Goal: Feedback & Contribution: Contribute content

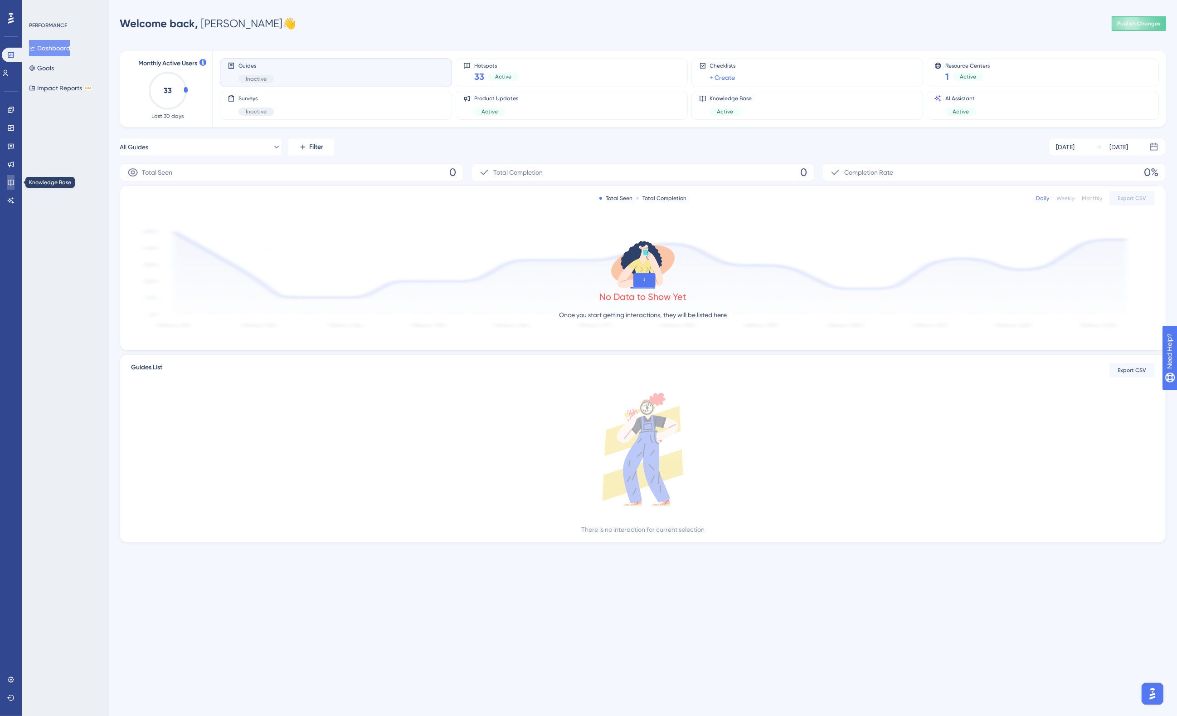
click at [9, 180] on icon at bounding box center [11, 183] width 6 height 6
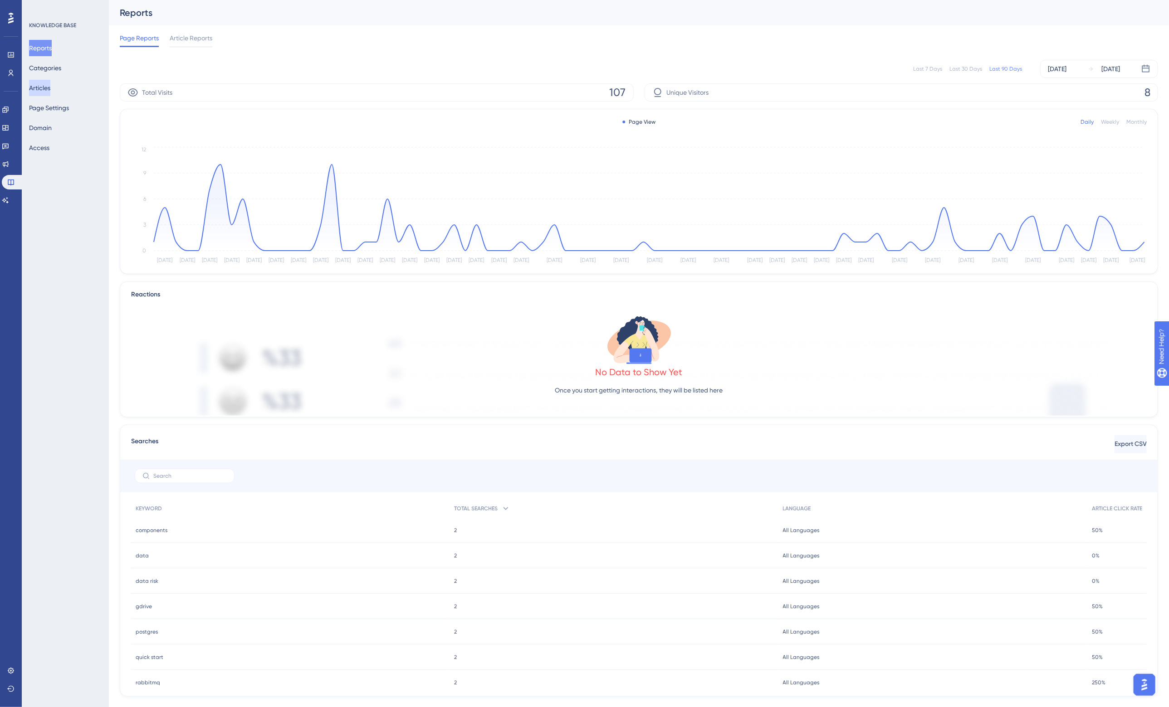
click at [44, 85] on button "Articles" at bounding box center [39, 88] width 21 height 16
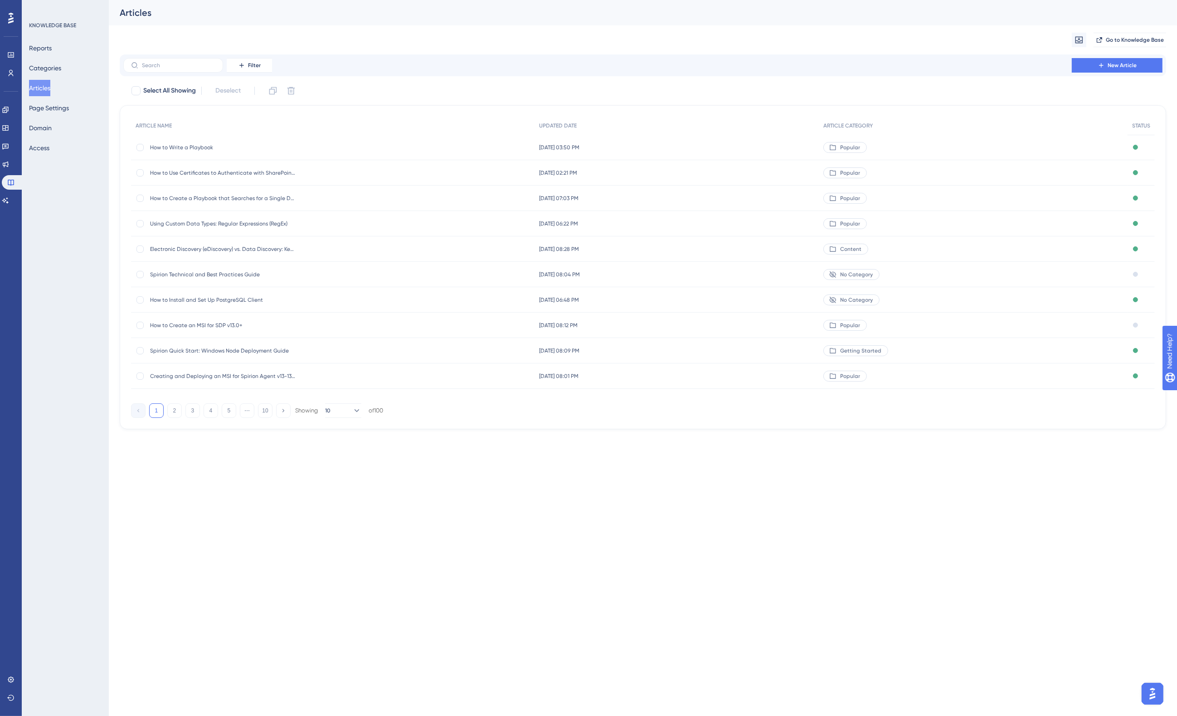
click at [175, 145] on span "How to Write a Playbook" at bounding box center [222, 147] width 145 height 7
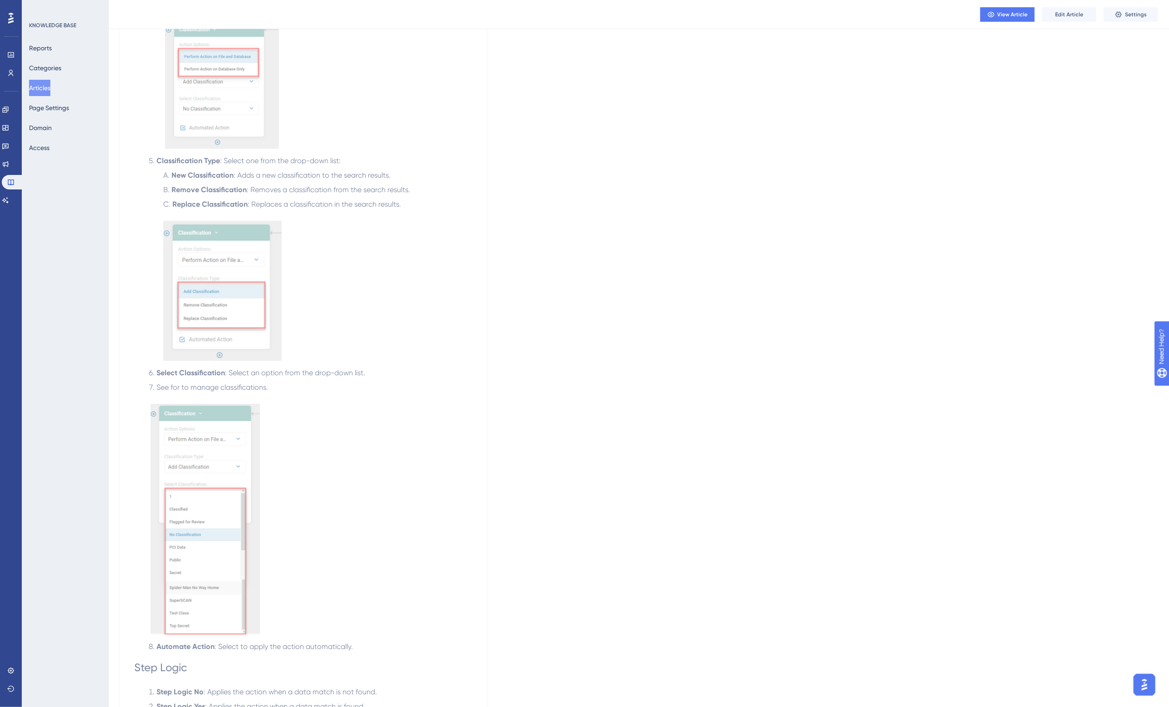
scroll to position [1814, 0]
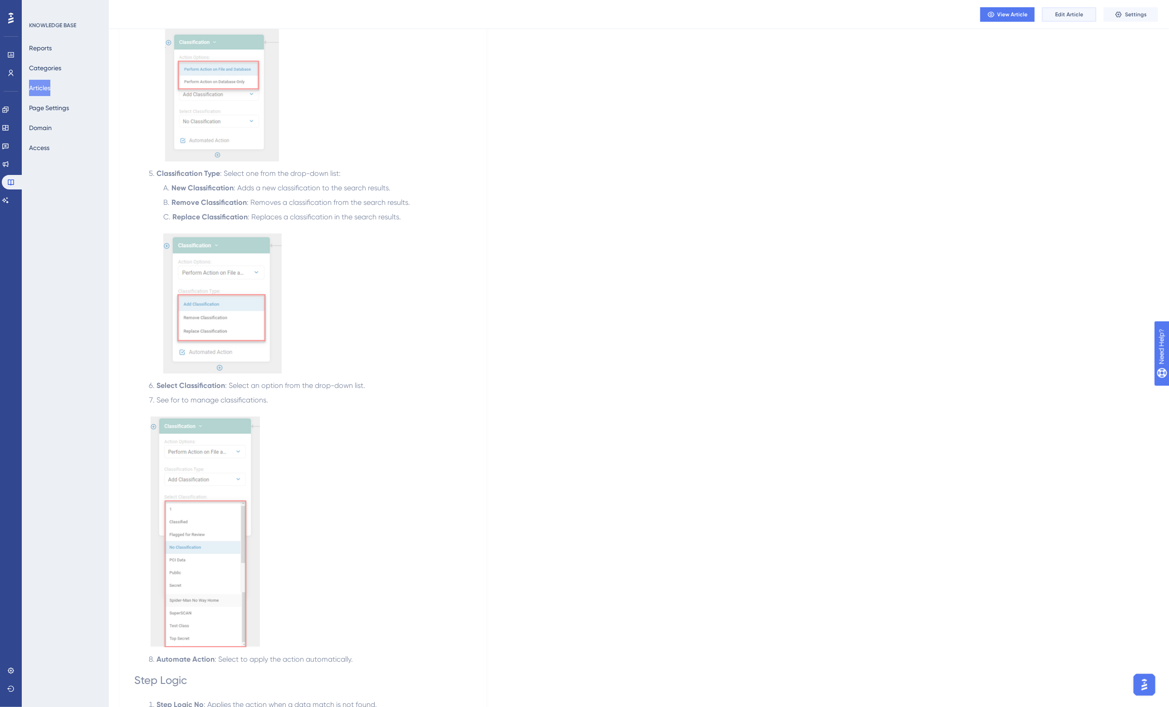
click at [1064, 13] on span "Edit Article" at bounding box center [1069, 14] width 28 height 7
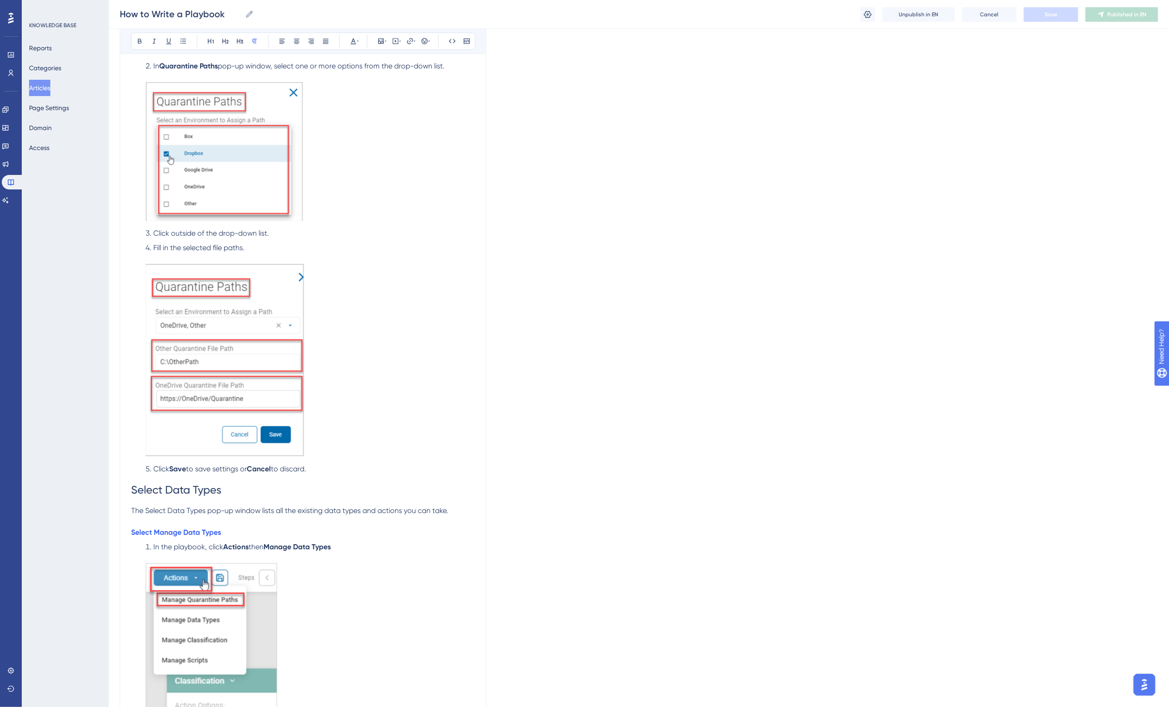
scroll to position [7763, 0]
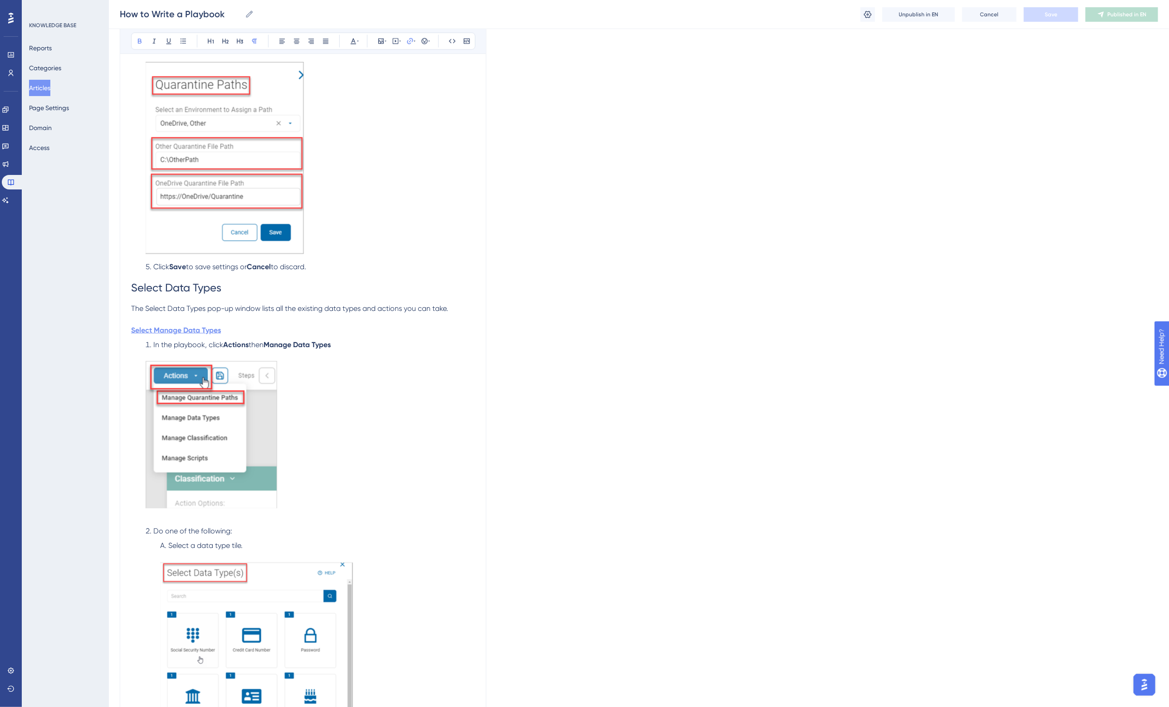
click at [179, 326] on strong "Select Manage Data Types" at bounding box center [176, 330] width 90 height 9
click at [383, 144] on span "Confirm" at bounding box center [383, 142] width 20 height 7
click at [201, 326] on strong "Select Manage Data Types" at bounding box center [176, 330] width 90 height 9
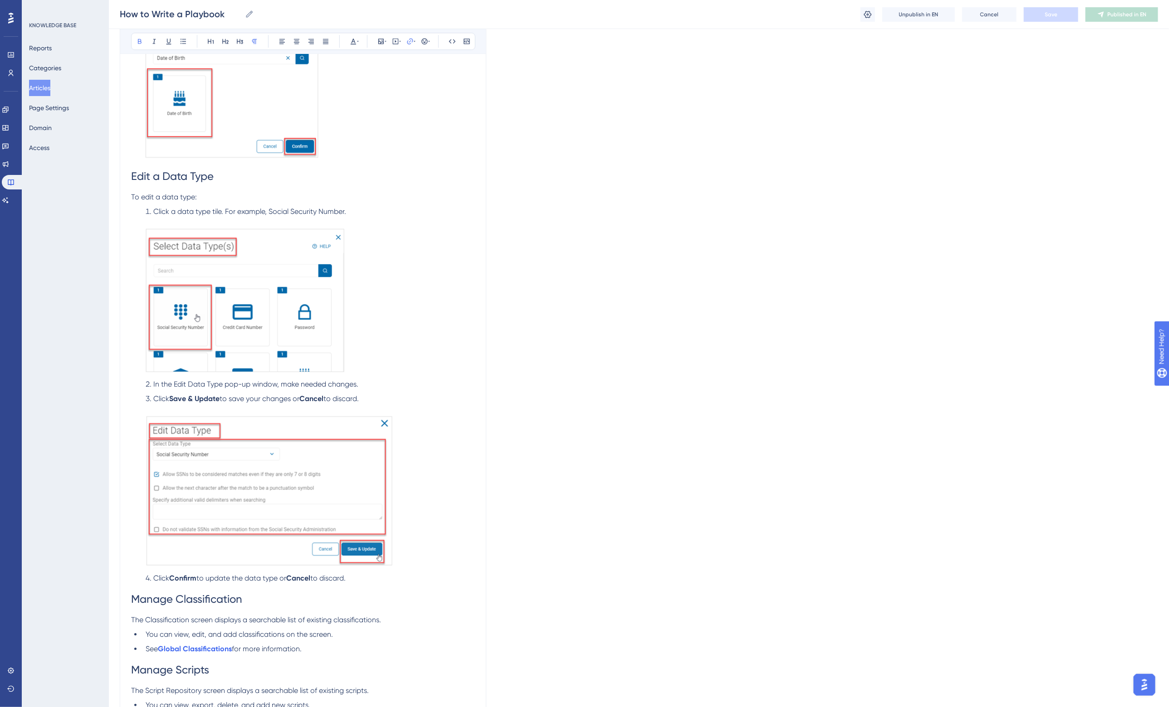
scroll to position [8557, 0]
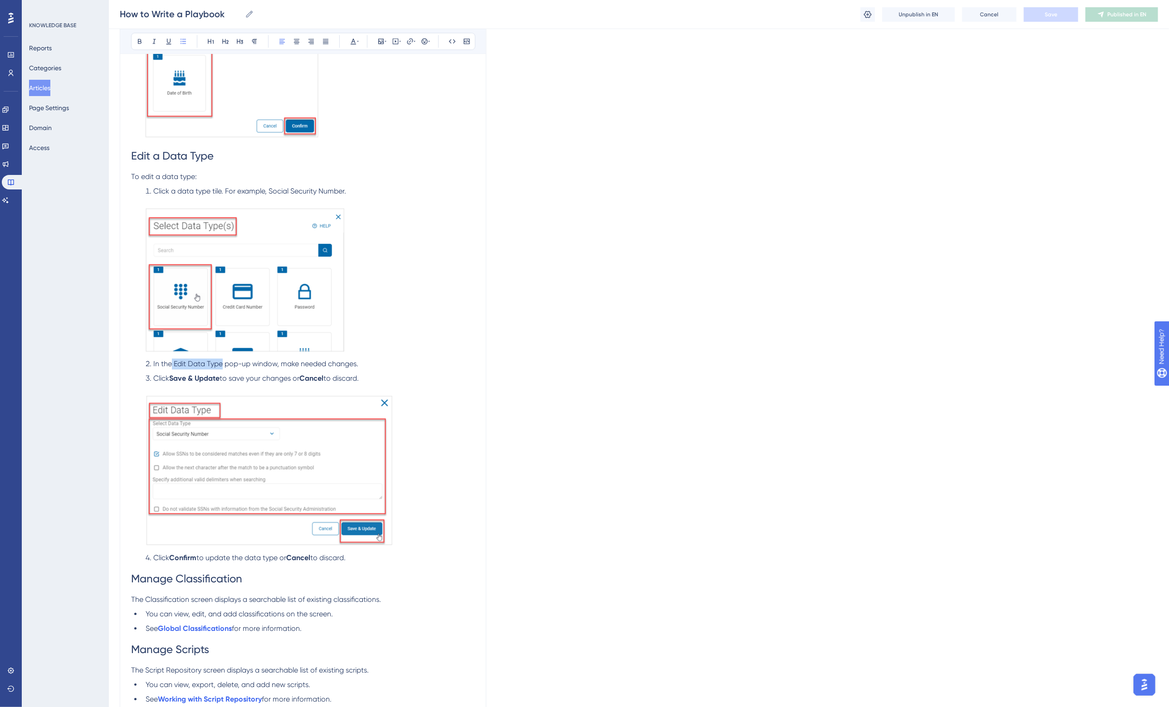
drag, startPoint x: 172, startPoint y: 351, endPoint x: 221, endPoint y: 351, distance: 48.5
click at [221, 360] on span "In the Edit Data Type pop-up window, make needed changes." at bounding box center [255, 364] width 205 height 9
click at [394, 359] on li "In the Edit Data Type pop-up window, make needed changes." at bounding box center [308, 364] width 333 height 11
click at [1050, 11] on span "Save" at bounding box center [1050, 14] width 13 height 7
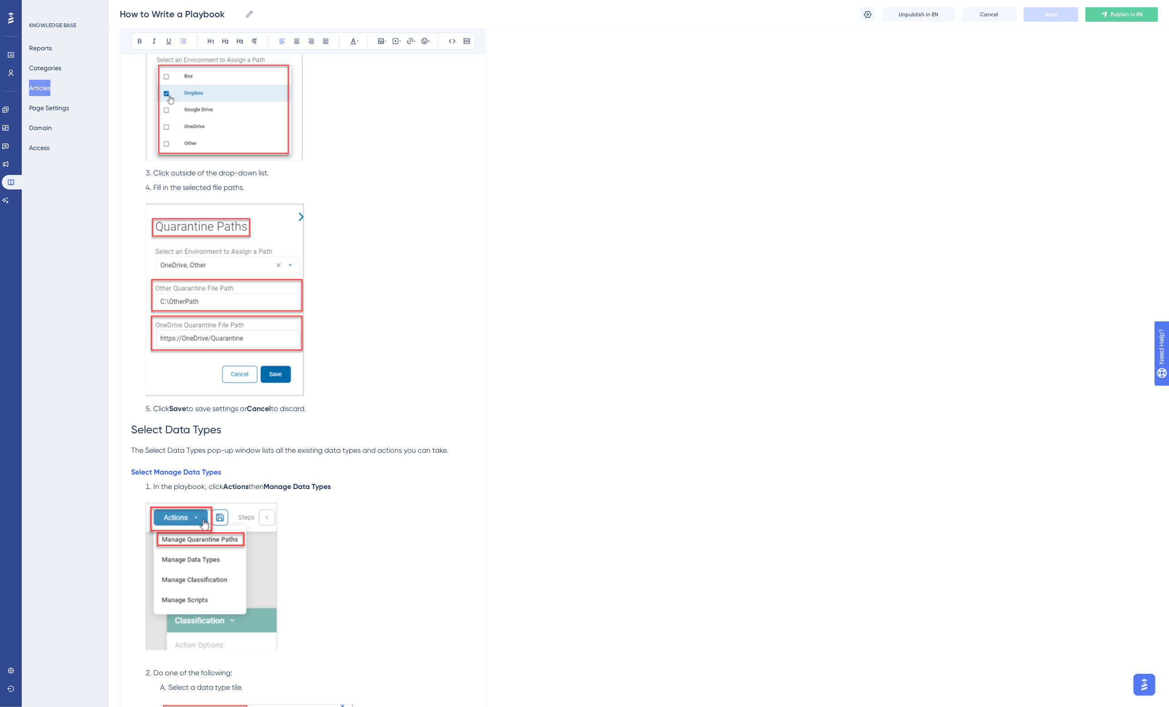
scroll to position [7617, 0]
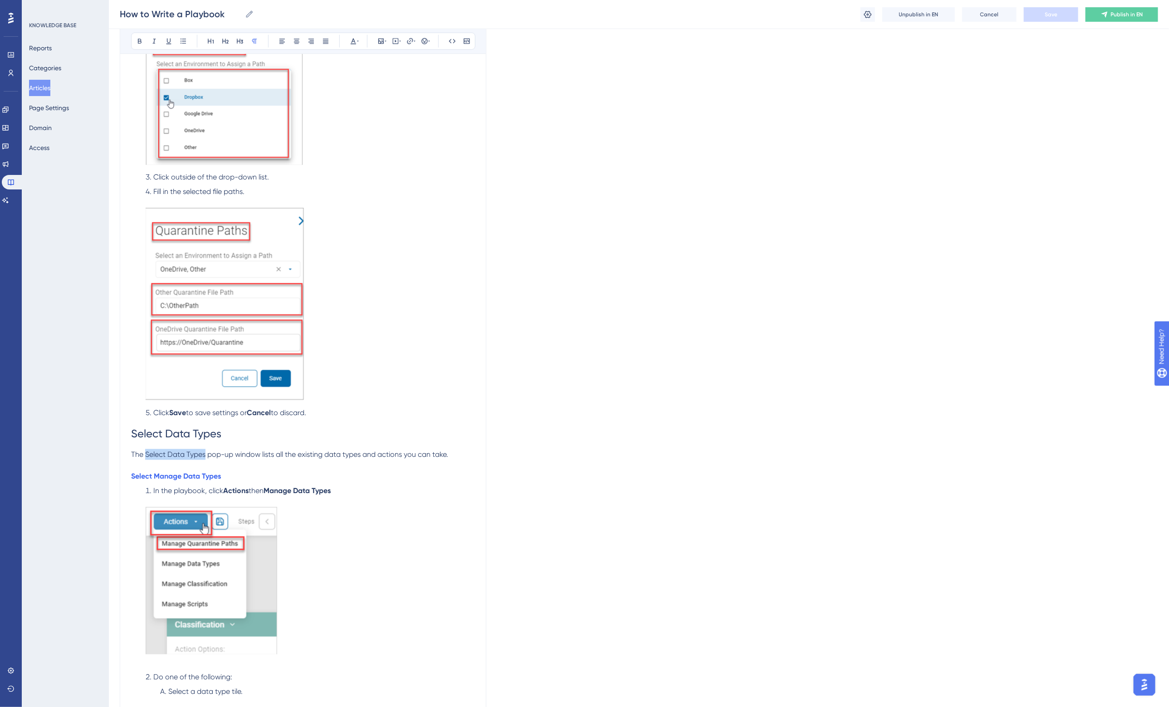
drag, startPoint x: 145, startPoint y: 441, endPoint x: 205, endPoint y: 439, distance: 59.5
click at [205, 449] on p "The Select Data Types pop-up window lists all the existing data types and actio…" at bounding box center [303, 454] width 344 height 11
click at [322, 450] on span "pop-up window lists all the existing data types and actions you can take." at bounding box center [324, 454] width 241 height 9
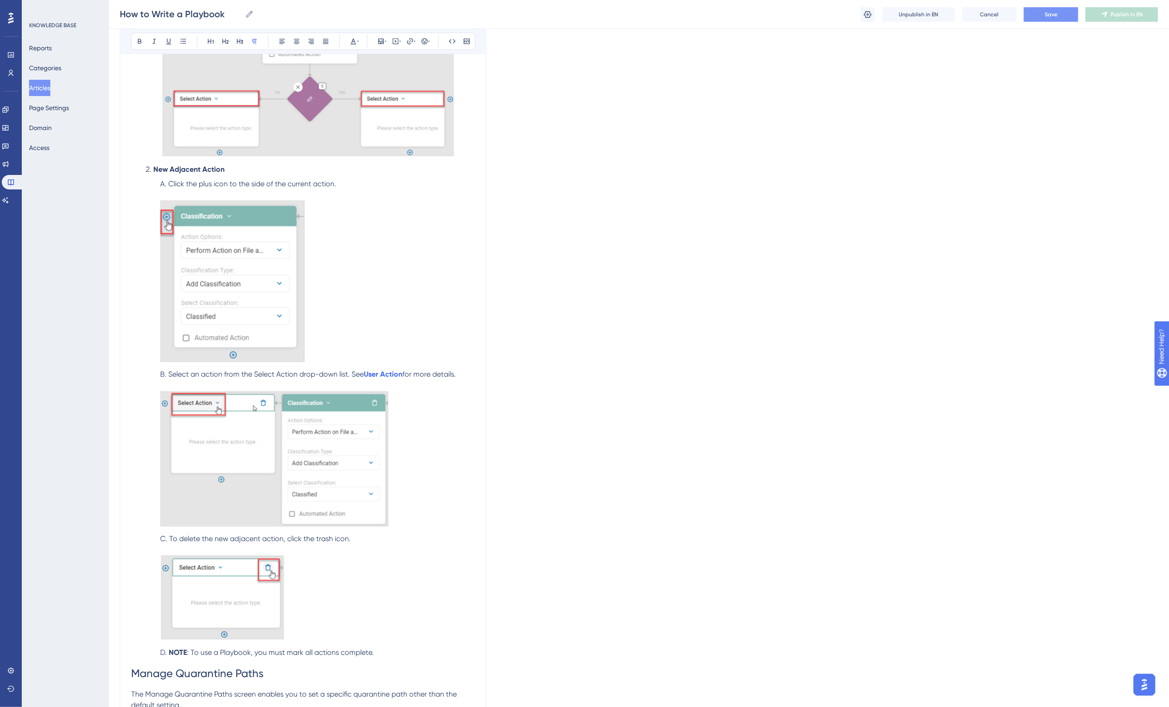
scroll to position [6710, 0]
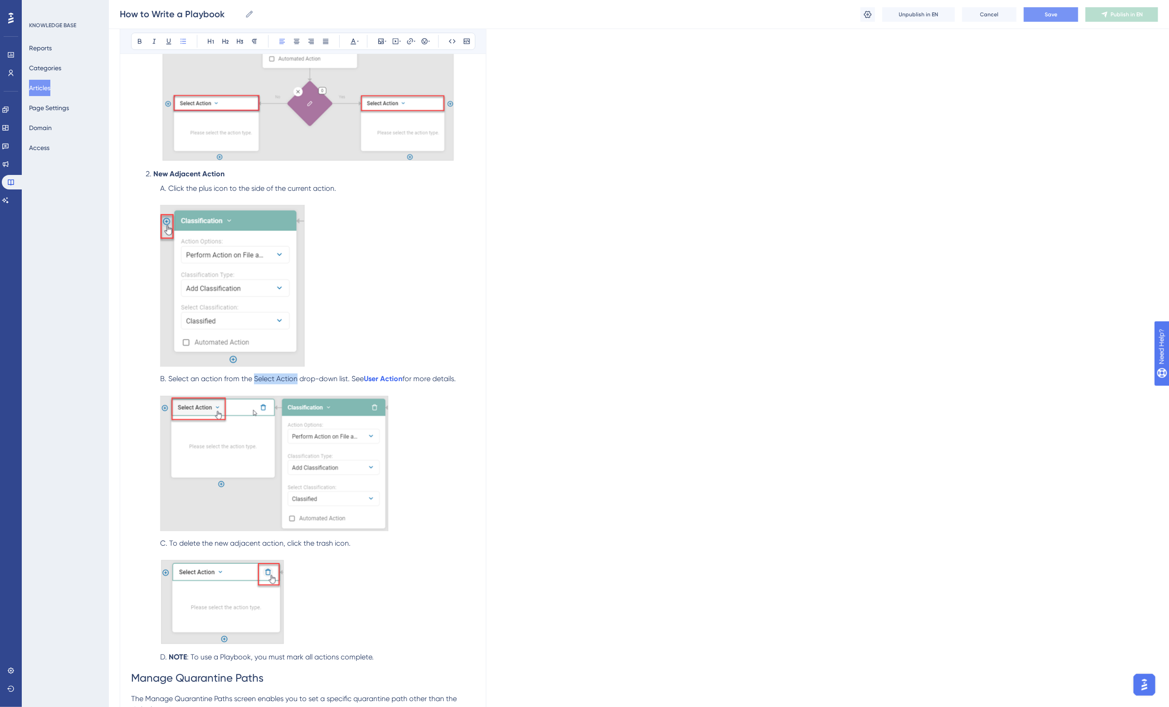
drag, startPoint x: 254, startPoint y: 368, endPoint x: 298, endPoint y: 367, distance: 44.0
click at [298, 375] on span "Select an action from the Select Action drop-down list. See" at bounding box center [265, 379] width 195 height 9
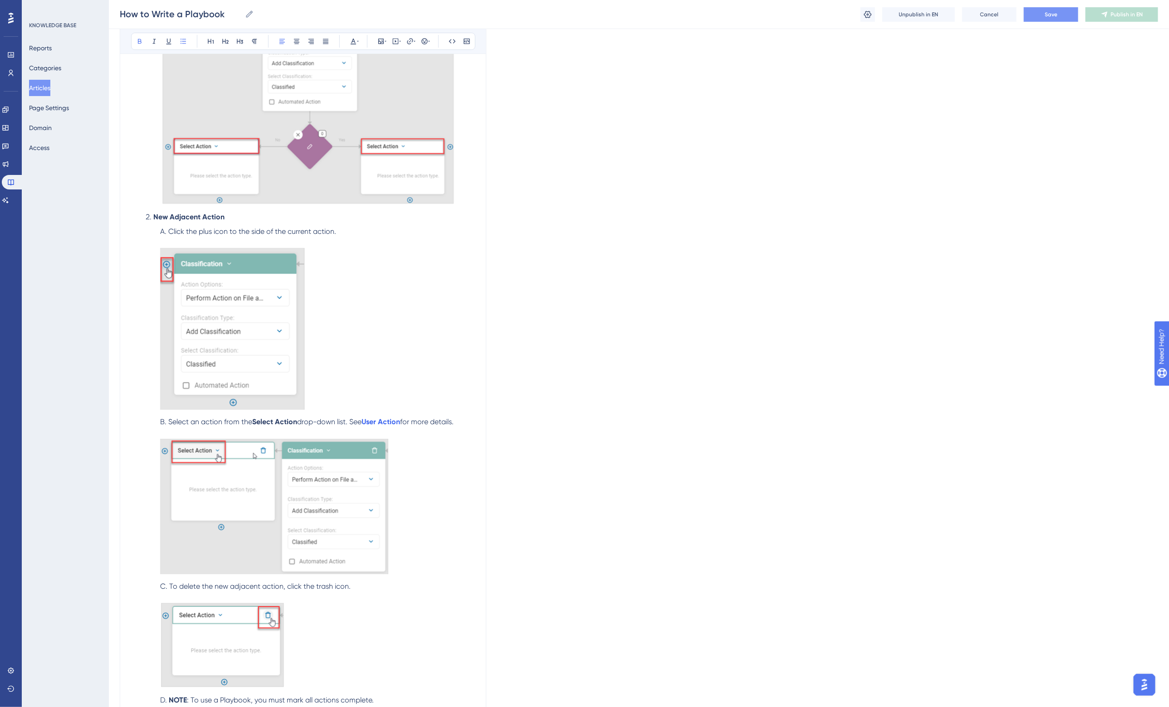
scroll to position [6540, 0]
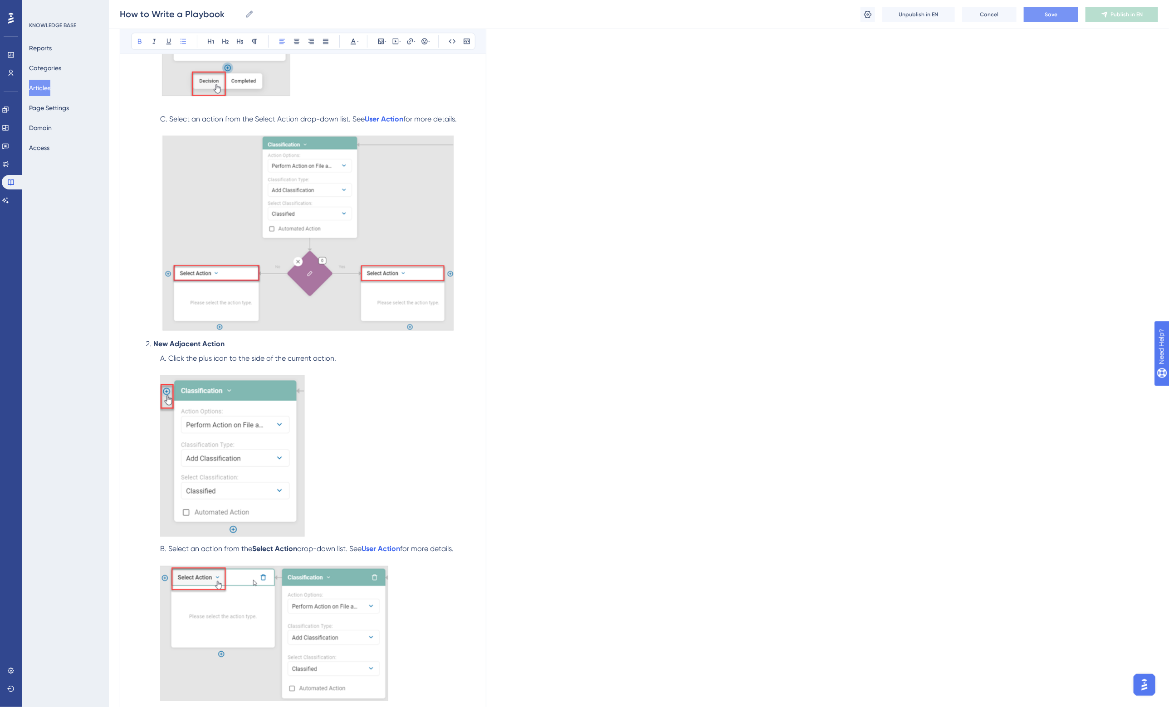
click at [214, 354] on span "Click the plus icon to the side of the current action." at bounding box center [252, 358] width 168 height 9
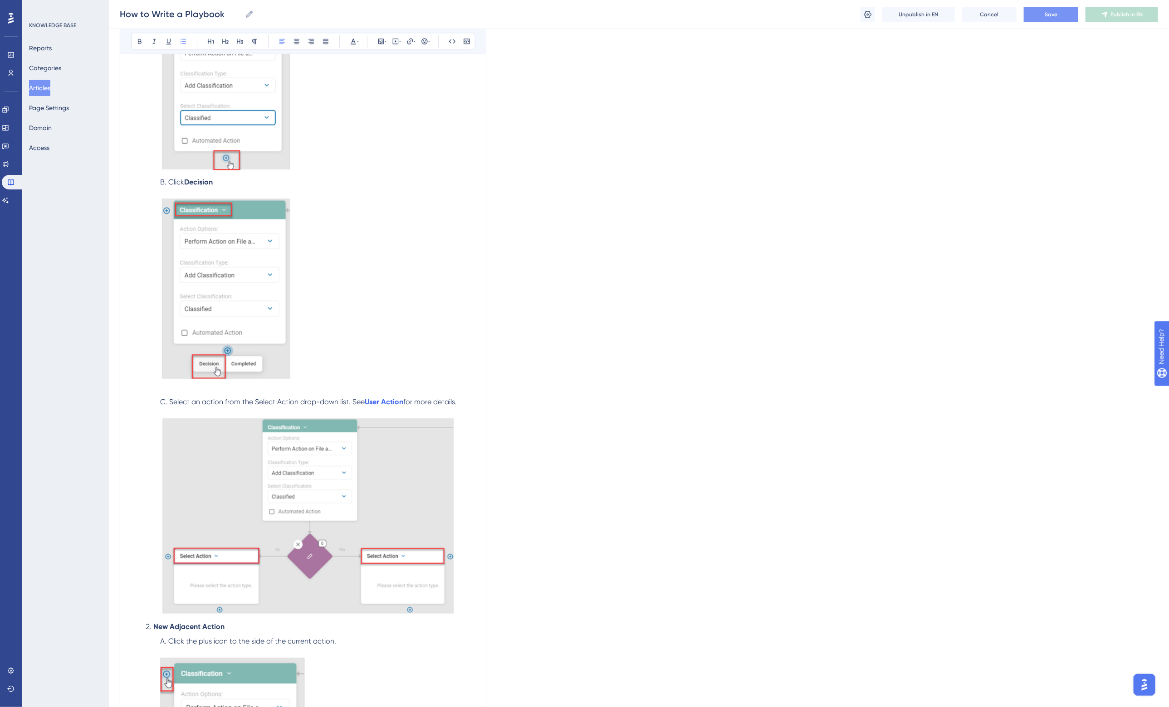
scroll to position [6256, 0]
drag, startPoint x: 254, startPoint y: 395, endPoint x: 297, endPoint y: 393, distance: 43.6
click at [297, 398] on span "Select an action from the Select Action drop-down list. See" at bounding box center [266, 402] width 195 height 9
click at [333, 398] on span "drop-down list. See" at bounding box center [330, 402] width 64 height 9
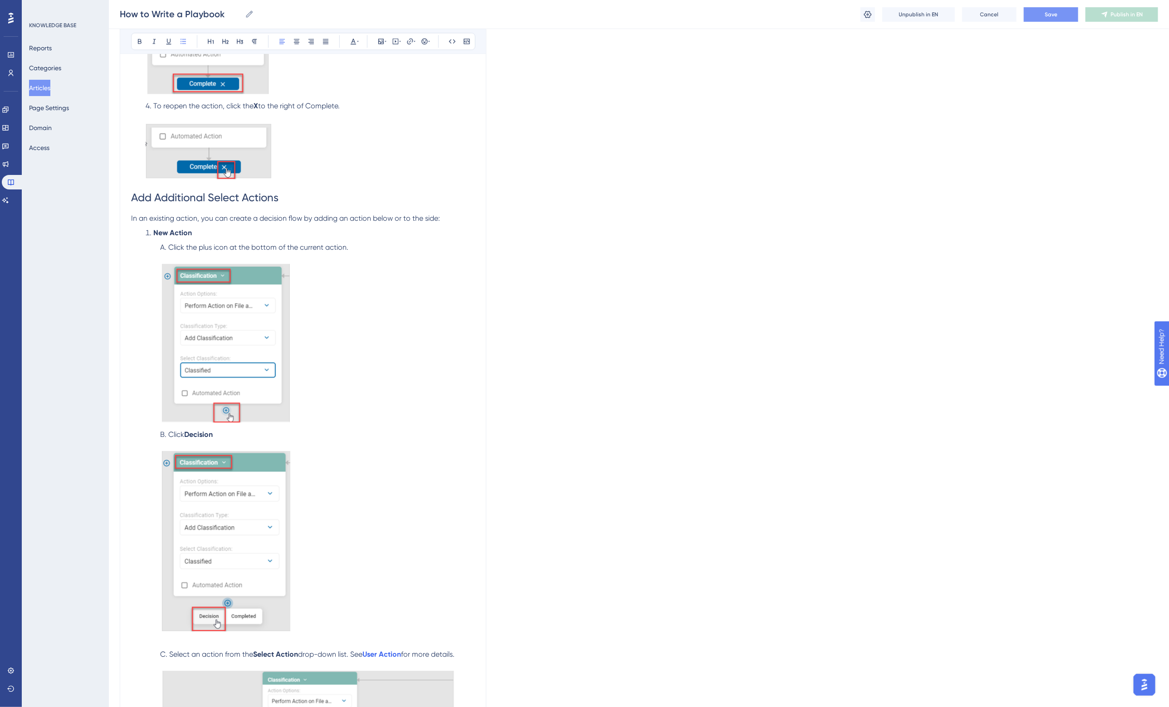
scroll to position [6030, 0]
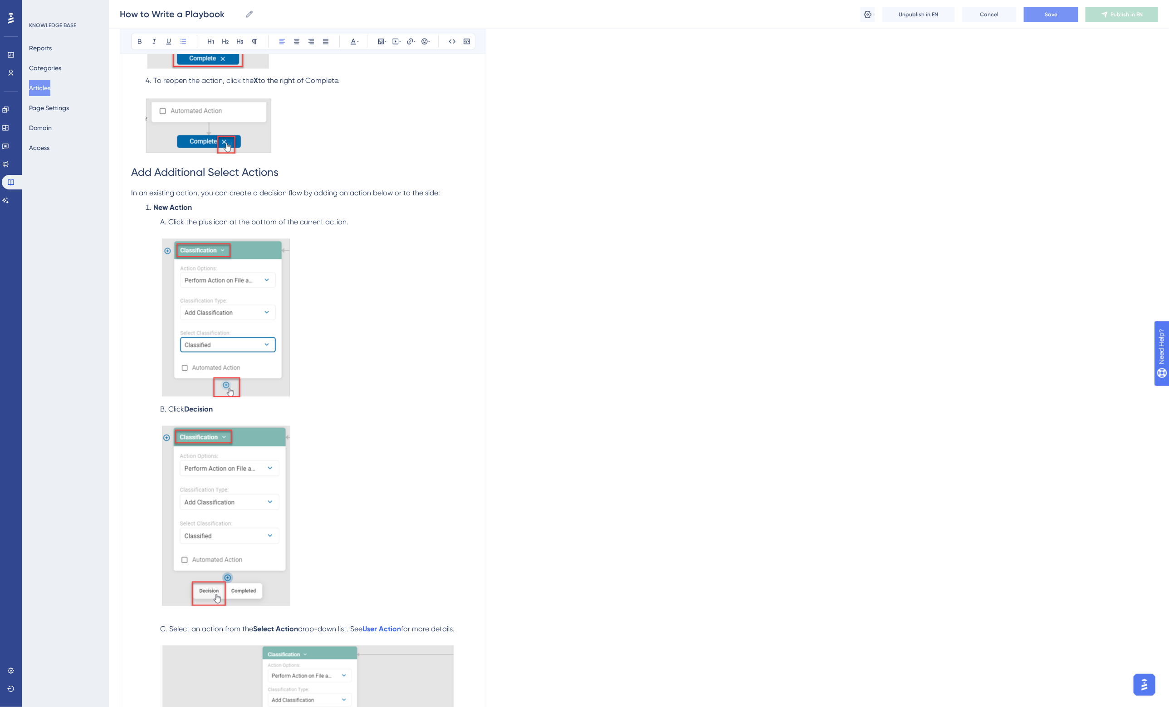
click at [204, 218] on span "Click the plus icon at the bottom of the current action." at bounding box center [258, 222] width 180 height 9
click at [322, 236] on li "Click the plus icon at the bottom of the current action." at bounding box center [315, 309] width 318 height 184
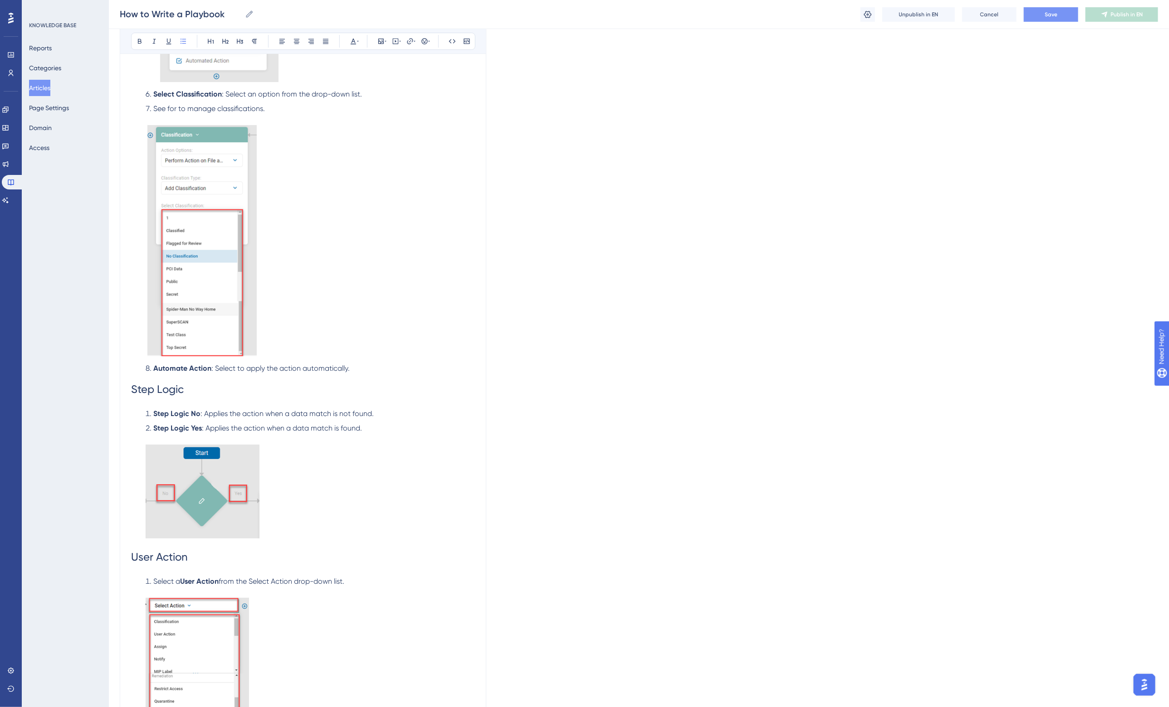
scroll to position [2062, 0]
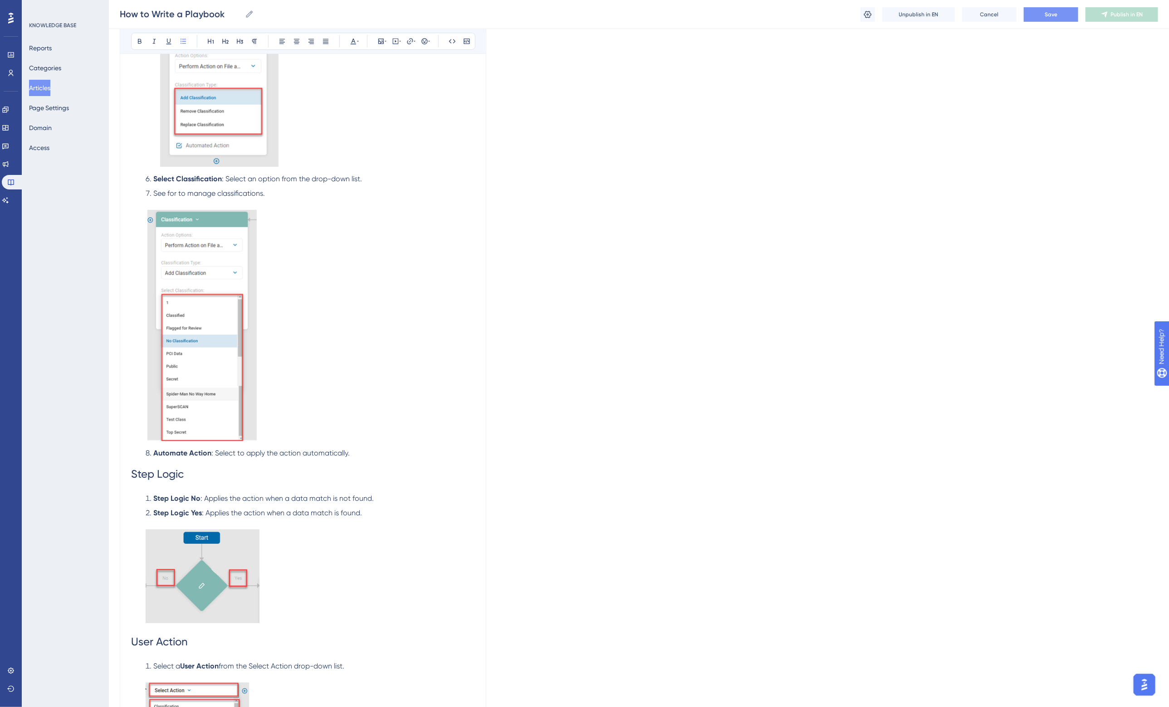
click at [237, 452] on span ": Select to apply the action automatically." at bounding box center [280, 453] width 138 height 9
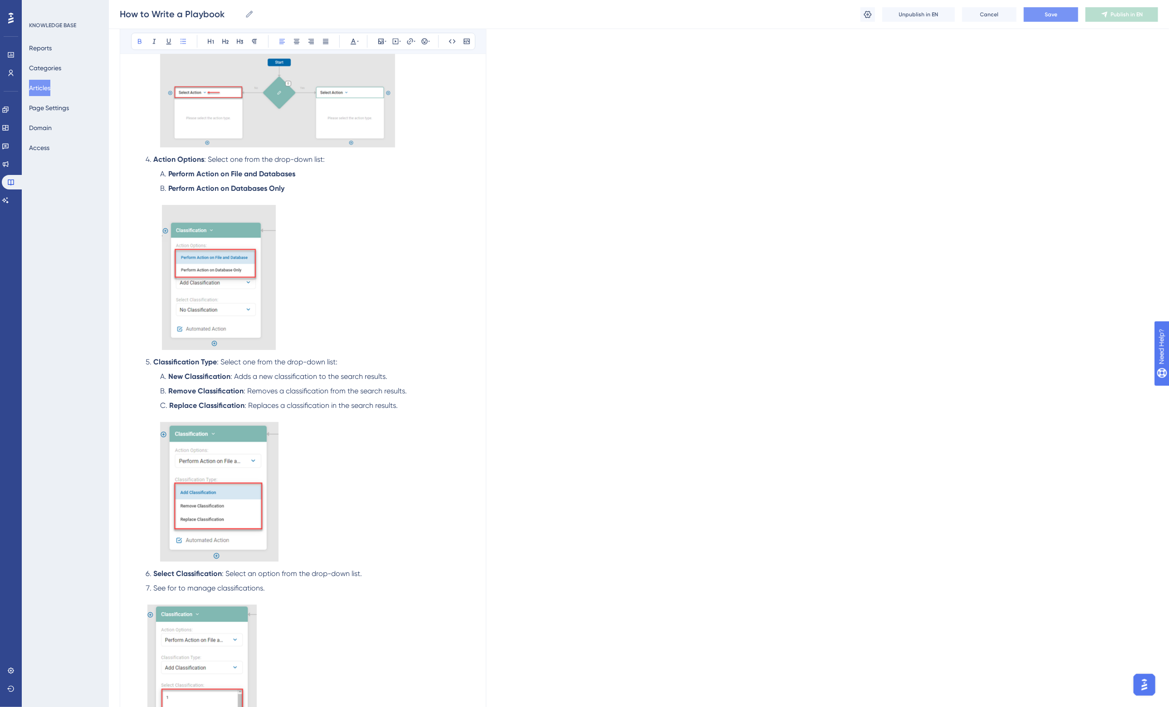
scroll to position [1665, 0]
click at [419, 411] on li "Replace Classification : Replaces a classification in the search results." at bounding box center [315, 484] width 318 height 165
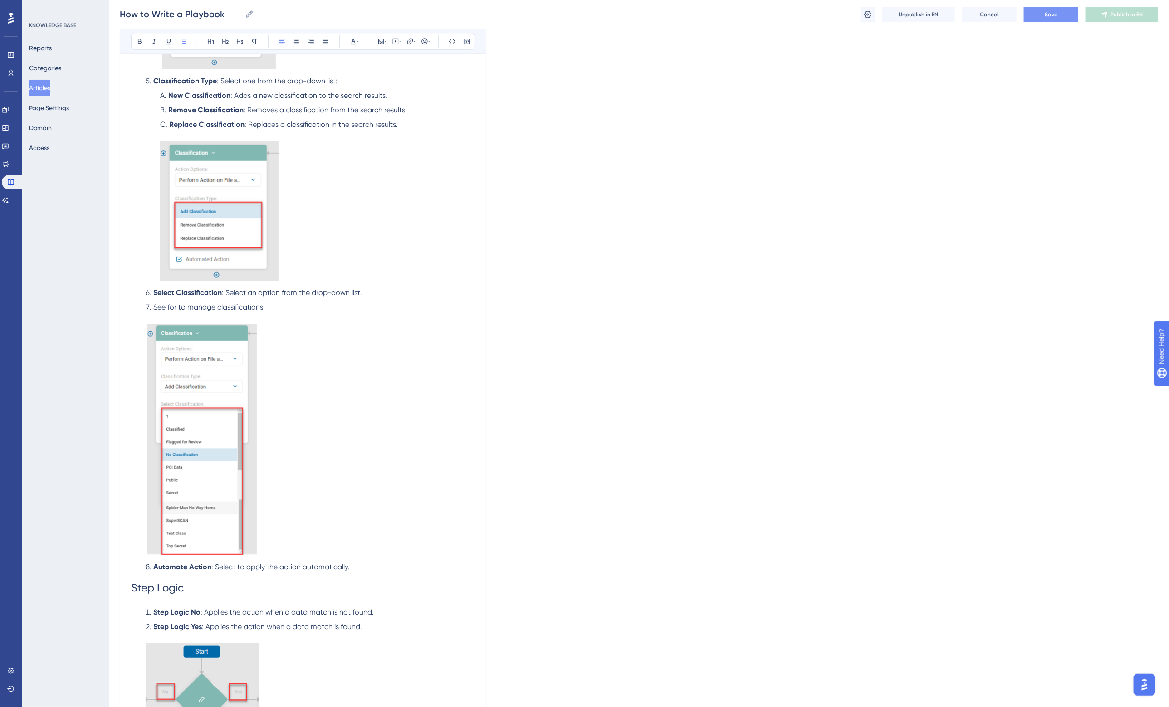
scroll to position [1948, 0]
drag, startPoint x: 210, startPoint y: 561, endPoint x: 151, endPoint y: 562, distance: 59.0
click at [151, 562] on li "Automate Action : Select to apply the action automatically." at bounding box center [308, 566] width 333 height 11
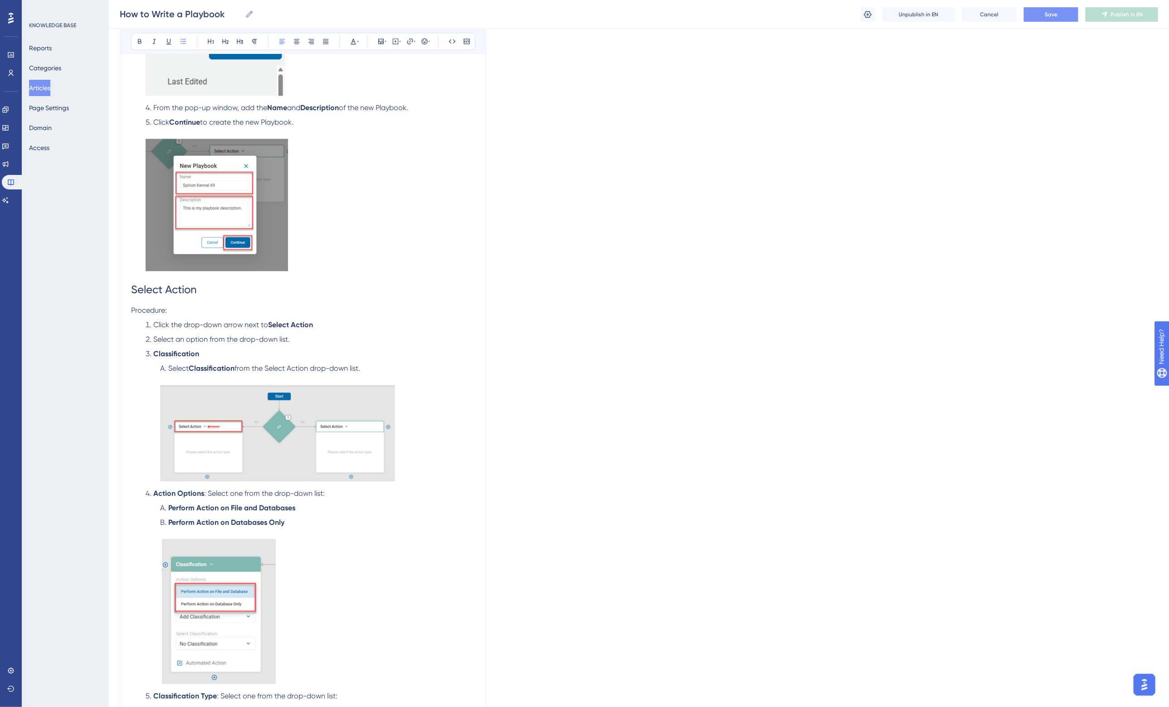
scroll to position [1325, 0]
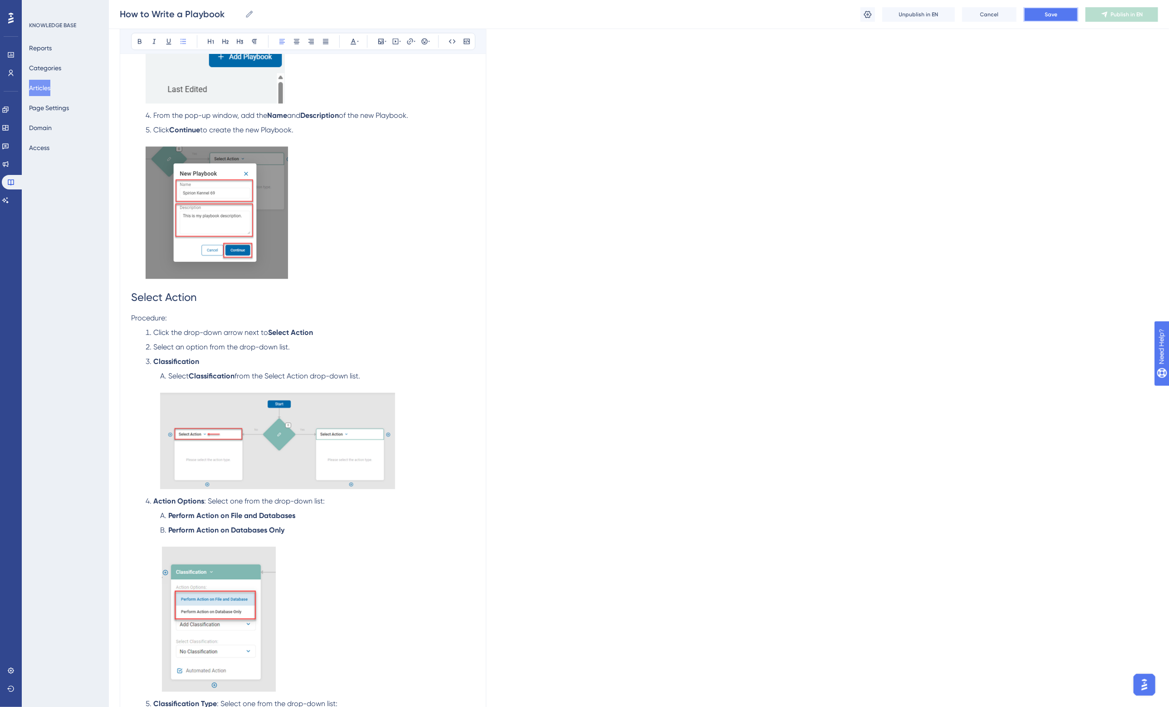
click at [1046, 13] on span "Save" at bounding box center [1050, 14] width 13 height 7
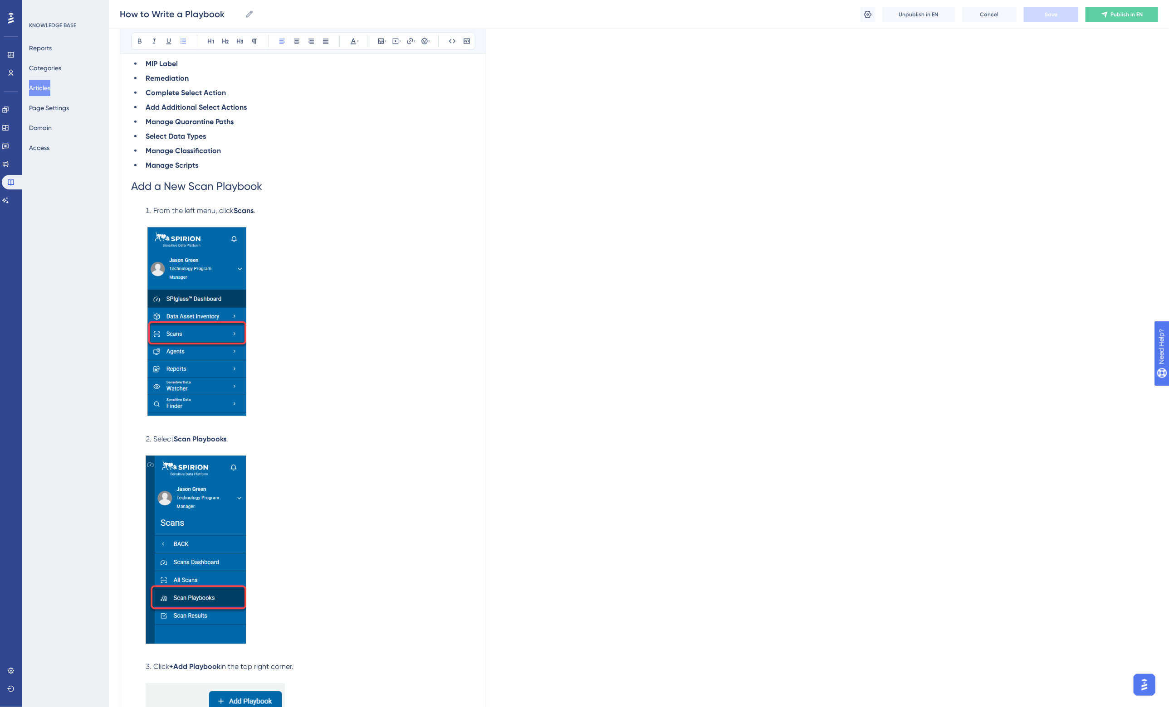
scroll to position [644, 0]
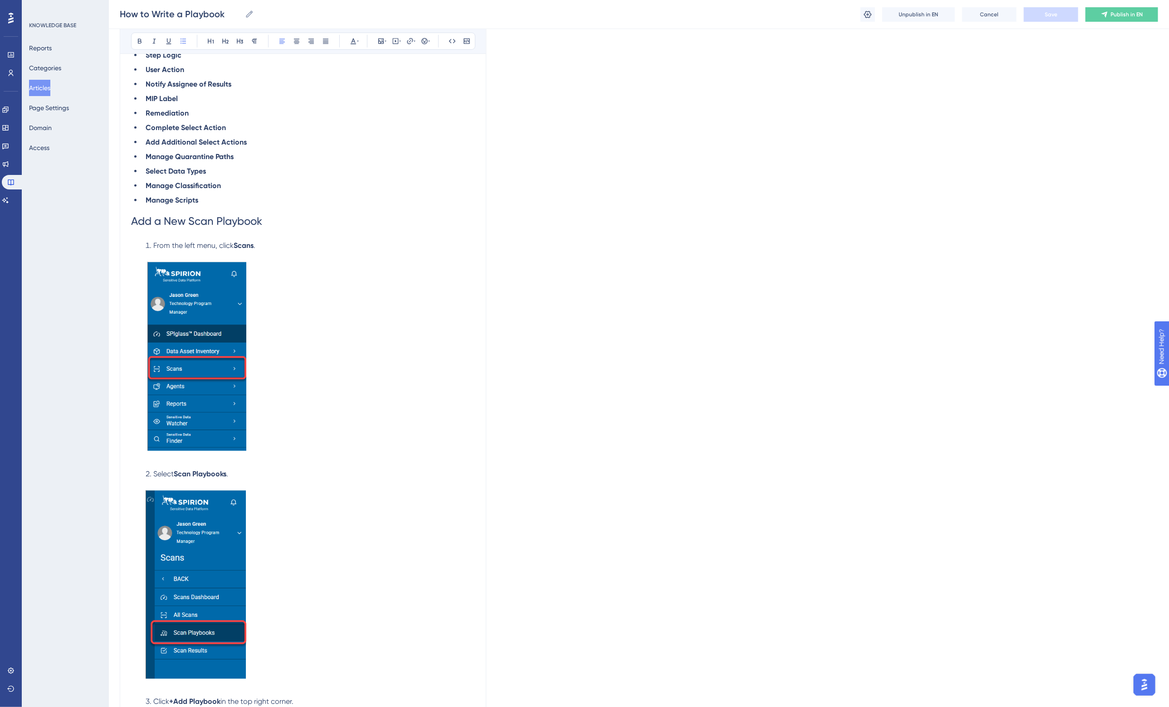
click at [295, 220] on h1 "Add a New Scan Playbook" at bounding box center [303, 221] width 344 height 31
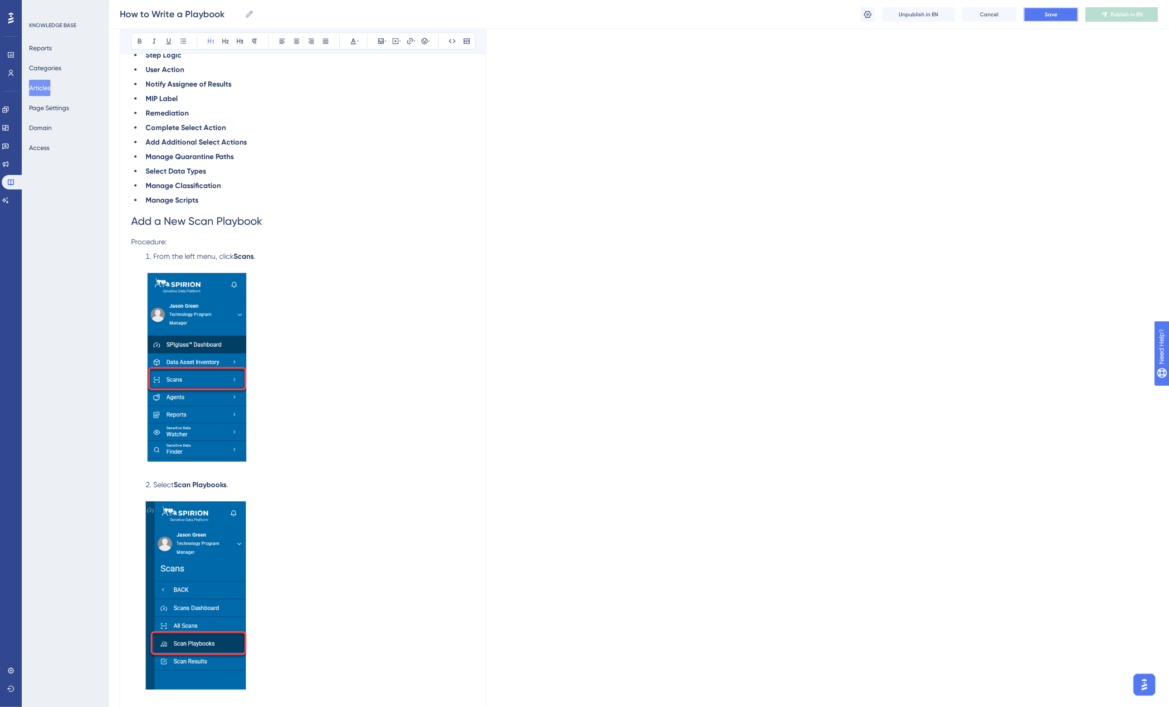
click at [1057, 11] on span "Save" at bounding box center [1050, 14] width 13 height 7
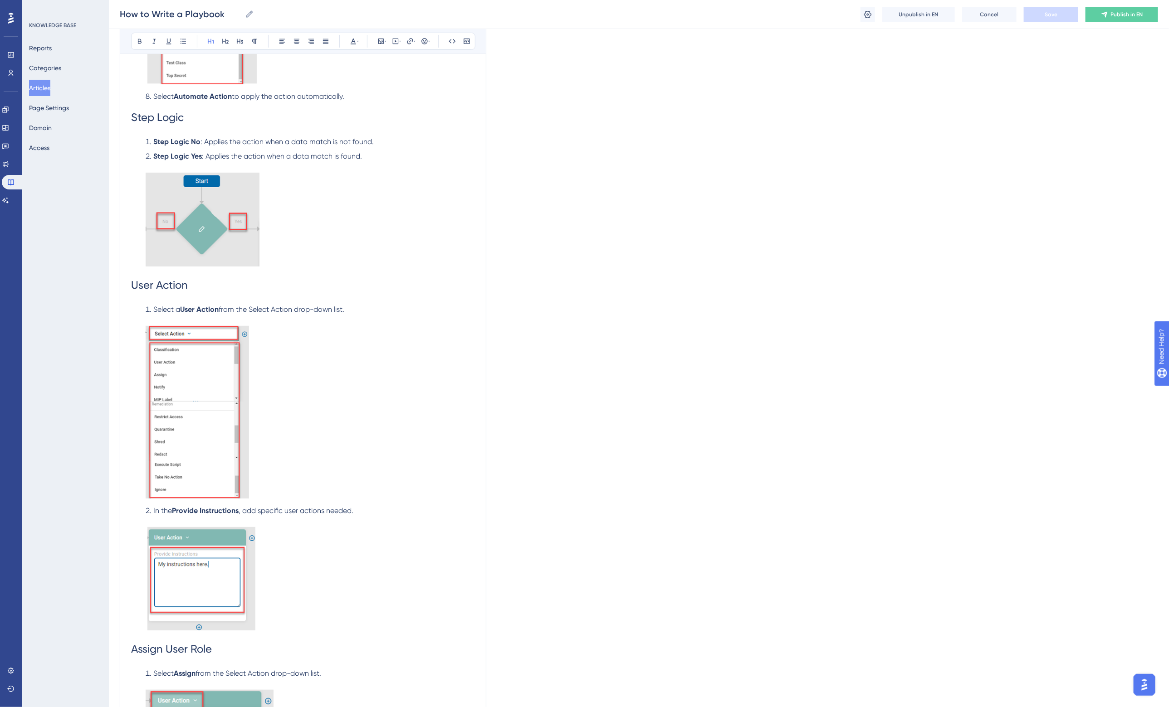
scroll to position [2515, 0]
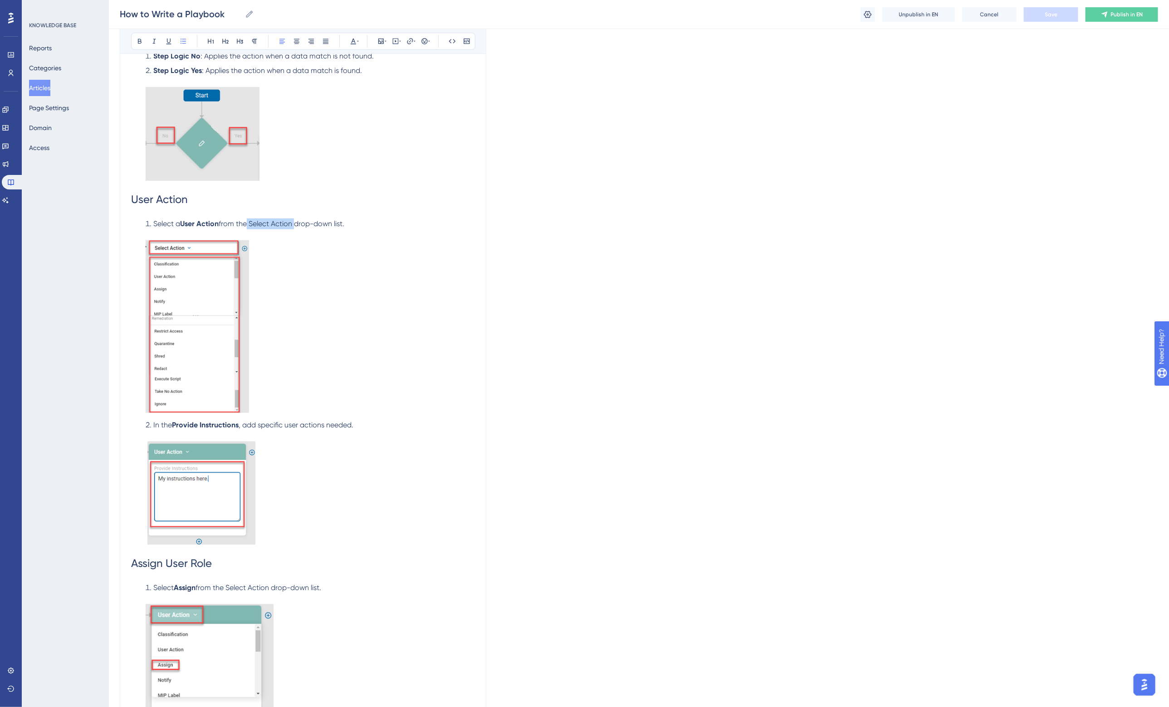
drag, startPoint x: 251, startPoint y: 221, endPoint x: 297, endPoint y: 220, distance: 46.3
click at [297, 220] on span "from the Select Action drop-down list." at bounding box center [282, 223] width 126 height 9
click at [320, 255] on li "Select a User Action from the Select Action drop-down list." at bounding box center [308, 318] width 333 height 198
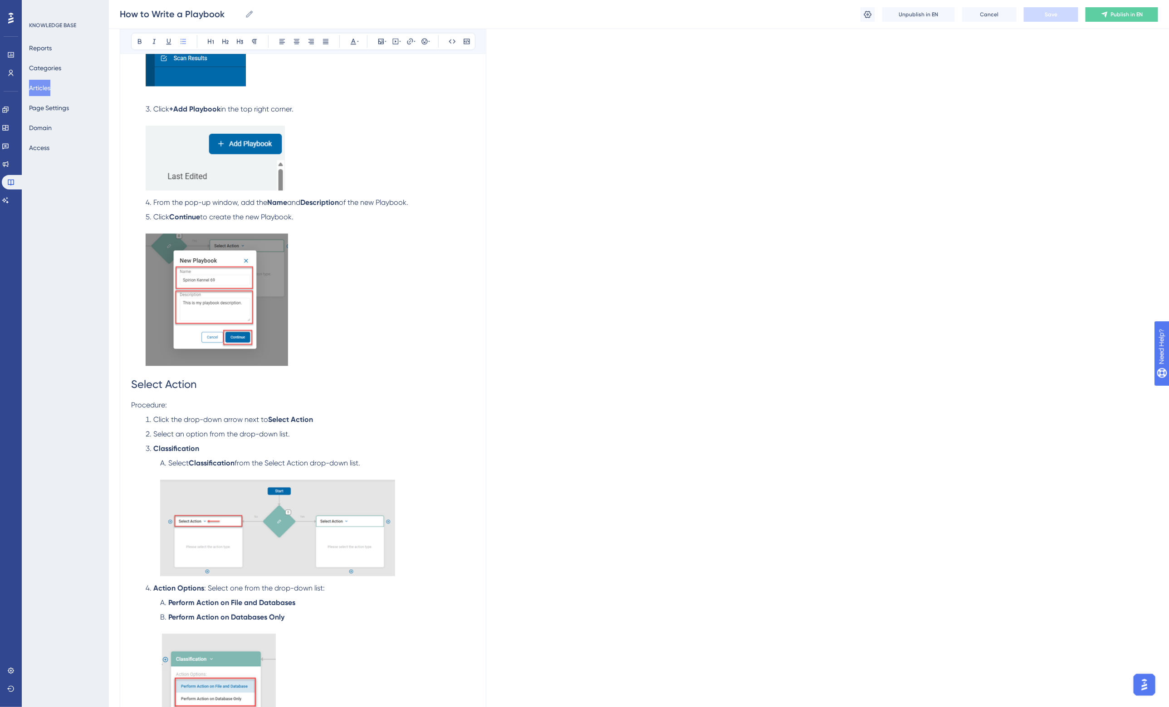
scroll to position [1273, 0]
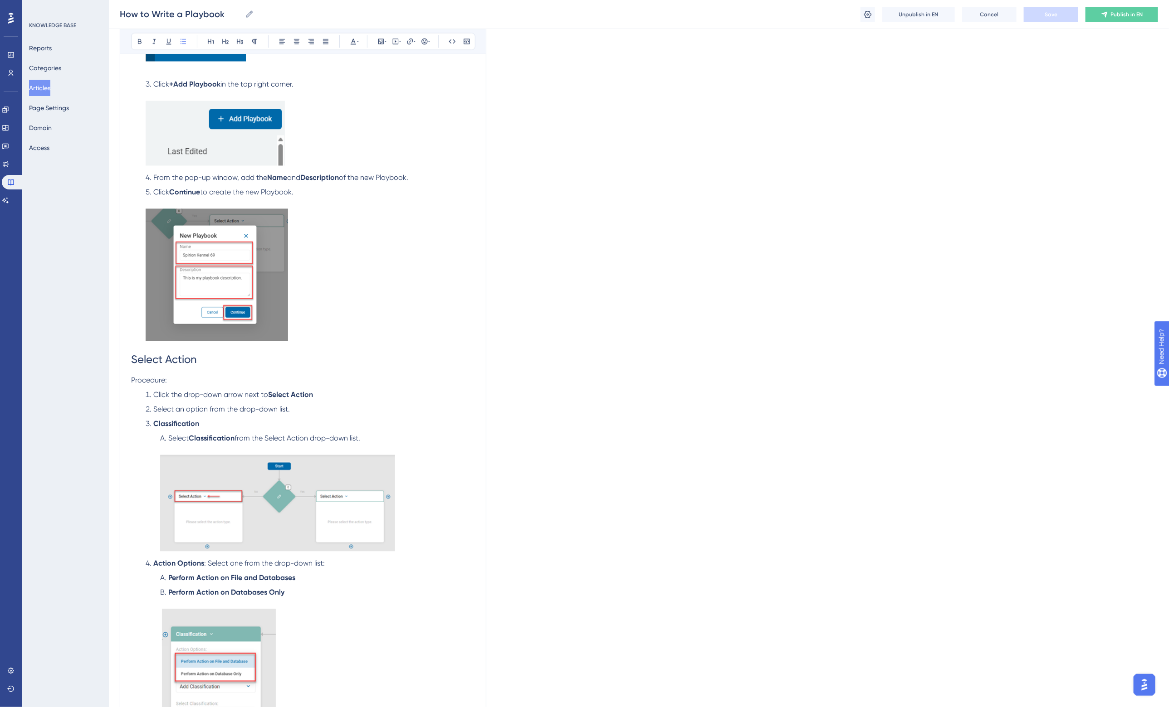
click at [134, 355] on span "Select Action" at bounding box center [164, 359] width 66 height 13
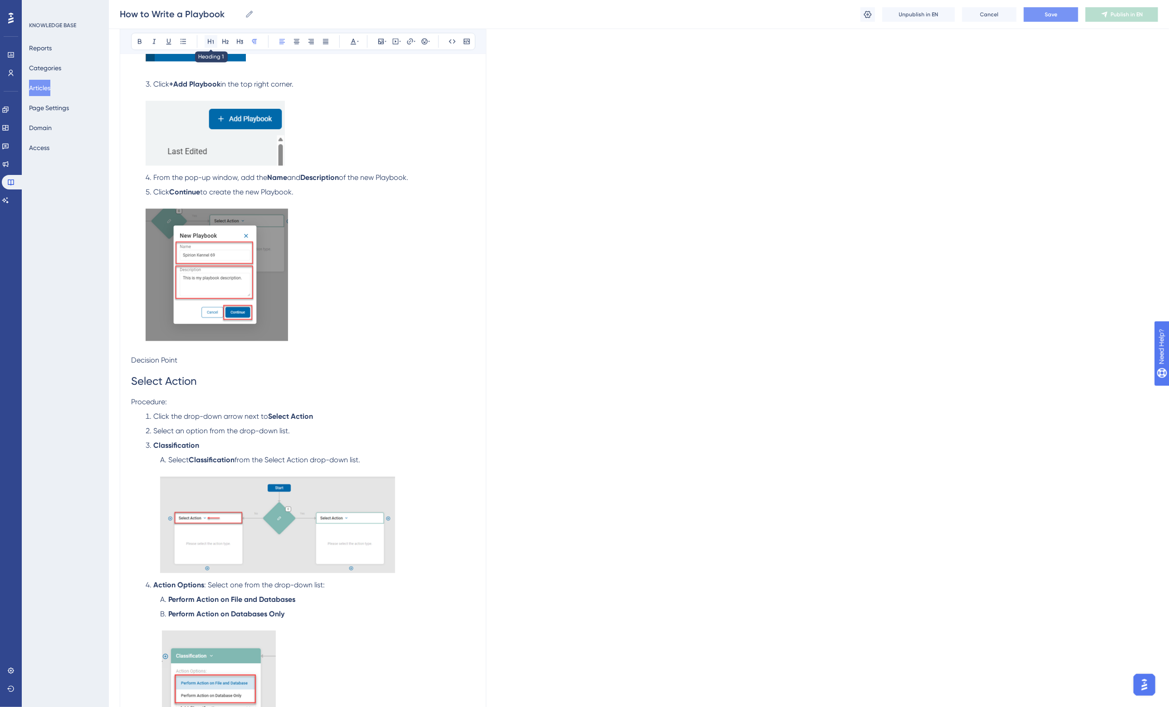
click at [211, 39] on icon at bounding box center [210, 41] width 7 height 7
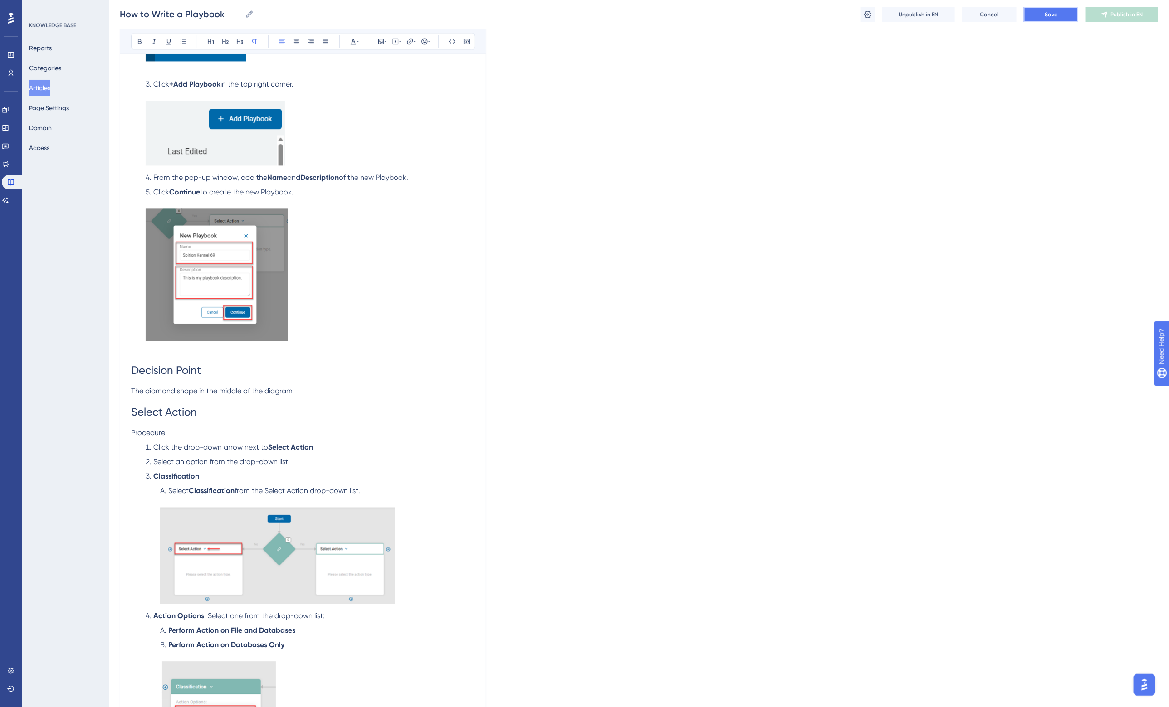
click at [1049, 16] on span "Save" at bounding box center [1050, 14] width 13 height 7
drag, startPoint x: 307, startPoint y: 389, endPoint x: 359, endPoint y: 390, distance: 51.7
click at [308, 389] on p "The diamond shape in the middle of the diagram" at bounding box center [303, 391] width 344 height 11
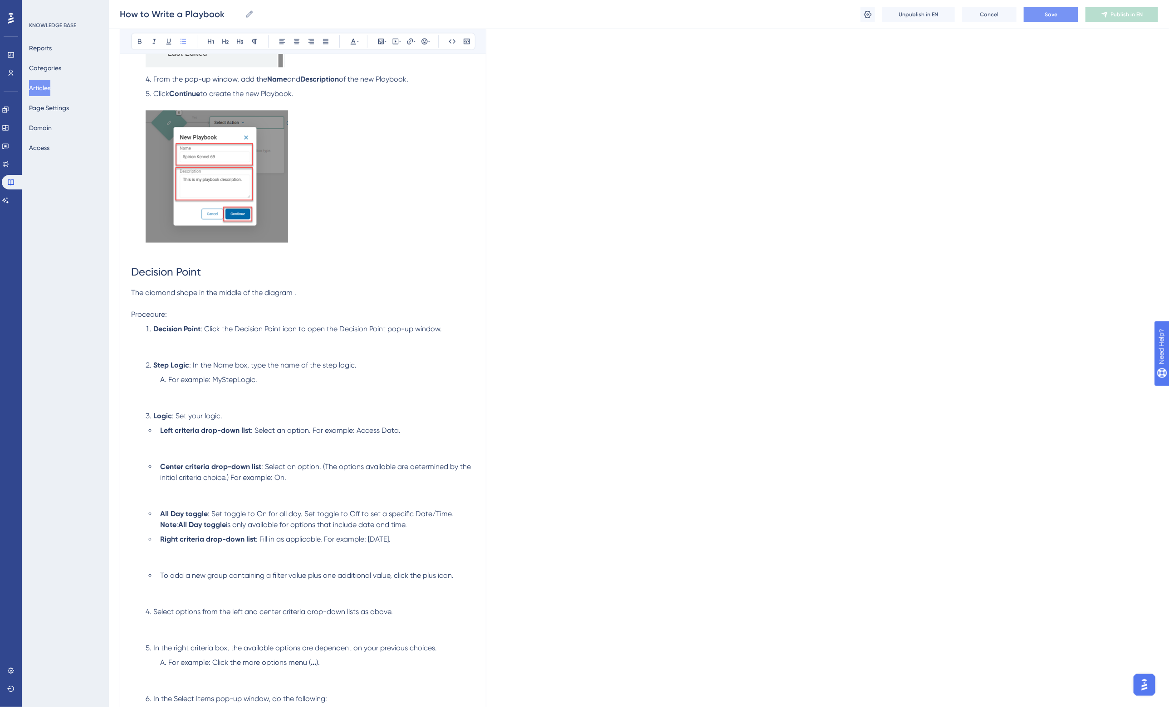
scroll to position [1238, 0]
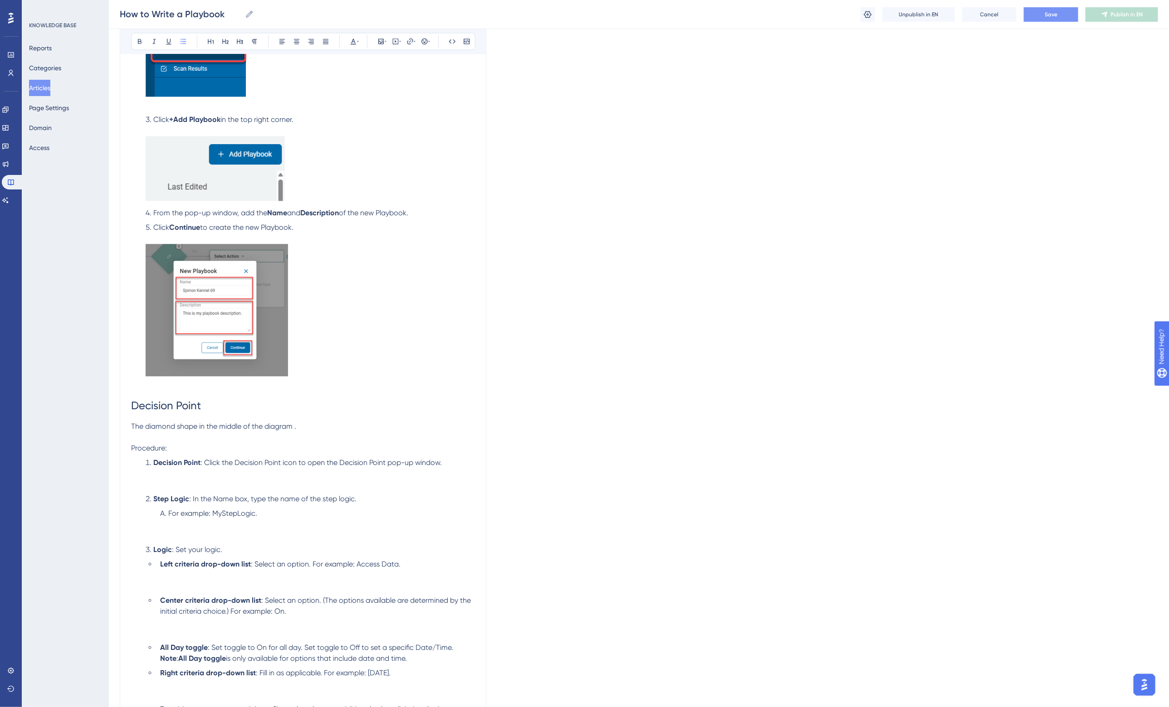
click at [295, 426] on span "The diamond shape in the middle of the diagram ." at bounding box center [213, 426] width 165 height 9
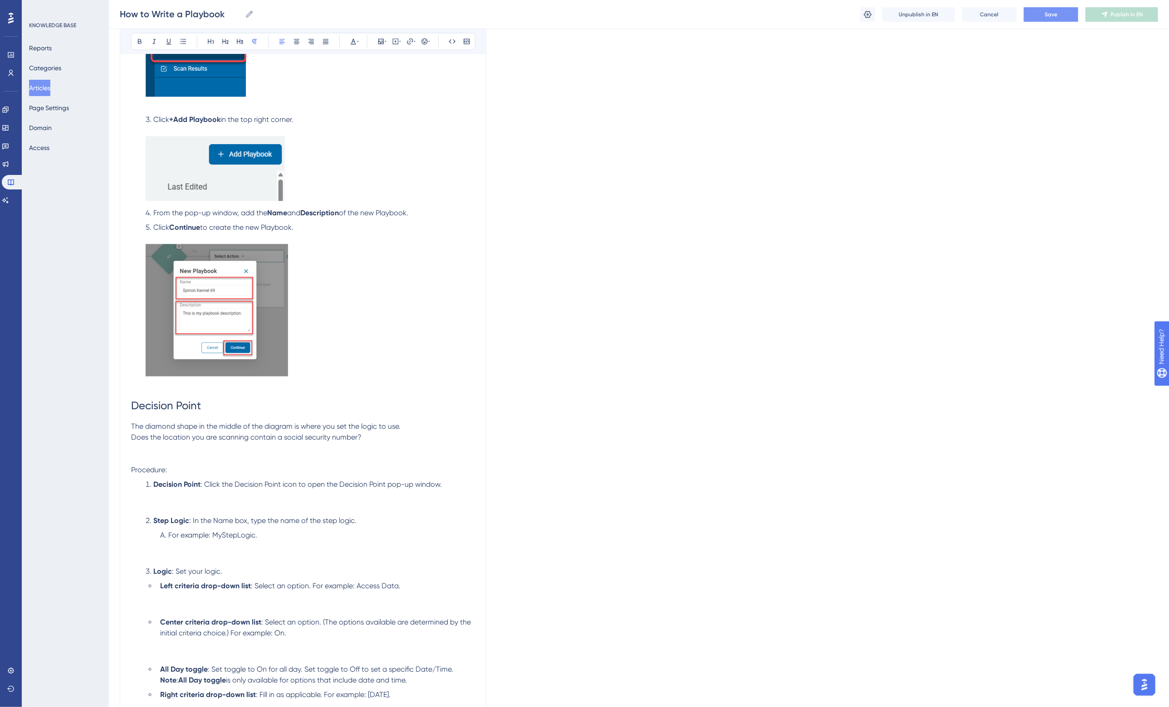
click at [166, 500] on li "Decision Point : Click the Decision Point icon to open the Decision Point pop-u…" at bounding box center [308, 495] width 333 height 33
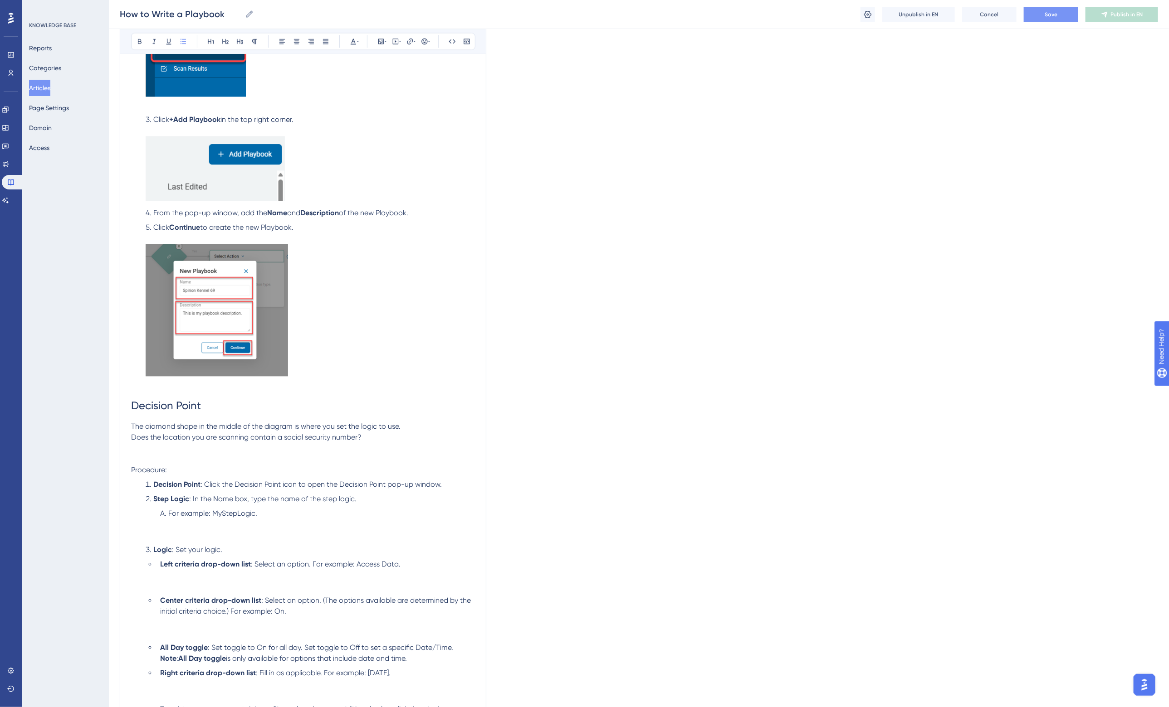
click at [174, 529] on li "For example: MyStepLogic." at bounding box center [315, 524] width 318 height 33
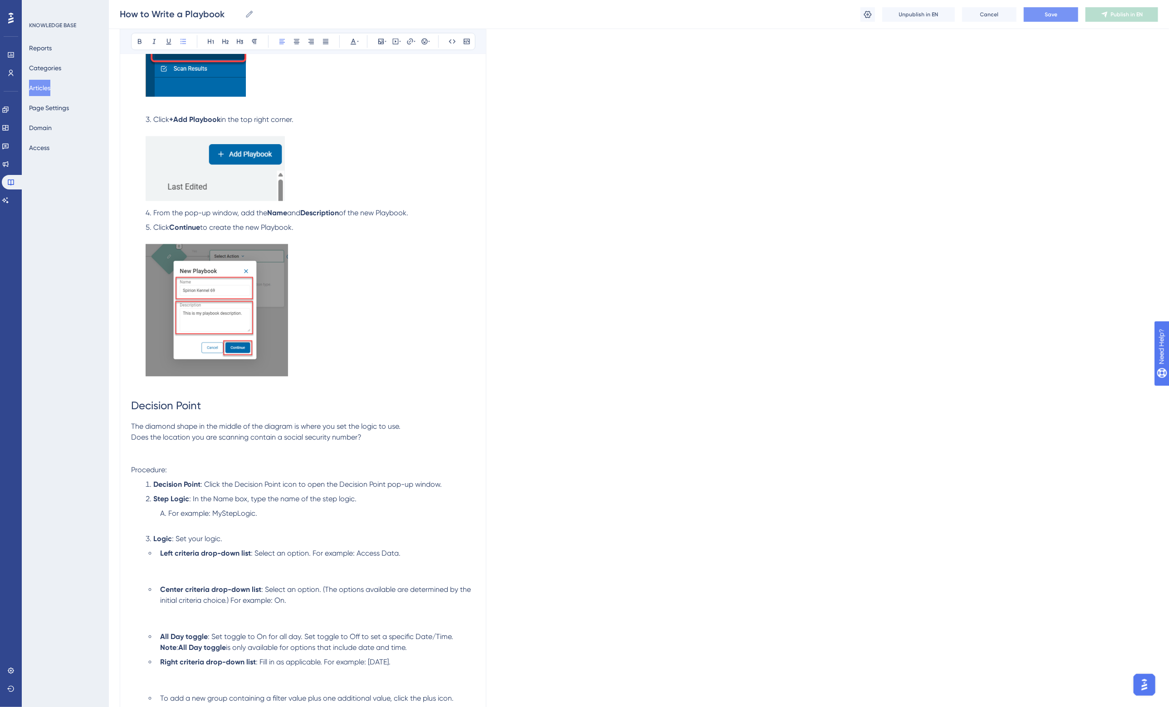
click at [175, 527] on li "For example: MyStepLogic." at bounding box center [315, 519] width 318 height 22
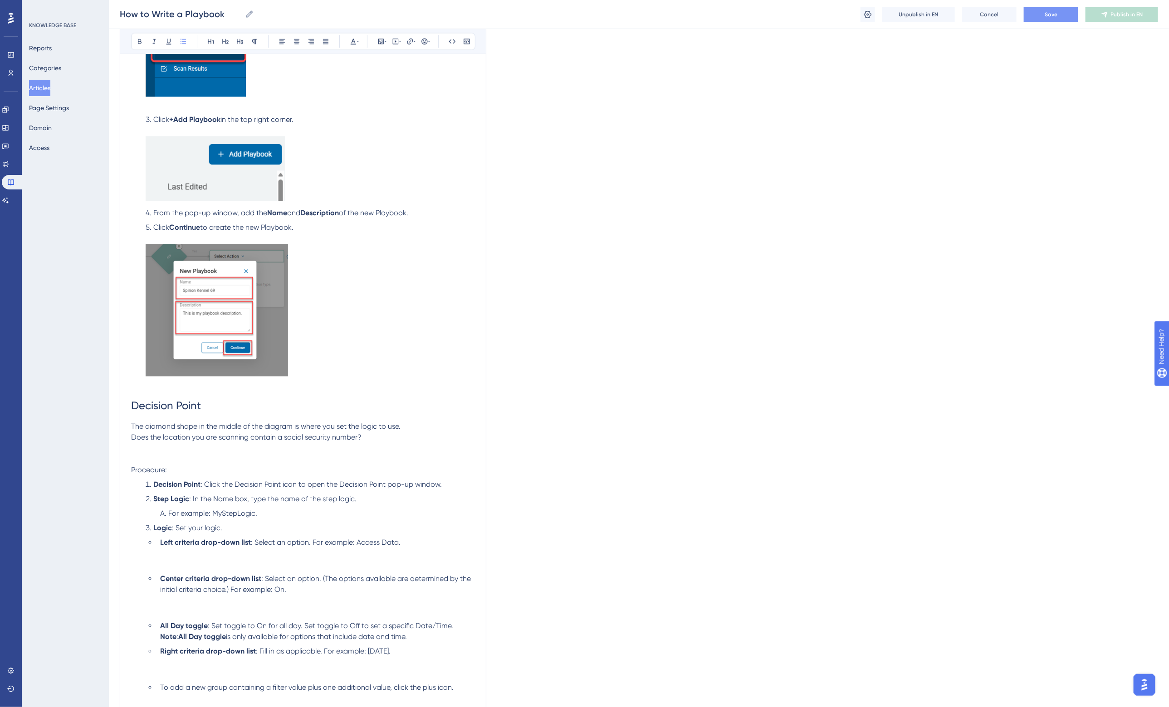
click at [180, 565] on li "Left criteria drop-down list : Select an option. For example: Access Data." at bounding box center [315, 553] width 318 height 33
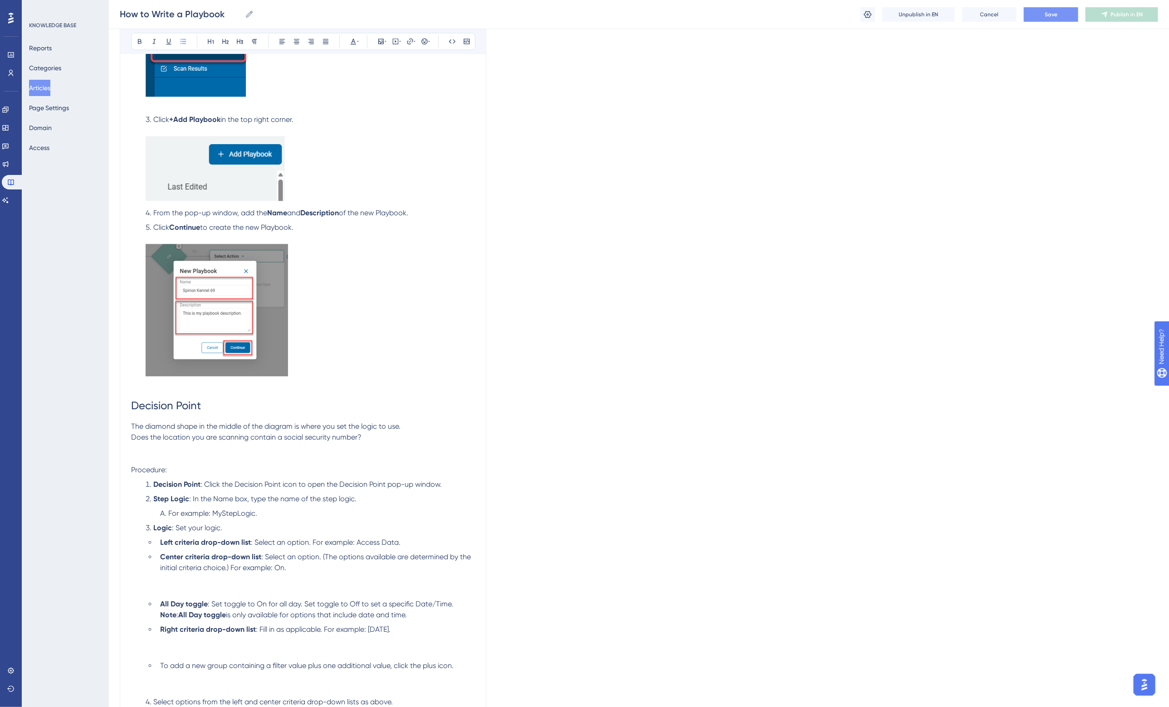
click at [185, 590] on li "Center criteria drop-down list : Select an option. (The options available are d…" at bounding box center [315, 574] width 318 height 44
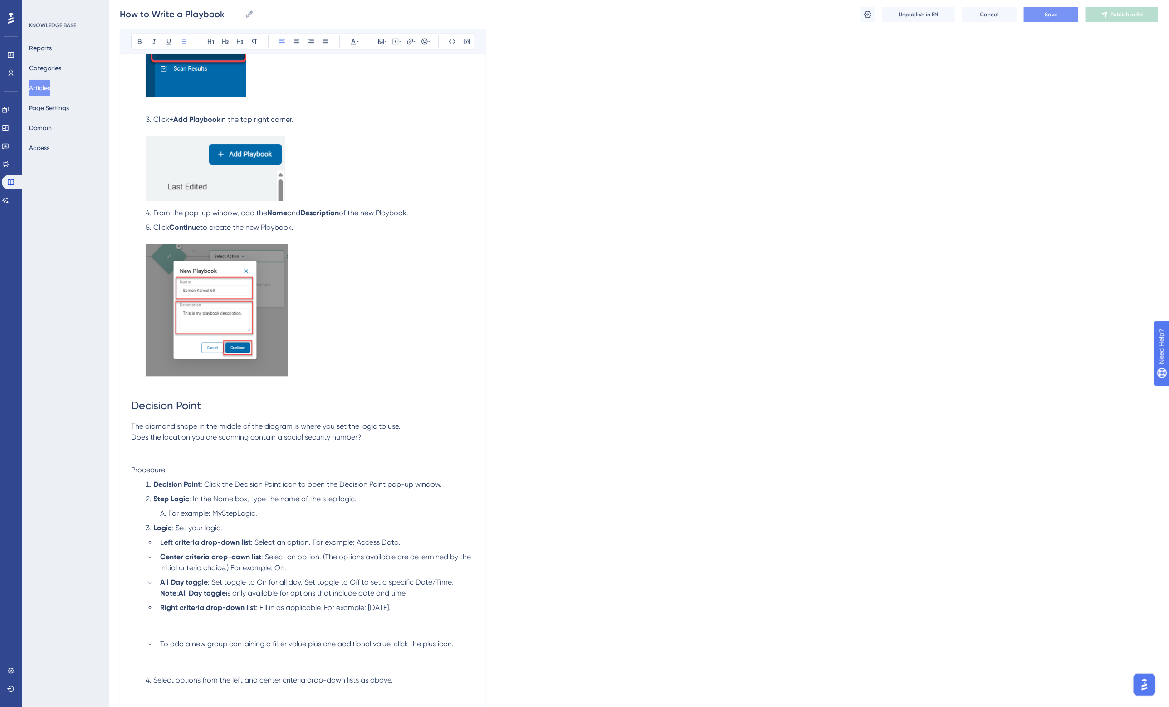
click at [189, 632] on li "Right criteria drop-down list : Fill in as applicable. For example: [DATE]." at bounding box center [315, 619] width 318 height 33
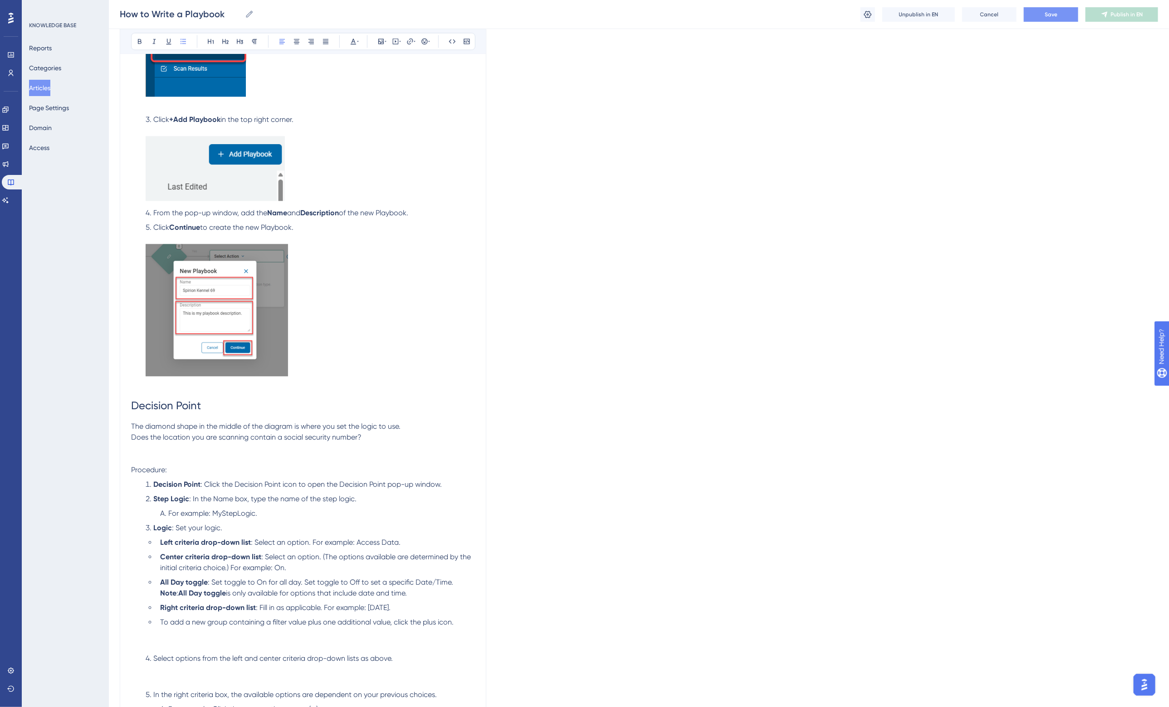
click at [184, 653] on li "Select options from the left and center criteria drop-down lists as above." at bounding box center [308, 669] width 333 height 33
click at [184, 648] on li "To add a new group containing a filter value plus one additional value, click t…" at bounding box center [315, 633] width 318 height 33
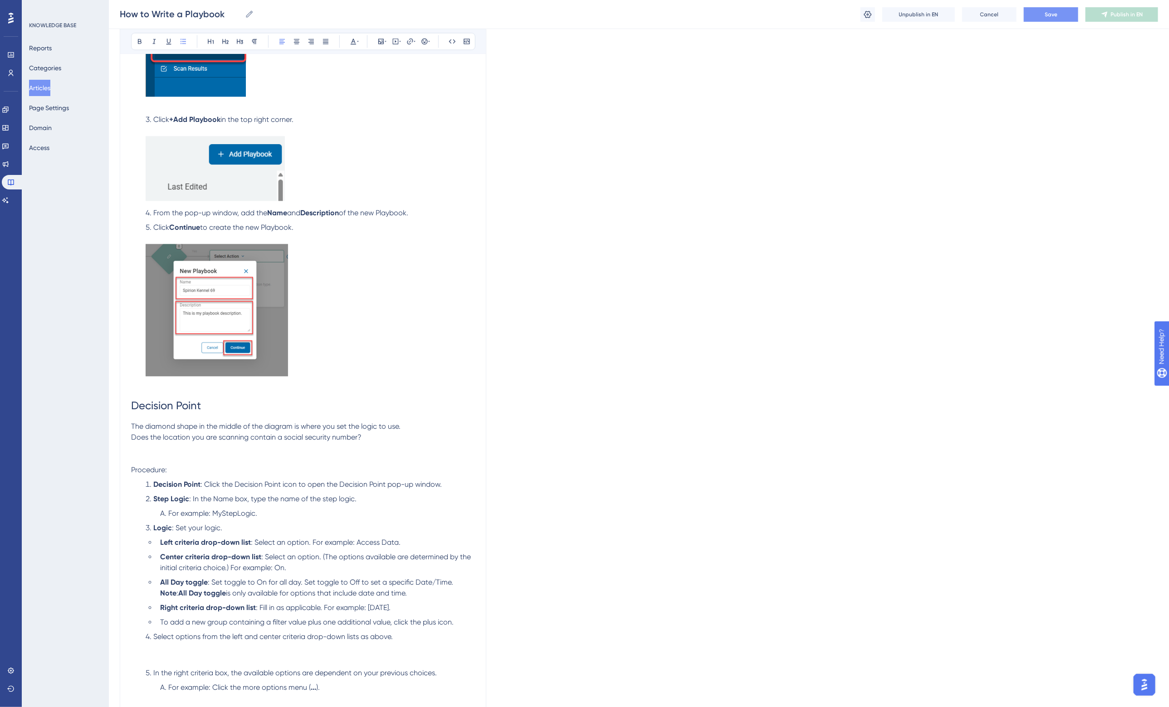
click at [184, 655] on li "Select options from the left and center criteria drop-down lists as above." at bounding box center [308, 648] width 333 height 33
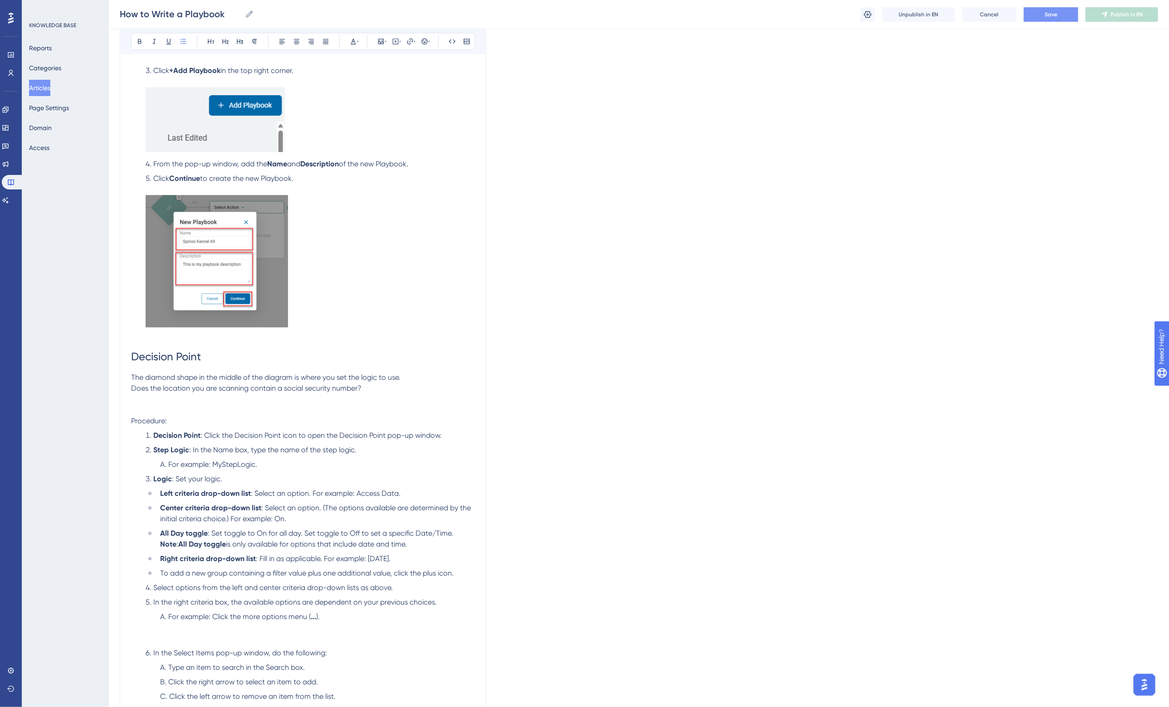
scroll to position [1351, 0]
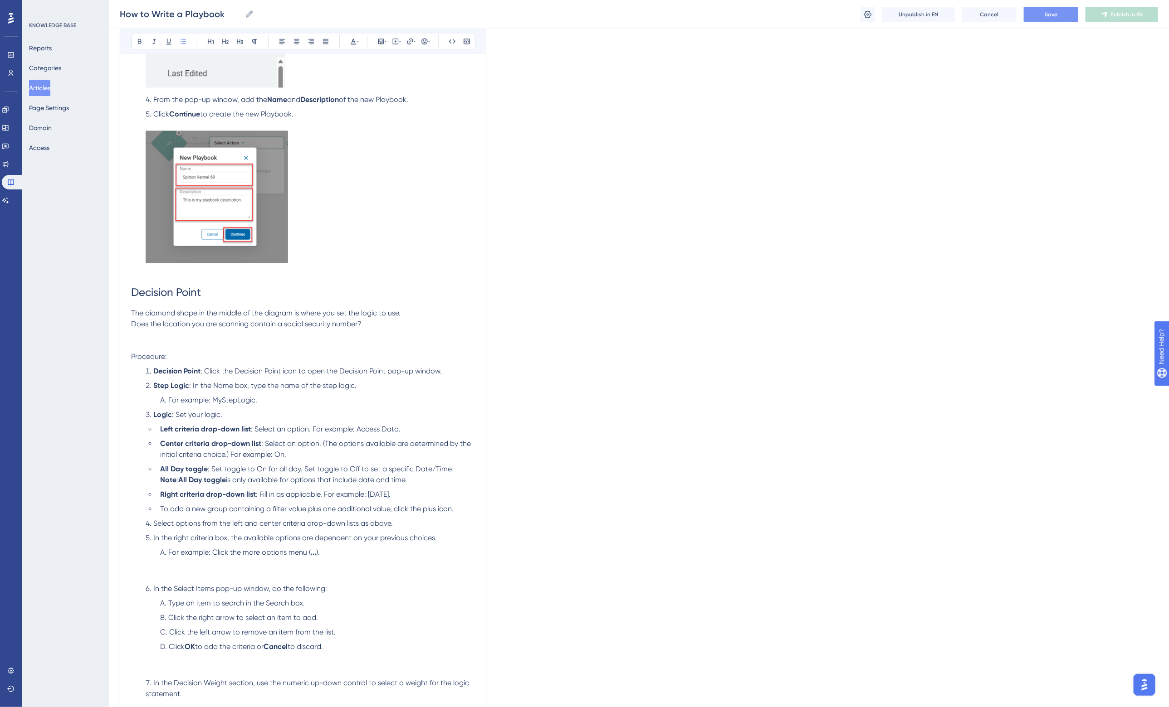
click at [184, 585] on span "In the Select Items pop-up window, do the following:" at bounding box center [240, 589] width 174 height 9
click at [184, 575] on li "For example: Click the more options menu ( ... )." at bounding box center [315, 563] width 318 height 33
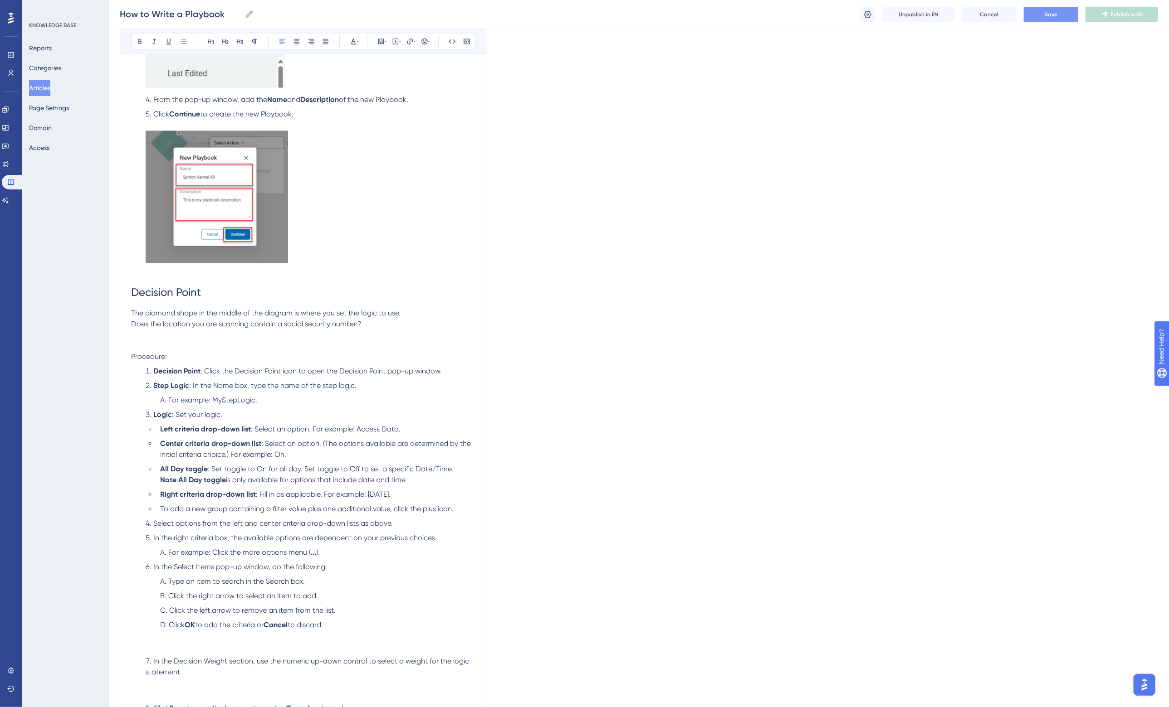
click at [196, 642] on li "Click OK to add the criteria or Cancel to discard." at bounding box center [315, 636] width 318 height 33
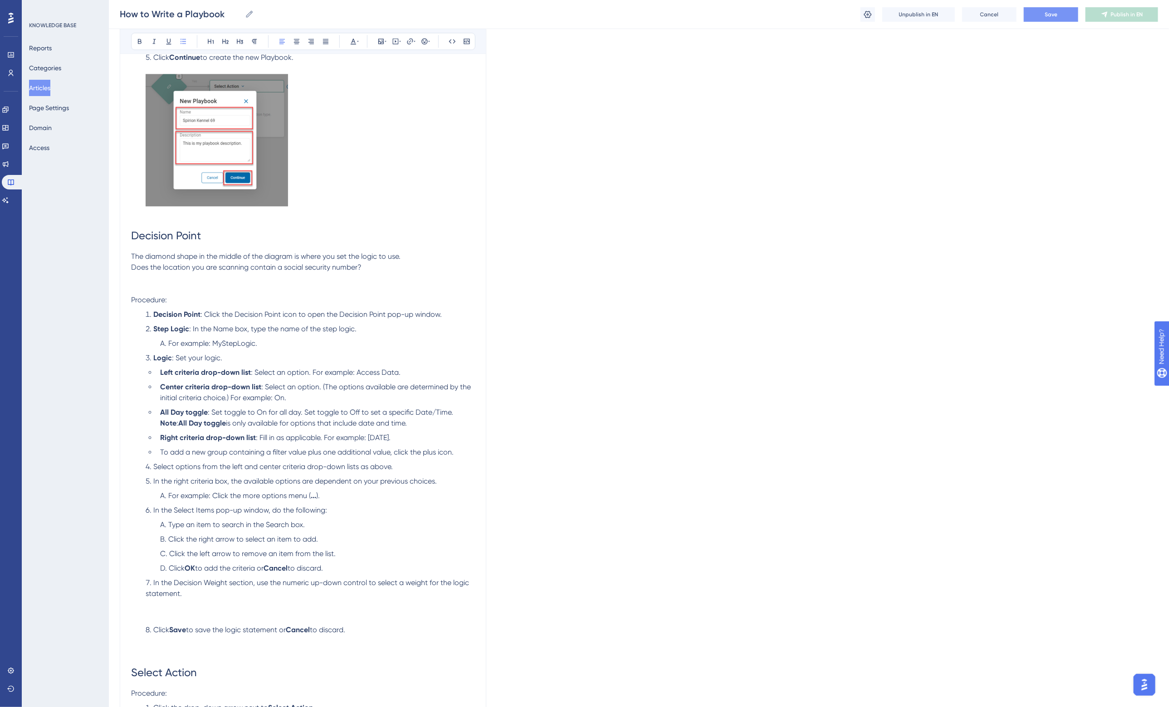
click at [175, 613] on li "In the Decision Weight section, use the numeric up-down control to select a wei…" at bounding box center [308, 600] width 333 height 44
click at [193, 629] on li "Click Save to save the logic statement or Cancel to discard." at bounding box center [308, 619] width 333 height 33
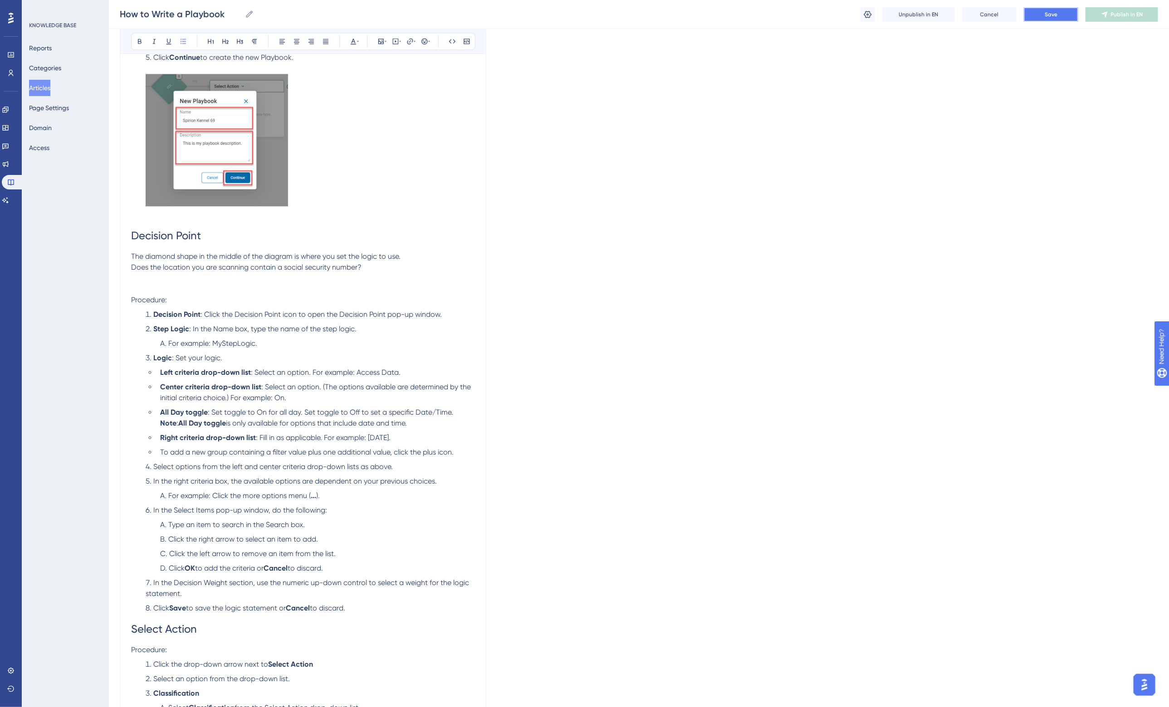
click at [1056, 14] on span "Save" at bounding box center [1050, 14] width 13 height 7
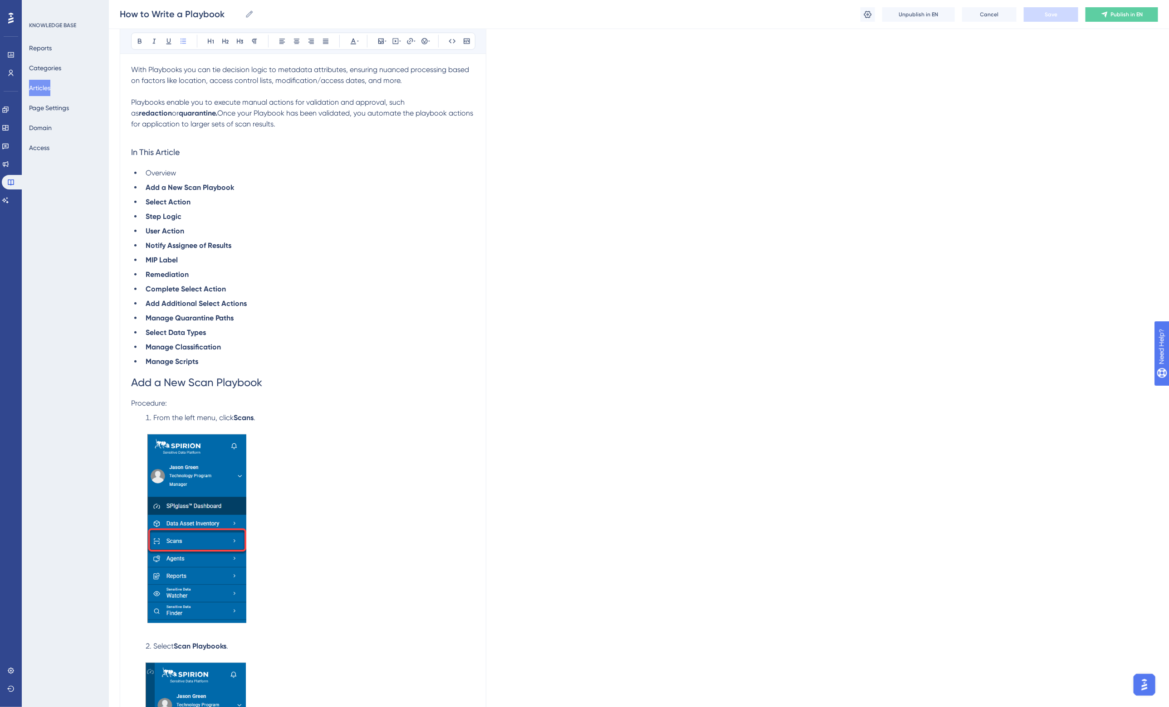
scroll to position [274, 0]
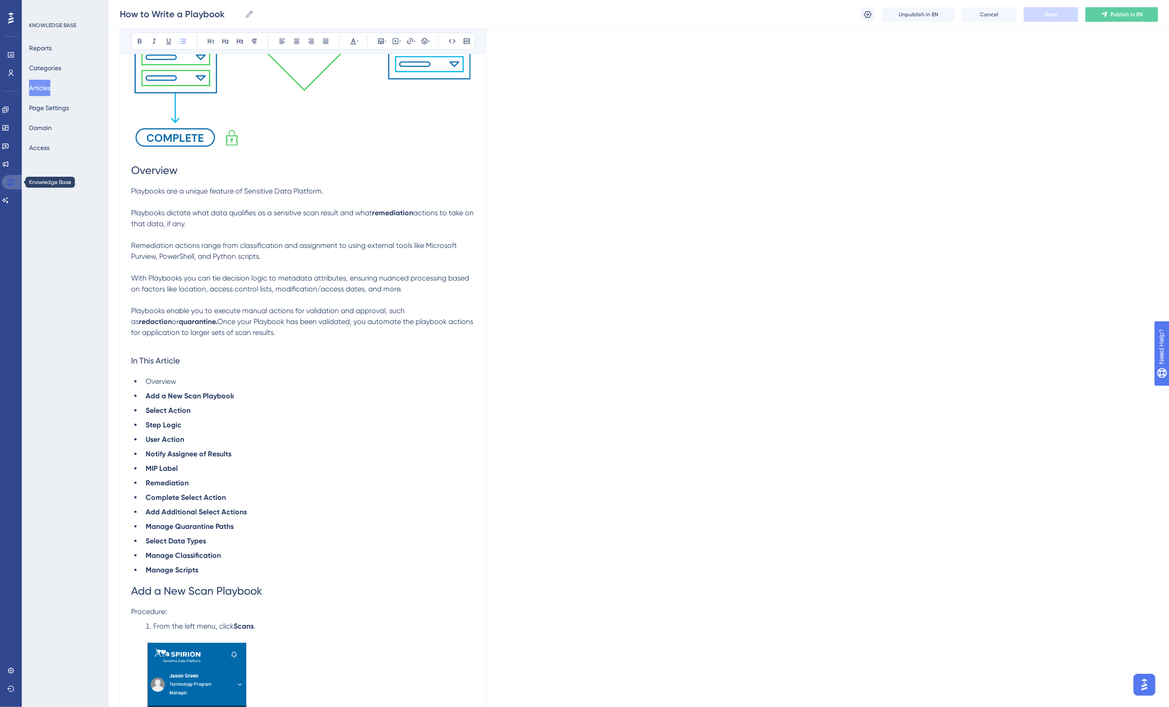
click at [9, 180] on icon at bounding box center [10, 182] width 7 height 7
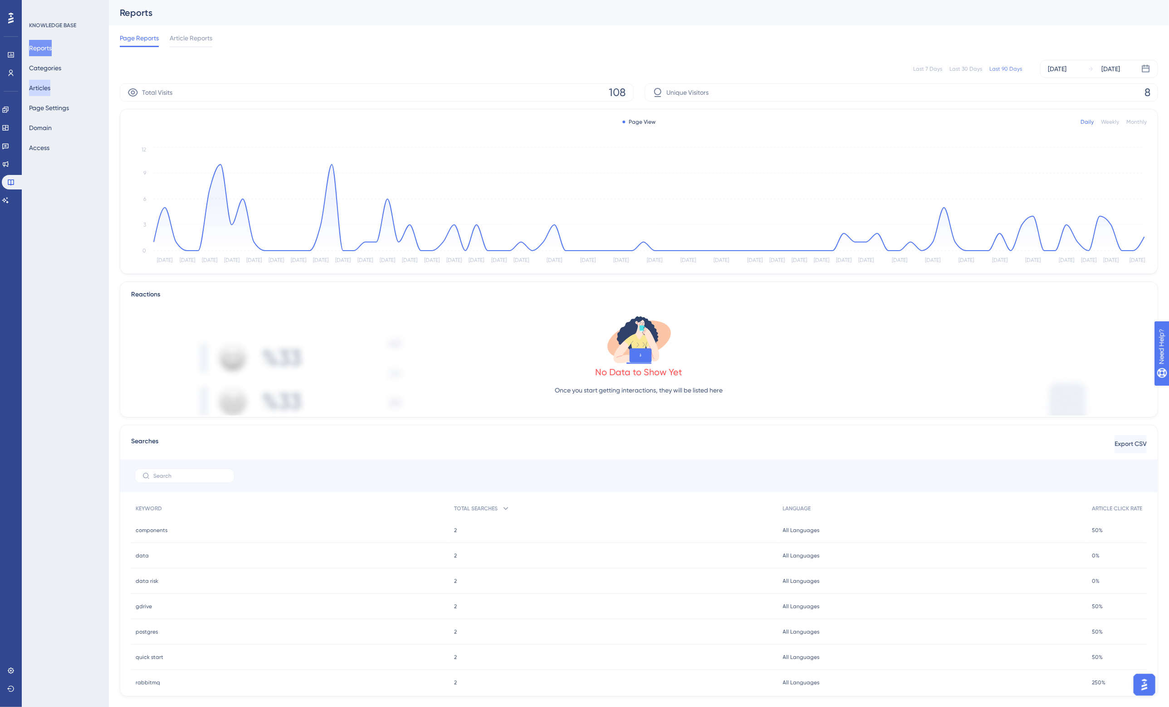
click at [47, 91] on button "Articles" at bounding box center [39, 88] width 21 height 16
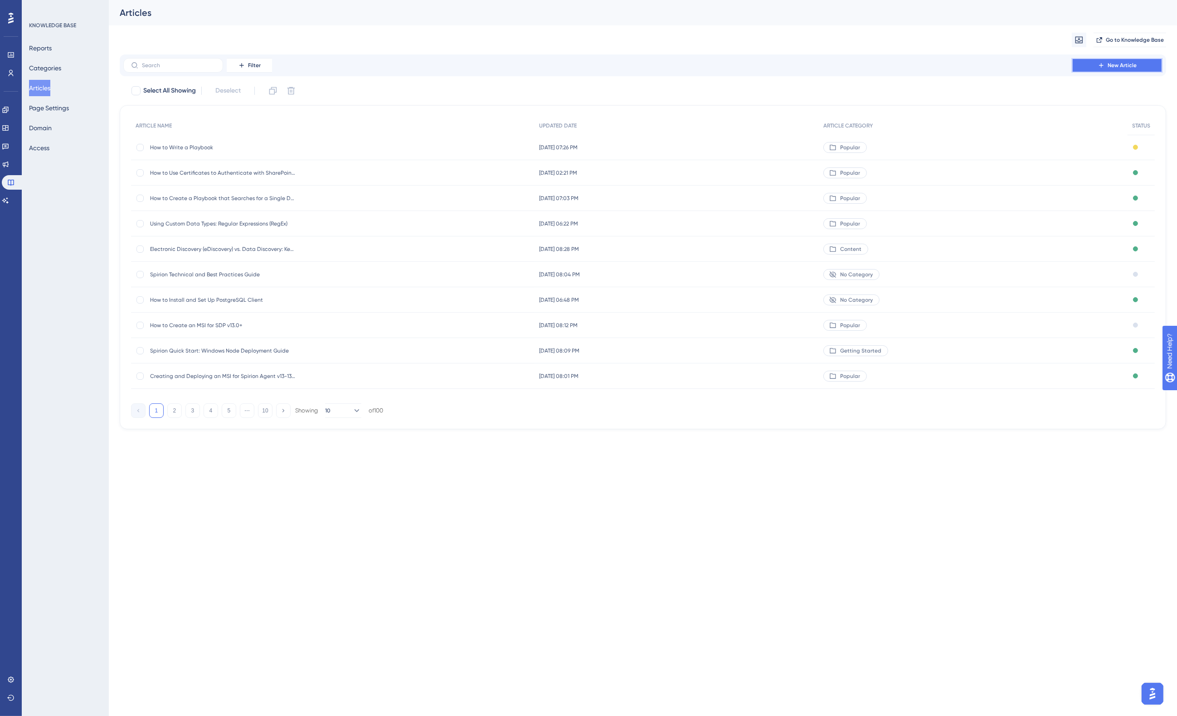
click at [1130, 66] on span "New Article" at bounding box center [1122, 65] width 29 height 7
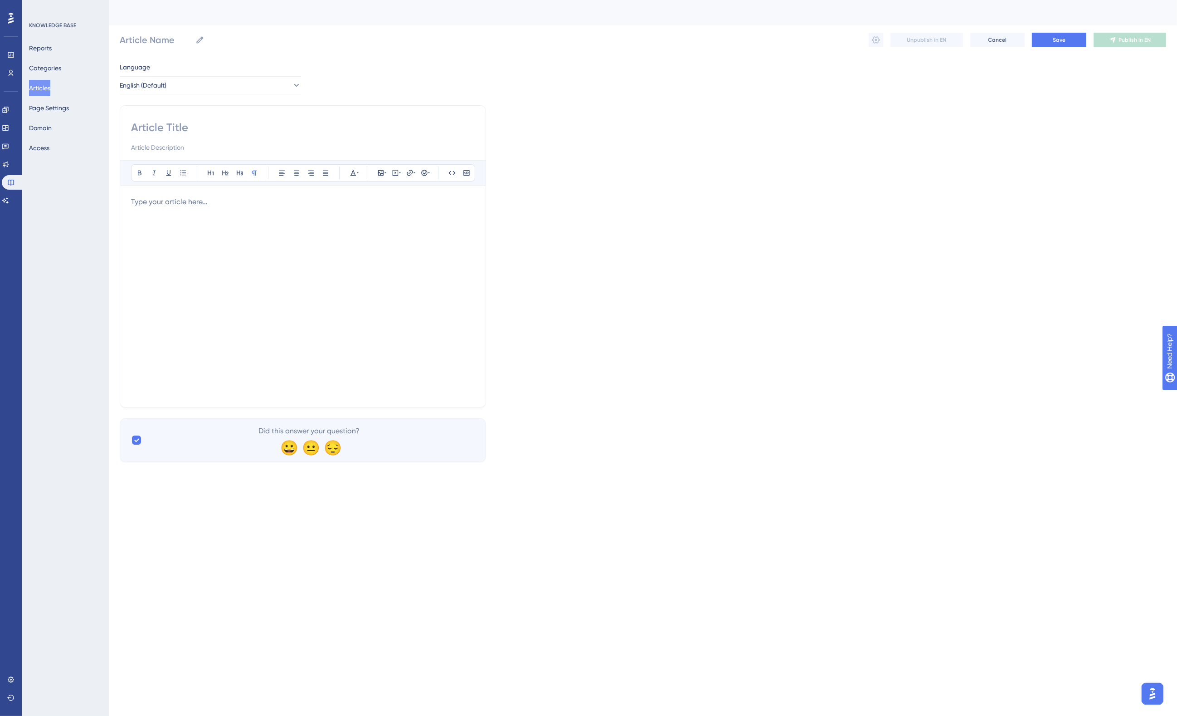
click at [249, 230] on div at bounding box center [303, 296] width 344 height 200
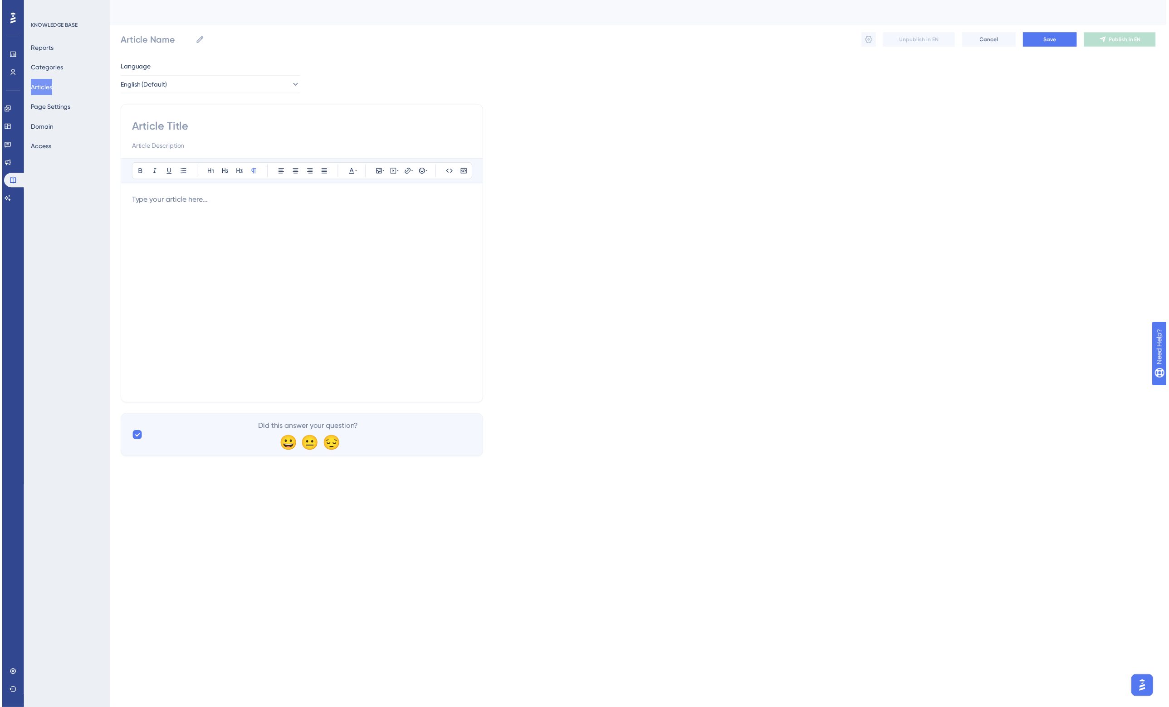
scroll to position [33, 0]
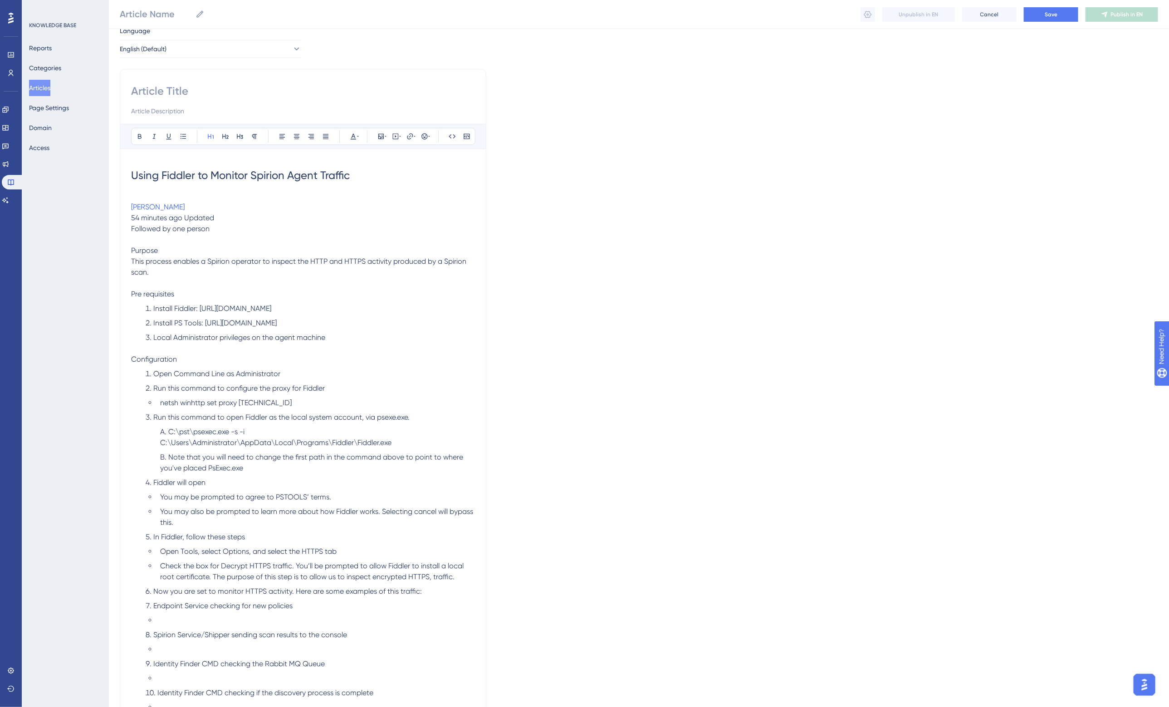
drag, startPoint x: 370, startPoint y: 173, endPoint x: 119, endPoint y: 185, distance: 251.1
click at [120, 185] on div "Bold Italic Underline Bullet Point Heading 1 Heading 2 Heading 3 Normal Align L…" at bounding box center [303, 397] width 366 height 656
click at [151, 87] on input at bounding box center [303, 91] width 344 height 15
paste input "Using Fiddler to Monitor Spirion Agent Traffic"
type input "Using Fiddler to Monitor Spirion Agent Traffic"
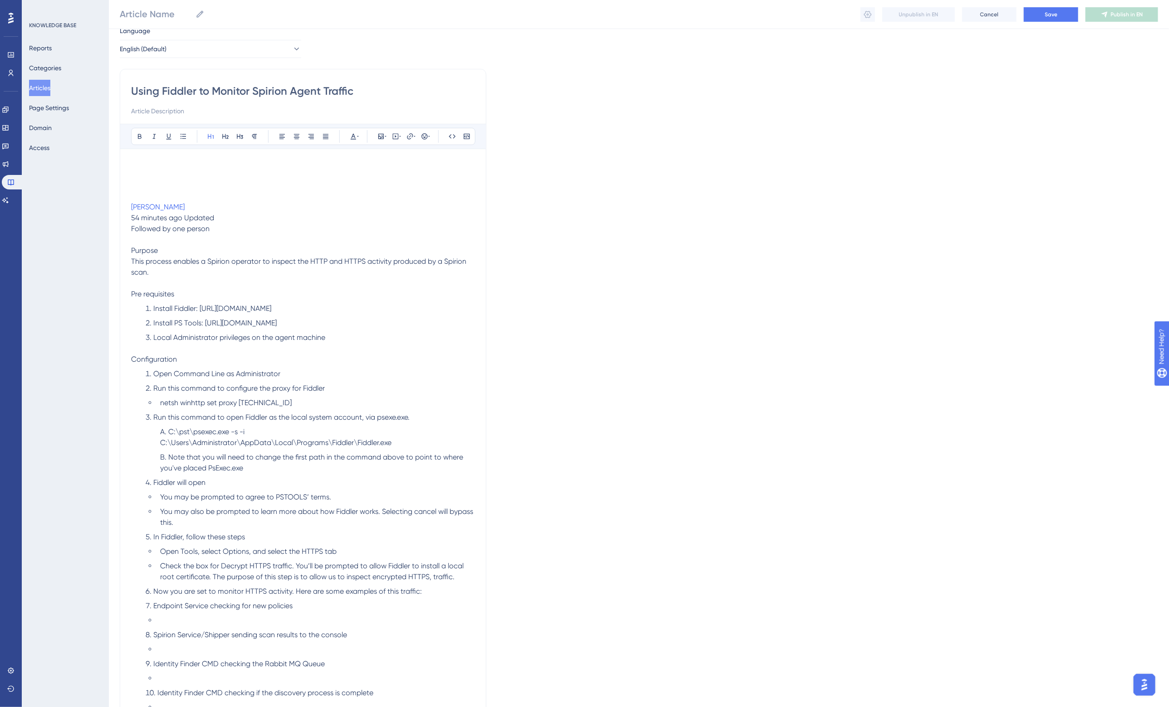
type input "Using Fiddler to Monitor Spirion Agent Traffic"
click at [148, 176] on h1 at bounding box center [303, 175] width 344 height 31
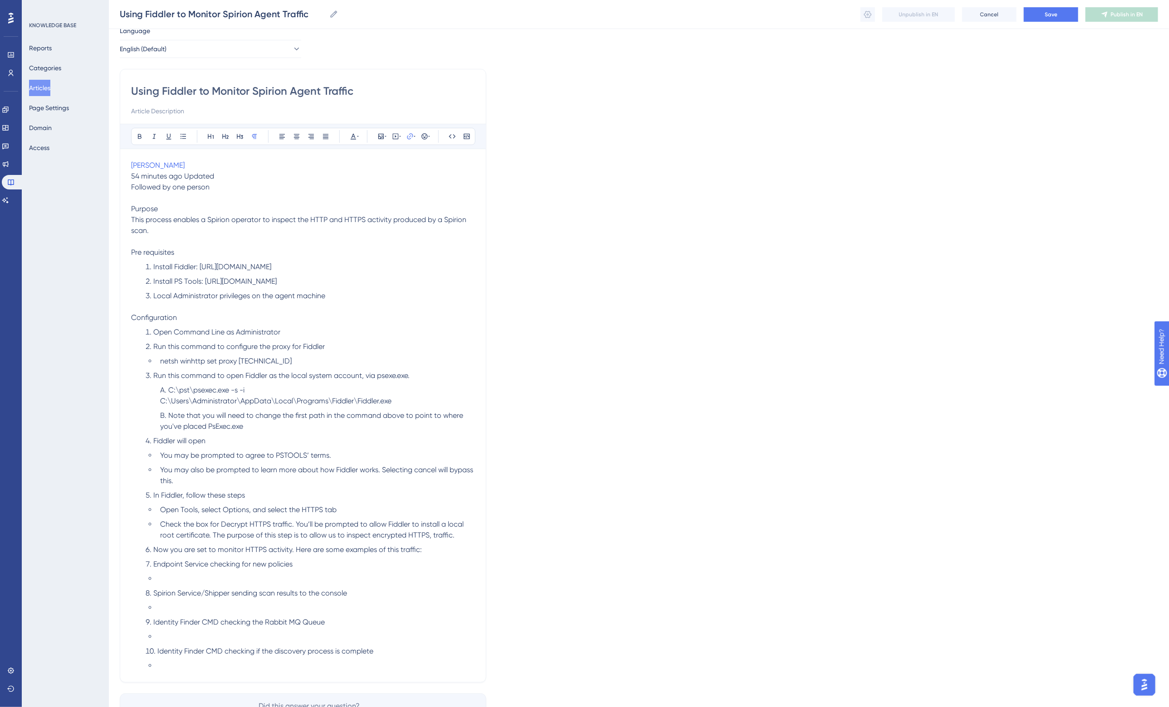
click at [200, 164] on p "Gustavo Rodriguez" at bounding box center [303, 165] width 344 height 11
drag, startPoint x: 416, startPoint y: 196, endPoint x: 325, endPoint y: 195, distance: 91.6
click at [325, 195] on div "Bold Italic Underline Bullet Point Heading 1 Heading 2 Heading 3 Normal Align L…" at bounding box center [303, 398] width 344 height 548
click at [205, 166] on p "Gustavo Rodriguez" at bounding box center [303, 165] width 344 height 11
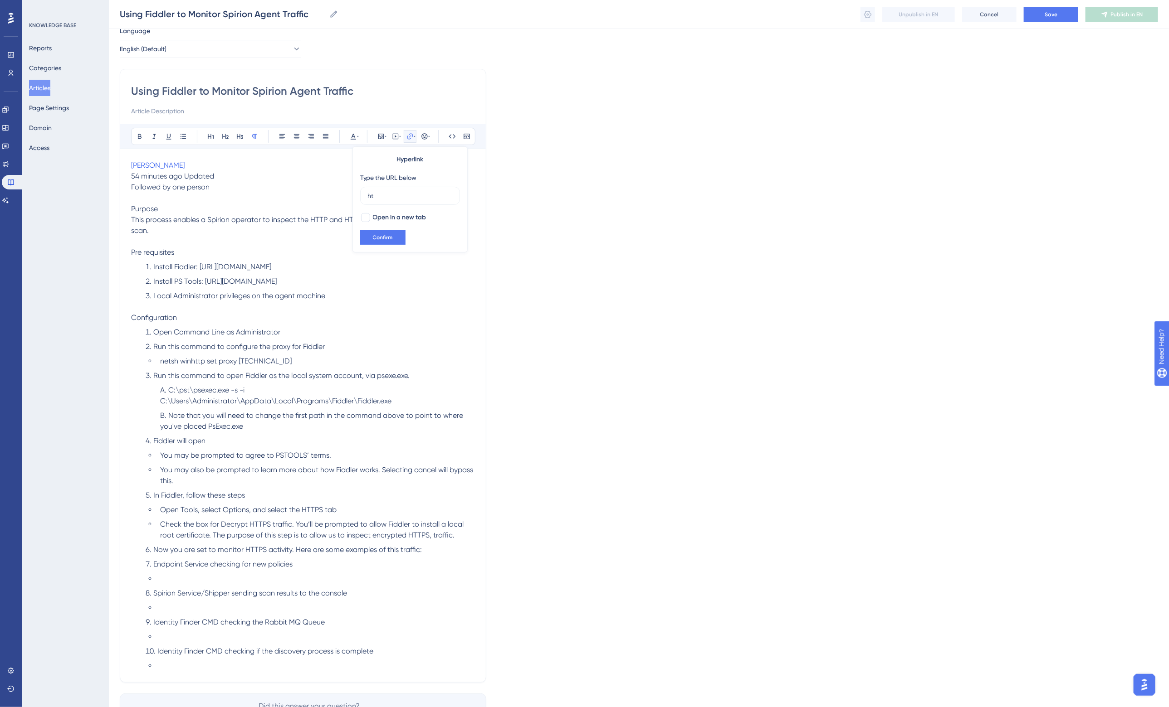
type input "h"
click at [391, 234] on button "Confirm" at bounding box center [382, 237] width 45 height 15
drag, startPoint x: 220, startPoint y: 189, endPoint x: 123, endPoint y: 176, distance: 98.4
click at [123, 176] on div "Using Fiddler to Monitor Spirion Agent Traffic Bold Italic Underline Bullet Poi…" at bounding box center [303, 376] width 366 height 614
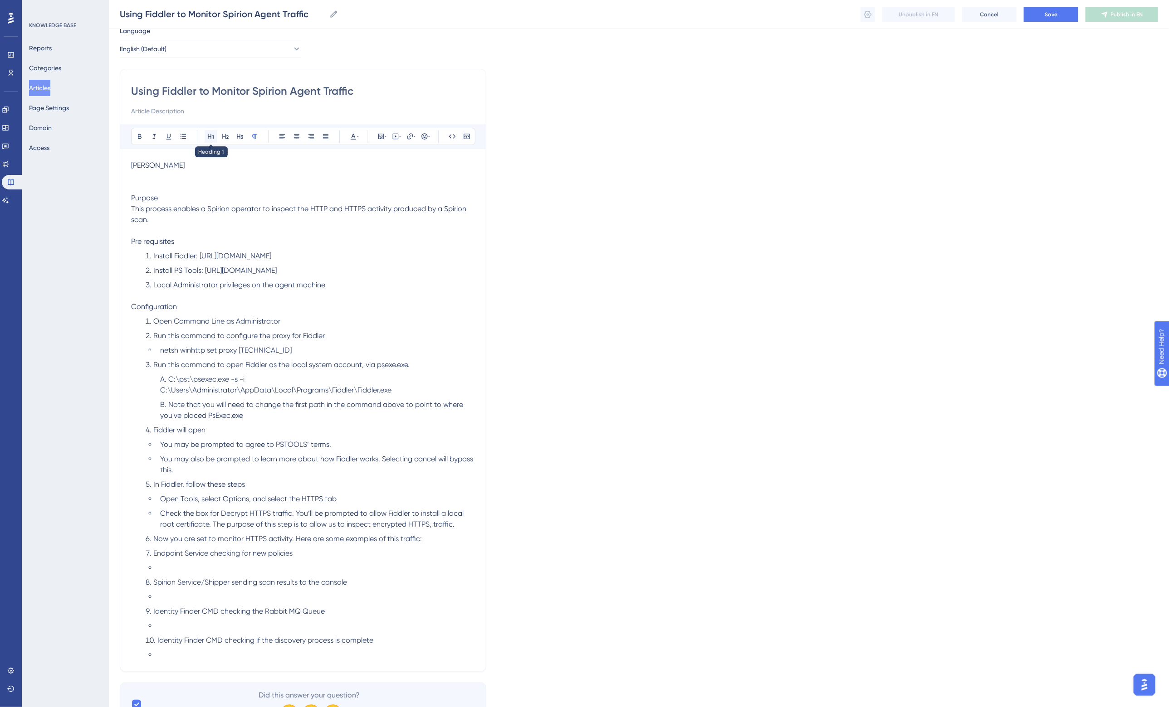
click at [210, 136] on icon at bounding box center [210, 136] width 7 height 7
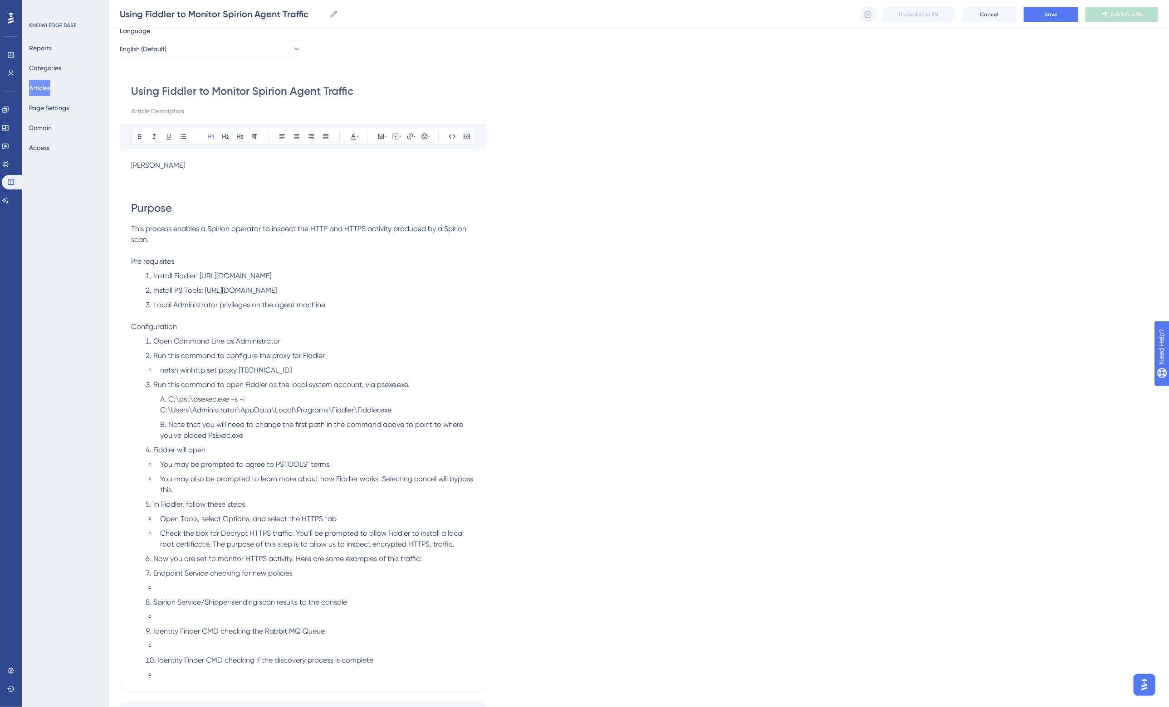
click at [157, 324] on span "Configuration" at bounding box center [154, 326] width 46 height 9
click at [141, 261] on span "Pre requisites" at bounding box center [152, 261] width 43 height 9
click at [224, 137] on icon at bounding box center [225, 136] width 7 height 7
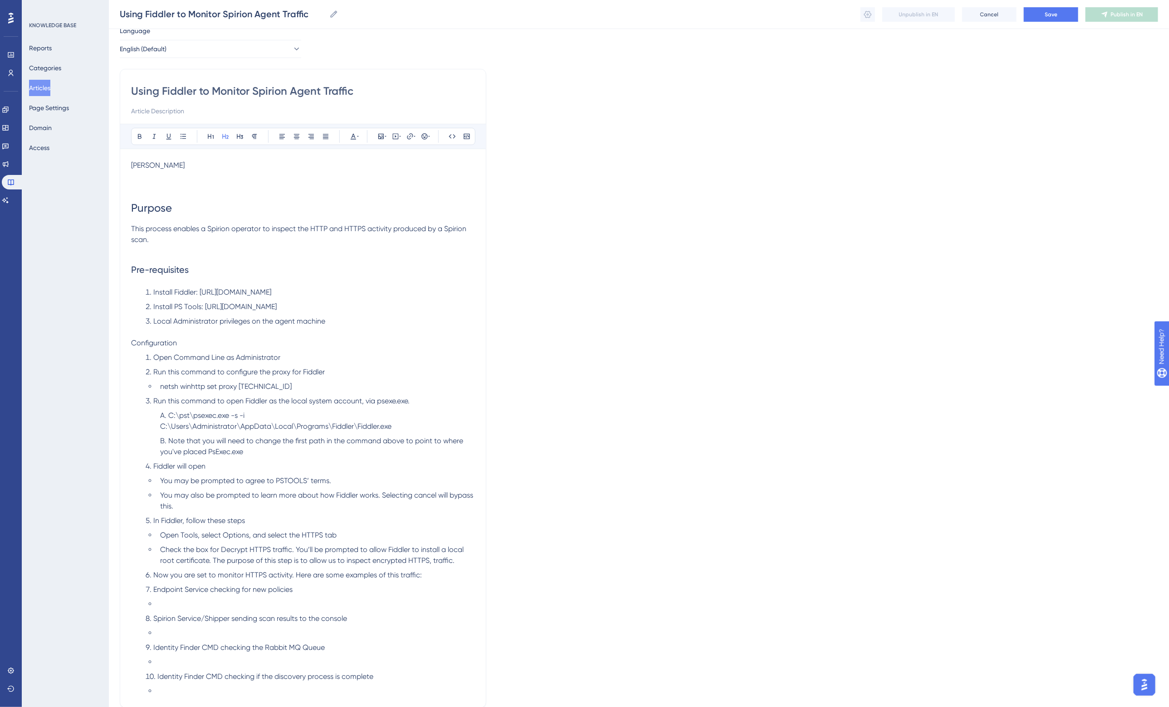
click at [169, 341] on span "Configuration" at bounding box center [154, 343] width 46 height 9
click at [212, 137] on icon at bounding box center [210, 136] width 7 height 7
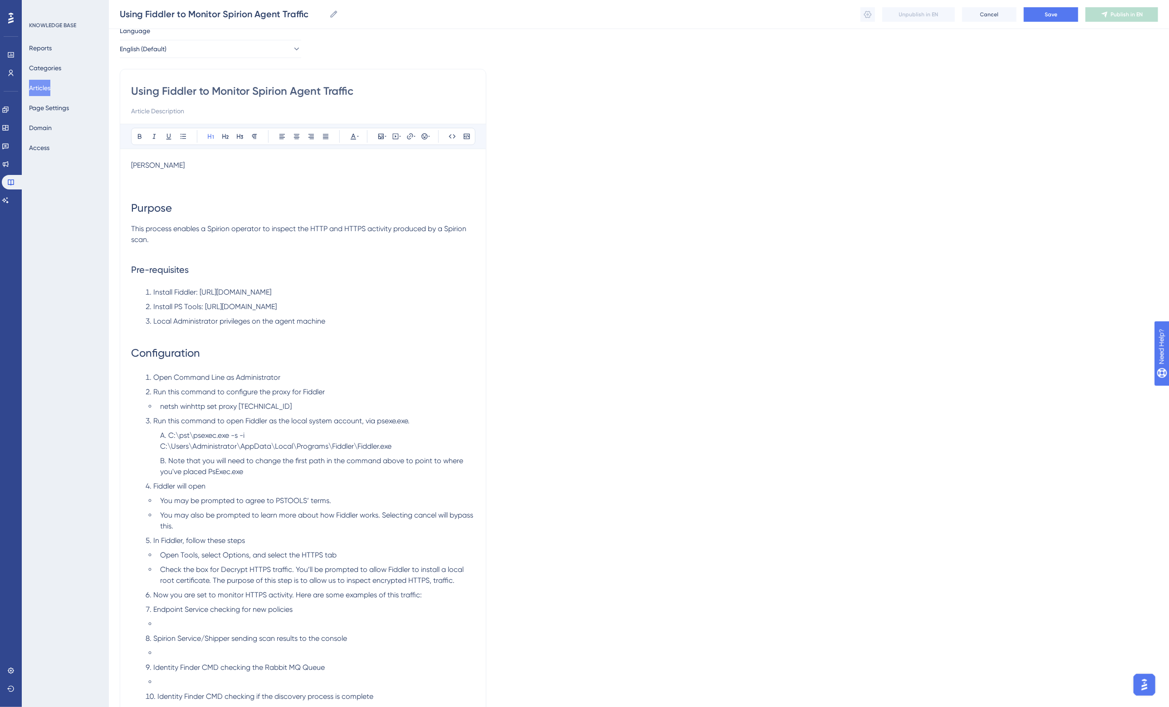
scroll to position [89, 0]
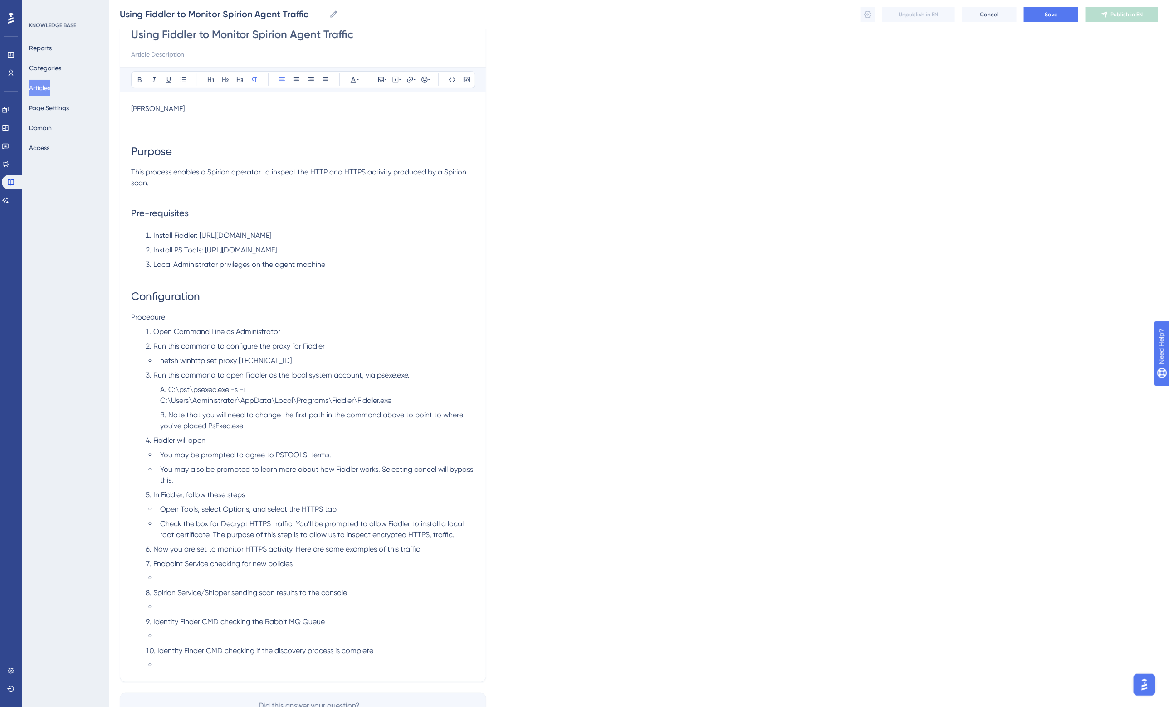
click at [176, 331] on span "Open Command Line as Administrator" at bounding box center [216, 331] width 127 height 9
click at [361, 366] on li "netsh winhttp set proxy 127.0.0.1:8888" at bounding box center [315, 361] width 318 height 11
click at [228, 332] on span "Open the Command Line as Administrator" at bounding box center [223, 331] width 140 height 9
drag, startPoint x: 299, startPoint y: 360, endPoint x: 153, endPoint y: 360, distance: 146.0
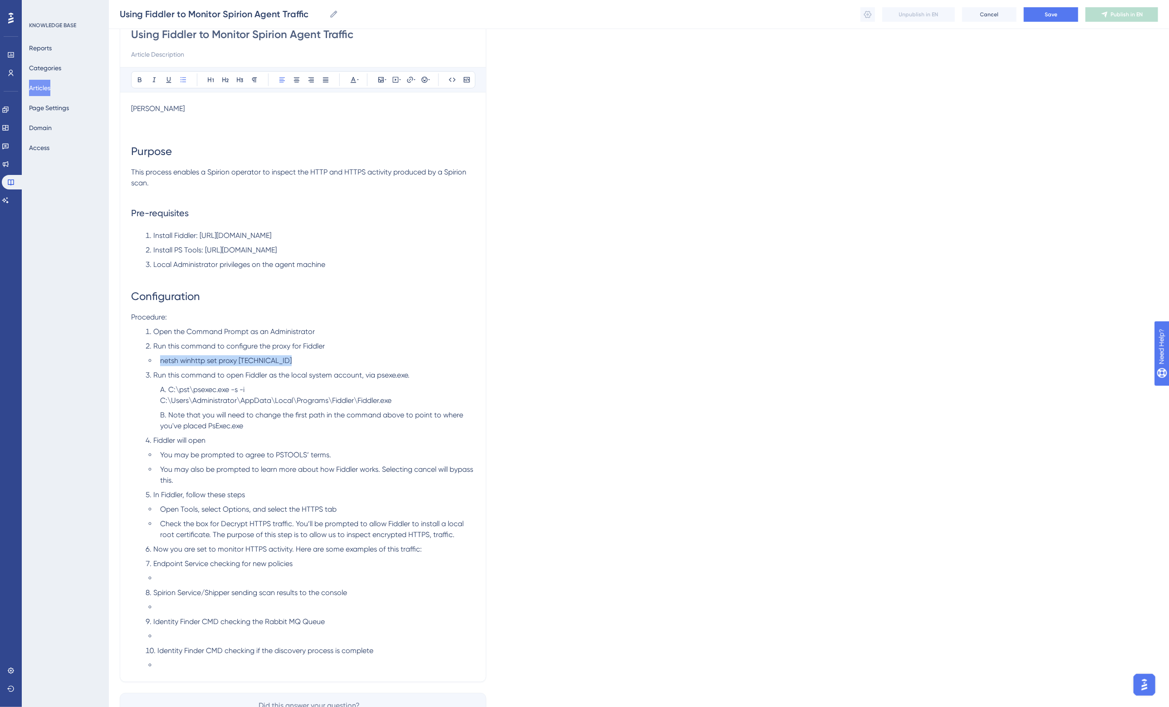
click at [153, 360] on ul "netsh winhttp set proxy 127.0.0.1:8888" at bounding box center [310, 361] width 329 height 11
click at [452, 79] on icon at bounding box center [452, 79] width 7 height 7
click at [311, 312] on p "Procedure:" at bounding box center [303, 317] width 344 height 11
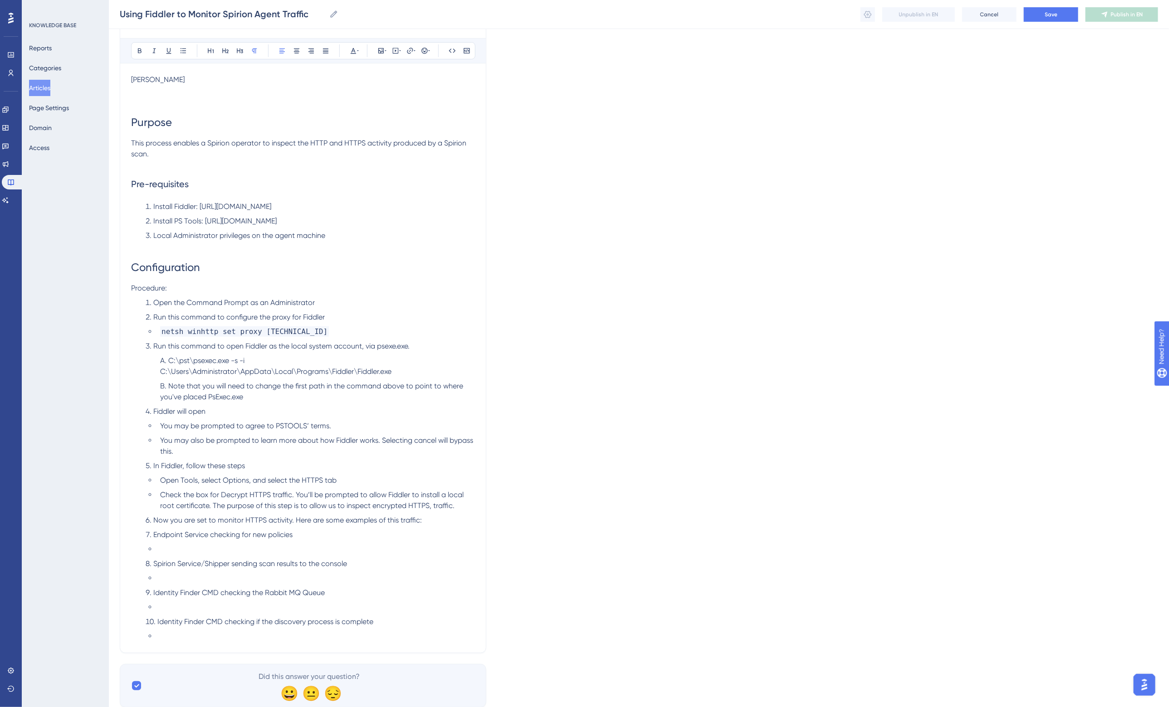
scroll to position [146, 0]
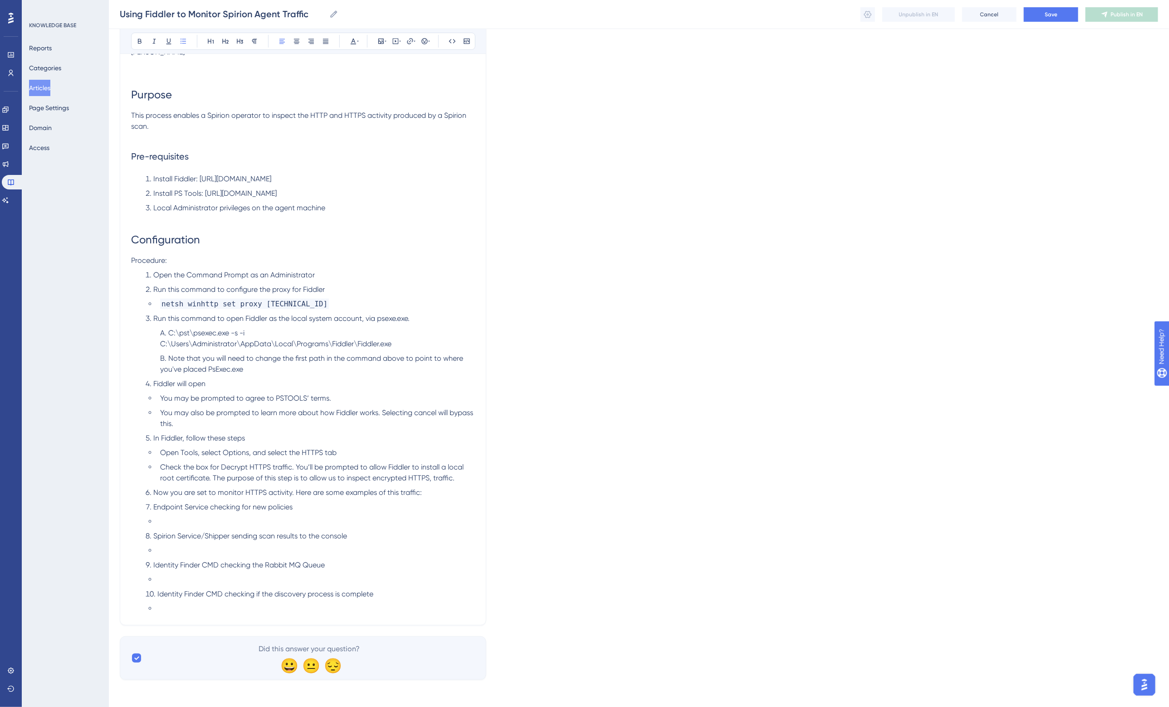
click at [390, 318] on span "Run this command to open Fiddler as the local system account, via psexe.exe." at bounding box center [281, 318] width 256 height 9
drag, startPoint x: 264, startPoint y: 333, endPoint x: 161, endPoint y: 336, distance: 102.5
click at [161, 336] on li "C:\pst\psexec.exe -s -i C:\Users\Administrator\AppData\Local\Programs\Fiddler\F…" at bounding box center [315, 339] width 318 height 22
click at [451, 40] on icon at bounding box center [452, 41] width 7 height 7
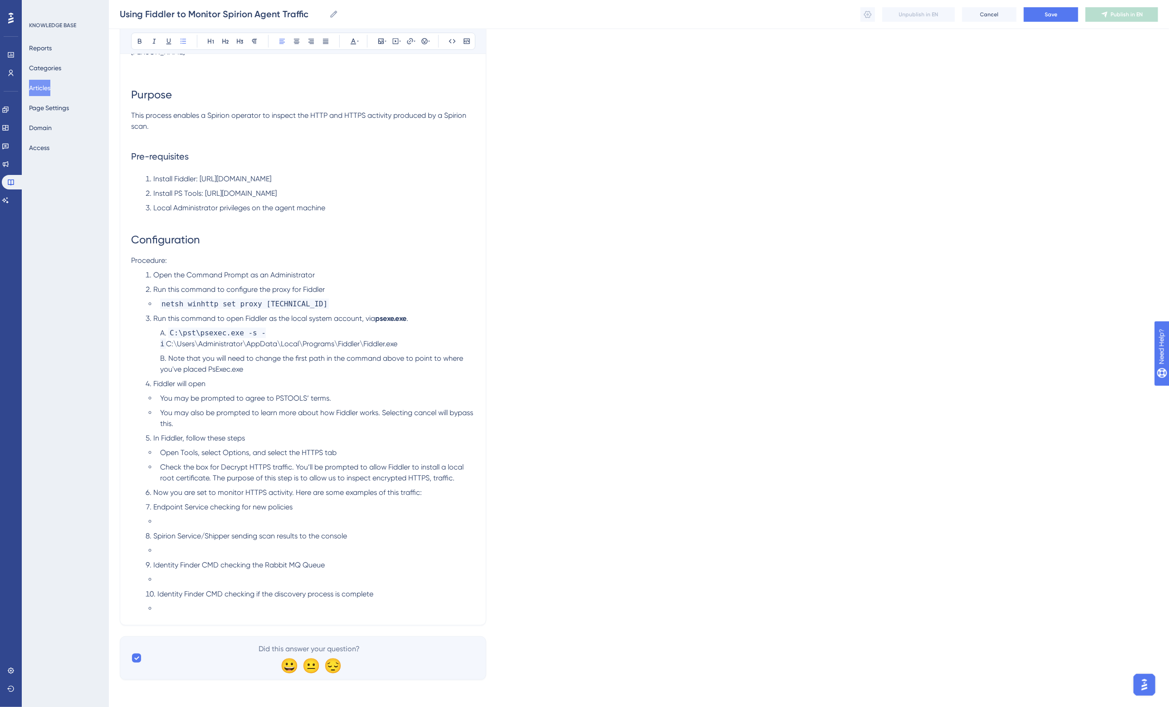
click at [178, 361] on span "Note that you will need to change the first path in the command above to point …" at bounding box center [312, 364] width 305 height 20
click at [178, 360] on span "Note that you will need to change the first path in the command above to point …" at bounding box center [312, 364] width 305 height 20
click at [441, 361] on span "hange the first path in the command above to point to where you've placed PsExe…" at bounding box center [303, 364] width 287 height 20
drag, startPoint x: 202, startPoint y: 372, endPoint x: 160, endPoint y: 370, distance: 42.7
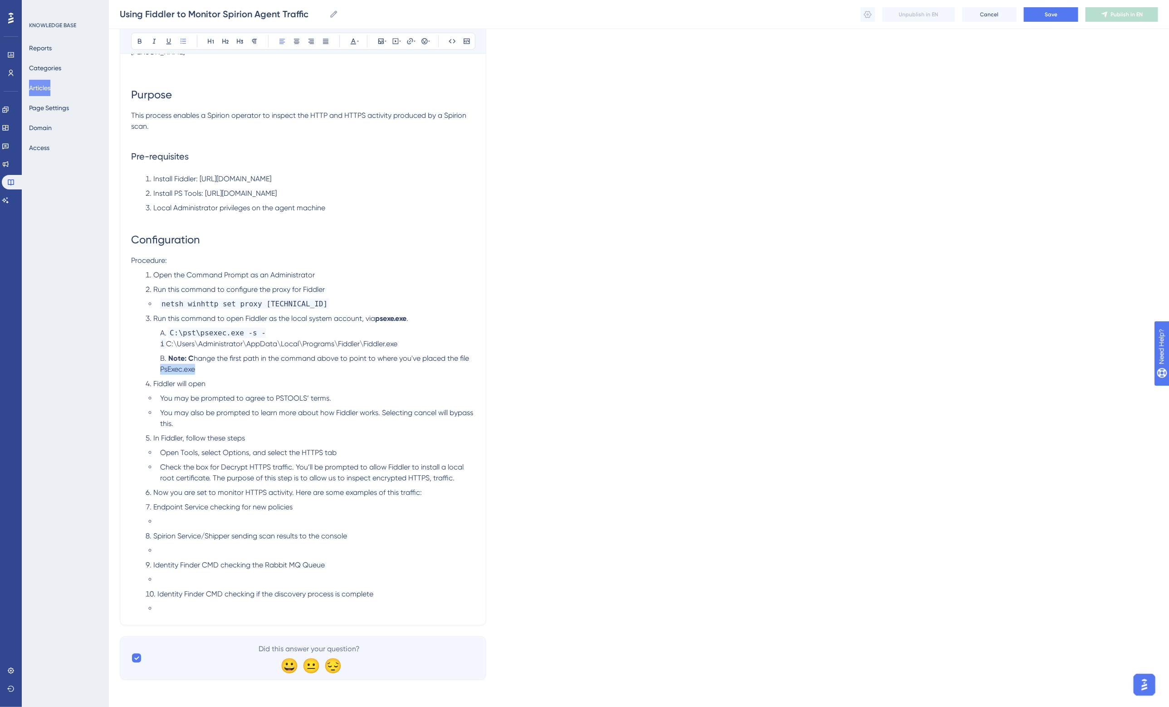
click at [160, 370] on li "Note: C hange the first path in the command above to point to where you've plac…" at bounding box center [315, 364] width 318 height 22
click at [189, 360] on strong "Note: C" at bounding box center [180, 358] width 25 height 9
click at [304, 368] on li "Note: Change the first path in the command above to point to where you've place…" at bounding box center [315, 364] width 318 height 22
click at [182, 386] on span "Fiddler will open" at bounding box center [179, 384] width 52 height 9
drag, startPoint x: 182, startPoint y: 386, endPoint x: 353, endPoint y: 410, distance: 172.3
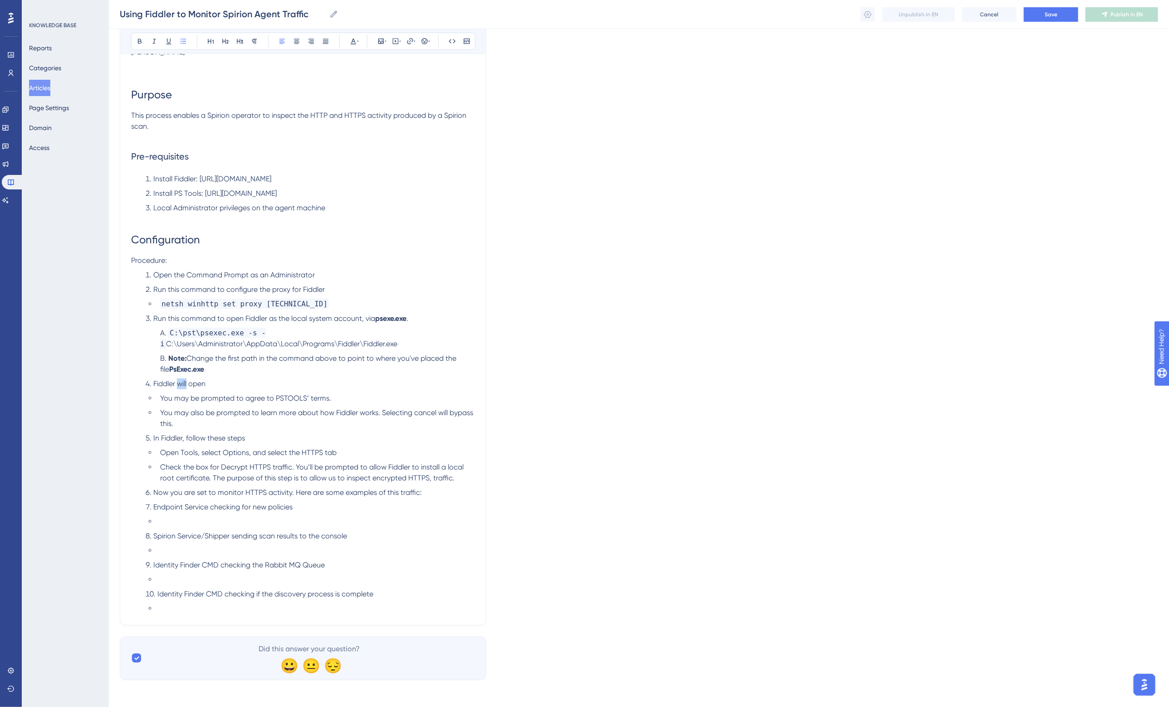
click at [183, 385] on span "Fiddler will open" at bounding box center [179, 384] width 52 height 9
click at [425, 413] on span "You may also be prompted to learn more about how Fiddler works. Selecting cance…" at bounding box center [317, 419] width 315 height 20
click at [428, 414] on span "You may also be prompted to learn more about how Fiddler works. Selecting cance…" at bounding box center [317, 419] width 315 height 20
click at [347, 457] on li "Open Tools, select Options, and select the HTTPS tab" at bounding box center [315, 453] width 318 height 11
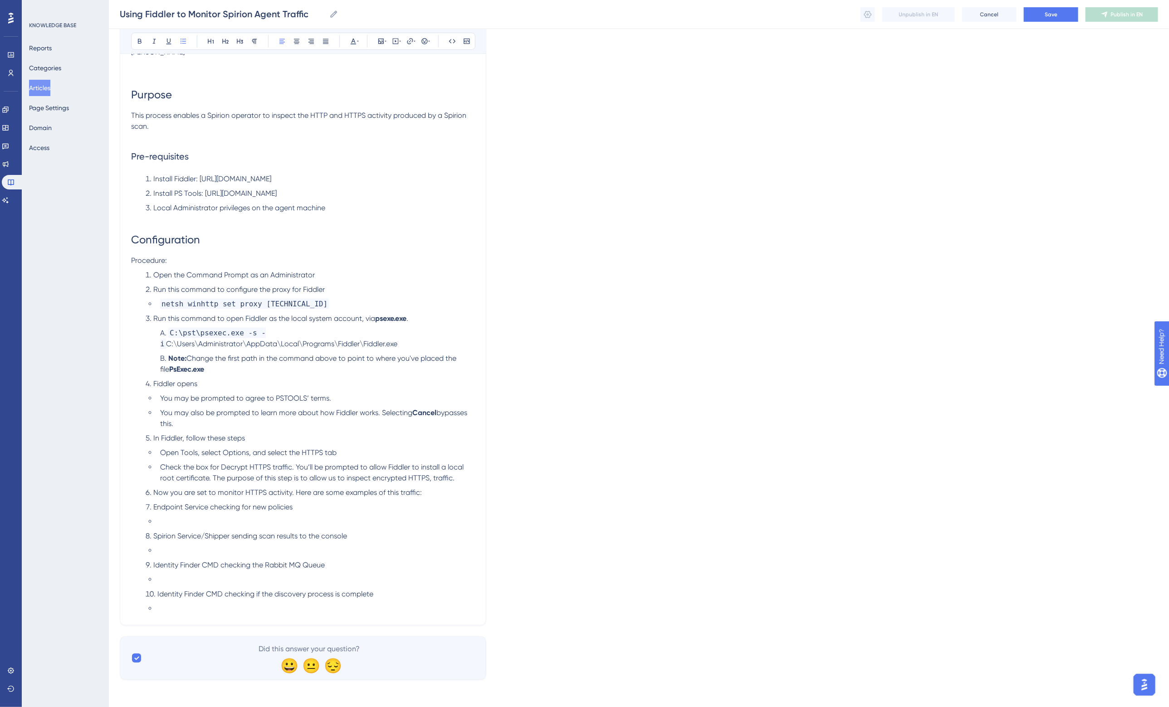
click at [191, 453] on span "Open Tools, select Options, and select the HTTPS tab" at bounding box center [248, 453] width 176 height 9
click at [236, 454] on span ", select Options, and select the HTTPS tab" at bounding box center [265, 453] width 139 height 9
click at [312, 453] on span ", and select the HTTPS tab" at bounding box center [290, 453] width 88 height 9
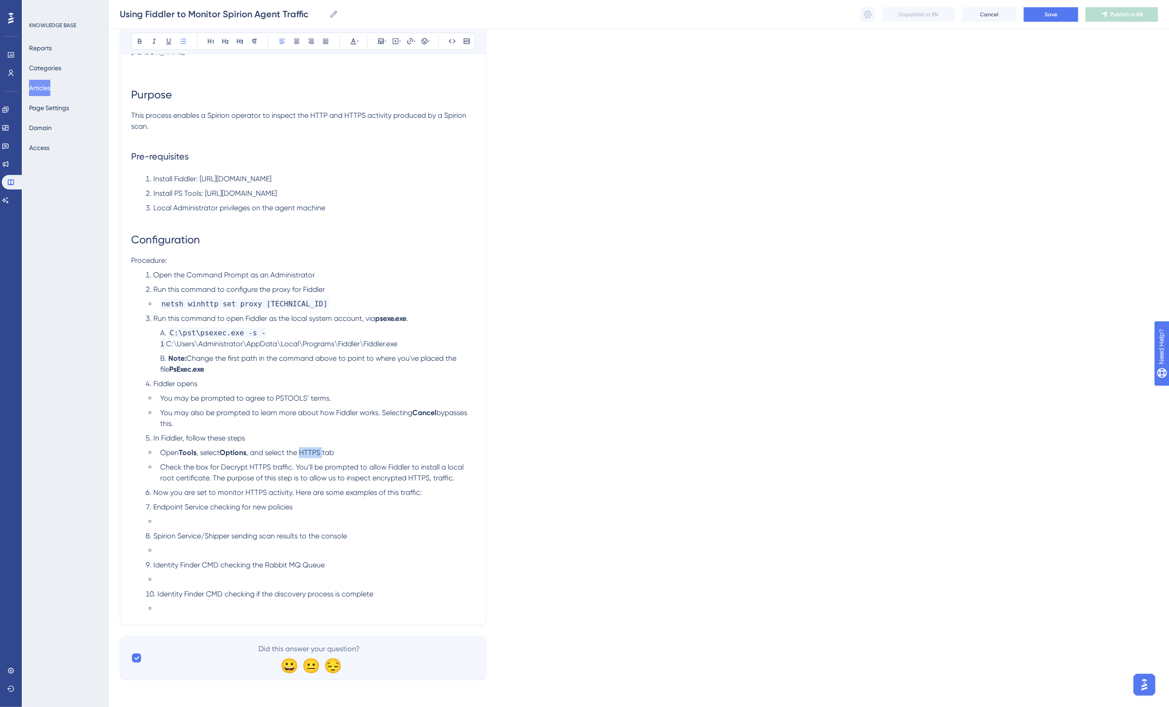
click at [312, 453] on span ", and select the HTTPS tab" at bounding box center [290, 453] width 88 height 9
click at [203, 452] on span ", select" at bounding box center [207, 453] width 23 height 9
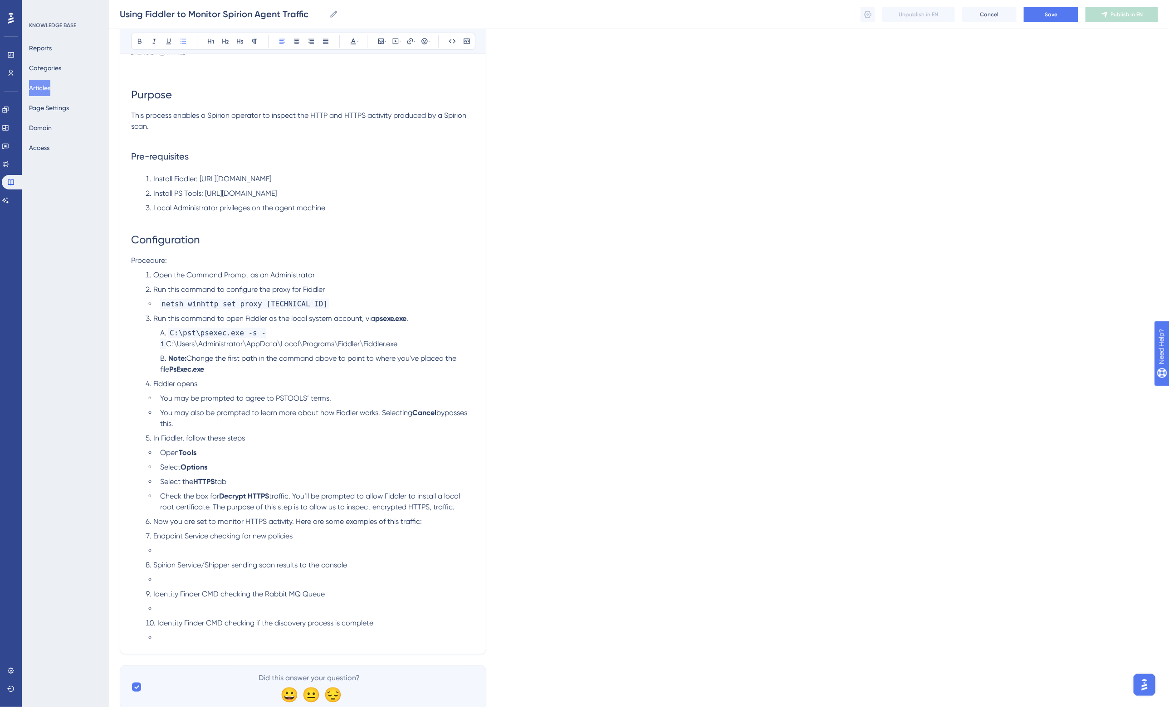
click at [293, 498] on span "traffic. You’ll be prompted to allow Fiddler to install a local root certificat…" at bounding box center [311, 502] width 302 height 20
click at [296, 497] on span "traffic. You’ll be prompted to allow Fiddler to install a local root certificat…" at bounding box center [311, 502] width 302 height 20
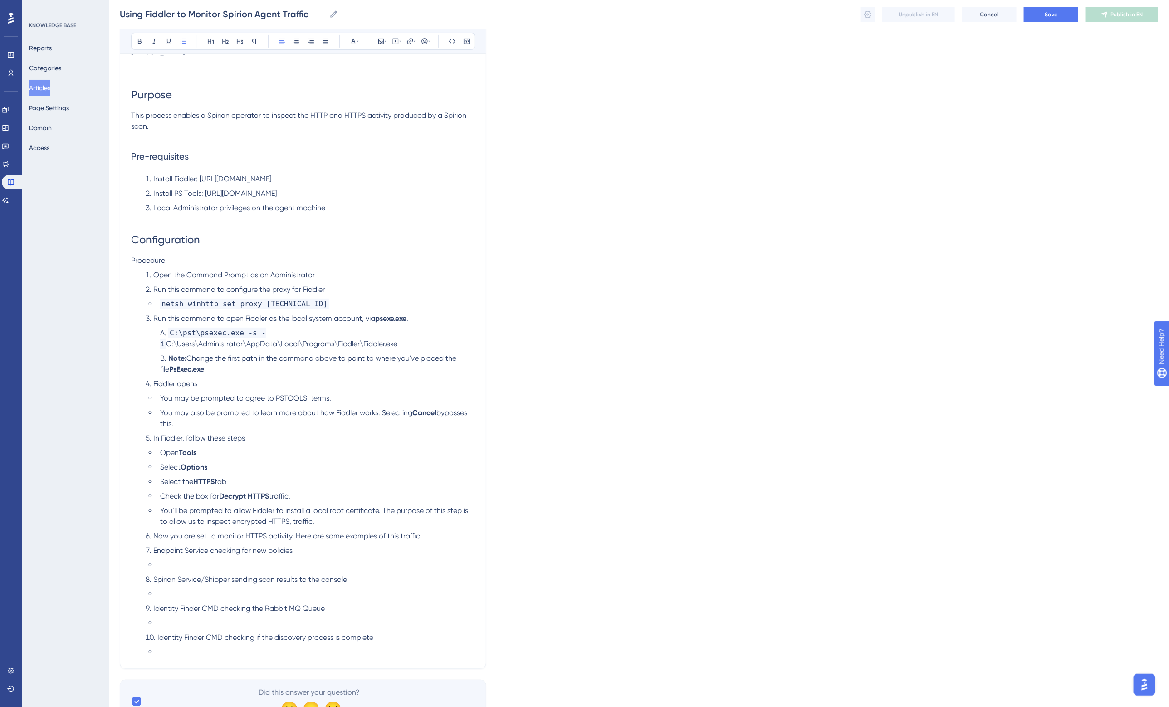
click at [382, 512] on span "You’ll be prompted to allow Fiddler to install a local root certificate. The pu…" at bounding box center [315, 517] width 310 height 20
click at [207, 564] on li at bounding box center [315, 565] width 318 height 11
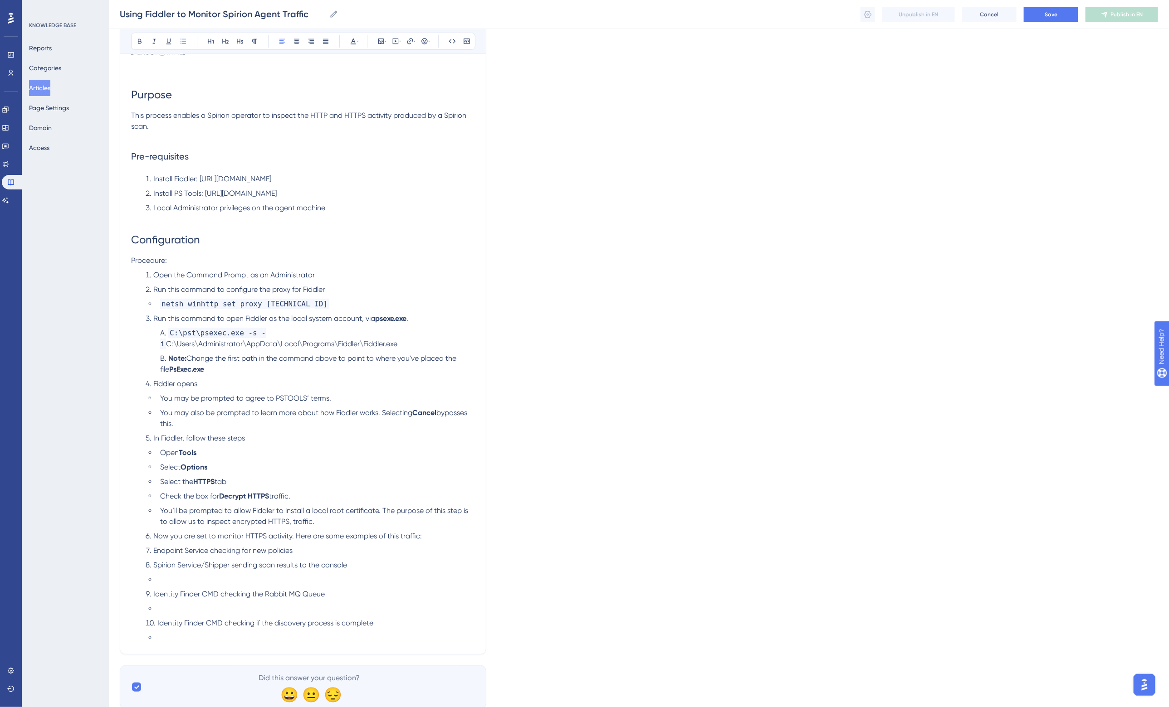
click at [293, 537] on span "Now you are set to monitor HTTPS activity. Here are some examples of this traff…" at bounding box center [287, 536] width 268 height 9
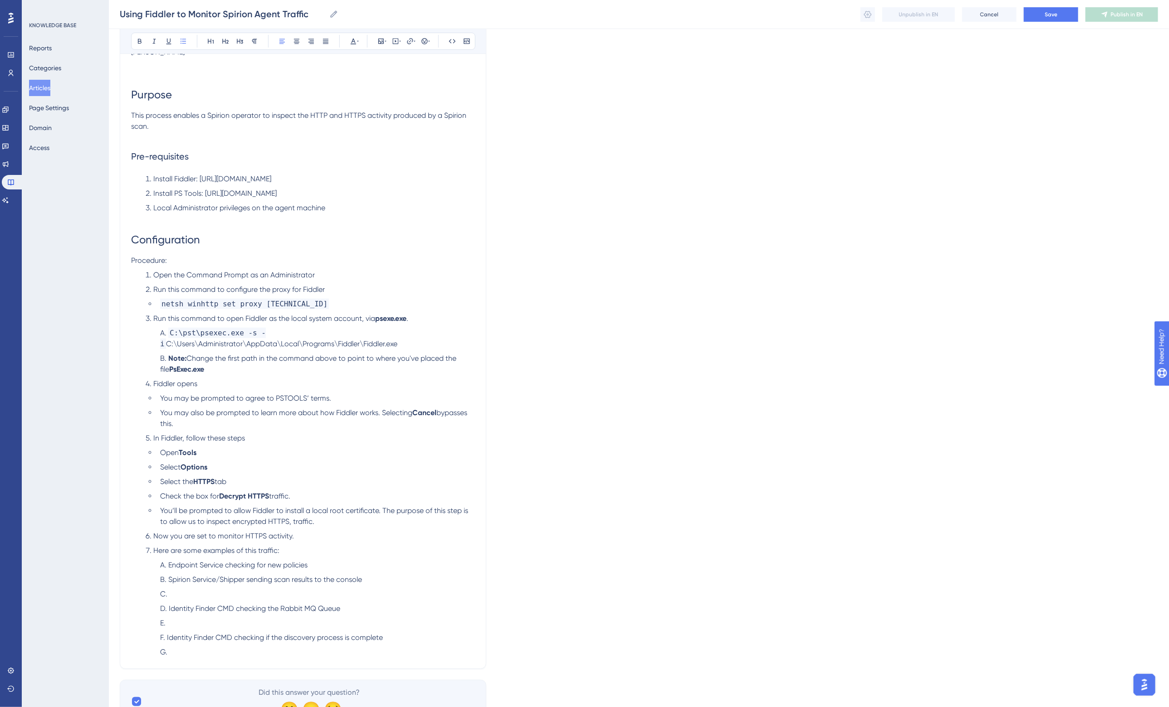
click at [325, 522] on li "You’ll be prompted to allow Fiddler to install a local root certificate. The pu…" at bounding box center [315, 517] width 318 height 22
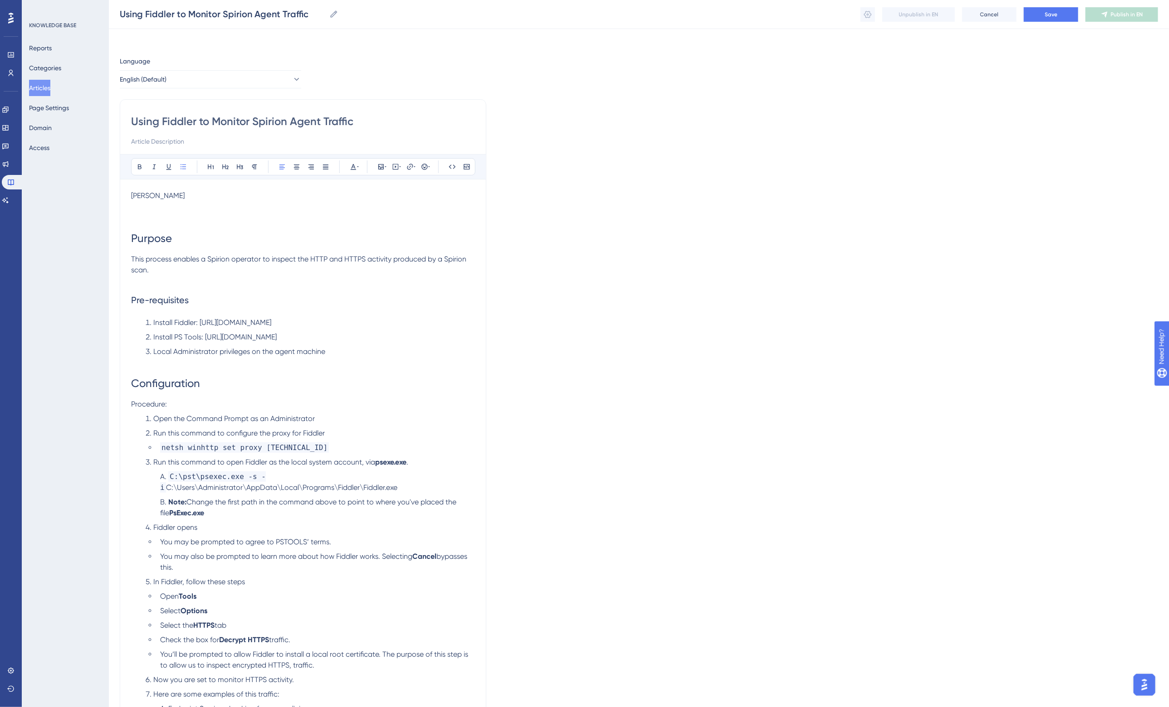
scroll to position [0, 0]
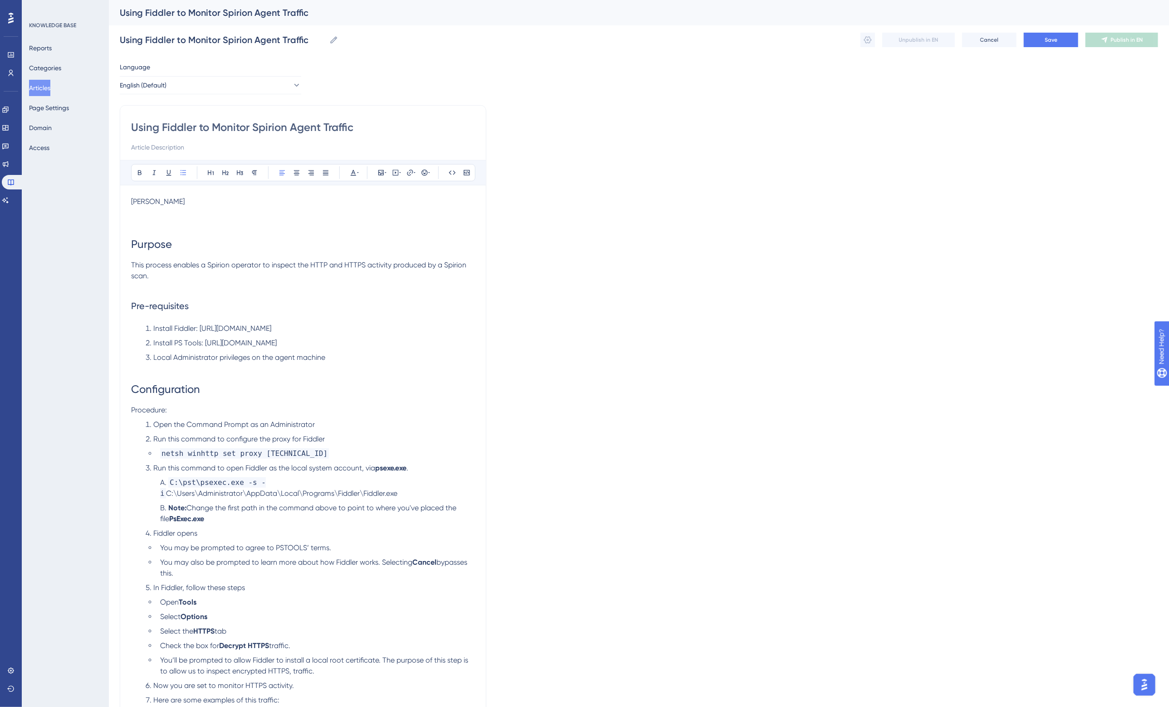
click at [136, 14] on div "Using Fiddler to Monitor Spirion Agent Traffic" at bounding box center [627, 12] width 1015 height 13
click at [139, 125] on input "Using Fiddler to Monitor Spirion Agent Traffic" at bounding box center [303, 127] width 344 height 15
type input "How to Using Fiddler to Monitor Spirion Agent Traffic"
type input "How to Use Fiddler to Monitor Spirion Agent Traffic"
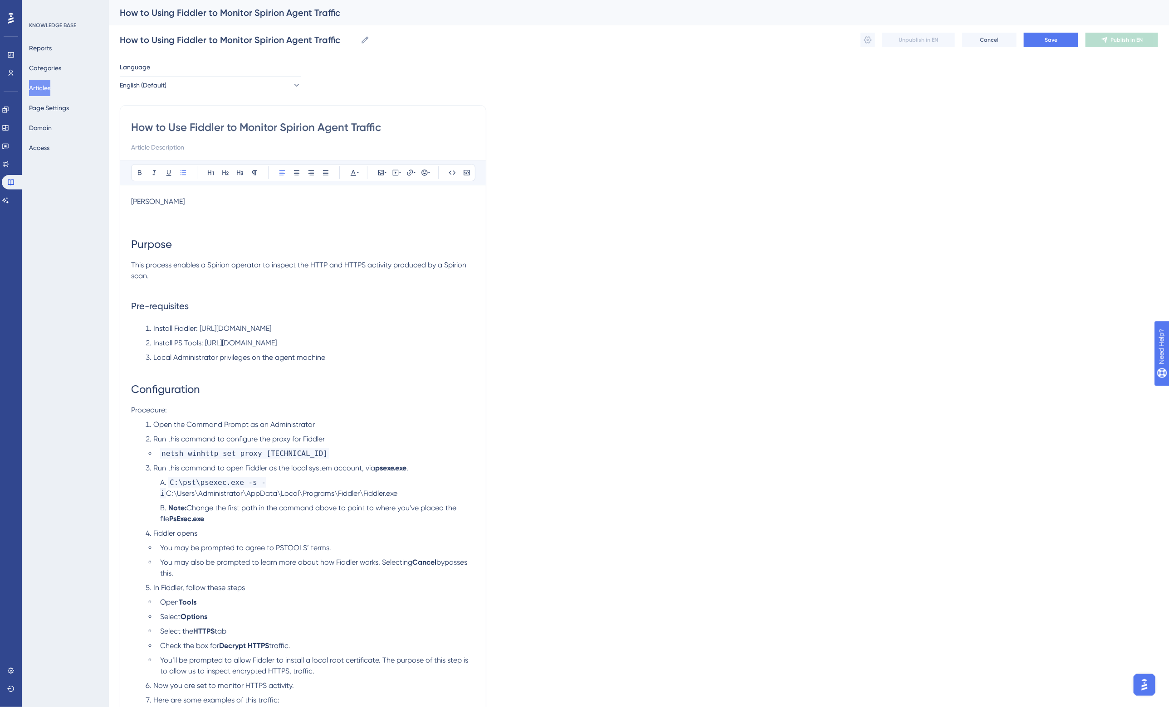
type input "How to Use Fiddler to Monitor Spirion Agent Traffic"
click at [234, 148] on input at bounding box center [303, 147] width 344 height 11
drag, startPoint x: 199, startPoint y: 205, endPoint x: 123, endPoint y: 207, distance: 75.8
click at [123, 207] on div "How to Use Fiddler to Monitor Spirion Agent Traffic Bold Italic Underline Bulle…" at bounding box center [303, 462] width 366 height 714
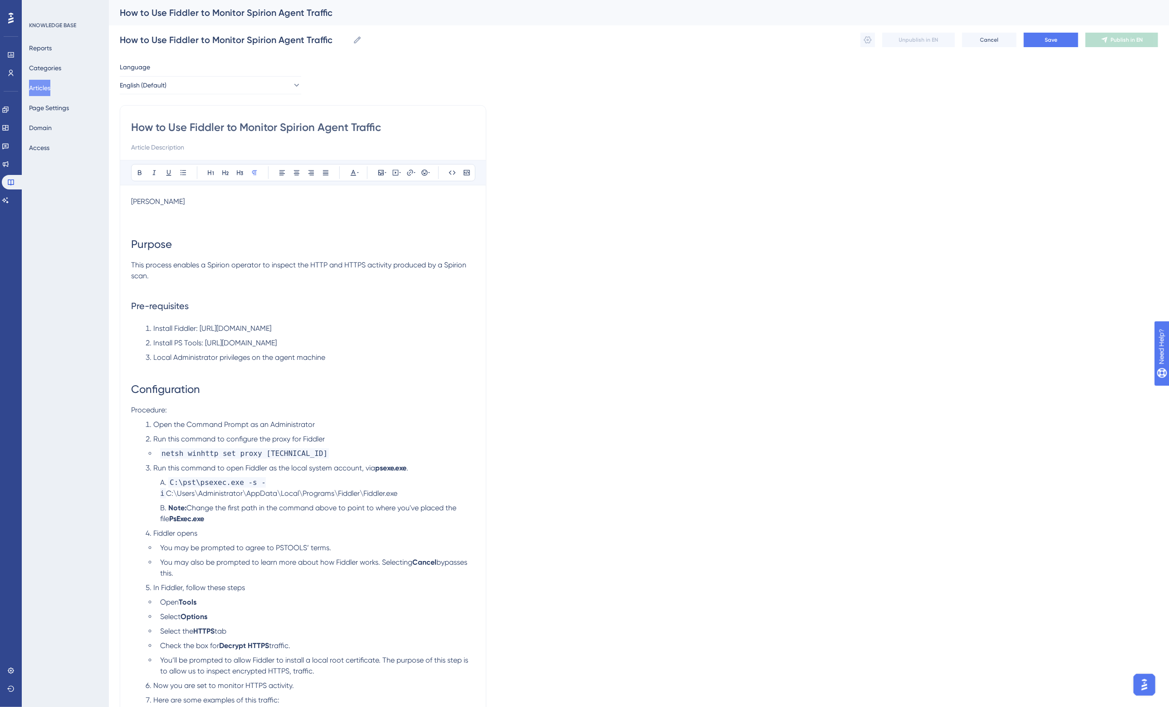
click at [146, 227] on p at bounding box center [303, 223] width 344 height 11
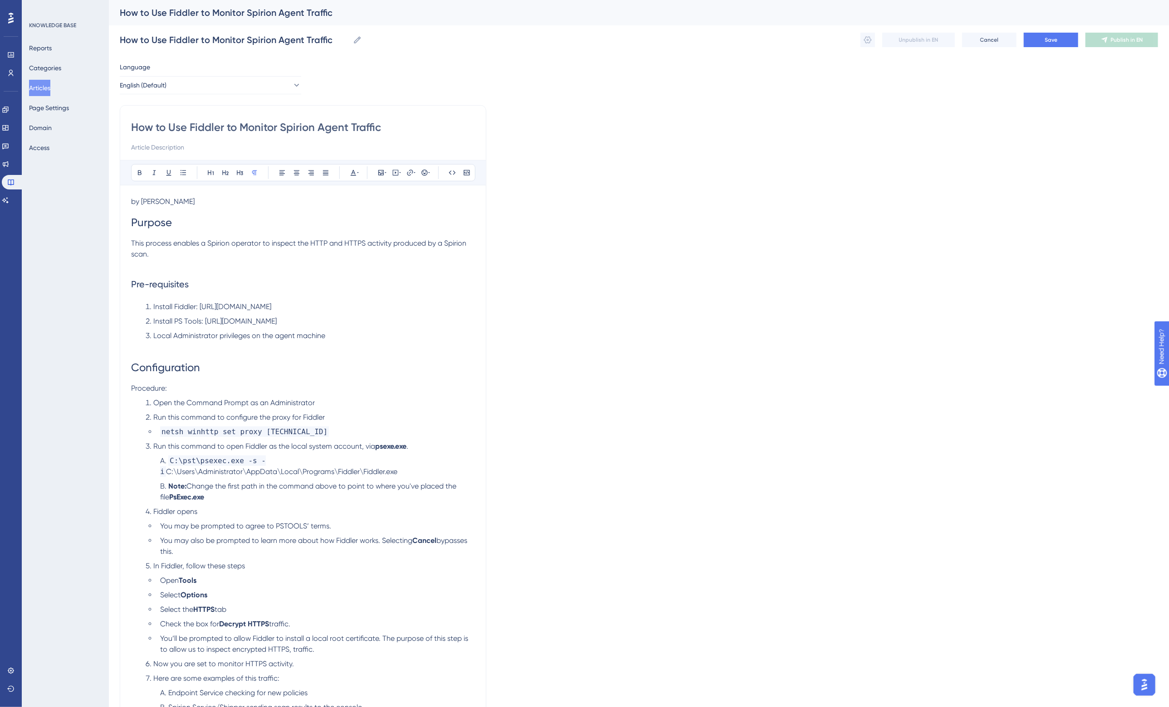
click at [172, 271] on p at bounding box center [303, 265] width 344 height 11
click at [1039, 42] on button "Save" at bounding box center [1051, 40] width 54 height 15
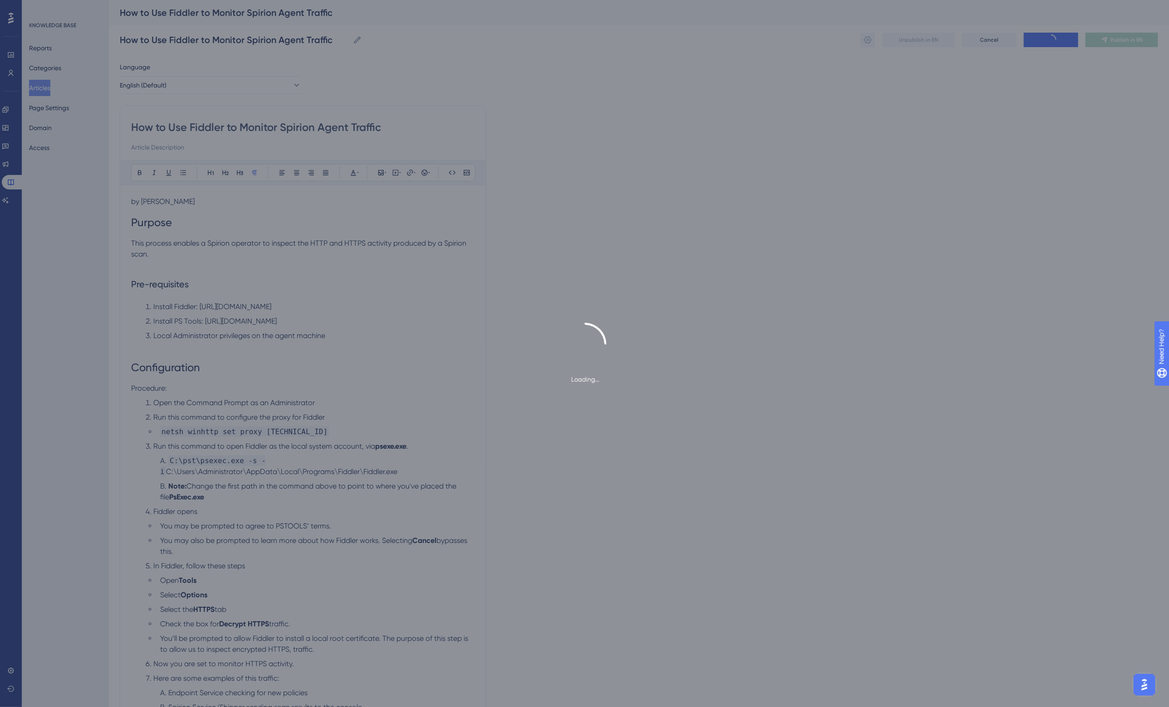
type input "How to Use Fiddler to Monitor Spirion Agent Traffic"
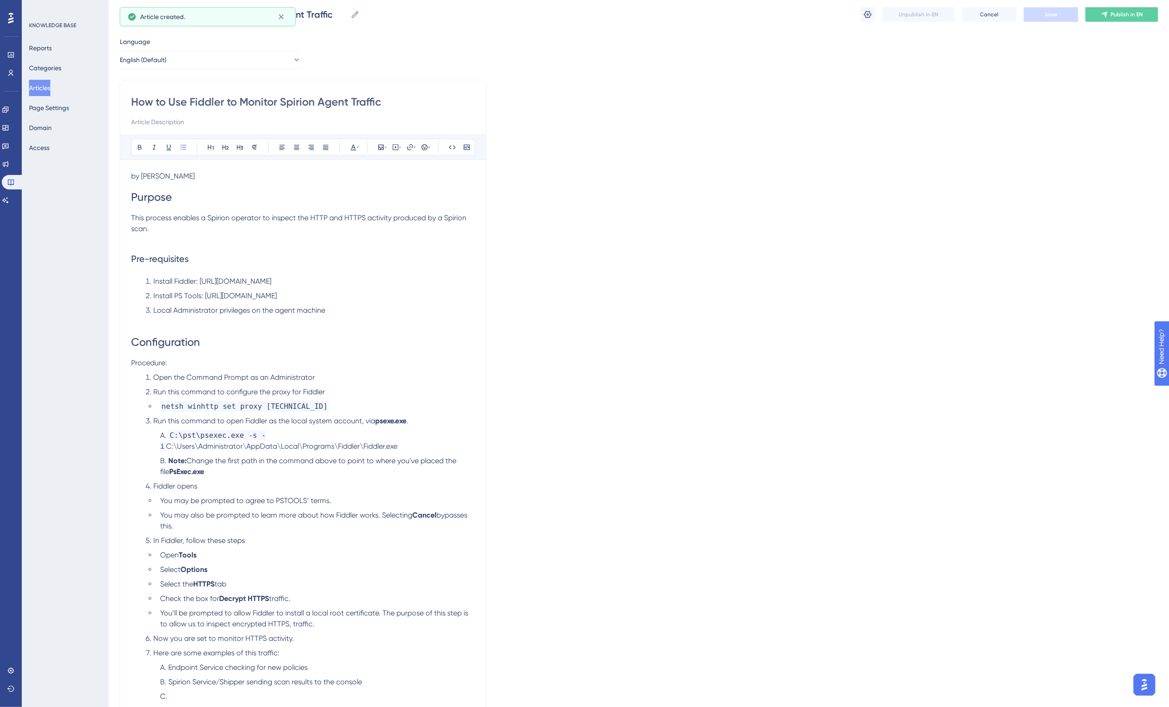
scroll to position [12, 0]
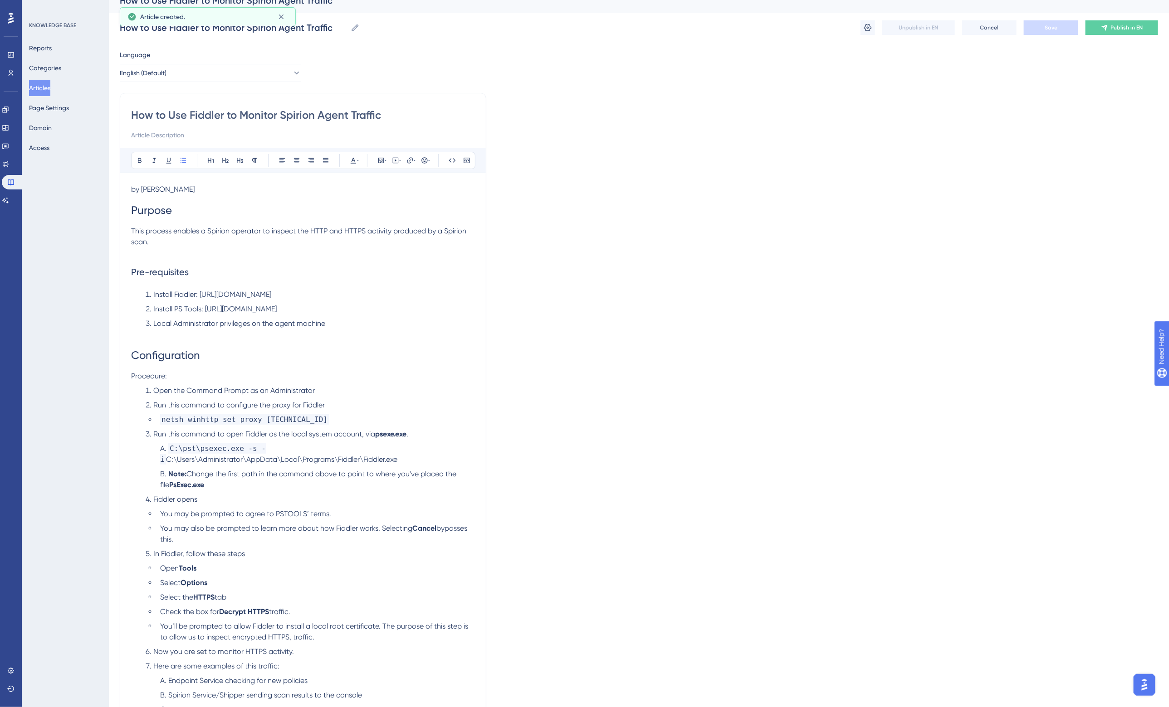
click at [145, 276] on span "Pre-requisites" at bounding box center [160, 272] width 58 height 11
click at [1057, 28] on span "Save" at bounding box center [1050, 27] width 13 height 7
drag, startPoint x: 180, startPoint y: 296, endPoint x: 180, endPoint y: 319, distance: 22.7
click at [180, 319] on ol "Install Fiddler: https://www.telerik.com/download/fiddler Install PS Tools: htt…" at bounding box center [303, 309] width 344 height 40
click at [184, 160] on icon at bounding box center [182, 160] width 5 height 5
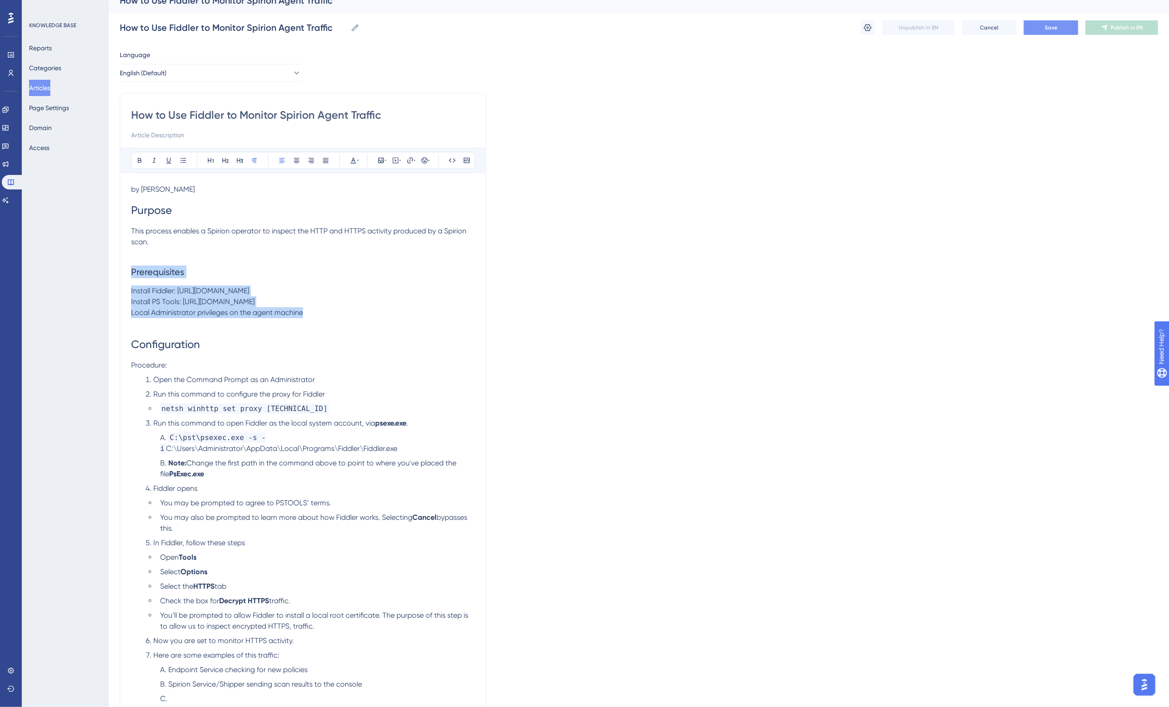
click at [208, 311] on span "Local Administrator privileges on the agent machine" at bounding box center [217, 312] width 172 height 9
drag, startPoint x: 149, startPoint y: 289, endPoint x: 147, endPoint y: 312, distance: 22.7
click at [147, 312] on div "by Gustavo Rodriguez Purpose This process enables a Spirion operator to inspect…" at bounding box center [303, 473] width 344 height 579
click at [185, 160] on icon at bounding box center [182, 160] width 5 height 5
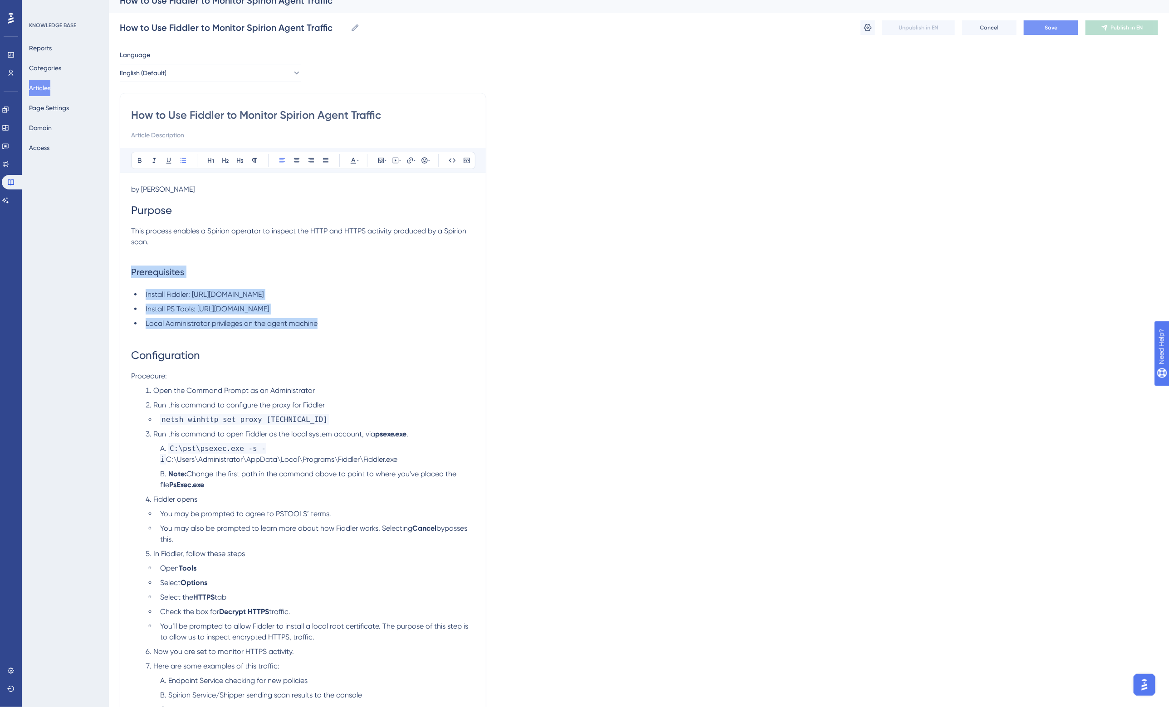
click at [192, 304] on li "Install PS Tools: https://learn.microsoft.com/en-us/sysinternals/downloads/psto…" at bounding box center [308, 309] width 333 height 11
click at [193, 295] on span "Install Fiddler: https://www.telerik.com/download/fiddler" at bounding box center [205, 294] width 118 height 9
drag, startPoint x: 344, startPoint y: 296, endPoint x: 194, endPoint y: 300, distance: 150.2
click at [194, 300] on li "Install Fiddler: https://www.telerik.com/download/fiddler" at bounding box center [308, 294] width 333 height 11
copy span "https://www.telerik.com/download/fiddler"
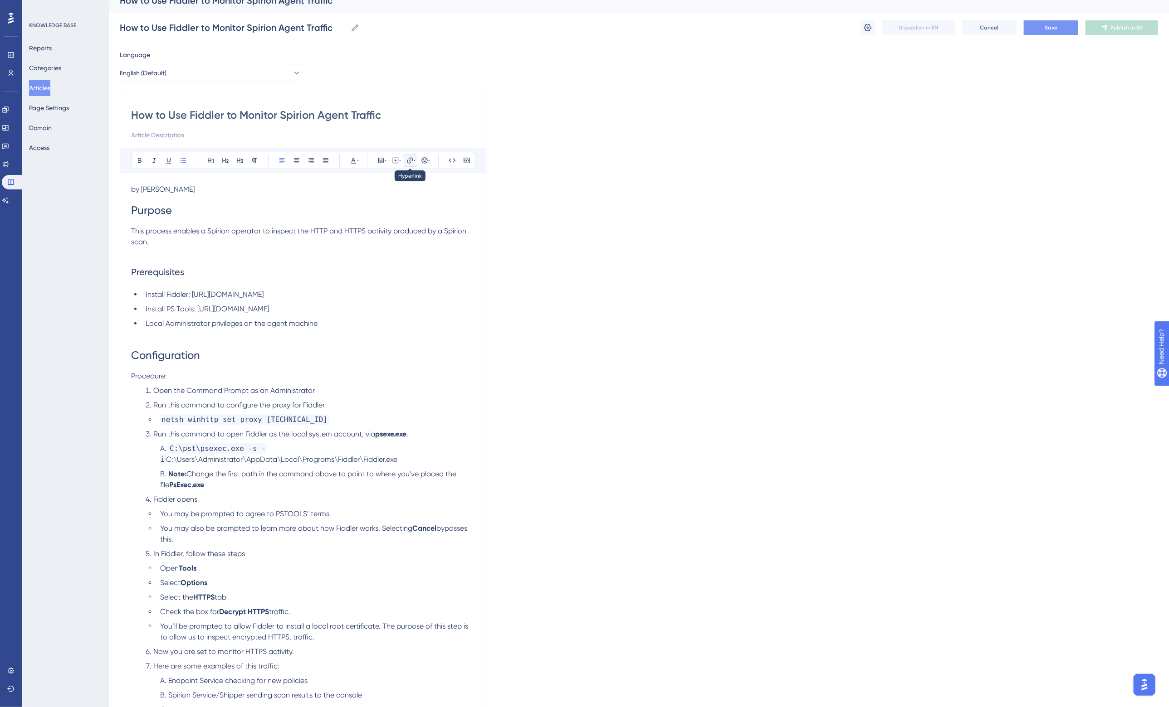
click at [409, 160] on icon at bounding box center [409, 160] width 7 height 7
type input "https://www.telerik.com/download/fiddler"
click at [391, 242] on span "Open in a new tab" at bounding box center [400, 241] width 54 height 11
checkbox input "true"
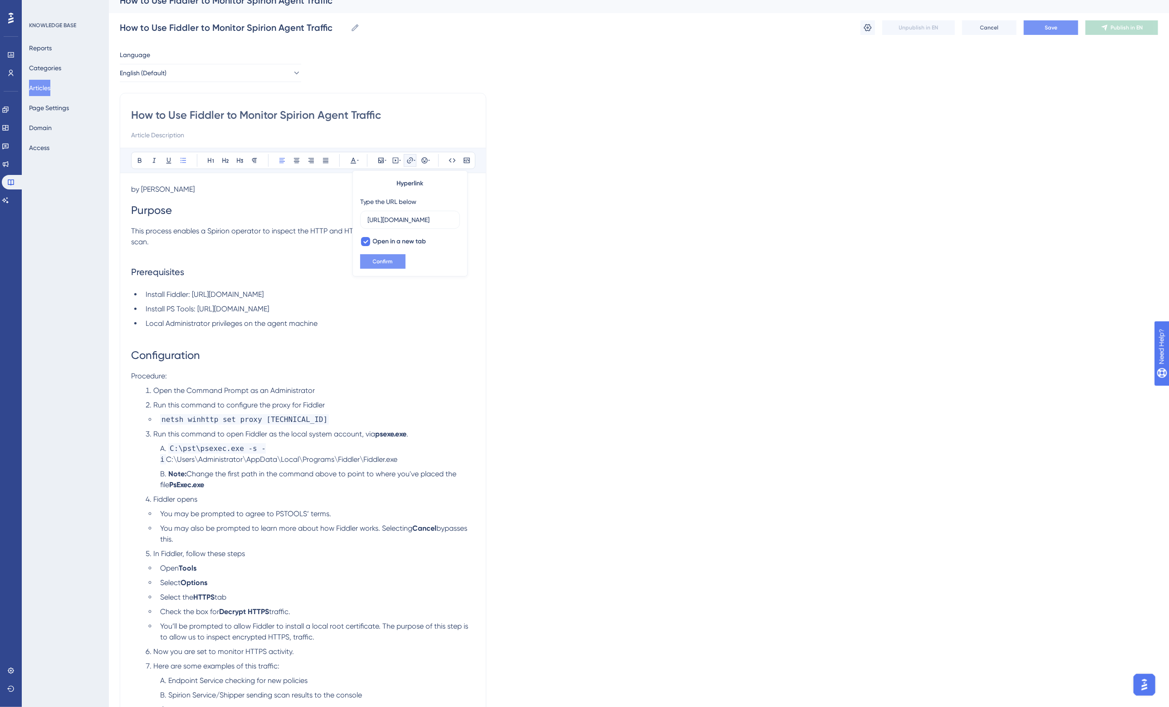
click at [385, 258] on span "Confirm" at bounding box center [383, 261] width 20 height 7
drag, startPoint x: 429, startPoint y: 310, endPoint x: 198, endPoint y: 307, distance: 230.4
click at [198, 307] on li "Install PS Tools: https://learn.microsoft.com/en-us/sysinternals/downloads/psto…" at bounding box center [308, 309] width 333 height 11
copy span "https://learn.microsoft.com/en-us/sysinternals/downloads/pstools"
click at [414, 163] on icon at bounding box center [415, 160] width 2 height 7
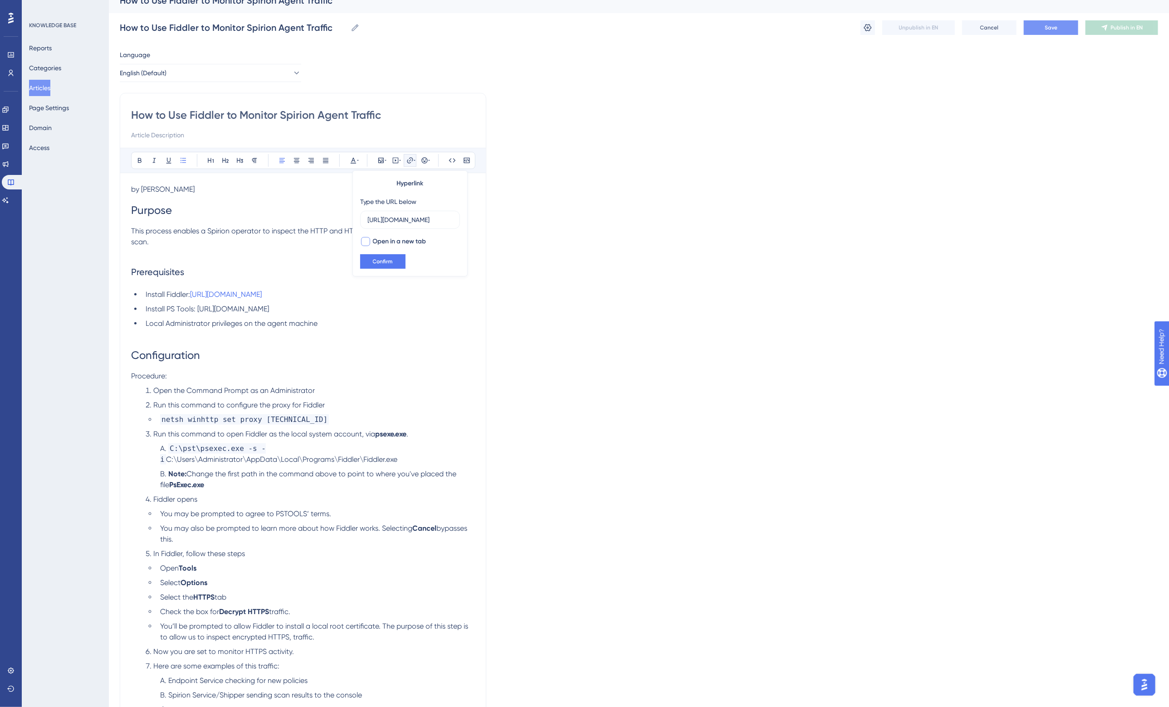
type input "https://learn.microsoft.com/en-us/sysinternals/downloads/pstools"
click at [395, 239] on span "Open in a new tab" at bounding box center [400, 241] width 54 height 11
checkbox input "true"
click at [389, 255] on button "Confirm" at bounding box center [382, 261] width 45 height 15
click at [341, 329] on li "Local Administrator privileges on the agent machine" at bounding box center [308, 323] width 333 height 11
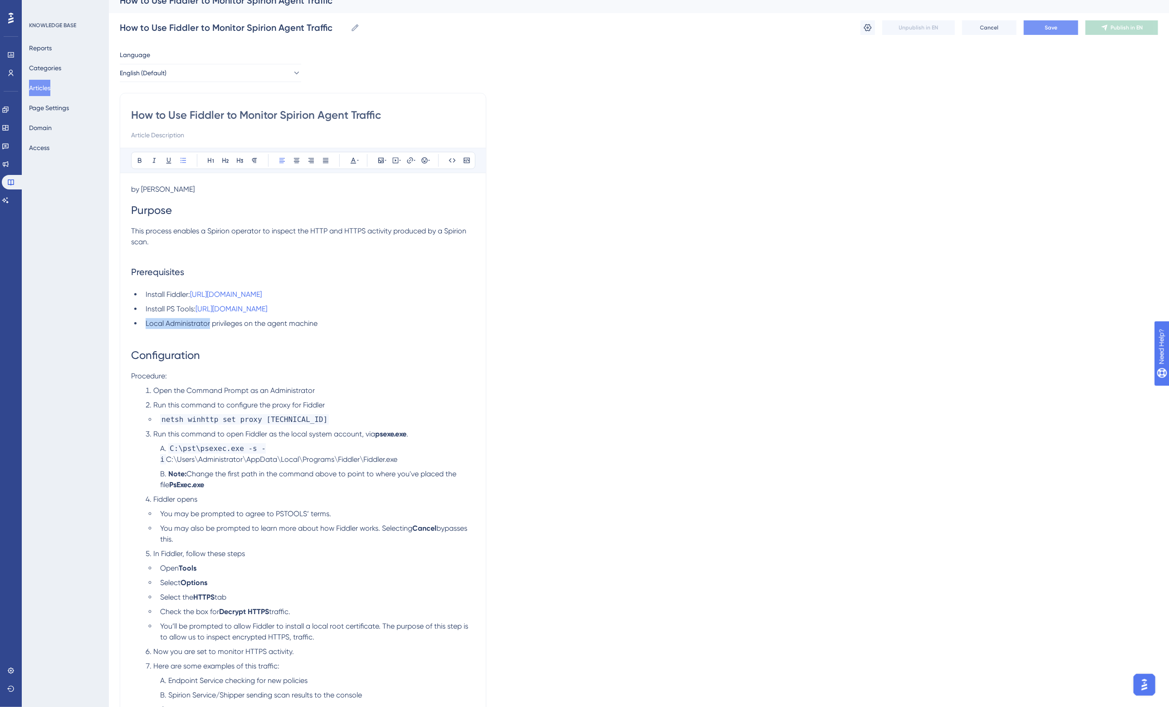
drag, startPoint x: 146, startPoint y: 323, endPoint x: 210, endPoint y: 323, distance: 63.0
click at [210, 323] on span "Local Administrator privileges on the agent machine" at bounding box center [232, 323] width 172 height 9
click at [268, 325] on span "privileges on the agent machine" at bounding box center [266, 323] width 106 height 9
click at [280, 325] on span "privileges on the agent machine" at bounding box center [266, 323] width 106 height 9
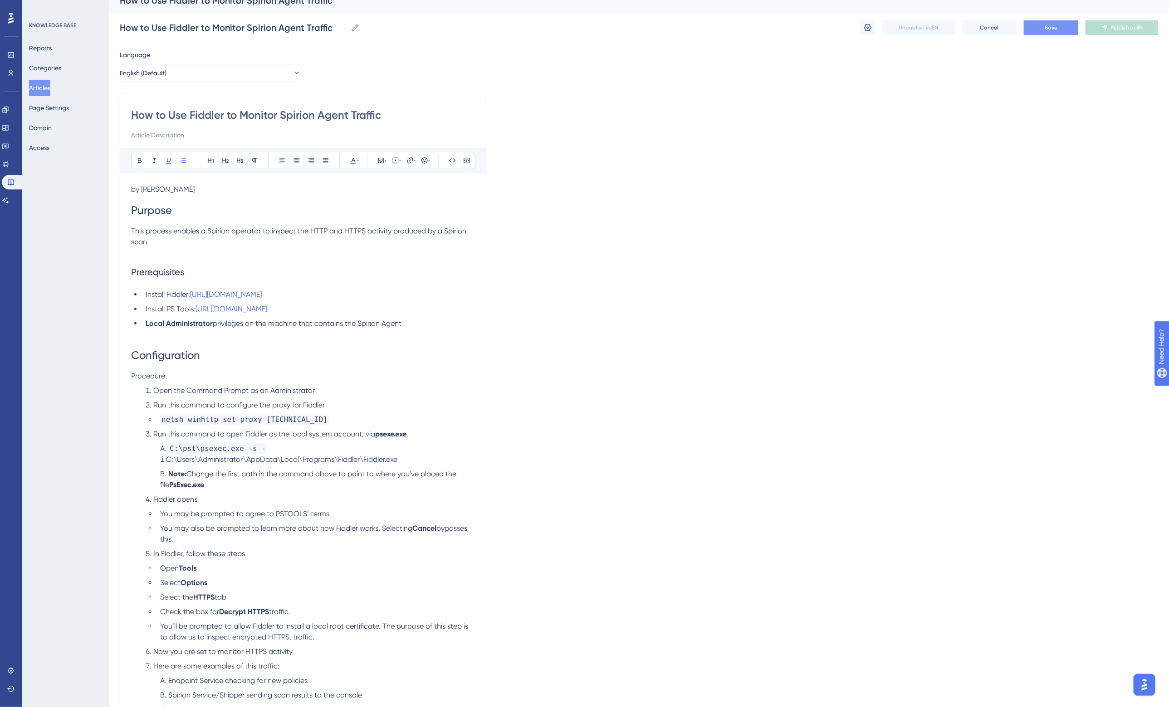
click at [227, 322] on span "privileges on the machine that contains the Spirion Agent" at bounding box center [307, 323] width 189 height 9
copy span "privileges"
click at [151, 312] on span "Install PS Tools:" at bounding box center [171, 309] width 50 height 9
click at [155, 295] on span "Fiddler:" at bounding box center [158, 294] width 24 height 9
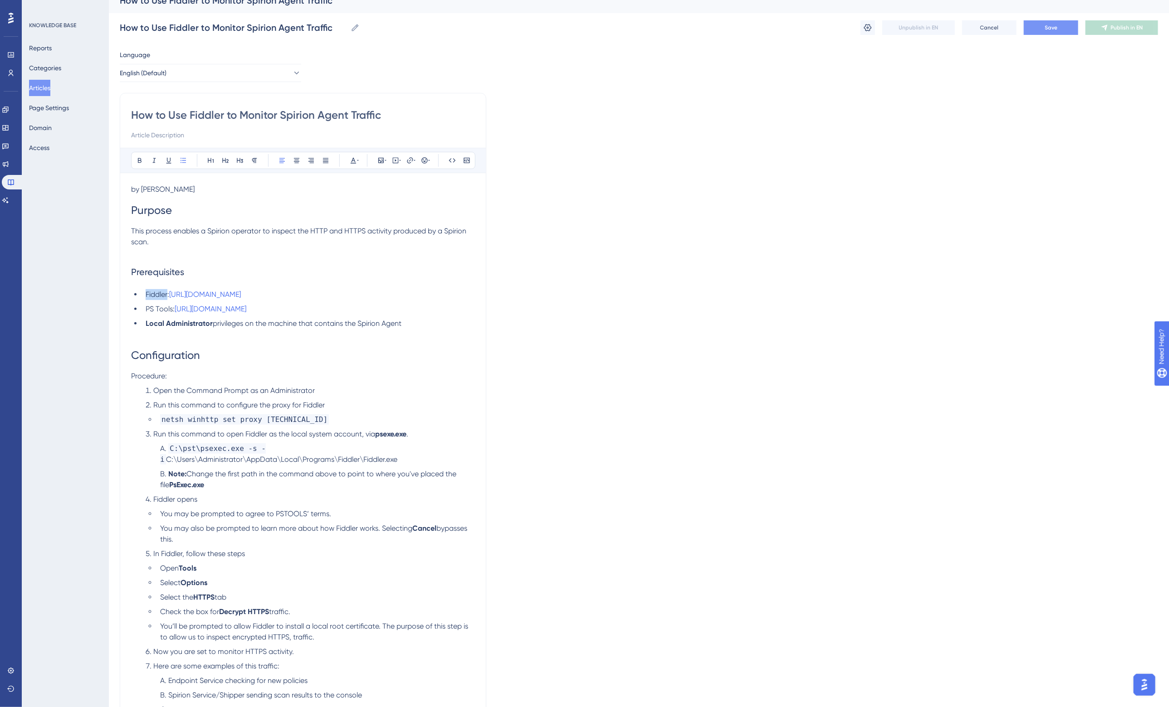
click at [155, 295] on span "Fiddler:" at bounding box center [158, 294] width 24 height 9
drag, startPoint x: 146, startPoint y: 311, endPoint x: 171, endPoint y: 309, distance: 25.9
click at [171, 309] on span "PS Tools:" at bounding box center [160, 309] width 29 height 9
click at [146, 323] on strong "Local Administrator" at bounding box center [179, 323] width 67 height 9
click at [163, 328] on span "Privileges:" at bounding box center [162, 323] width 32 height 9
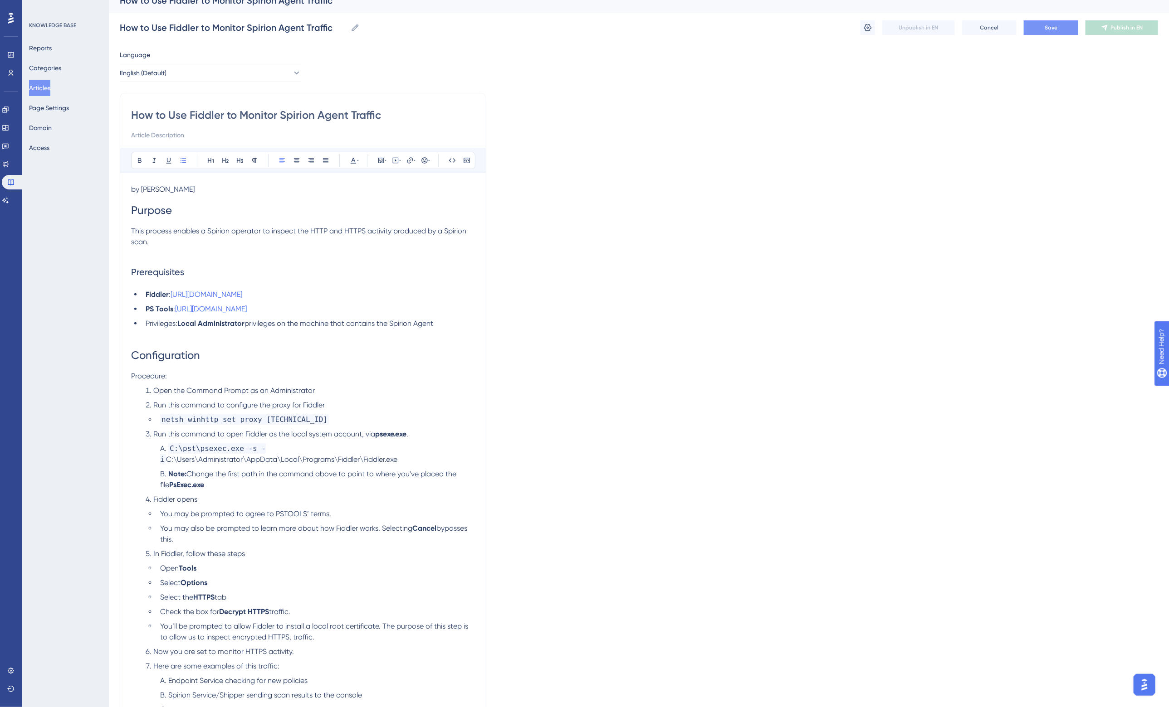
click at [159, 322] on span "Privileges:" at bounding box center [162, 323] width 32 height 9
click at [280, 328] on span "privileges on the machine that contains the Spirion Agent" at bounding box center [341, 323] width 189 height 9
drag, startPoint x: 162, startPoint y: 325, endPoint x: 333, endPoint y: 307, distance: 172.0
click at [247, 307] on span "https://learn.microsoft.com/en-us/sysinternals/downloads/pstools" at bounding box center [211, 309] width 72 height 9
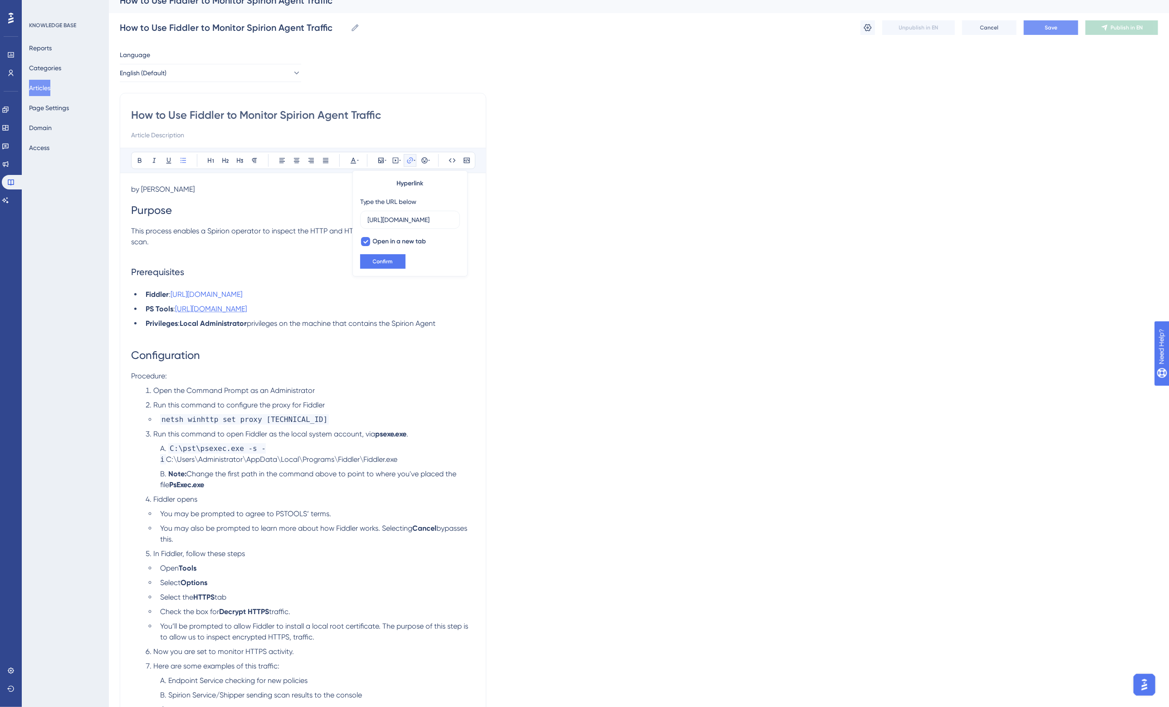
scroll to position [0, 114]
click at [371, 332] on p at bounding box center [303, 334] width 344 height 11
click at [329, 295] on li "Fiddler : https://www.telerik.com/download/fiddler" at bounding box center [308, 294] width 333 height 11
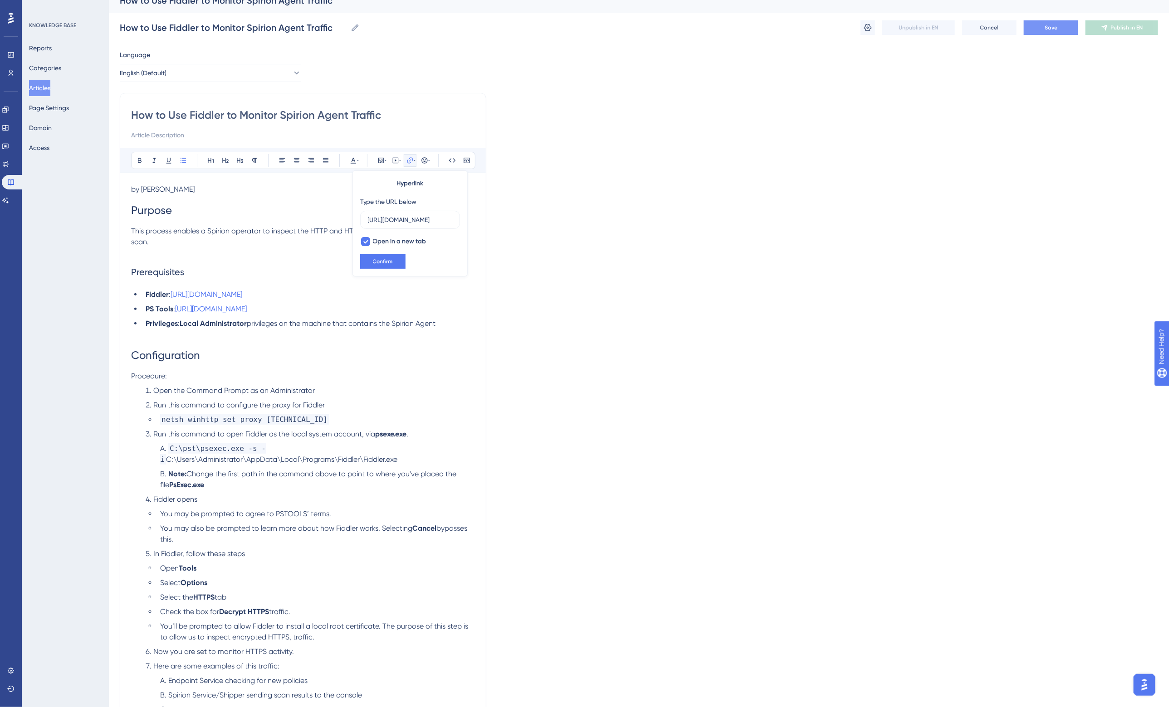
click at [414, 327] on span "privileges on the machine that contains the Spirion Agent" at bounding box center [341, 323] width 189 height 9
click at [1044, 22] on button "Save" at bounding box center [1051, 27] width 54 height 15
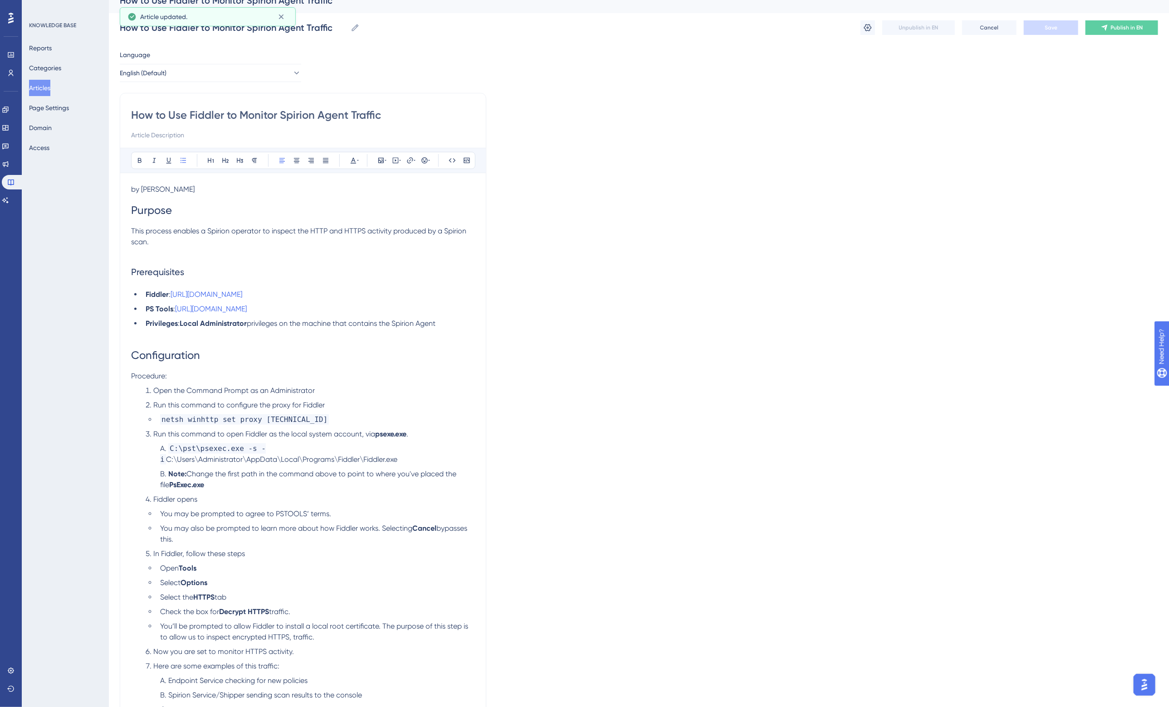
scroll to position [69, 0]
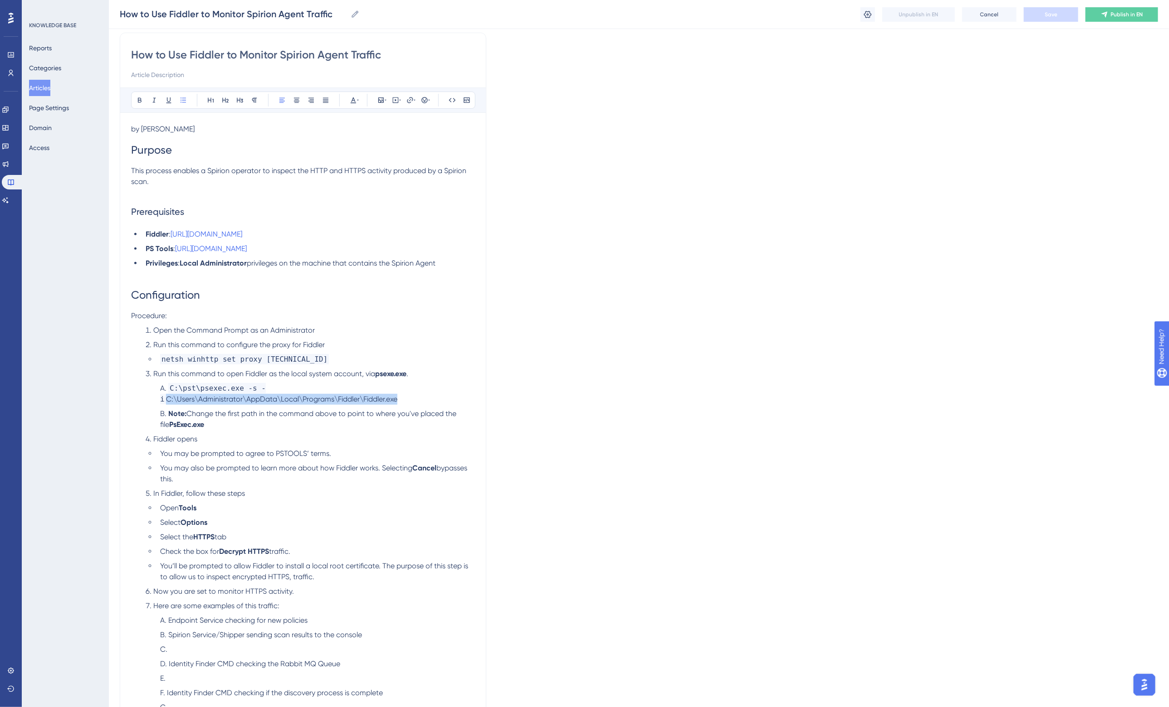
drag, startPoint x: 400, startPoint y: 397, endPoint x: 157, endPoint y: 395, distance: 243.1
click at [157, 395] on li "C:\pst\psexec.exe -s -i C:\Users\Administrator\AppData\Local\Programs\Fiddler\F…" at bounding box center [315, 394] width 318 height 22
click at [449, 100] on icon at bounding box center [452, 100] width 7 height 7
click at [295, 381] on ol "Open the Command Prompt as an Administrator Run this command to configure the p…" at bounding box center [303, 519] width 344 height 388
click at [1055, 10] on button "Save" at bounding box center [1051, 14] width 54 height 15
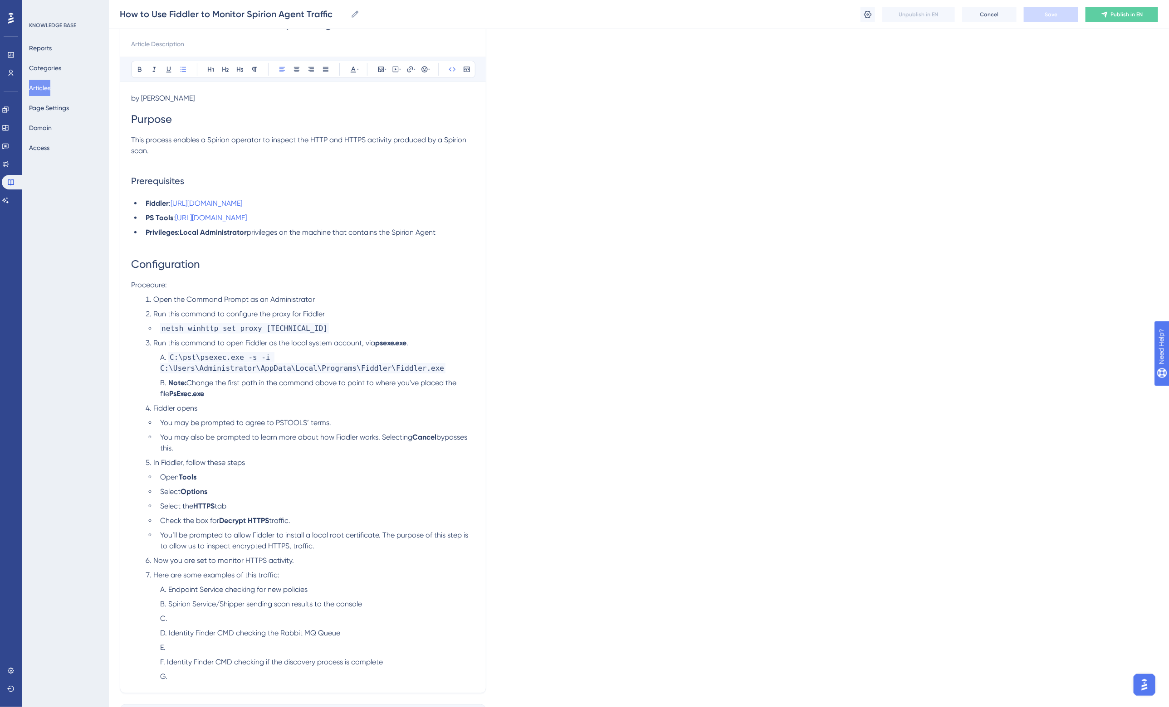
scroll to position [126, 0]
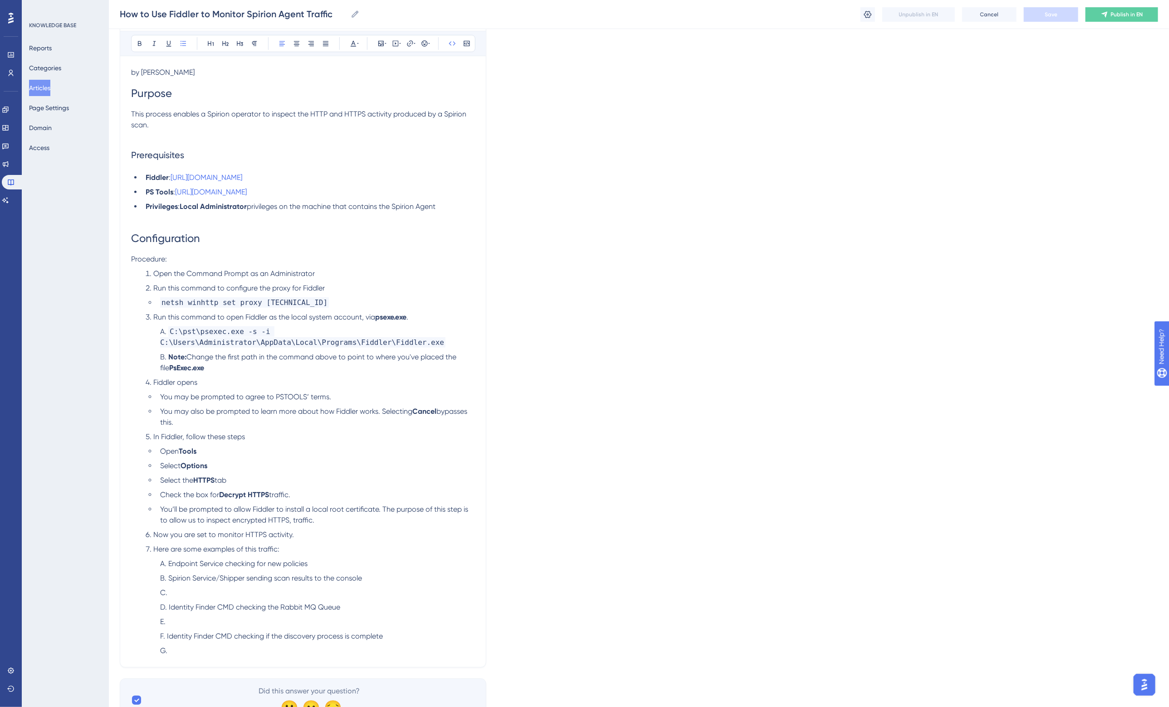
click at [50, 90] on button "Articles" at bounding box center [39, 88] width 21 height 16
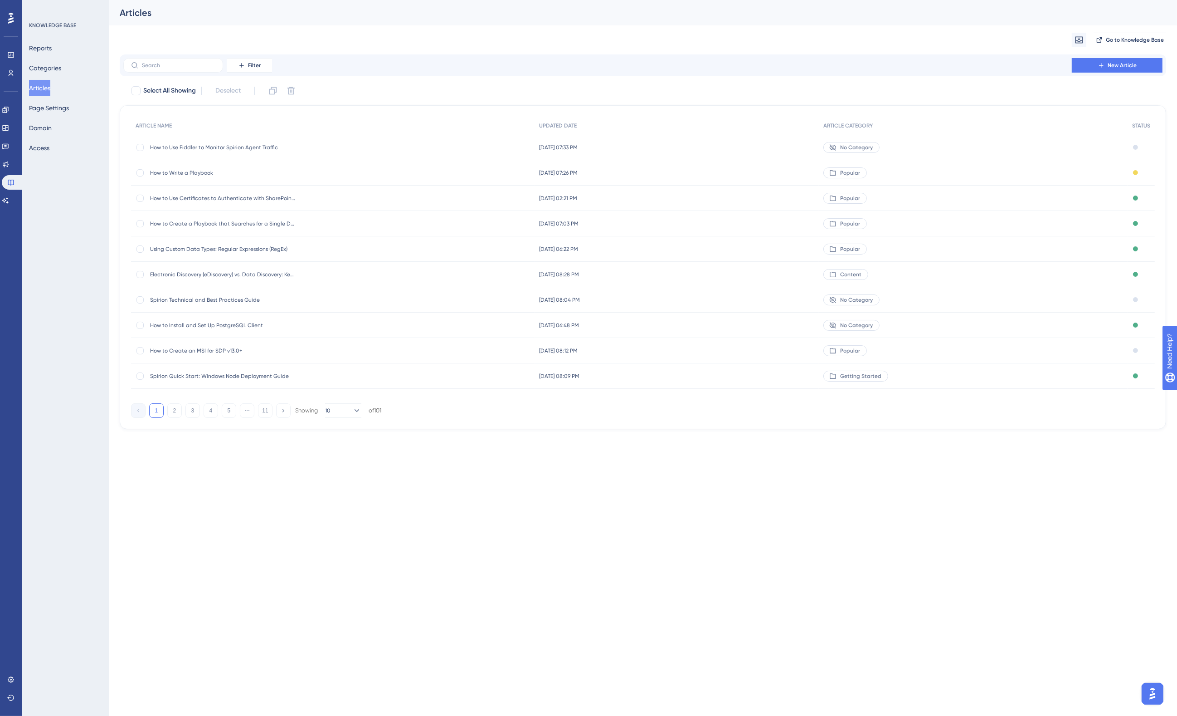
click at [205, 170] on span "How to Write a Playbook" at bounding box center [222, 172] width 145 height 7
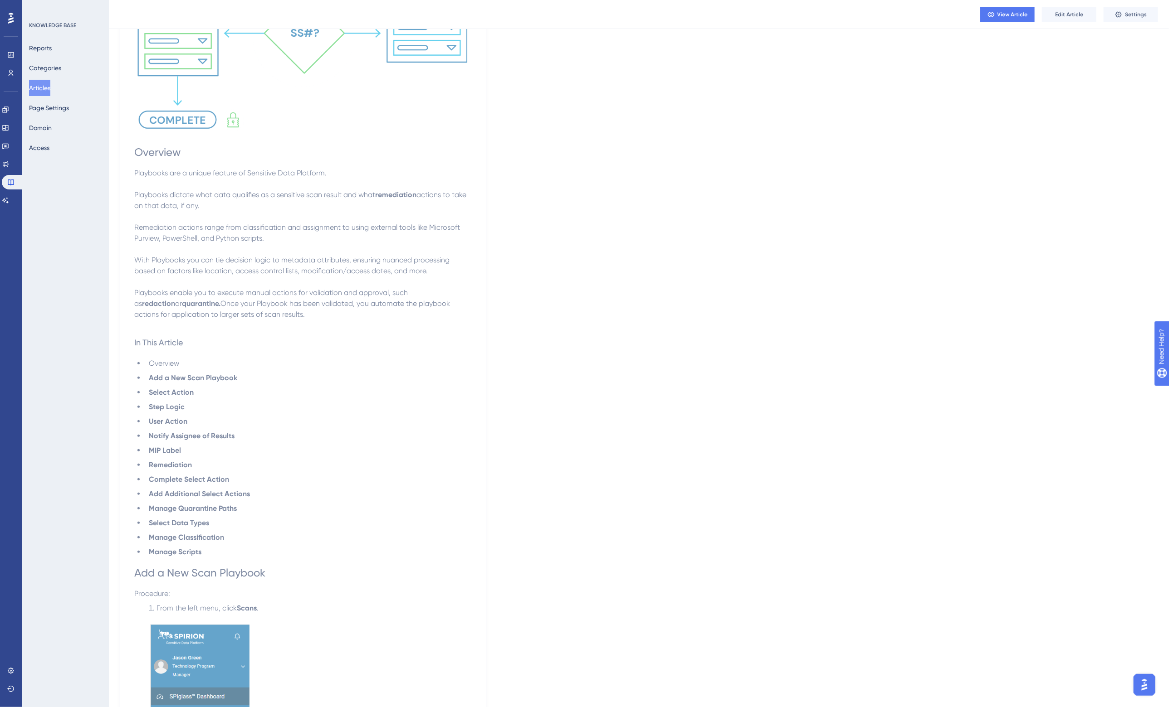
scroll to position [453, 0]
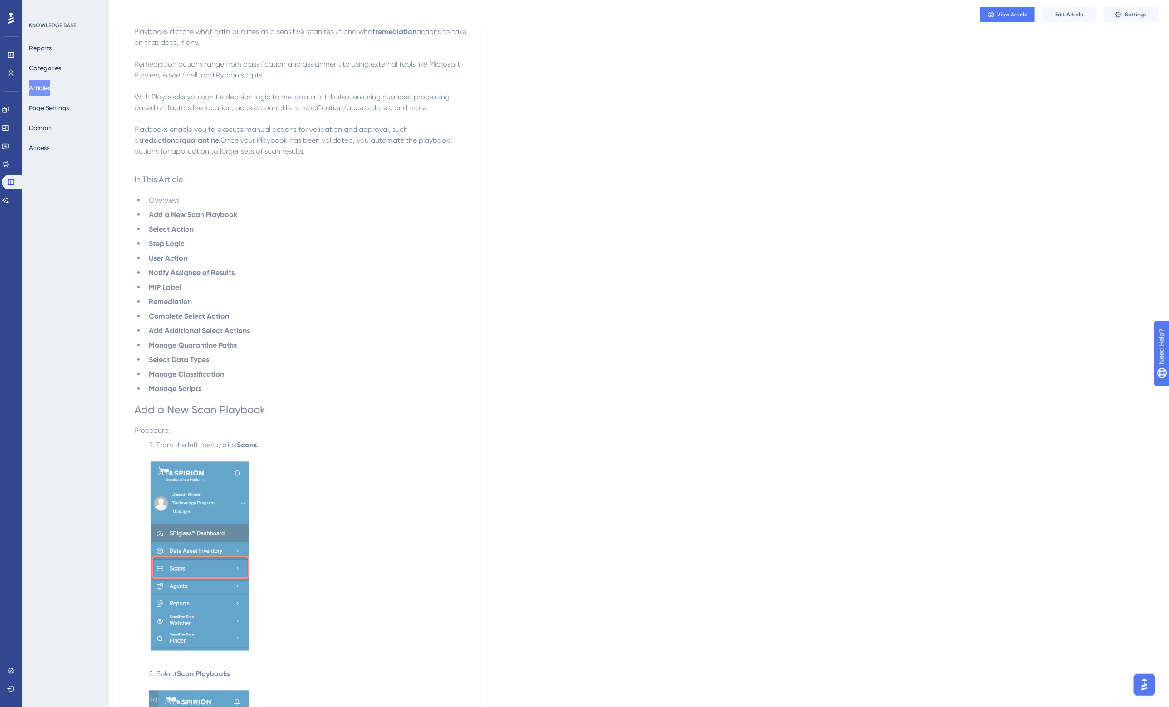
click at [1069, 15] on span "Edit Article" at bounding box center [1069, 14] width 28 height 7
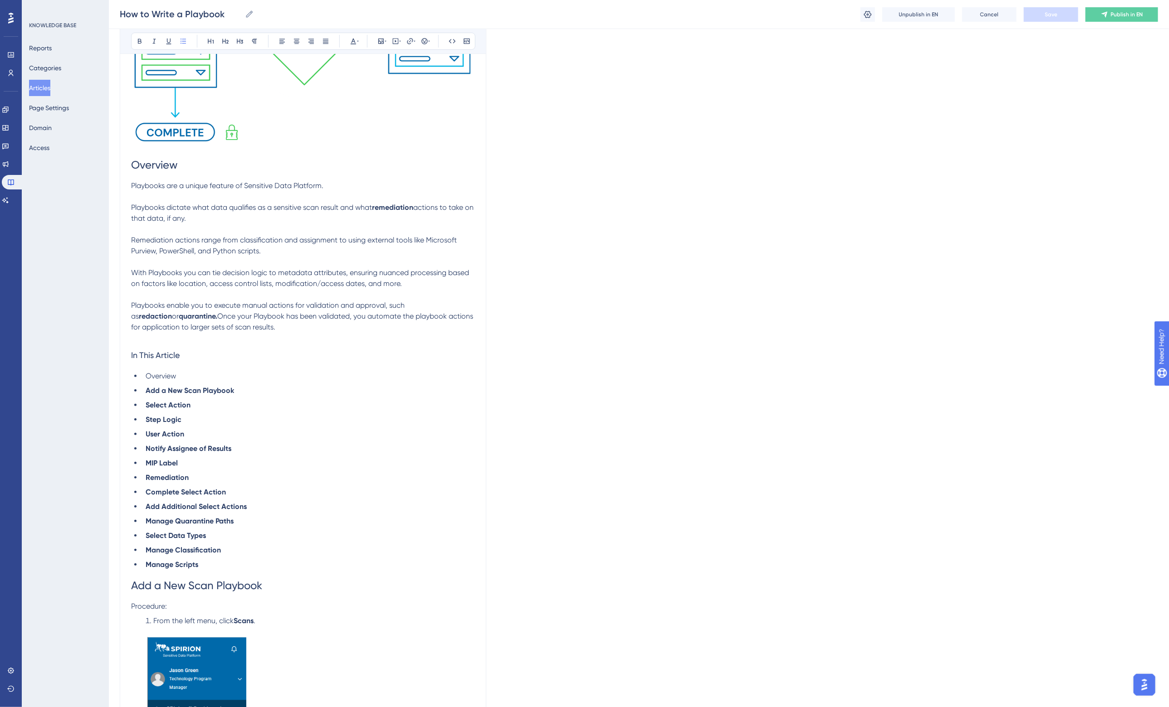
scroll to position [340, 0]
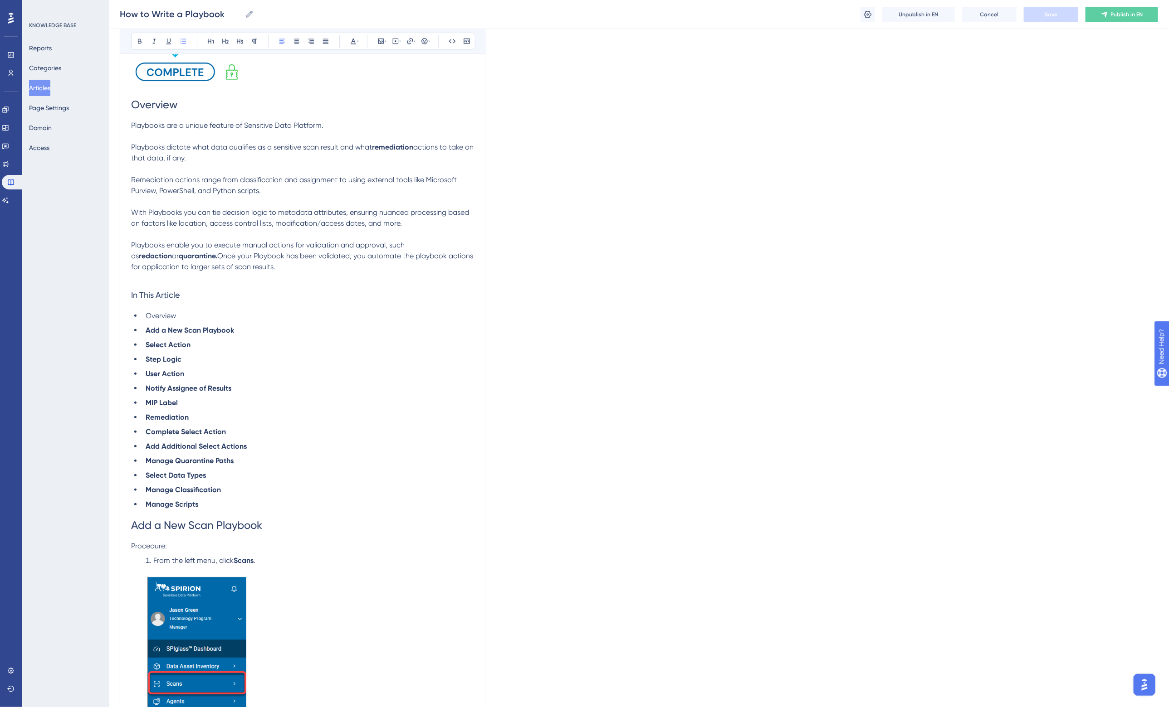
click at [160, 317] on span "Overview" at bounding box center [161, 316] width 30 height 9
click at [261, 384] on li "Notify Assignee of Results" at bounding box center [308, 388] width 333 height 11
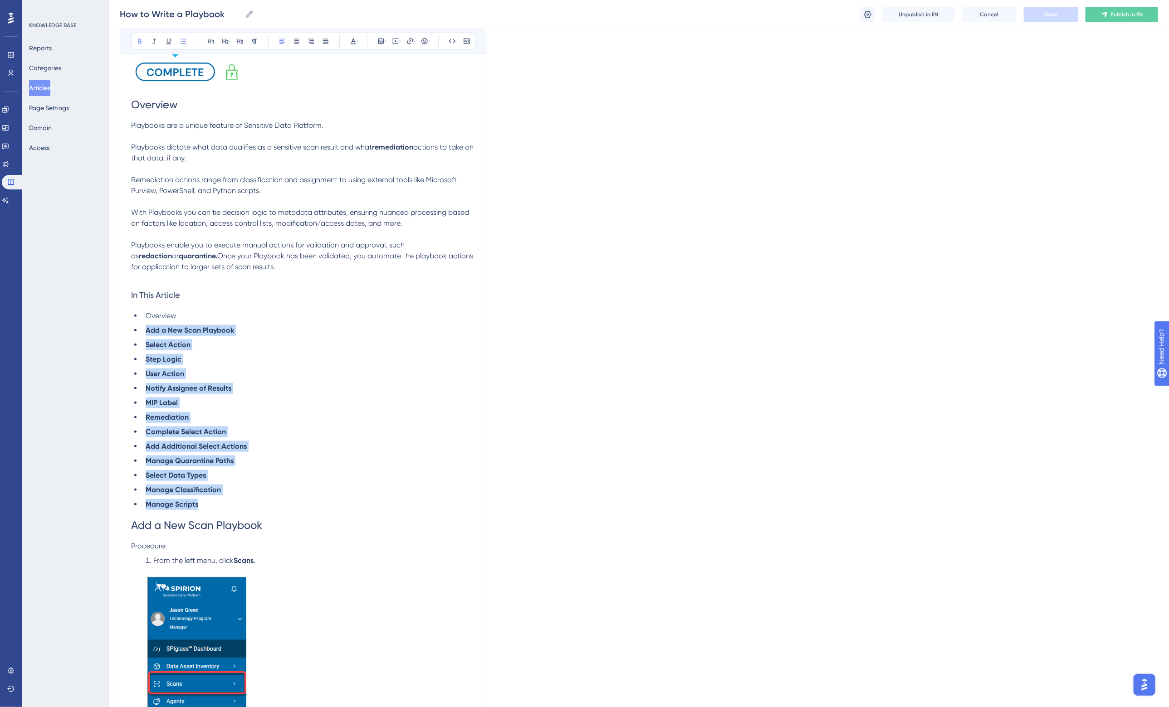
drag, startPoint x: 205, startPoint y: 504, endPoint x: 141, endPoint y: 332, distance: 183.7
click at [141, 332] on ul "Overview Add a New Scan Playbook Select Action Step Logic User Action Notify As…" at bounding box center [303, 411] width 344 height 200
click at [329, 372] on li "User Action" at bounding box center [308, 374] width 333 height 11
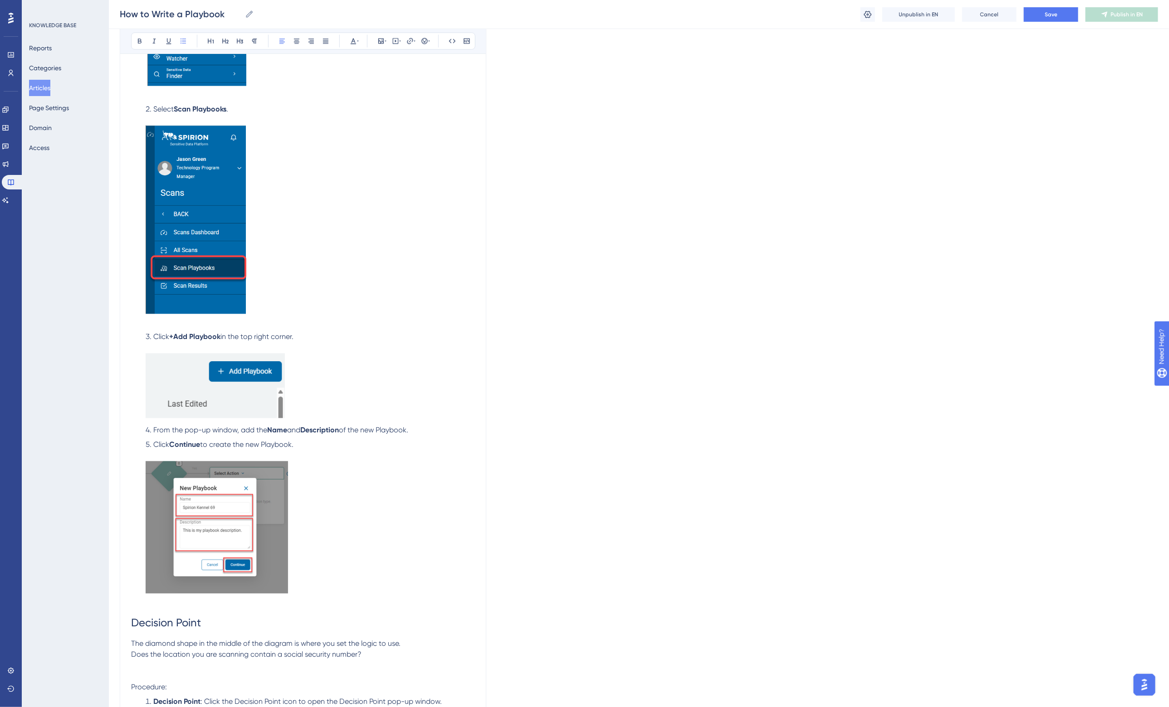
scroll to position [1304, 0]
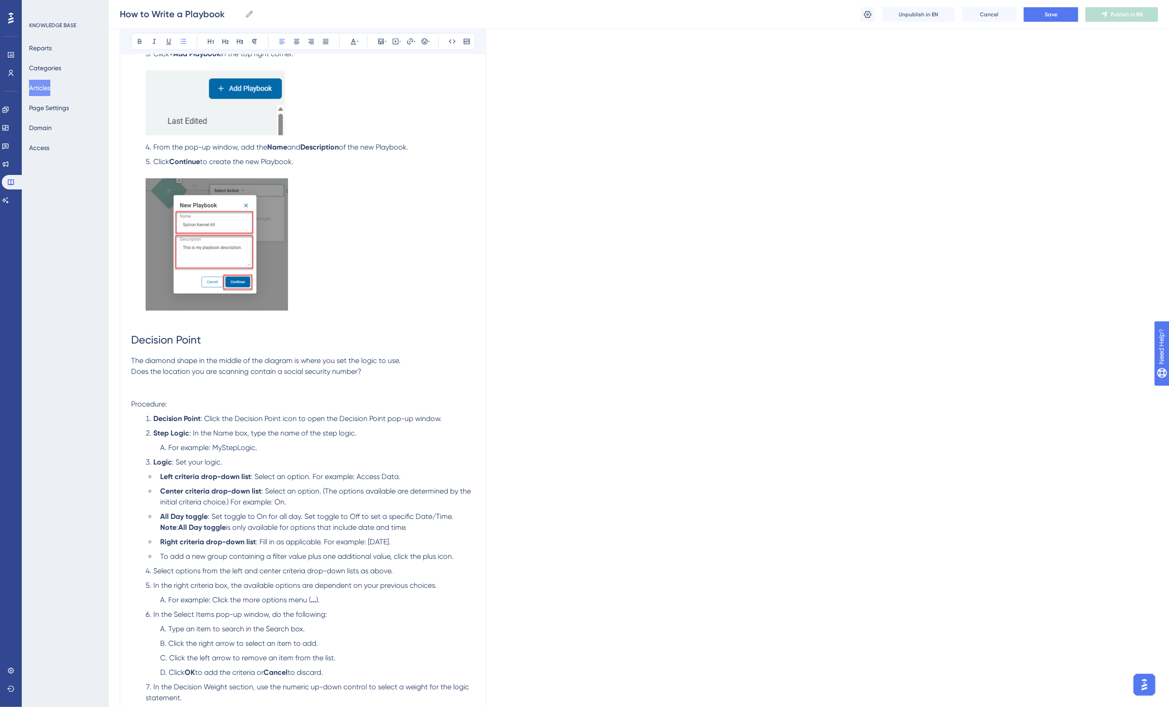
click at [185, 390] on p at bounding box center [303, 393] width 344 height 11
click at [178, 383] on p at bounding box center [303, 382] width 344 height 11
click at [184, 41] on icon at bounding box center [183, 41] width 7 height 7
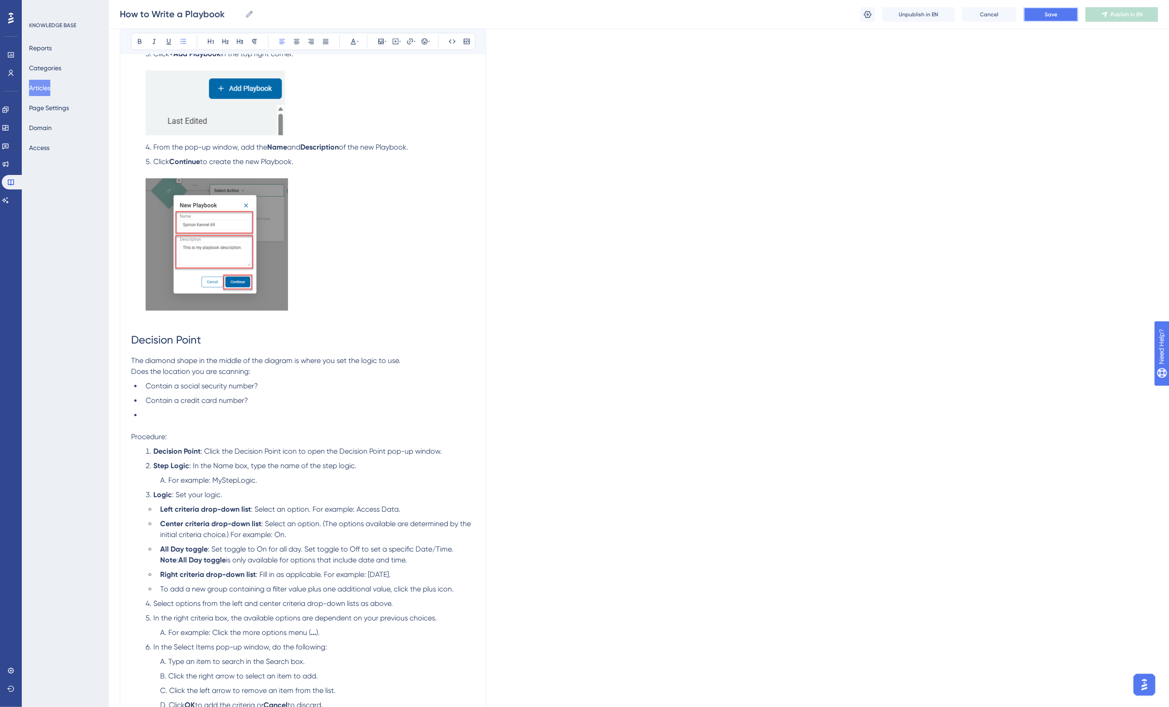
click at [1056, 11] on span "Save" at bounding box center [1050, 14] width 13 height 7
click at [163, 418] on li at bounding box center [308, 415] width 333 height 11
drag, startPoint x: 259, startPoint y: 400, endPoint x: 147, endPoint y: 404, distance: 112.1
click at [147, 404] on li "Contain a credit card number?" at bounding box center [308, 400] width 333 height 11
copy span "Contain a credit card number?"
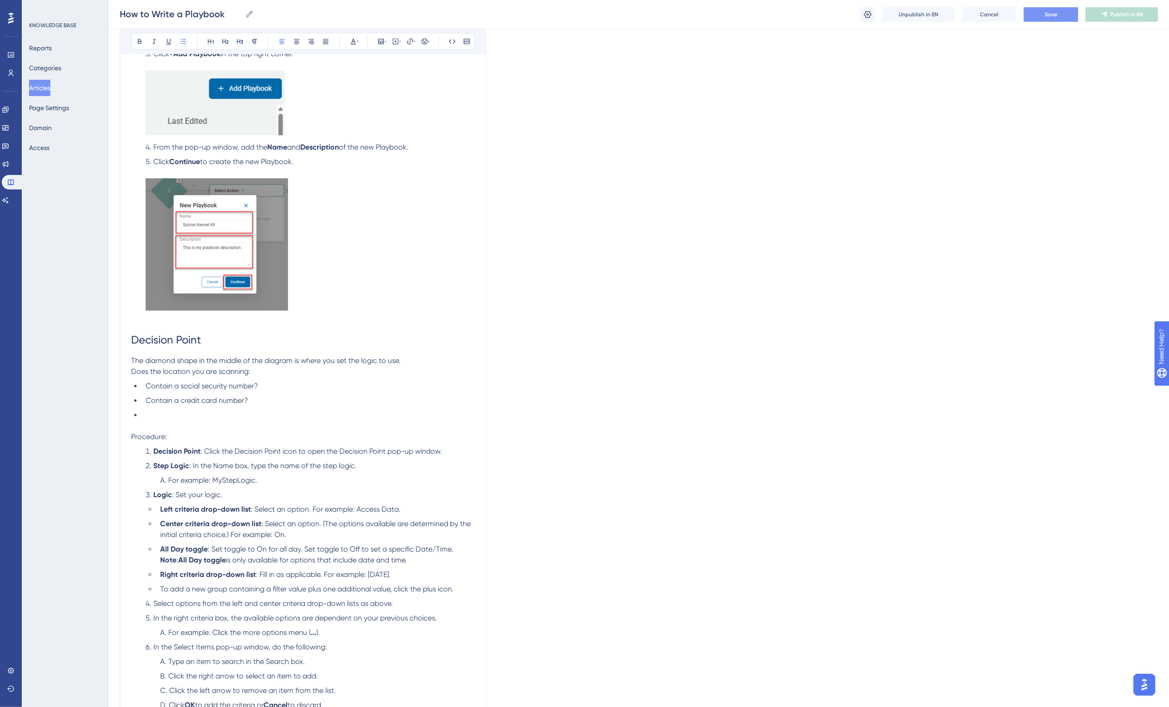
click at [157, 412] on li at bounding box center [308, 415] width 333 height 11
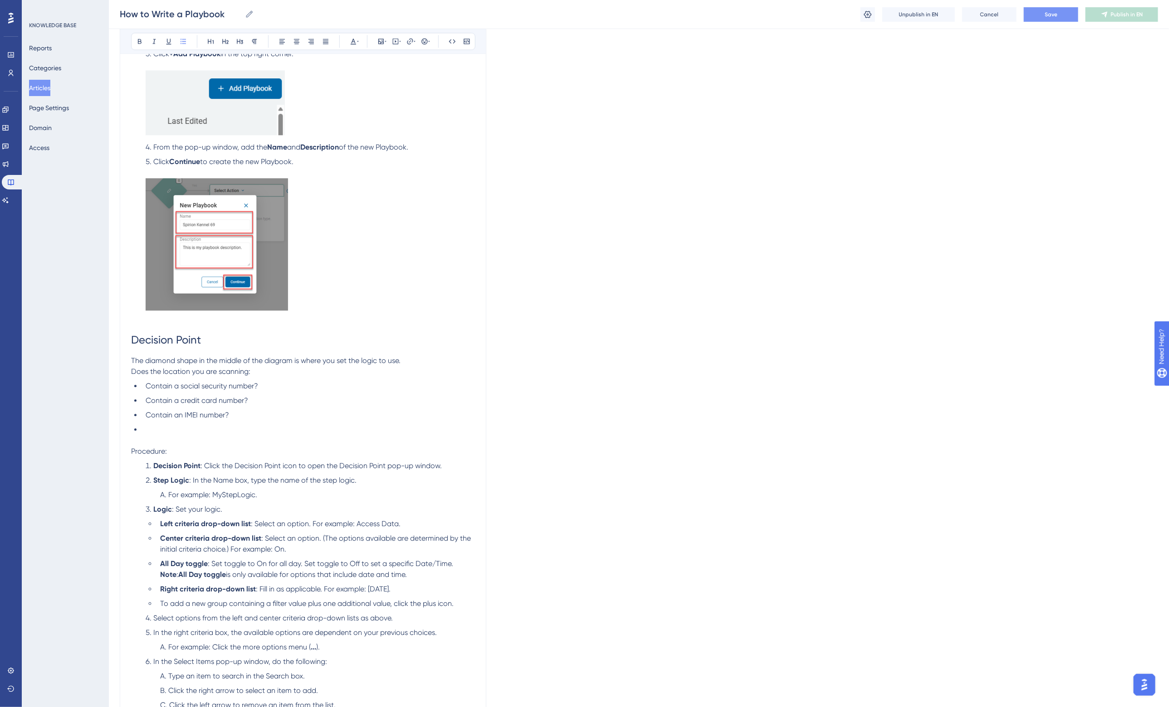
click at [248, 370] on span "Does the location you are scanning:" at bounding box center [190, 371] width 119 height 9
click at [157, 387] on span "Contain a social security number?" at bounding box center [202, 386] width 112 height 9
click at [157, 400] on span "Contain a credit card number?" at bounding box center [197, 400] width 102 height 9
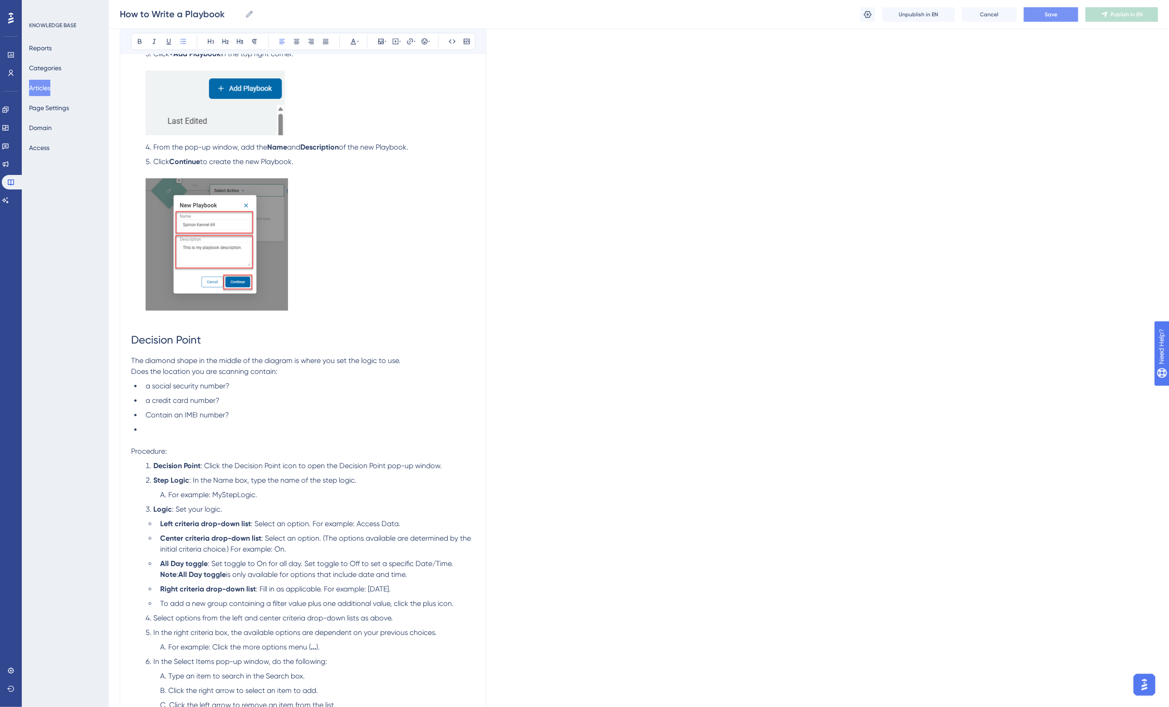
click at [156, 412] on span "Contain an IMEI number?" at bounding box center [187, 415] width 83 height 9
click at [147, 385] on span "a social security number?" at bounding box center [188, 386] width 84 height 9
click at [149, 386] on span "a social security number?" at bounding box center [188, 386] width 84 height 9
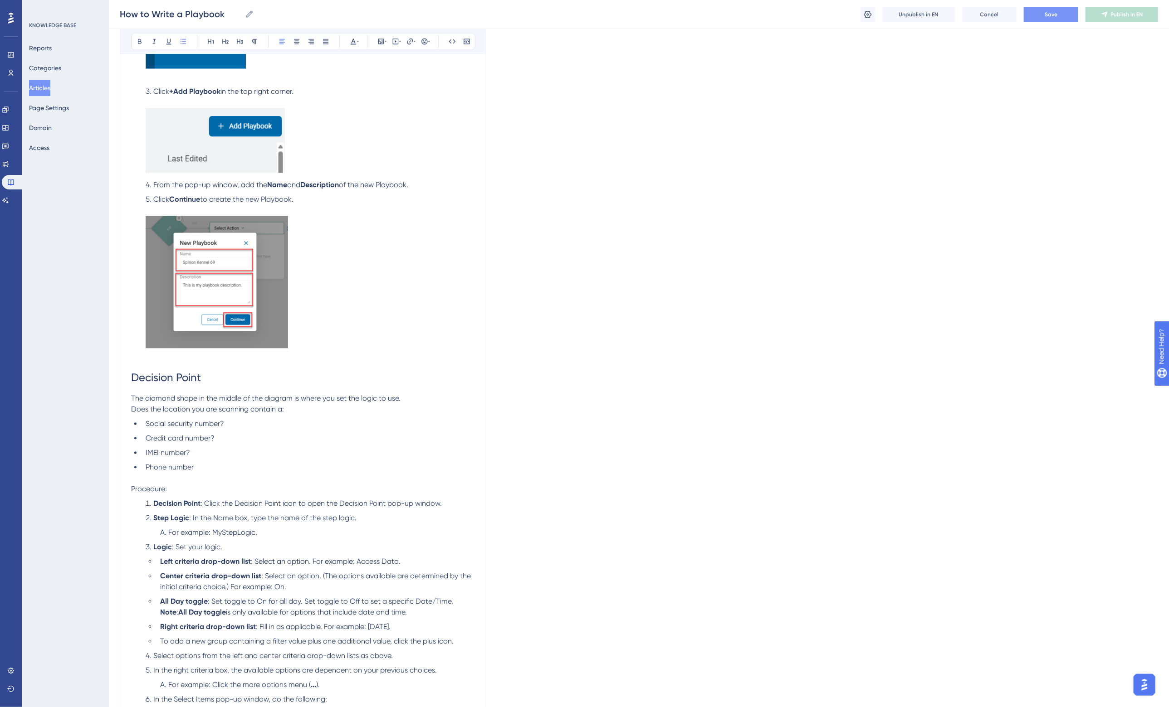
scroll to position [1247, 0]
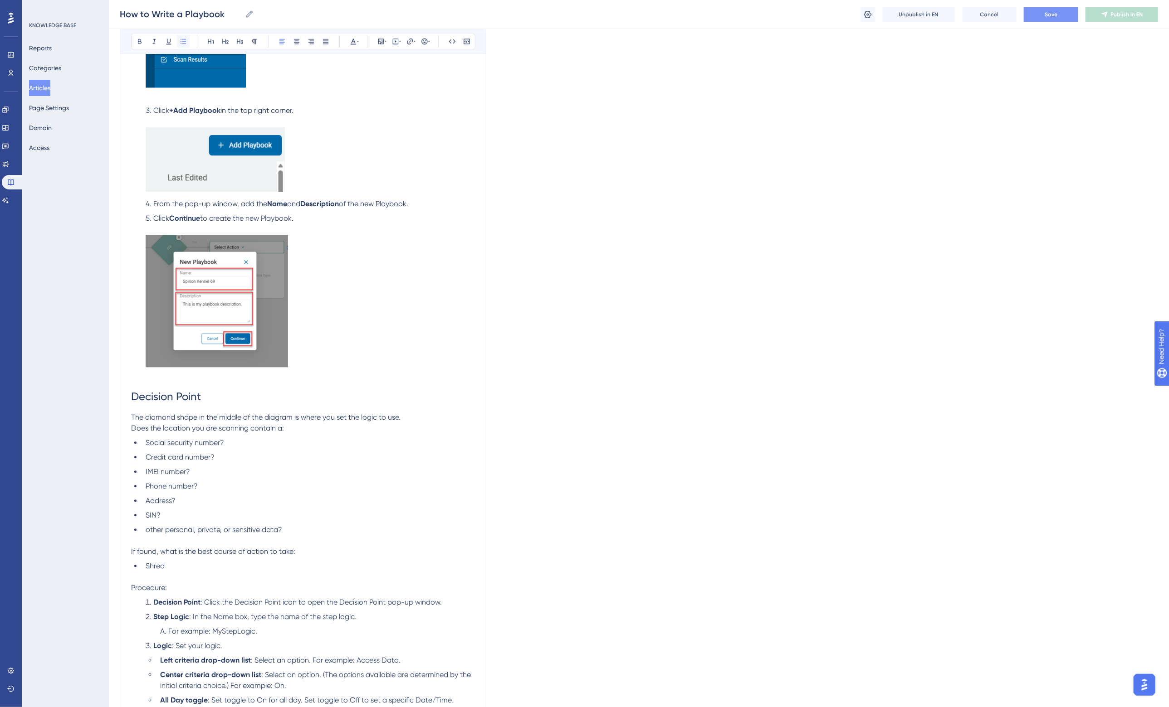
click at [184, 42] on icon at bounding box center [183, 41] width 7 height 7
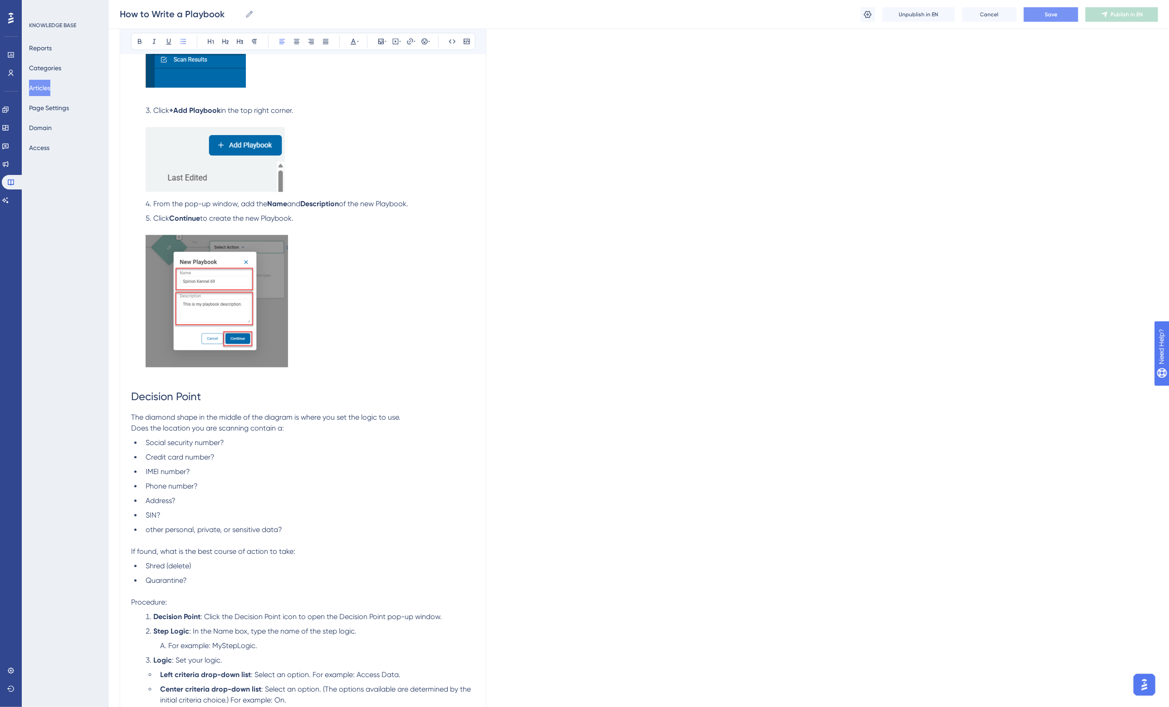
click at [207, 564] on li "Shred (delete)" at bounding box center [308, 566] width 333 height 11
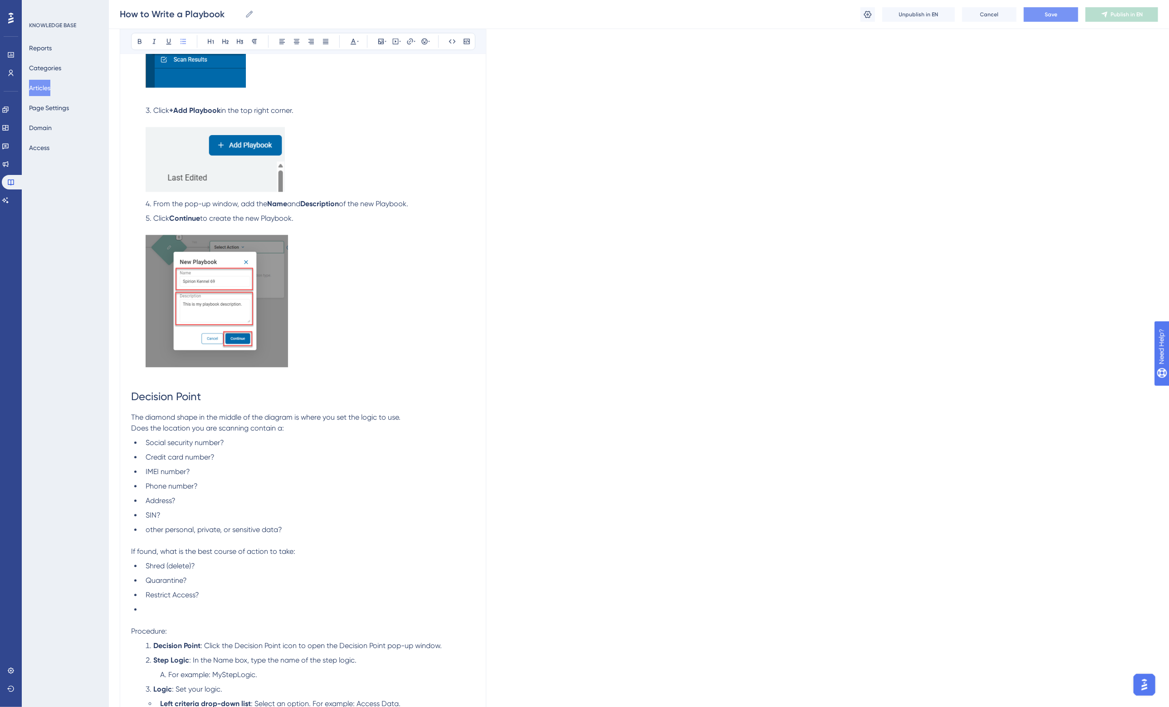
drag, startPoint x: 154, startPoint y: 607, endPoint x: 327, endPoint y: 612, distance: 172.9
click at [154, 607] on li at bounding box center [308, 610] width 333 height 11
click at [221, 593] on li "Restrict Access?" at bounding box center [308, 595] width 333 height 11
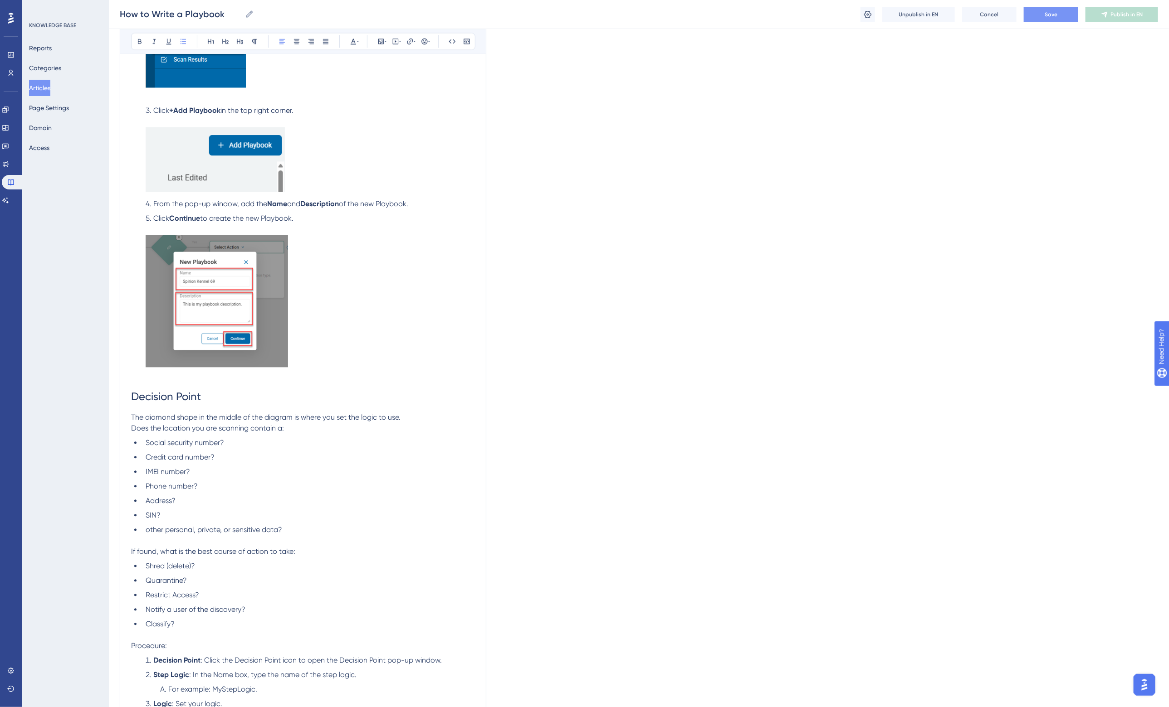
click at [209, 590] on li "Restrict Access?" at bounding box center [308, 595] width 333 height 11
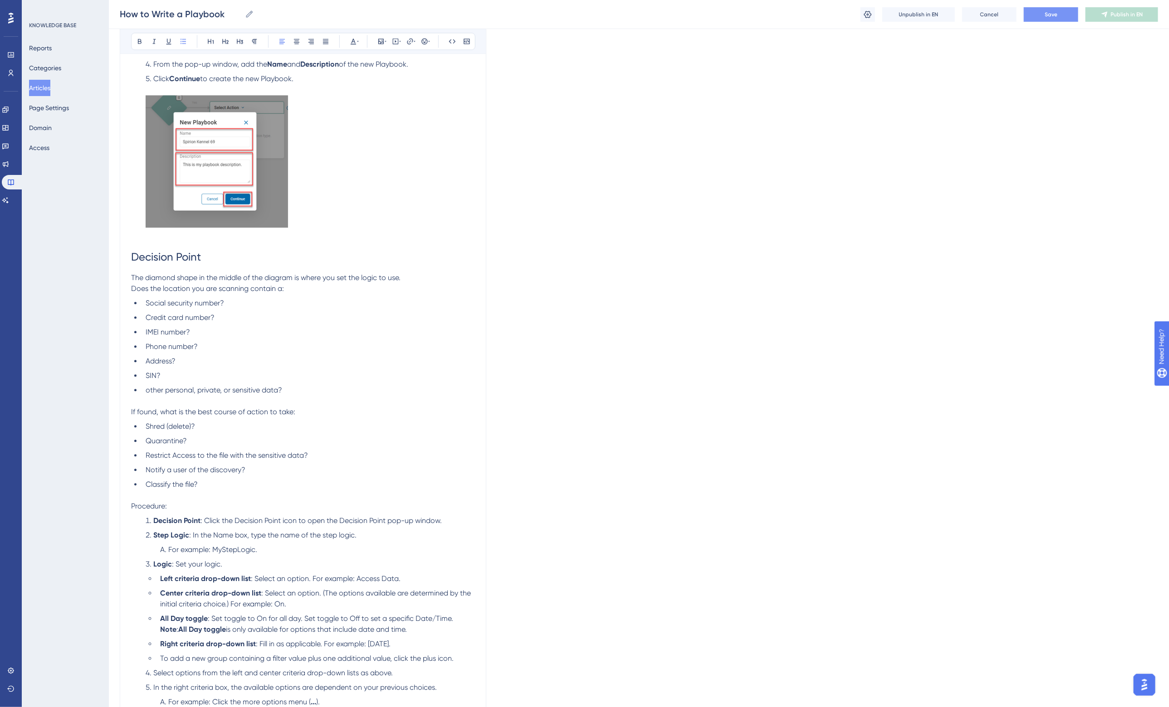
scroll to position [1417, 0]
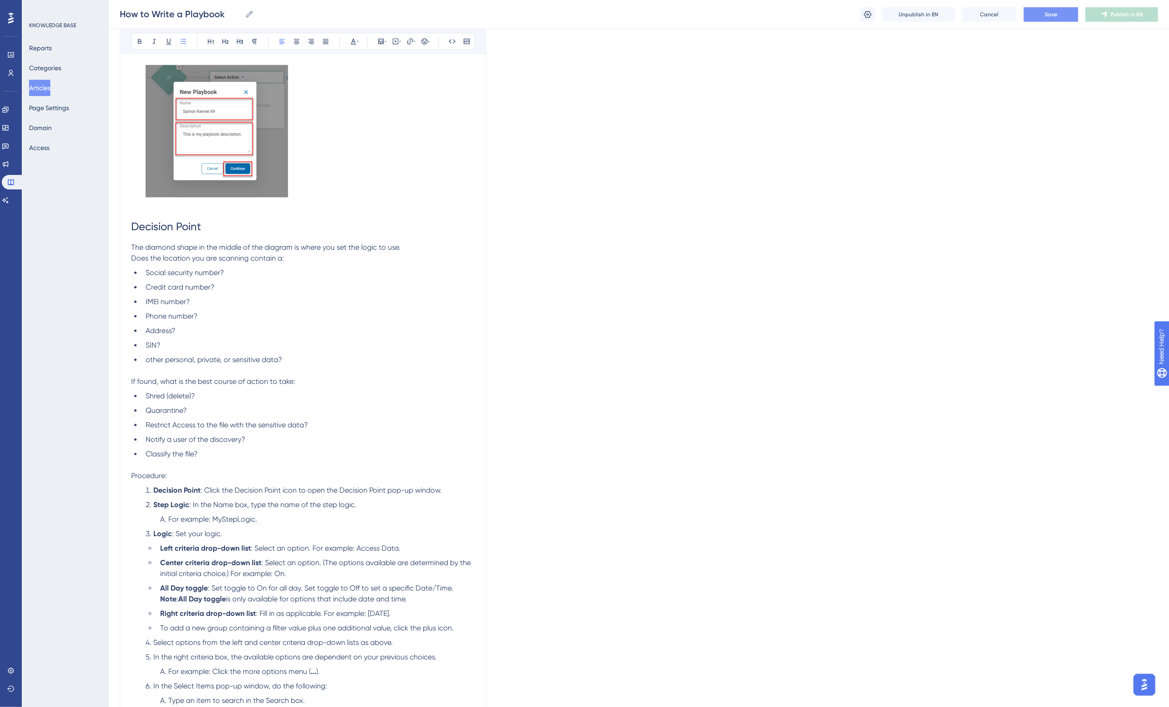
click at [237, 454] on li "Classify the file?" at bounding box center [308, 454] width 333 height 11
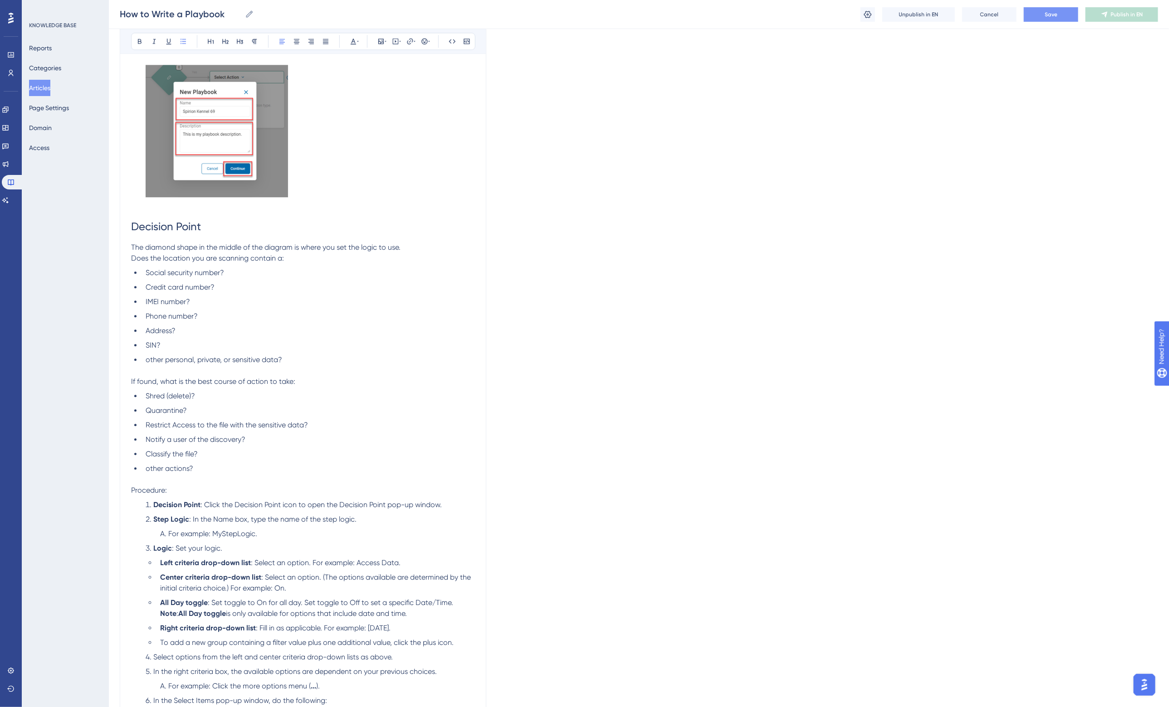
click at [263, 411] on li "Quarantine?" at bounding box center [308, 410] width 333 height 11
click at [268, 402] on ul "Shred (delete)? Quarantine? Restrict Access to the file with the sensitive data…" at bounding box center [303, 432] width 344 height 83
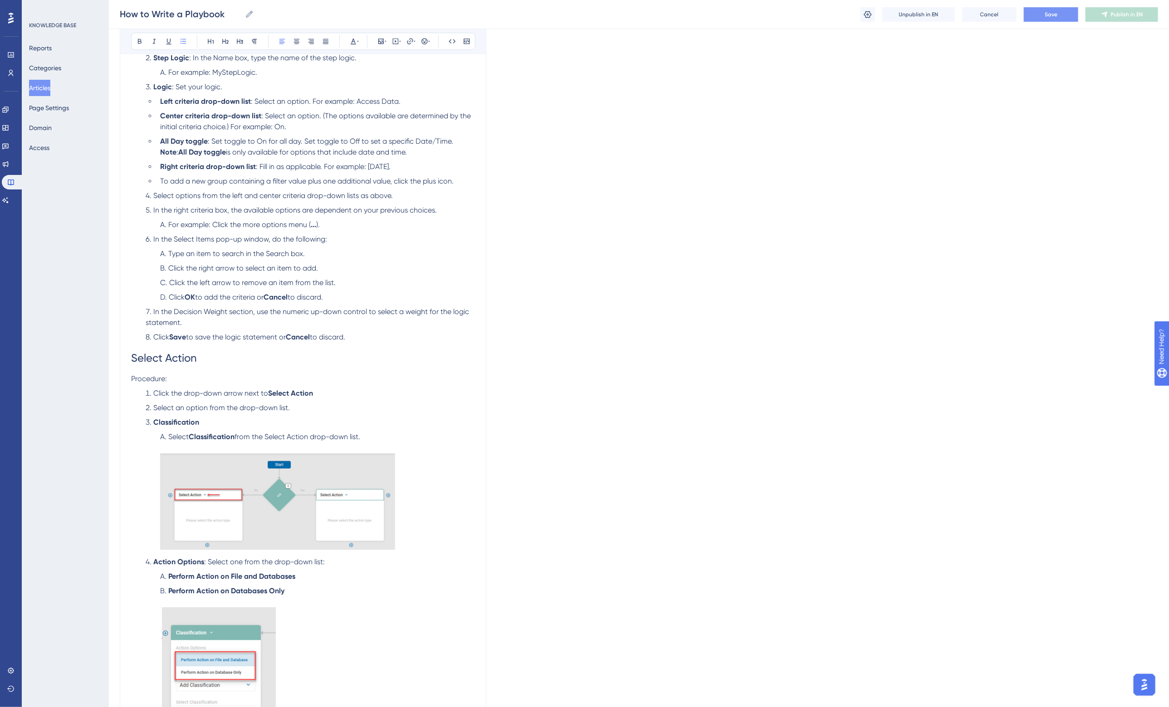
scroll to position [2041, 0]
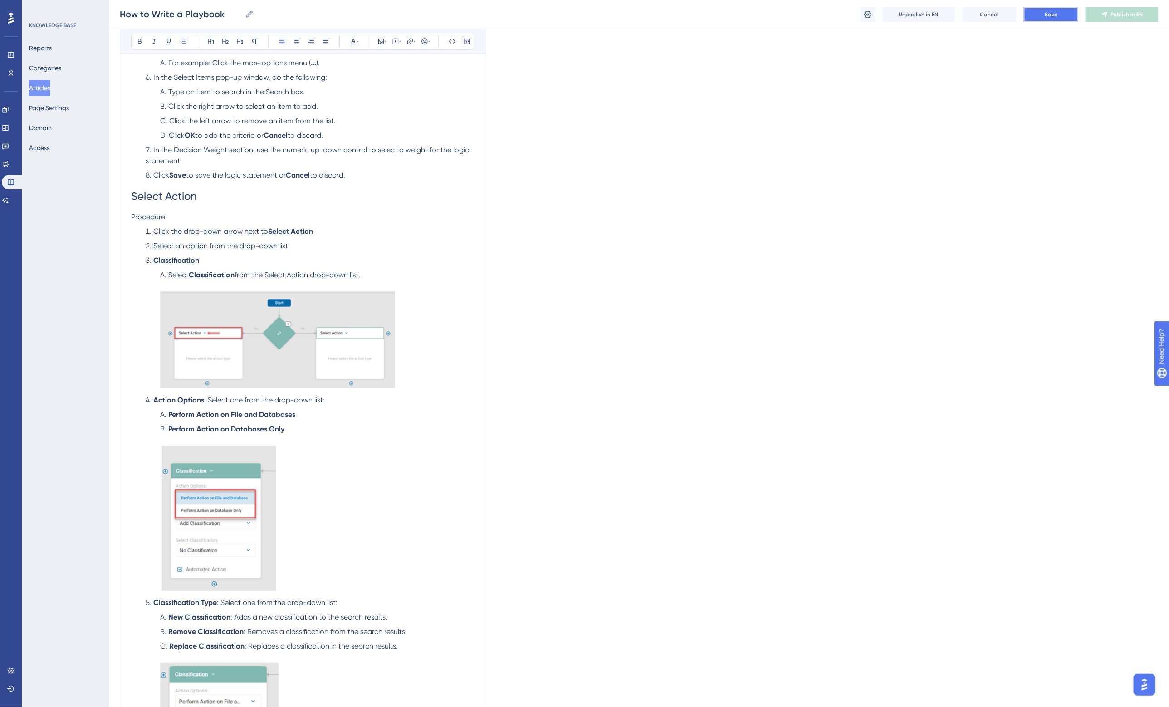
click at [1042, 12] on button "Save" at bounding box center [1051, 14] width 54 height 15
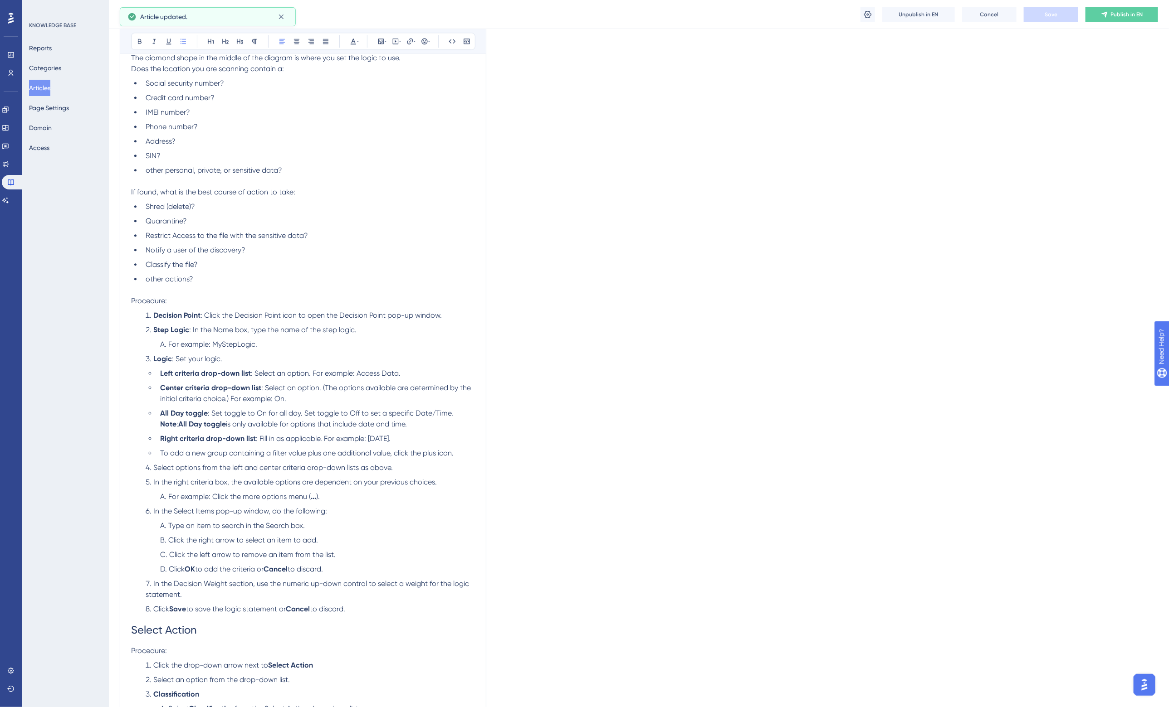
scroll to position [1587, 0]
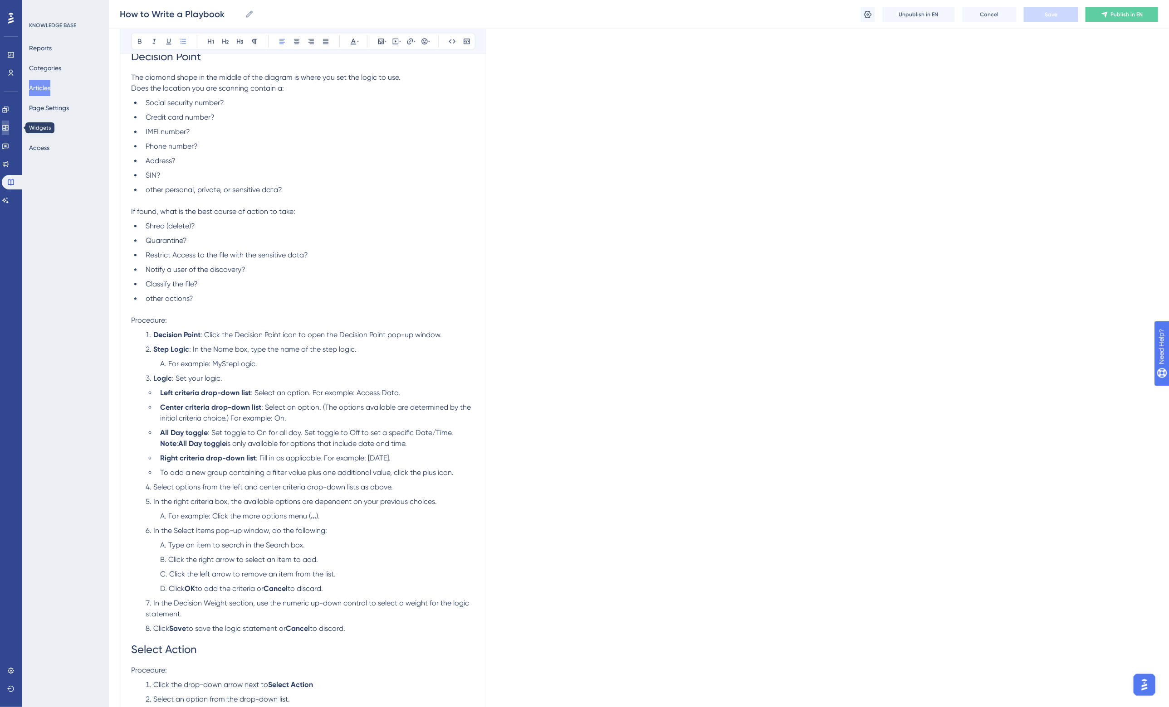
click at [9, 124] on link at bounding box center [5, 128] width 7 height 15
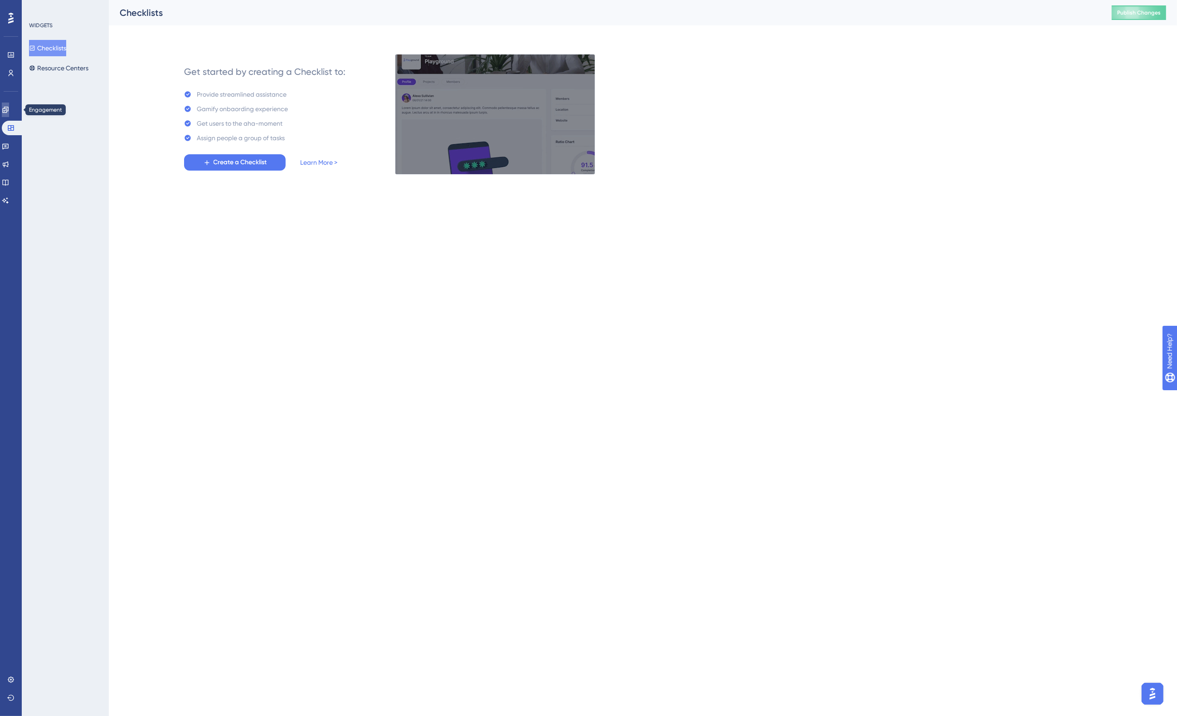
click at [9, 109] on icon at bounding box center [5, 109] width 7 height 7
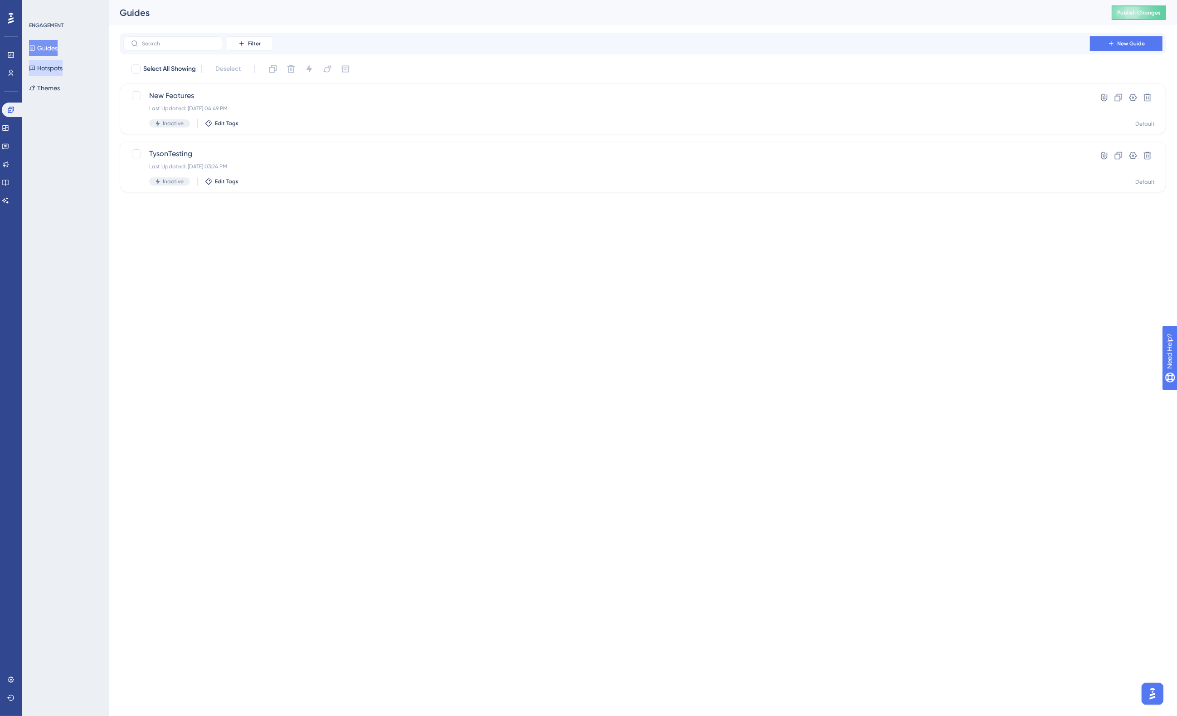
click at [54, 64] on button "Hotspots" at bounding box center [46, 68] width 34 height 16
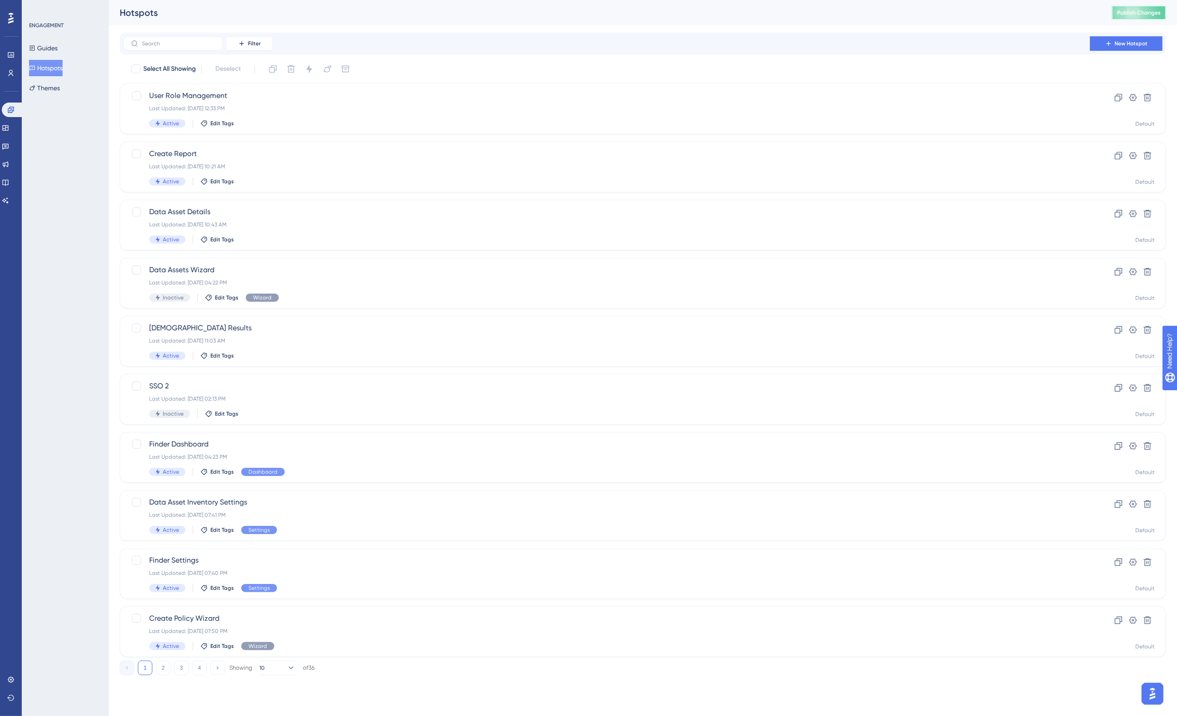
click at [1147, 13] on span "Publish Changes" at bounding box center [1139, 12] width 44 height 7
click at [8, 182] on icon at bounding box center [5, 183] width 6 height 6
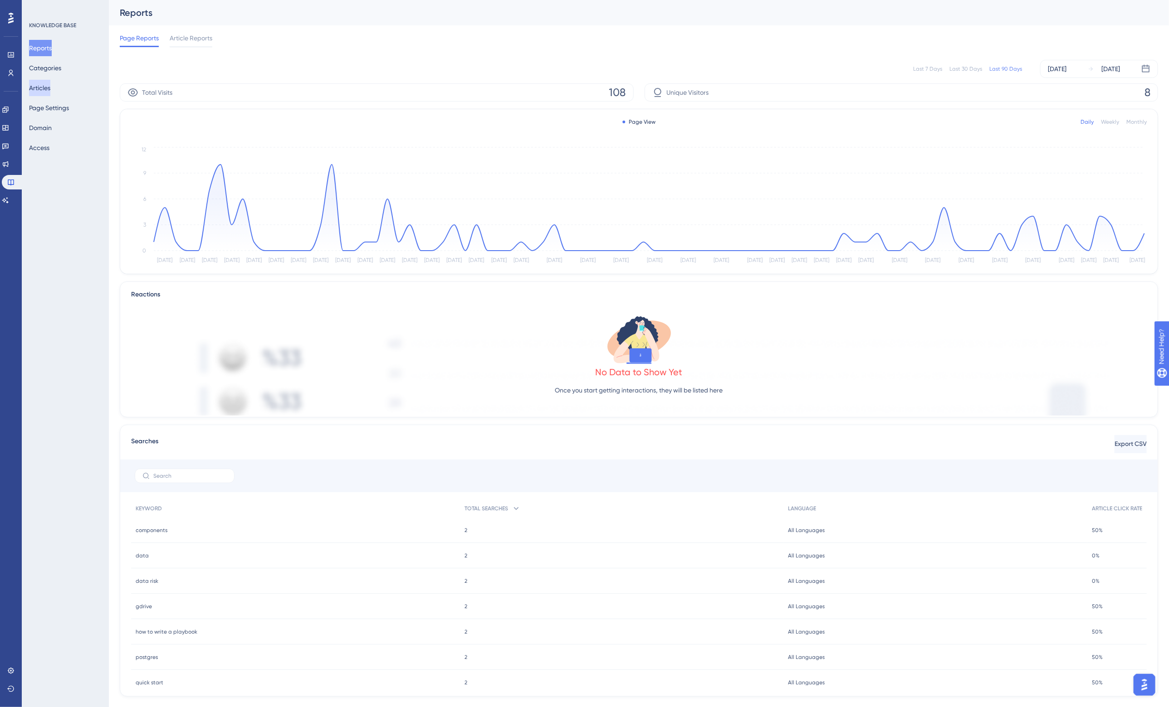
click at [46, 95] on button "Articles" at bounding box center [39, 88] width 21 height 16
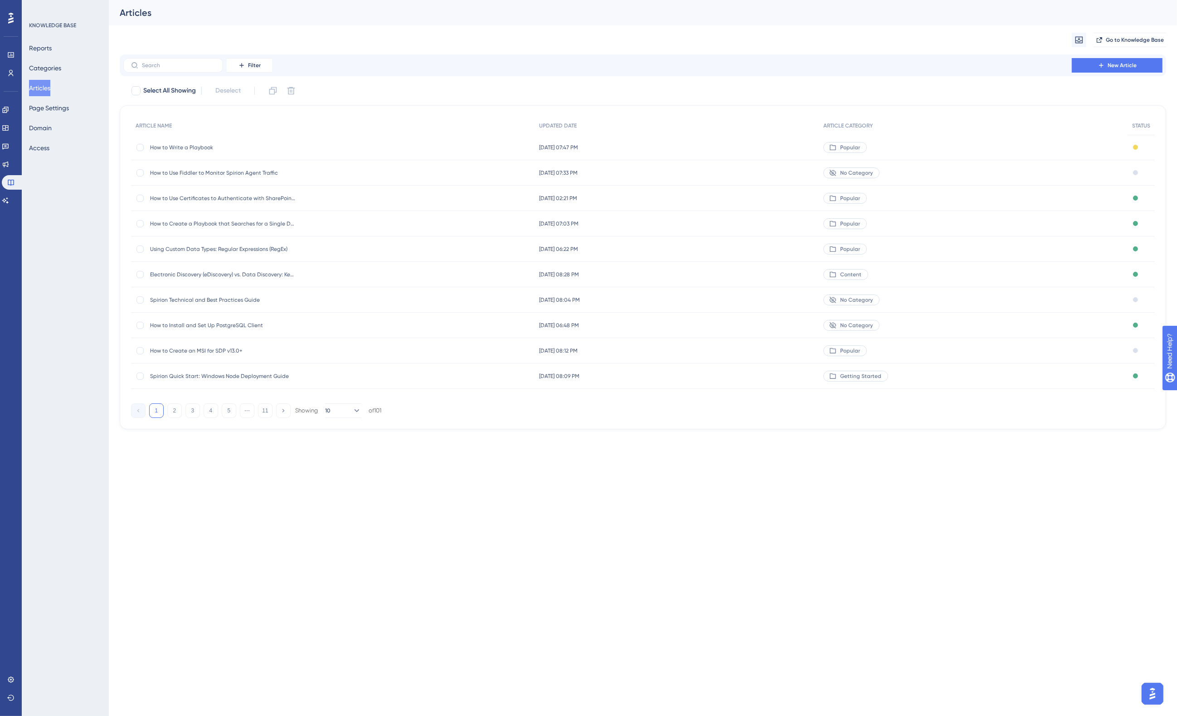
click at [220, 146] on span "How to Write a Playbook" at bounding box center [222, 147] width 145 height 7
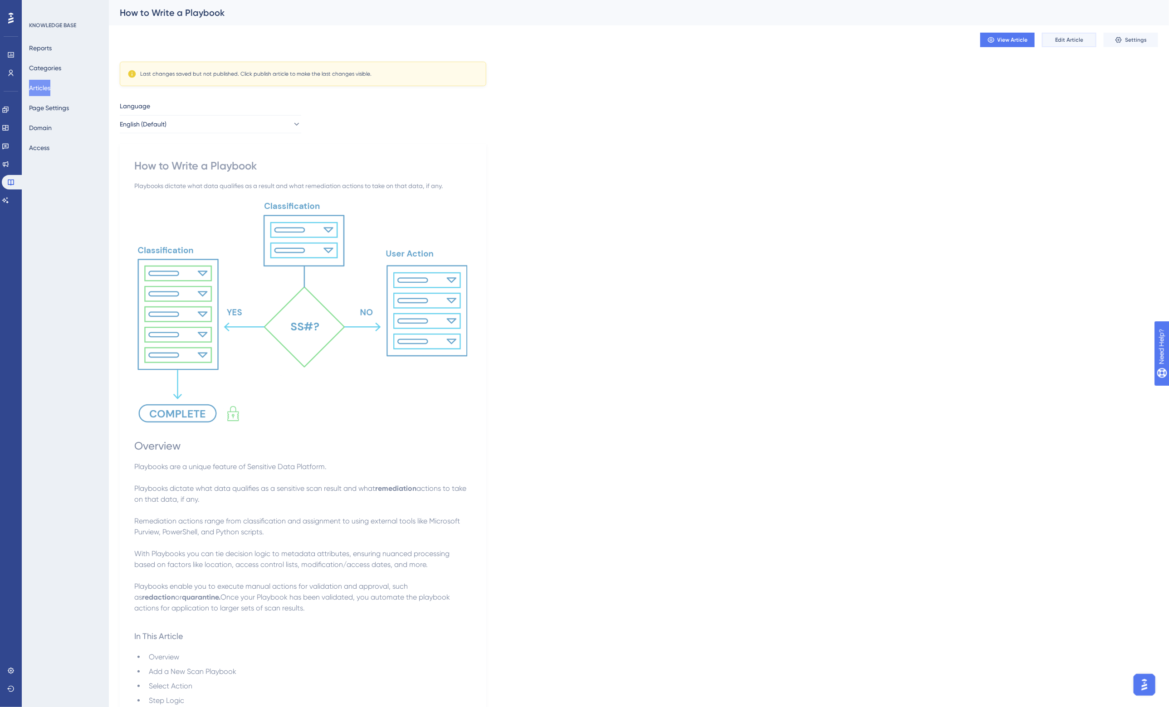
click at [1071, 42] on span "Edit Article" at bounding box center [1069, 39] width 28 height 7
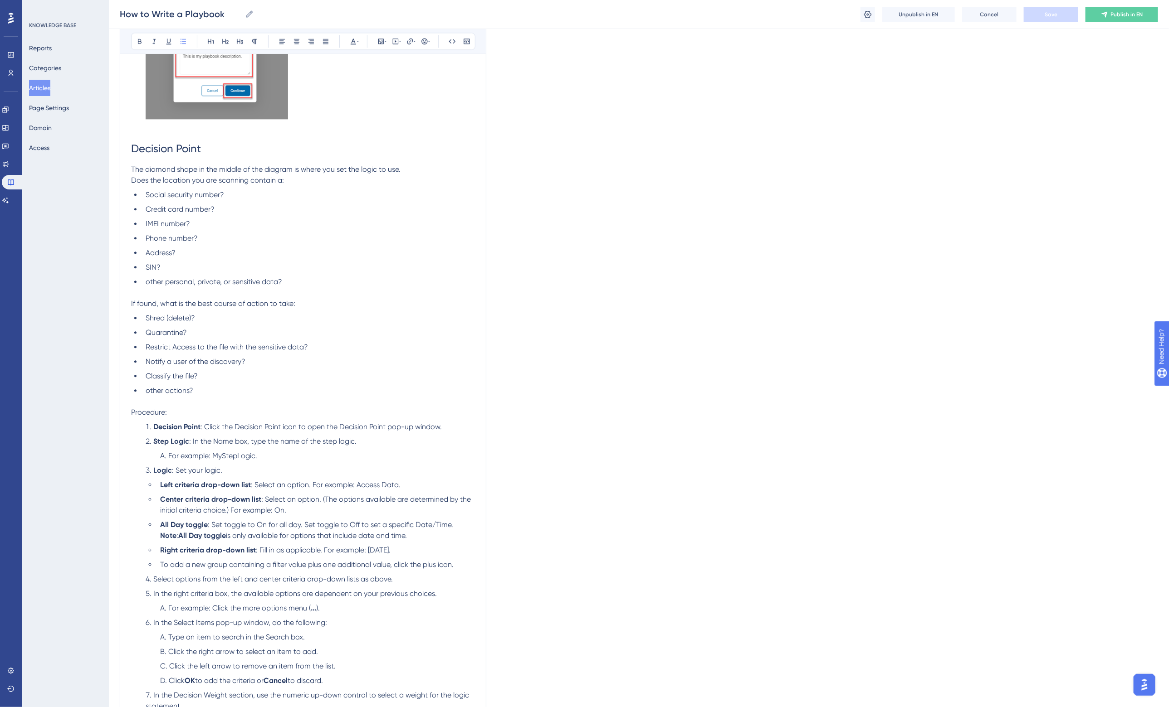
scroll to position [1504, 0]
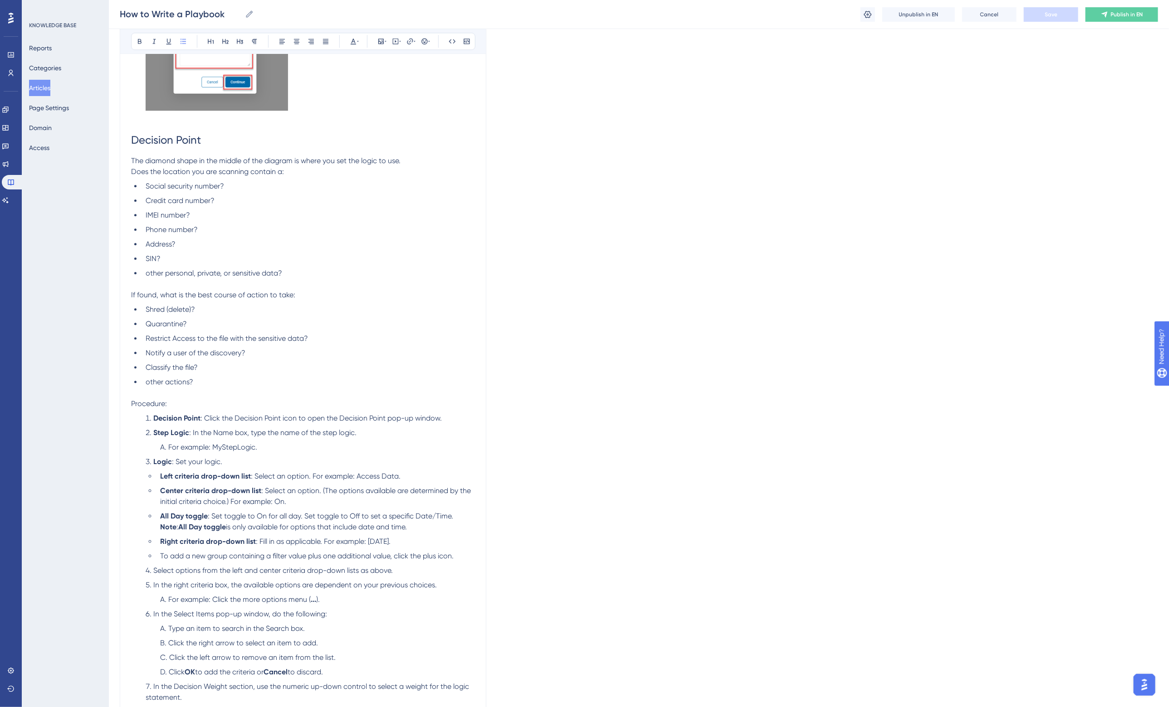
click at [214, 382] on li "other actions?" at bounding box center [308, 382] width 333 height 11
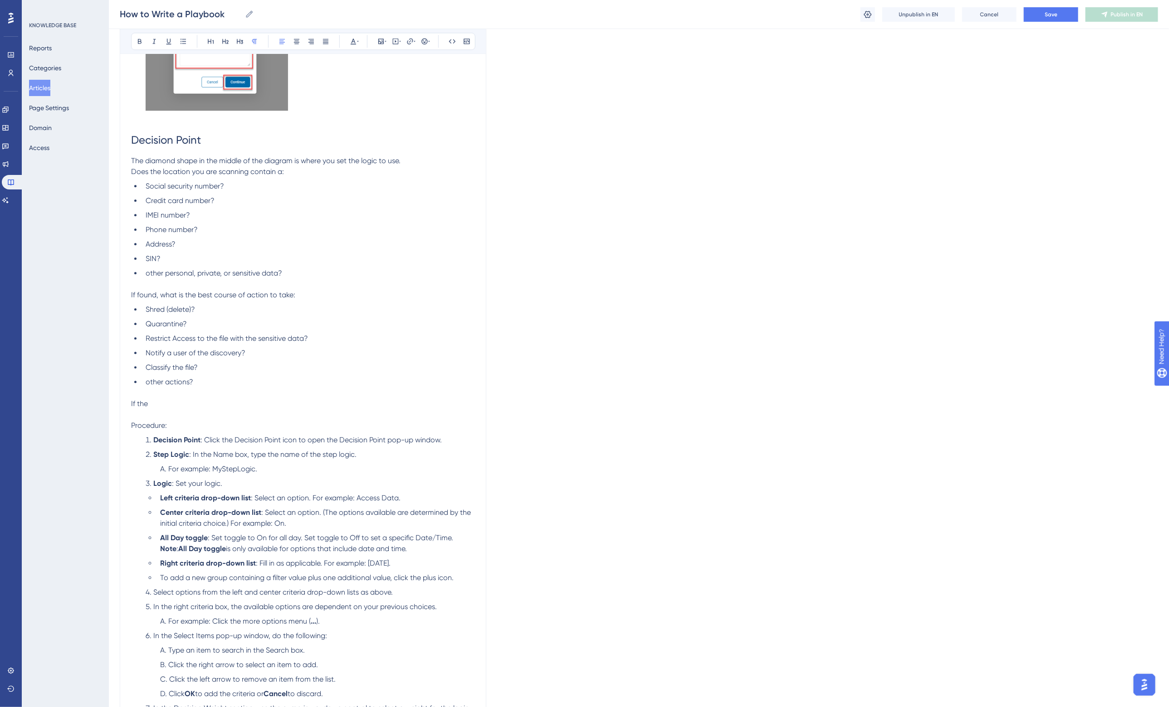
click at [250, 169] on span "Does the location you are scanning contain a:" at bounding box center [207, 171] width 153 height 9
click at [170, 404] on p "If the" at bounding box center [303, 404] width 344 height 11
drag, startPoint x: 150, startPoint y: 169, endPoint x: 357, endPoint y: 172, distance: 207.3
click at [357, 172] on p "Does the location you are scanning contain sensitive data such as:" at bounding box center [303, 171] width 344 height 11
copy span "the location you are scanning contain sensitive data such as:"
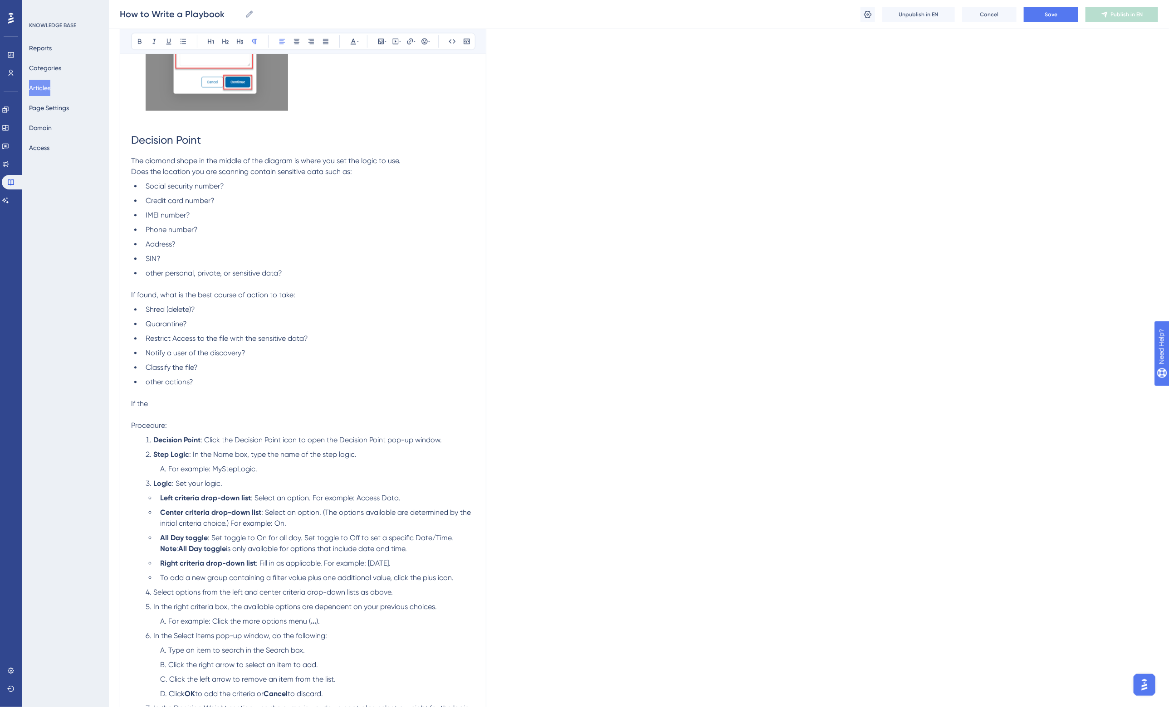
click at [166, 407] on p "If the" at bounding box center [303, 404] width 344 height 11
click at [154, 400] on span "If the the location you are scanning contain sensitive data such as:" at bounding box center [241, 404] width 220 height 9
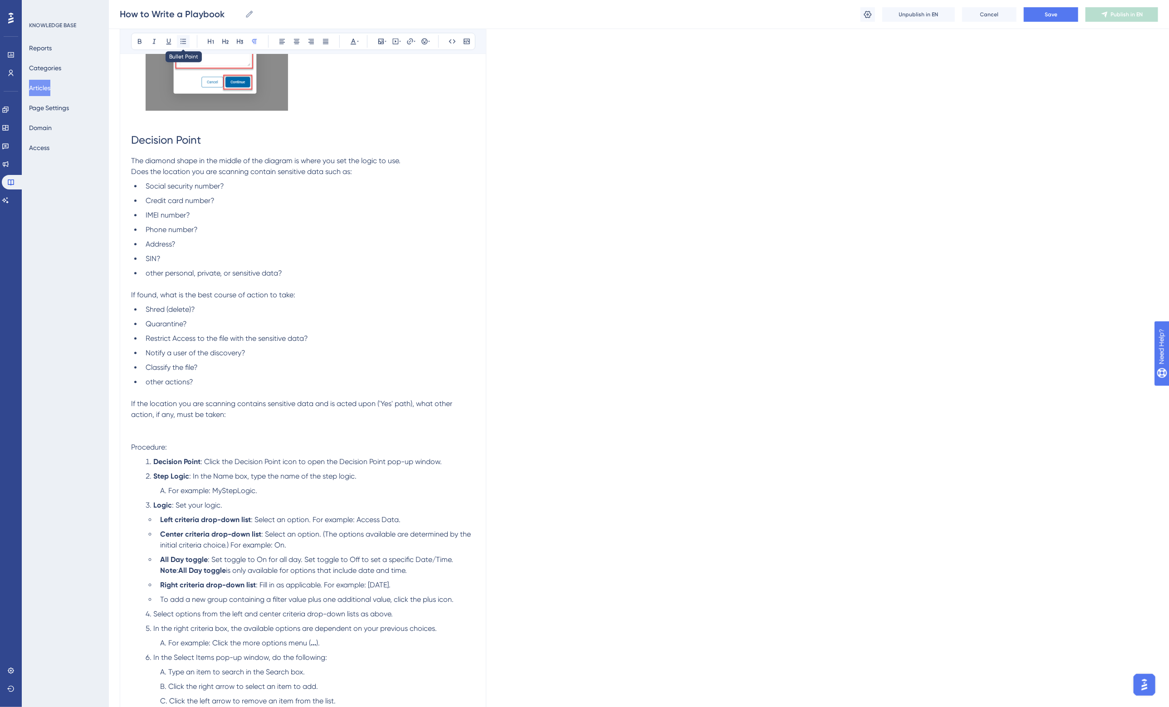
click at [182, 39] on icon at bounding box center [183, 41] width 7 height 7
click at [323, 406] on span "If the location you are scanning contains sensitive data and is acted upon ('Ye…" at bounding box center [292, 410] width 323 height 20
click at [413, 402] on span "If the location you are scanning does not contains sensitive data ('No' path), …" at bounding box center [299, 410] width 336 height 20
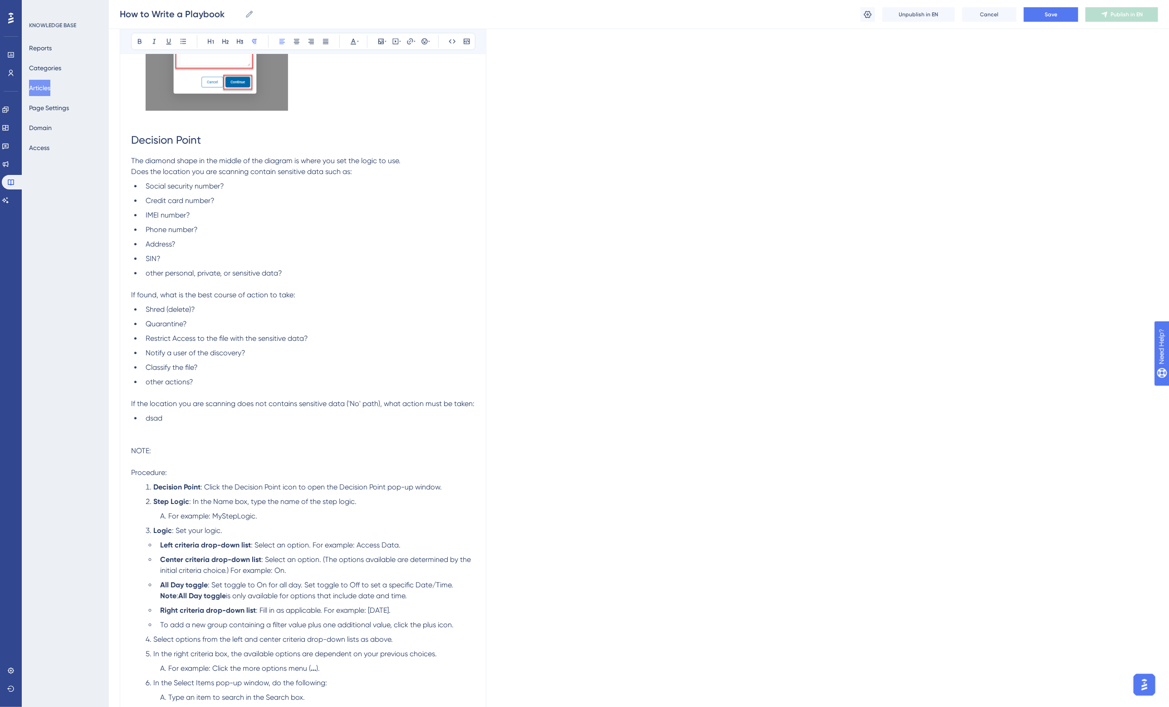
click at [192, 453] on p "NOTE:" at bounding box center [303, 451] width 344 height 11
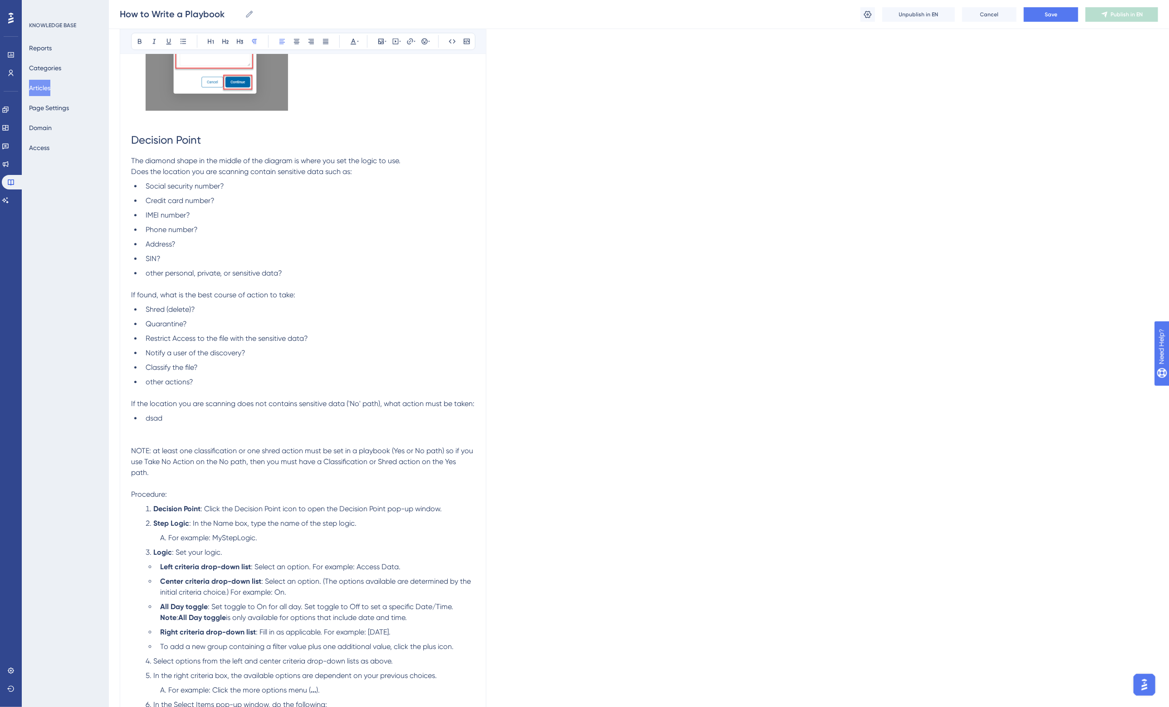
click at [156, 450] on span "NOTE: at least one classification or one shred action must be set in a playbook…" at bounding box center [303, 462] width 344 height 30
click at [144, 449] on span "NOTE: At least one classification or one shred action must be set in a playbook…" at bounding box center [303, 462] width 344 height 30
click at [142, 447] on strong "NOTE" at bounding box center [140, 451] width 18 height 9
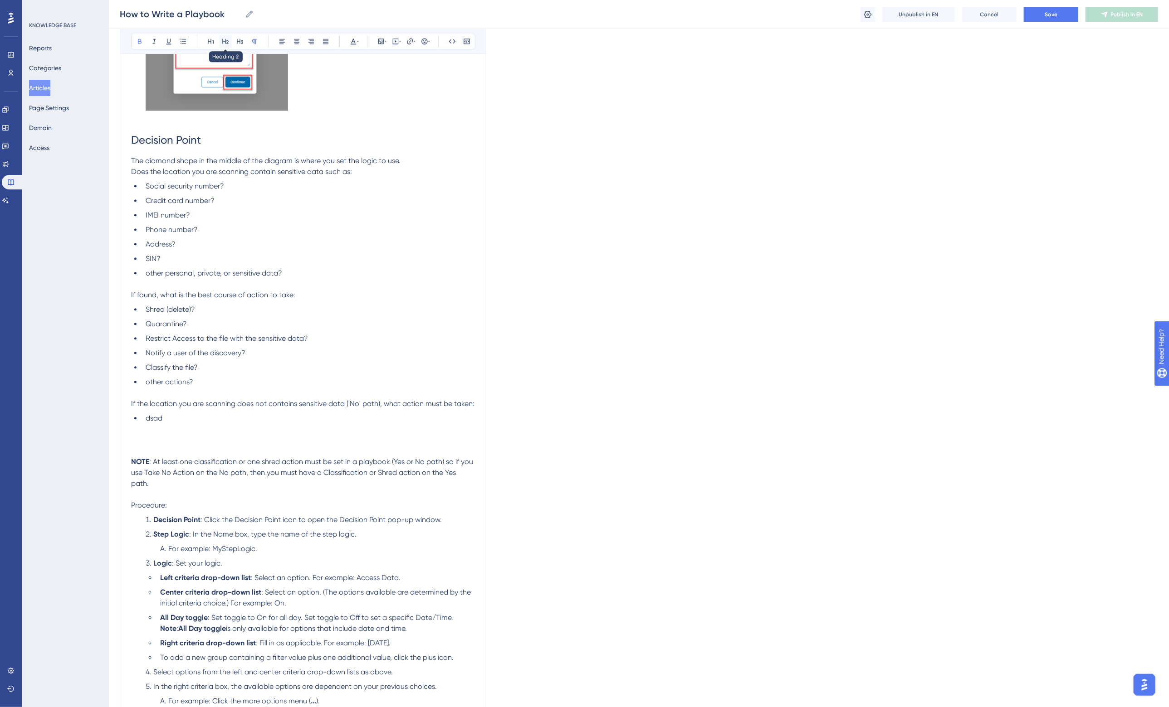
click at [224, 40] on icon at bounding box center [225, 41] width 7 height 7
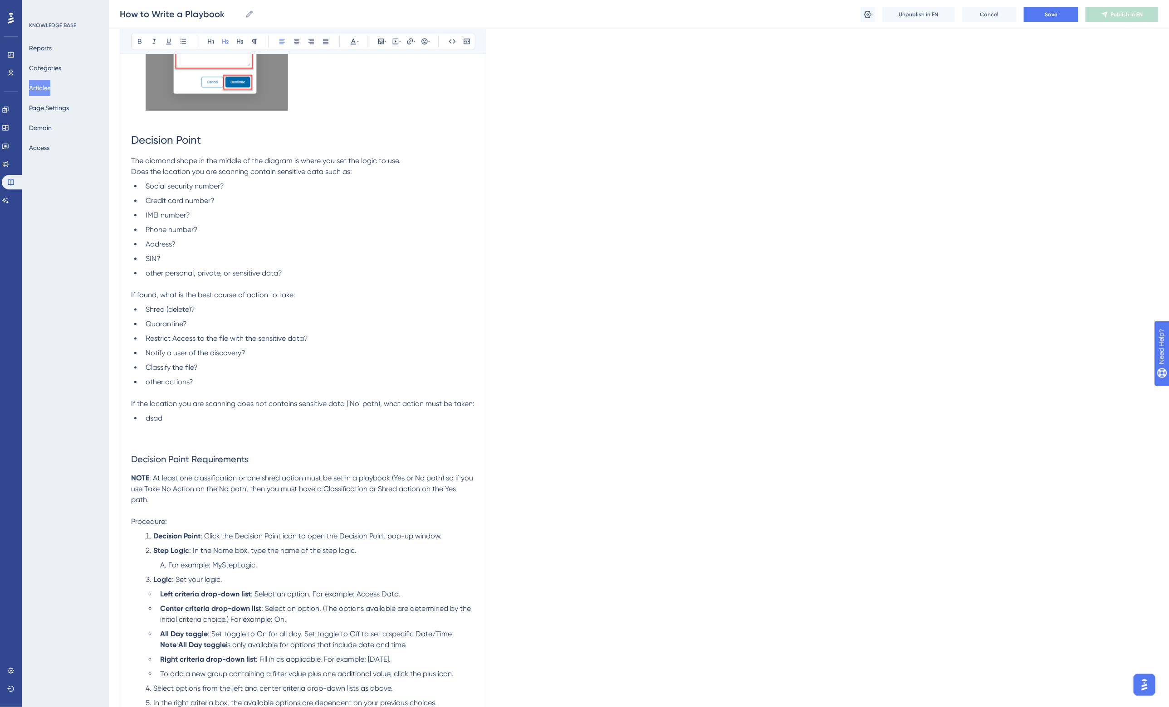
click at [199, 435] on p at bounding box center [303, 440] width 344 height 11
click at [189, 419] on li "dsad" at bounding box center [308, 418] width 333 height 11
click at [155, 418] on span "dsad" at bounding box center [154, 418] width 17 height 9
click at [200, 478] on span ": At least one classification or one shred action must be set in a playbook (Ye…" at bounding box center [303, 489] width 344 height 30
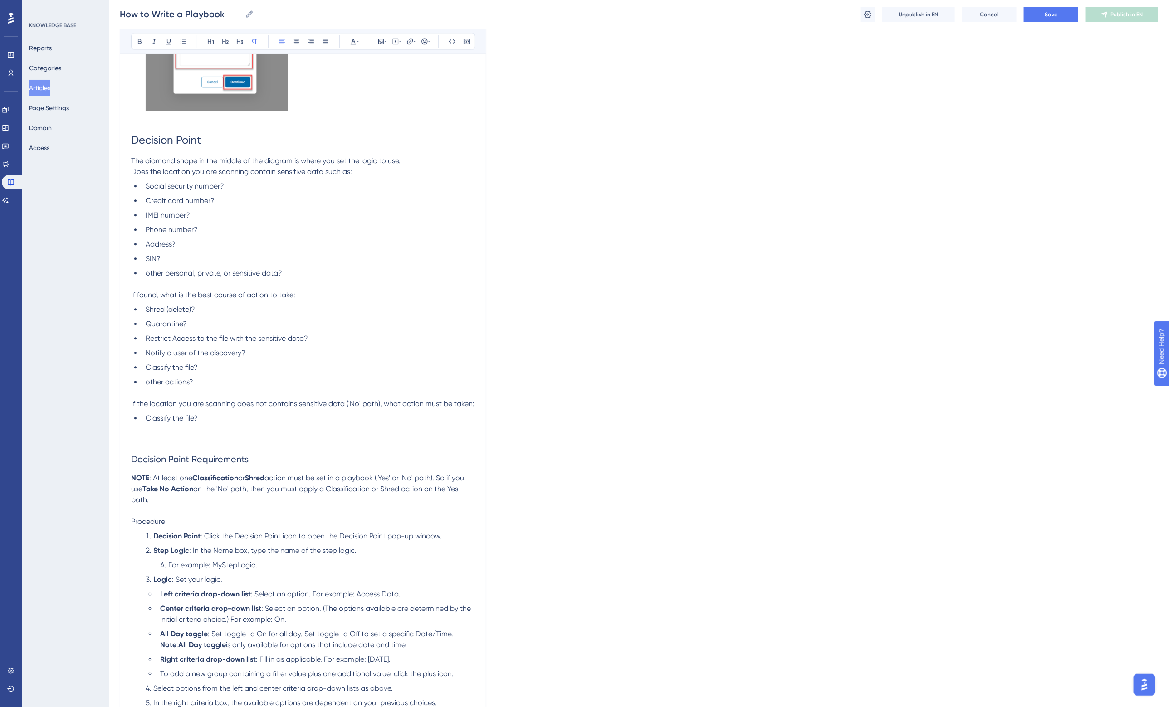
click at [350, 487] on span "on the 'No' path, then you must apply a Classification or Shred action on the Y…" at bounding box center [295, 495] width 329 height 20
click at [392, 488] on span "or Shred action on the Yes path." at bounding box center [294, 495] width 327 height 20
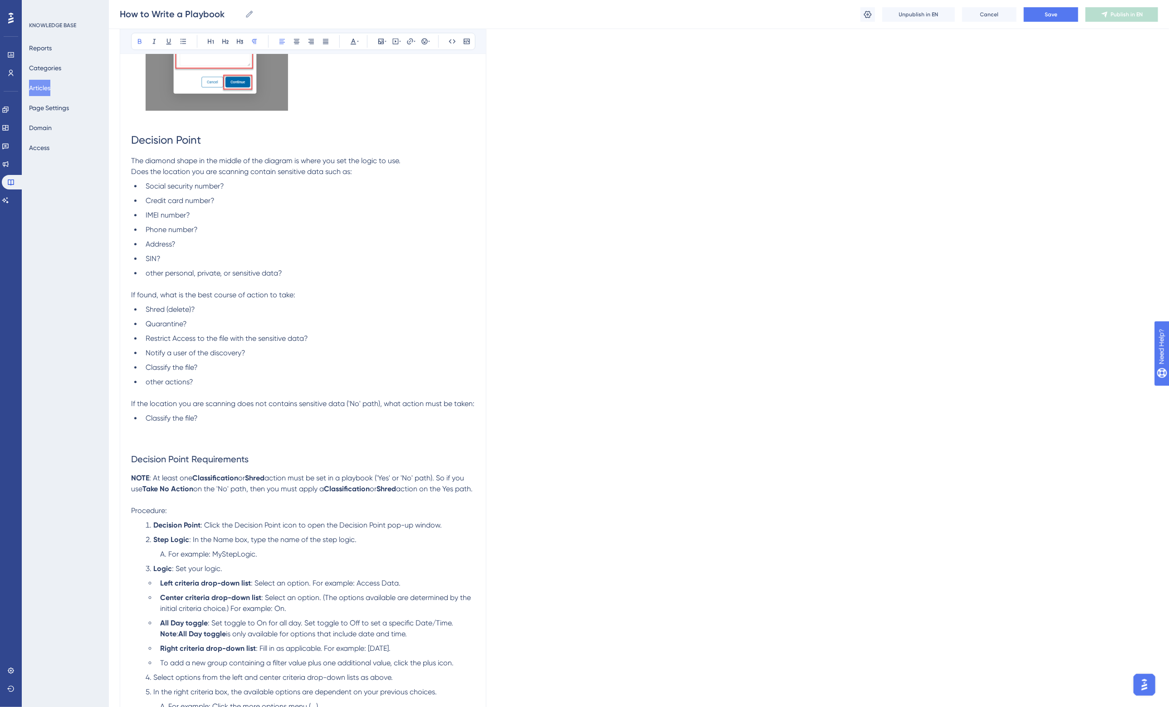
click at [234, 488] on span "on the 'No' path, then you must apply a" at bounding box center [258, 489] width 131 height 9
click at [443, 477] on span "action must be set in a playbook ('Yes' or 'No' path). So if you use" at bounding box center [298, 484] width 335 height 20
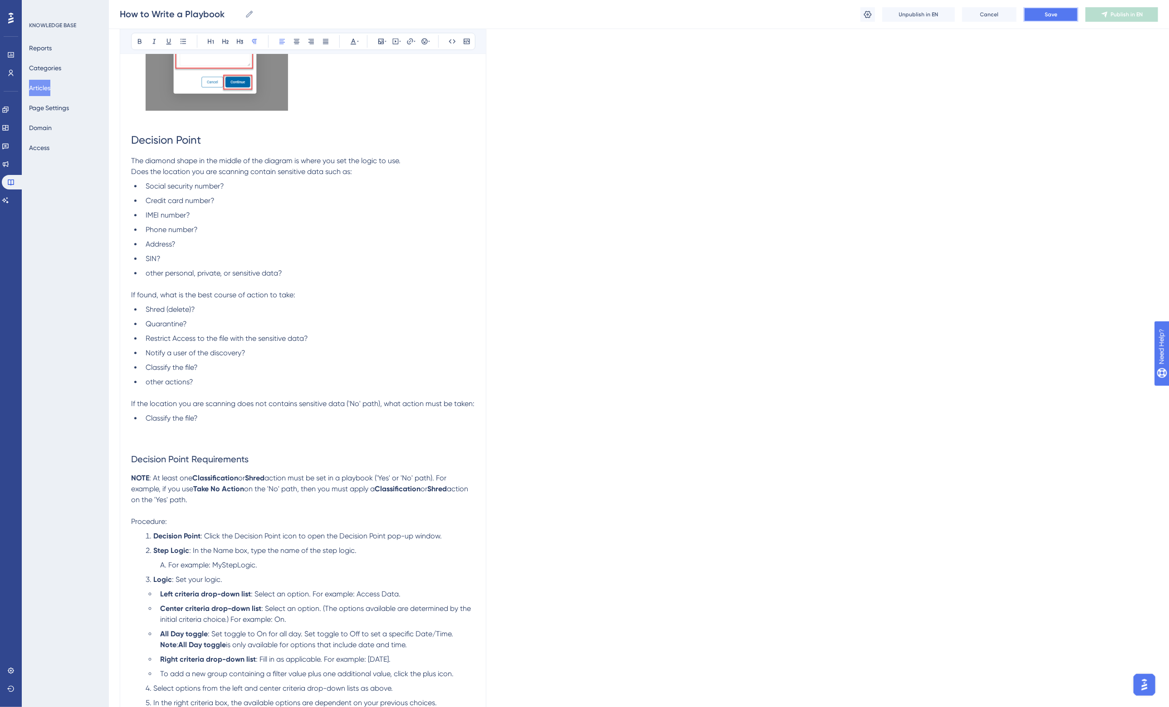
click at [1064, 12] on button "Save" at bounding box center [1051, 14] width 54 height 15
click at [206, 425] on p at bounding box center [303, 429] width 344 height 11
click at [265, 351] on li "Notify a user of the discovery?" at bounding box center [308, 353] width 333 height 11
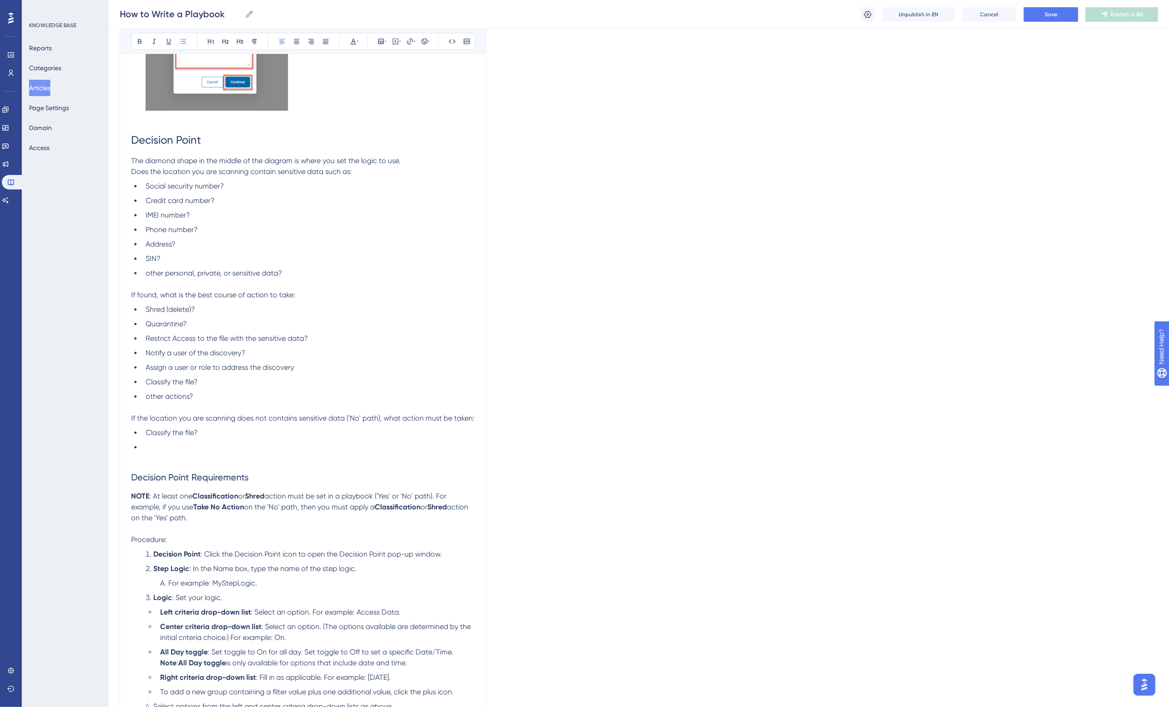
drag, startPoint x: 164, startPoint y: 443, endPoint x: 297, endPoint y: 469, distance: 136.0
click at [164, 443] on li at bounding box center [308, 447] width 333 height 11
drag, startPoint x: 307, startPoint y: 367, endPoint x: 139, endPoint y: 334, distance: 170.6
click at [139, 334] on ul "Shred (delete)? Quarantine? Restrict Access to the file with the sensitive data…" at bounding box center [303, 353] width 344 height 98
copy ul "Restrict Access to the file with the sensitive data? Notify a user of the disco…"
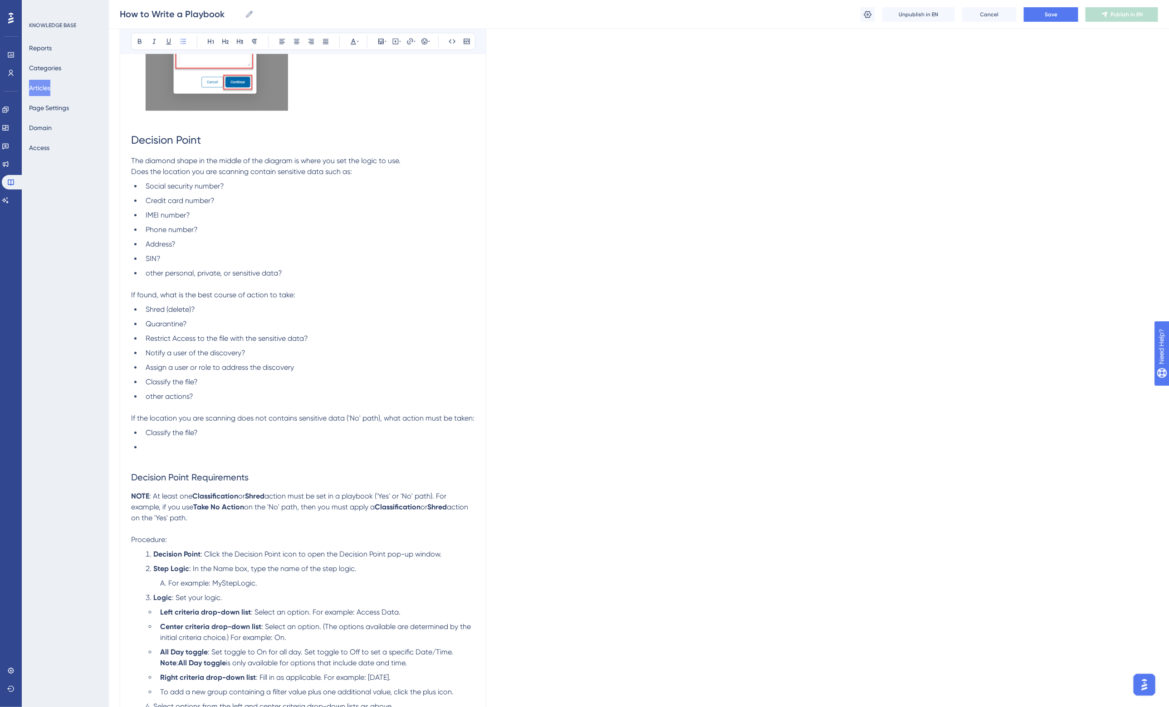
click at [180, 445] on li at bounding box center [308, 447] width 333 height 11
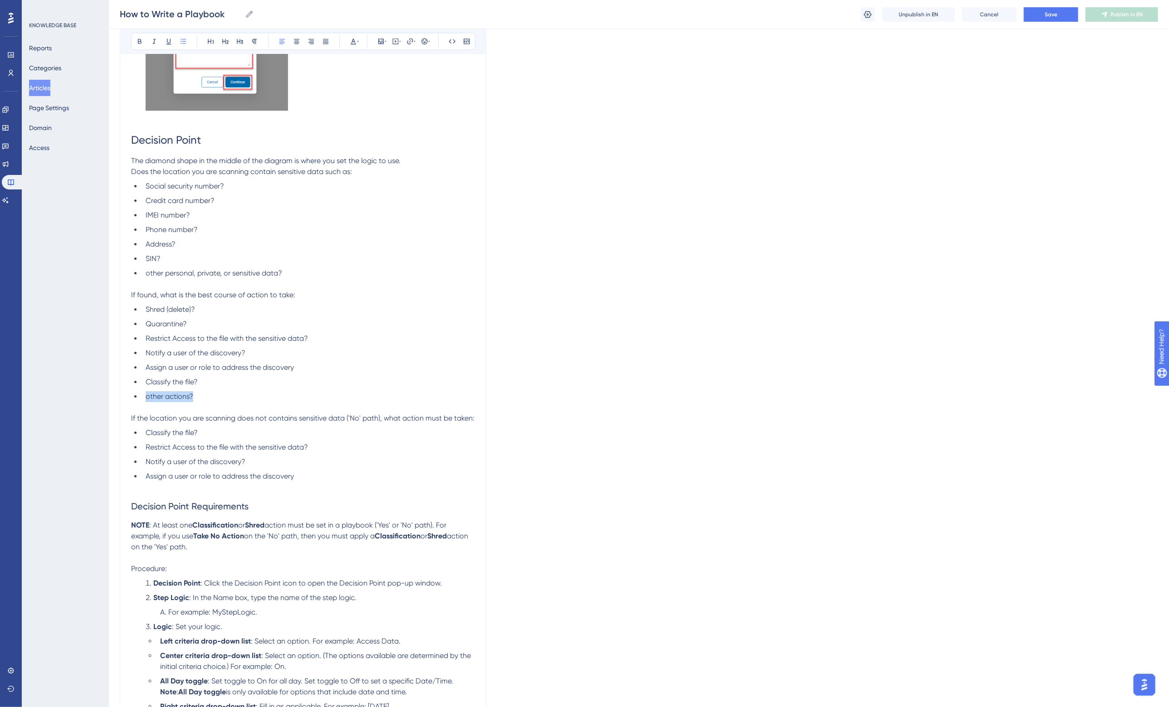
drag, startPoint x: 209, startPoint y: 396, endPoint x: 144, endPoint y: 395, distance: 65.3
click at [144, 395] on li "other actions?" at bounding box center [308, 396] width 333 height 11
copy span "other actions?"
click at [322, 475] on li "Assign a user or role to address the discovery" at bounding box center [308, 476] width 333 height 11
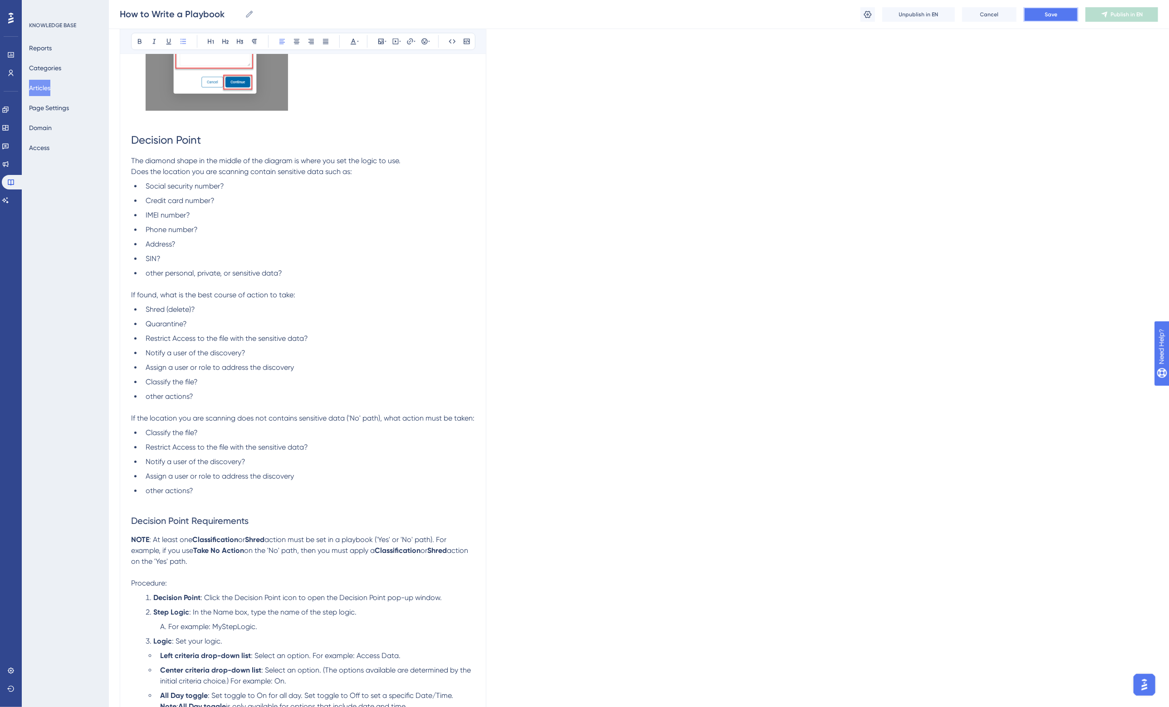
click at [1056, 12] on span "Save" at bounding box center [1050, 14] width 13 height 7
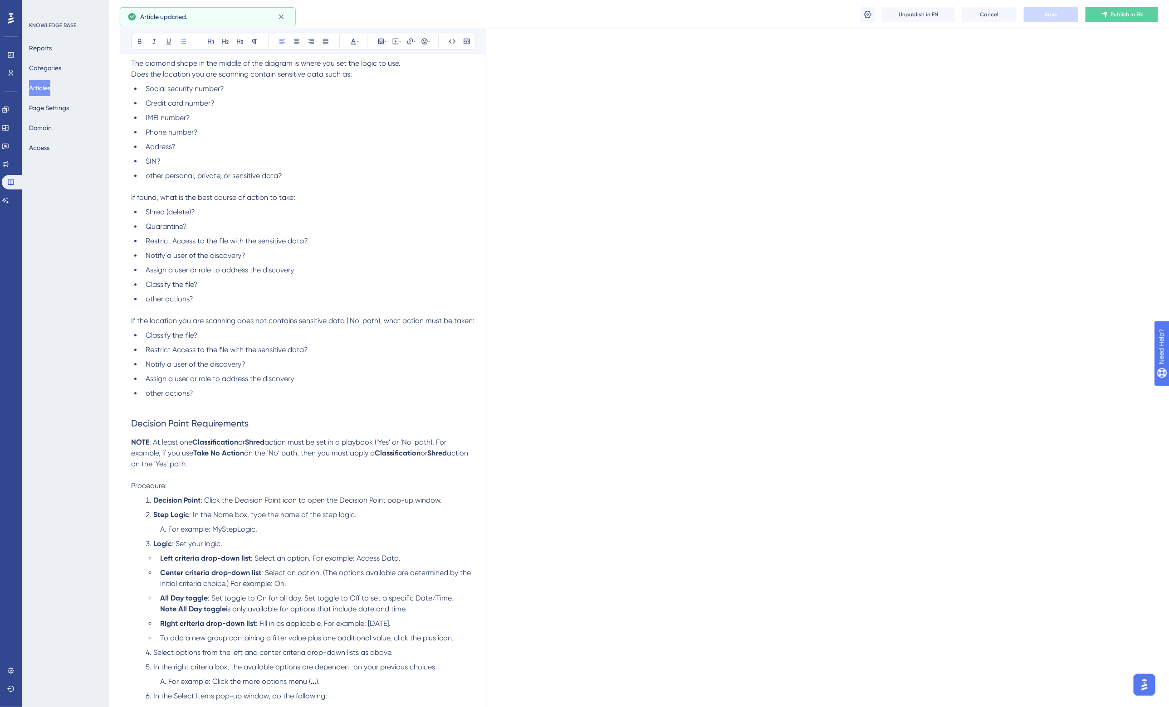
scroll to position [1787, 0]
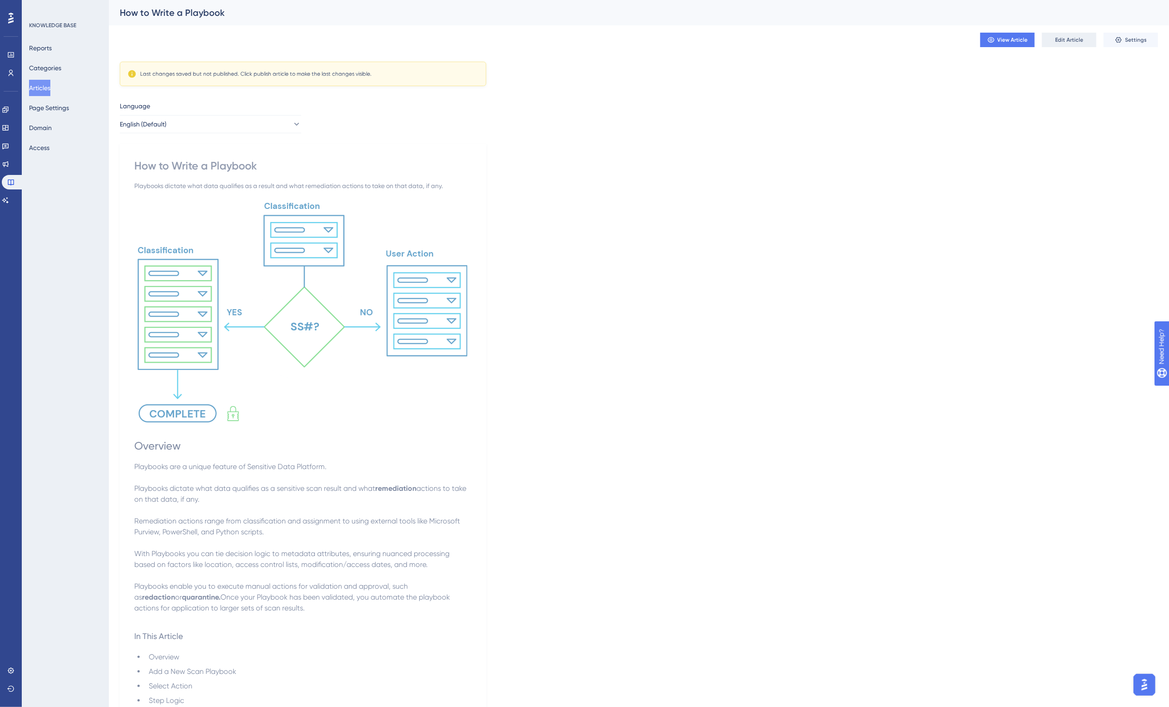
click at [1070, 39] on span "Edit Article" at bounding box center [1069, 39] width 28 height 7
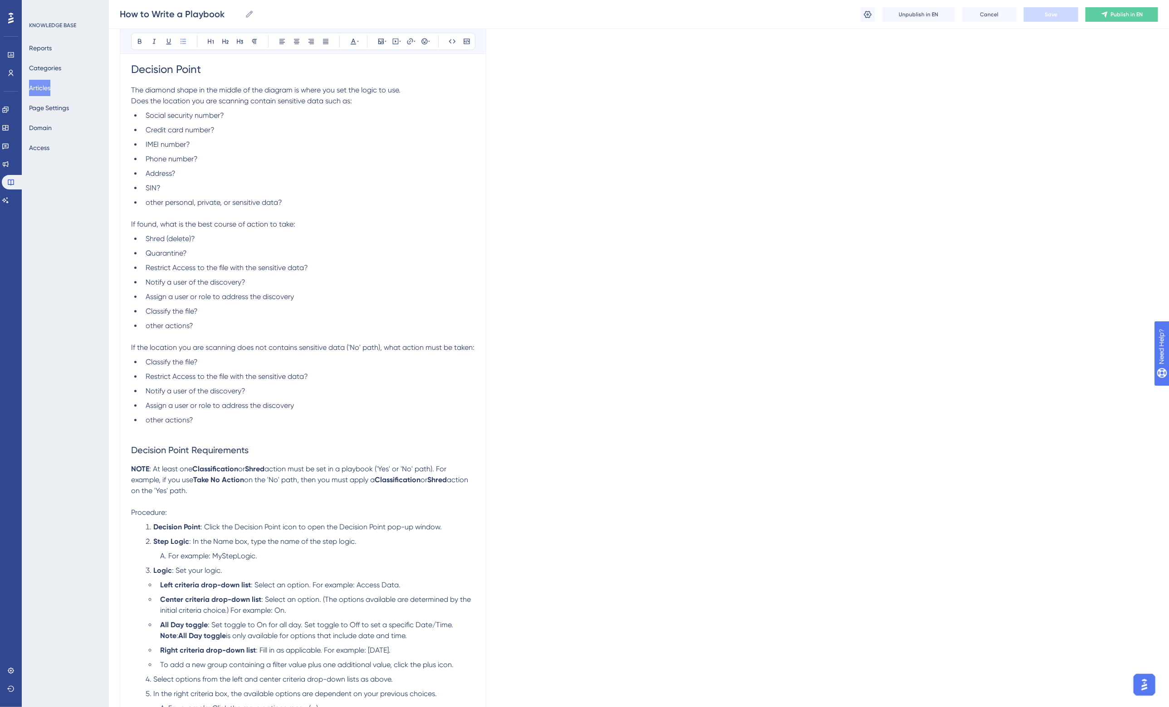
scroll to position [1815, 0]
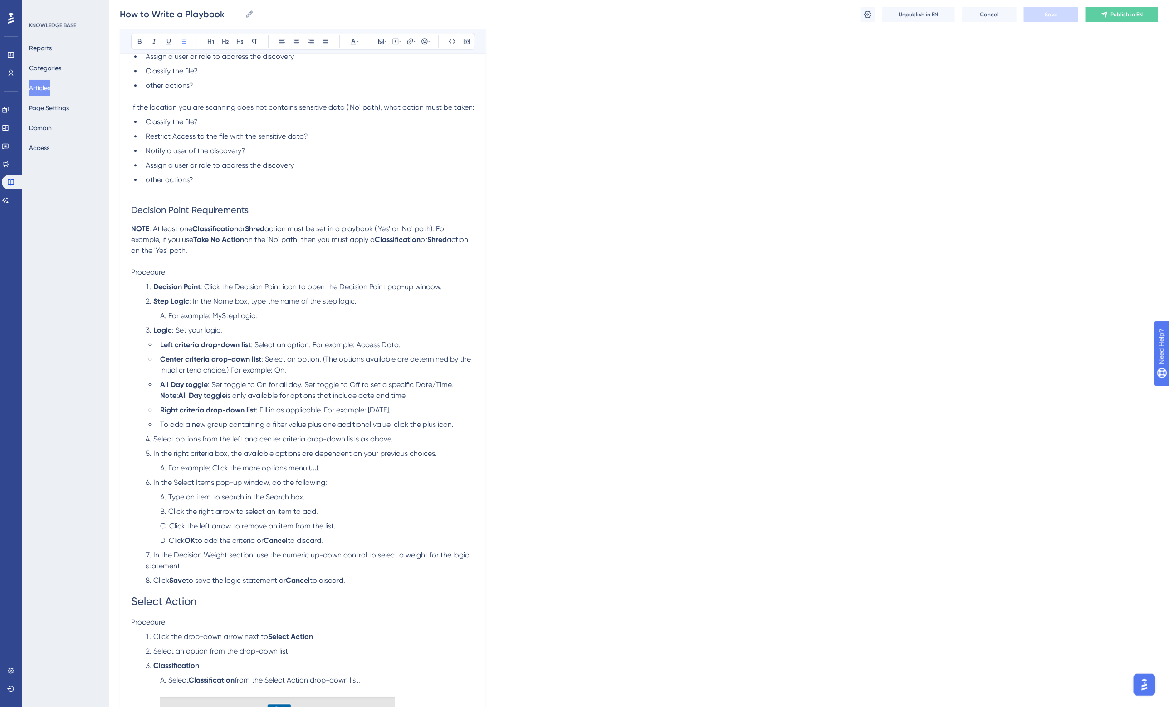
click at [457, 287] on li "Decision Point : Click the Decision Point icon to open the Decision Point pop-u…" at bounding box center [308, 287] width 333 height 11
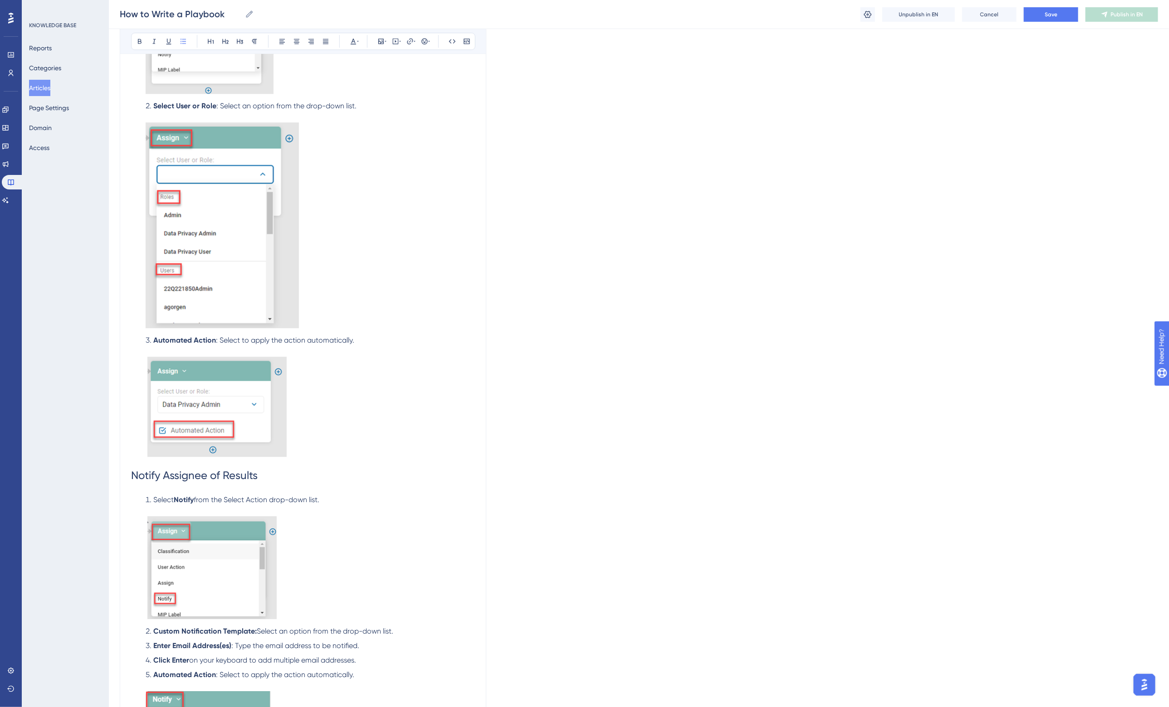
scroll to position [3969, 0]
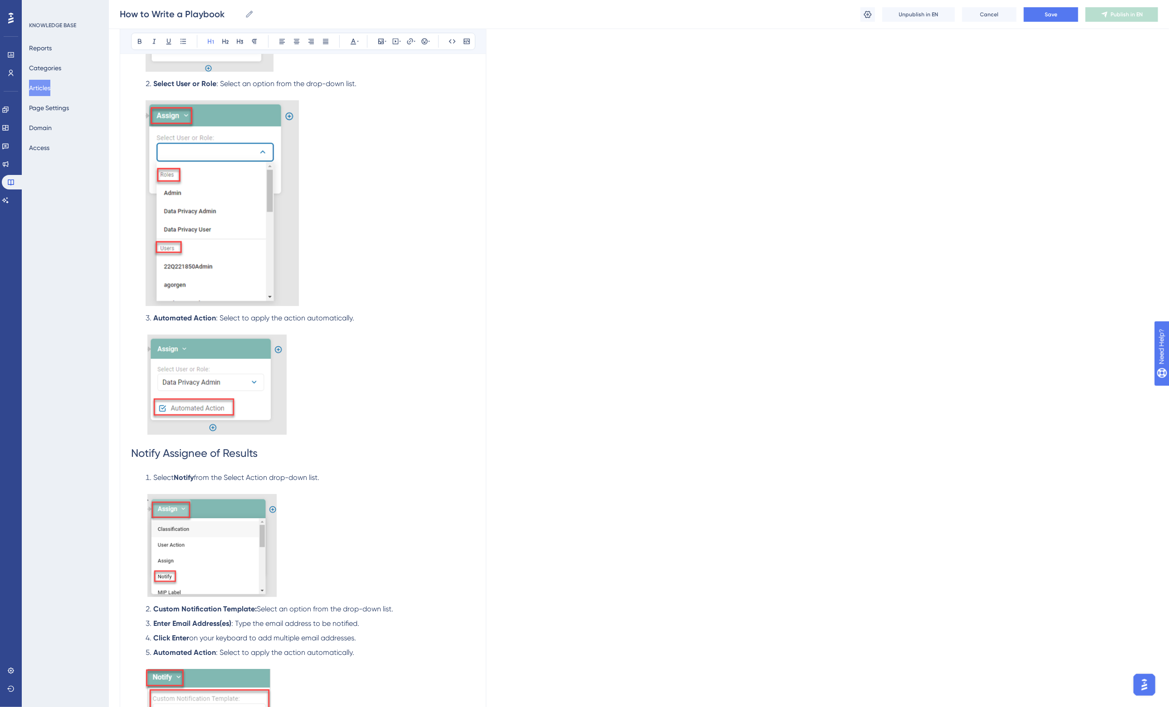
click at [258, 444] on h1 "Notify Assignee of Results" at bounding box center [303, 453] width 344 height 31
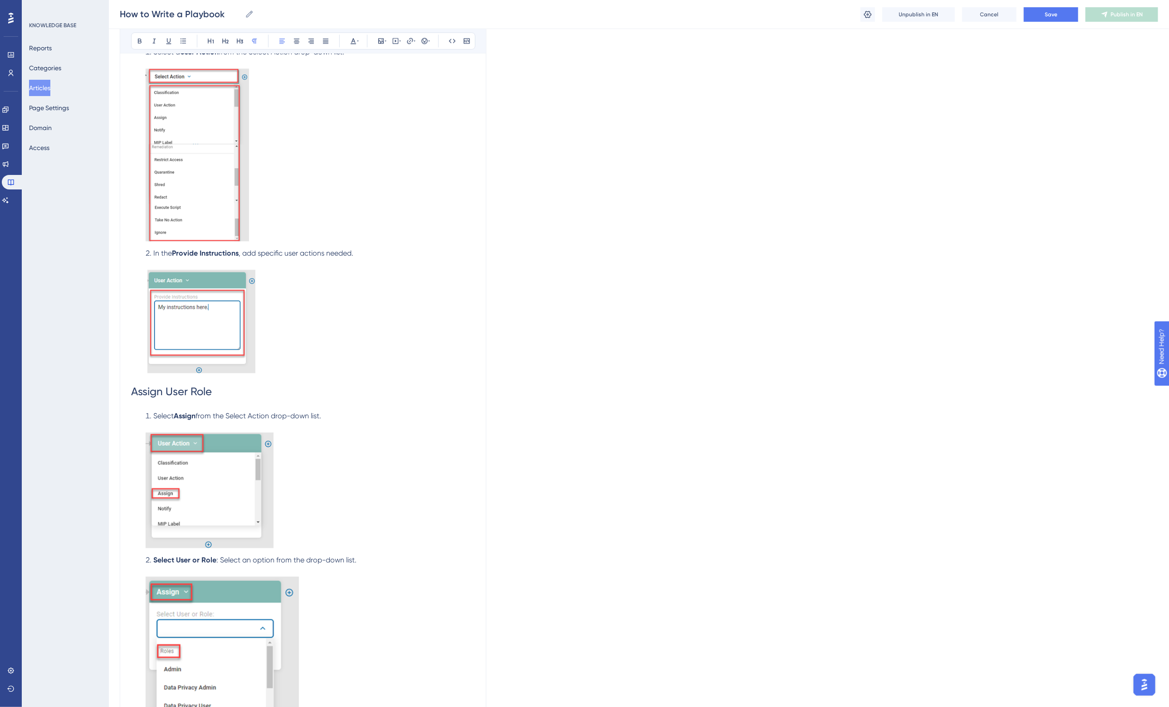
scroll to position [3459, 0]
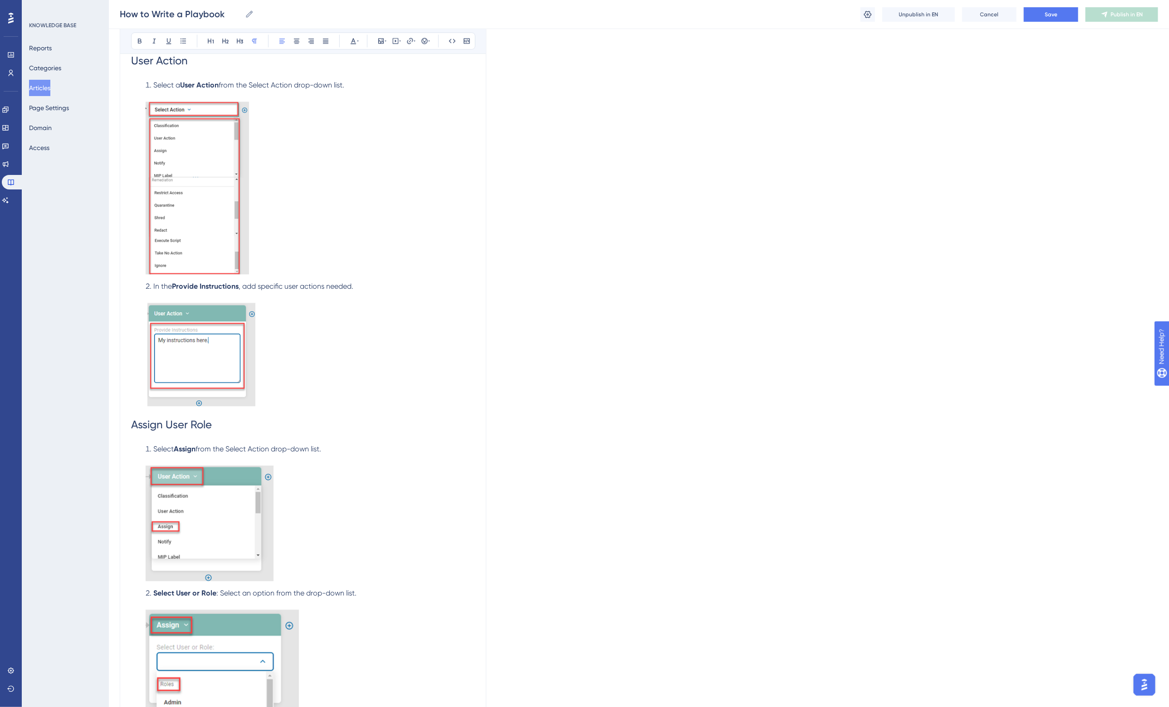
click at [273, 422] on h1 "Assign User Role" at bounding box center [303, 425] width 344 height 31
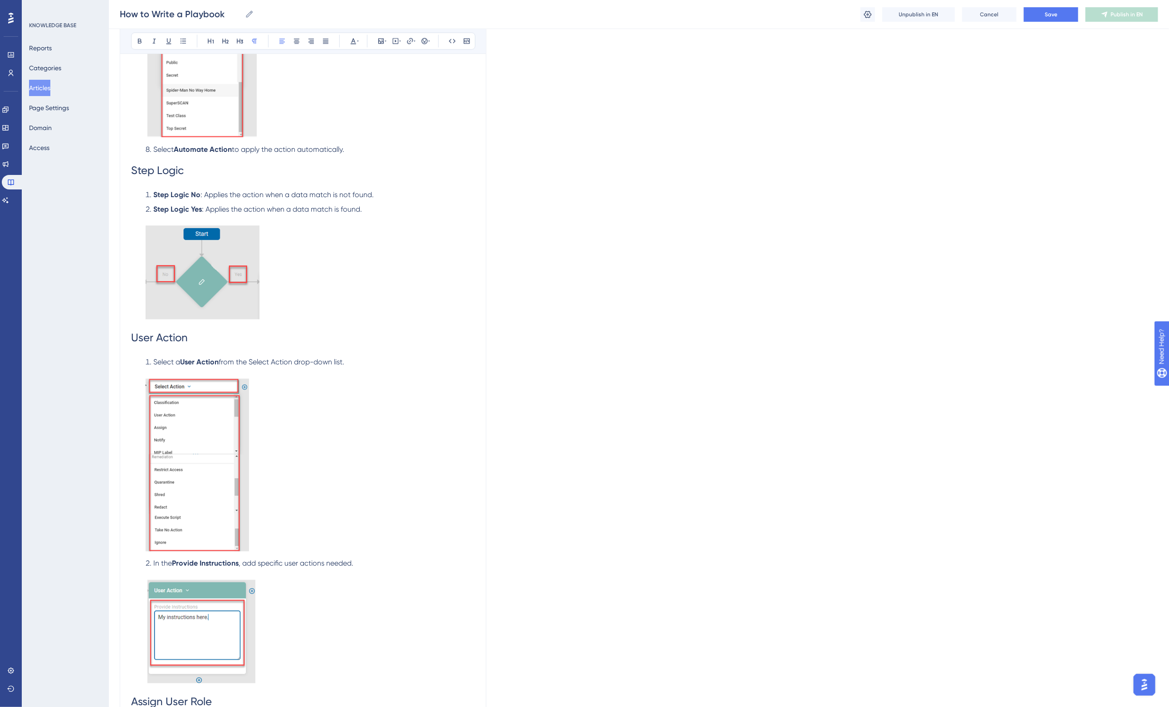
scroll to position [3175, 0]
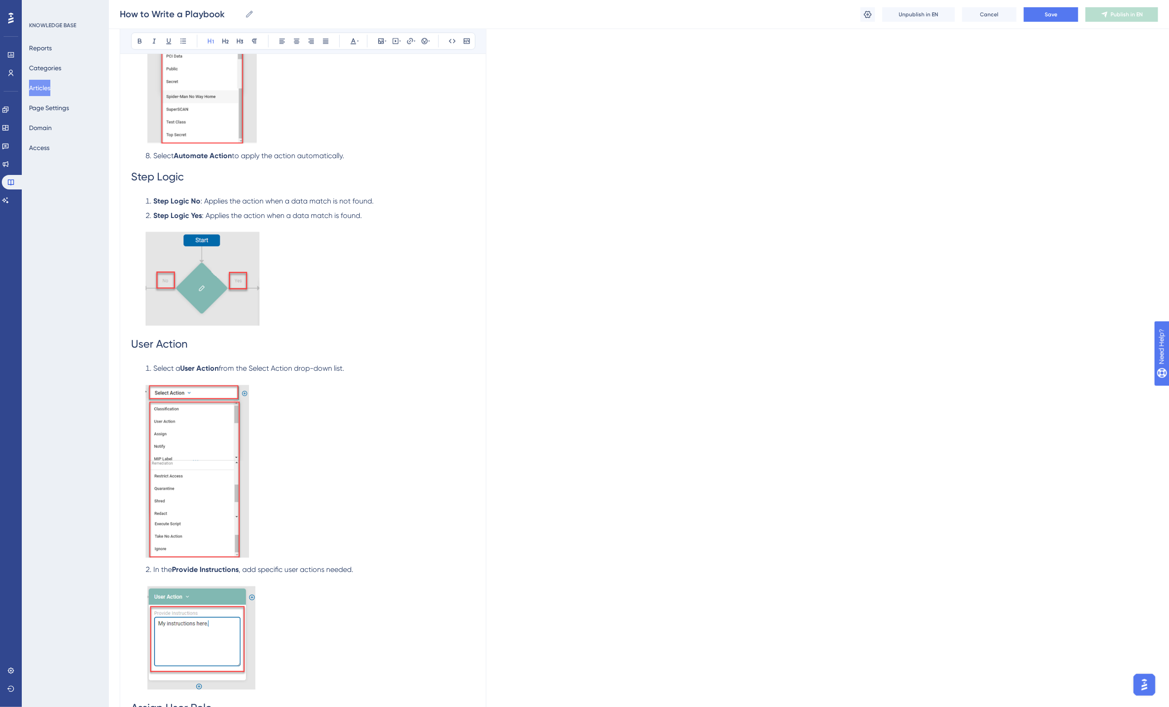
click at [241, 341] on h1 "User Action" at bounding box center [303, 344] width 344 height 31
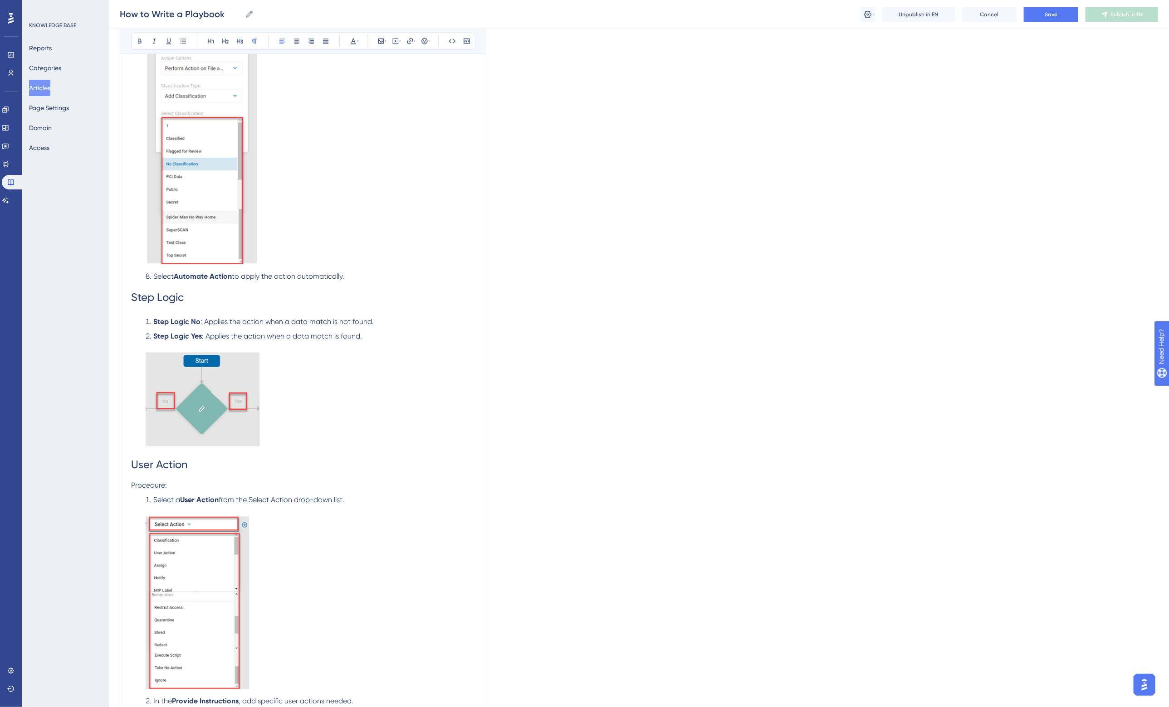
scroll to position [3062, 0]
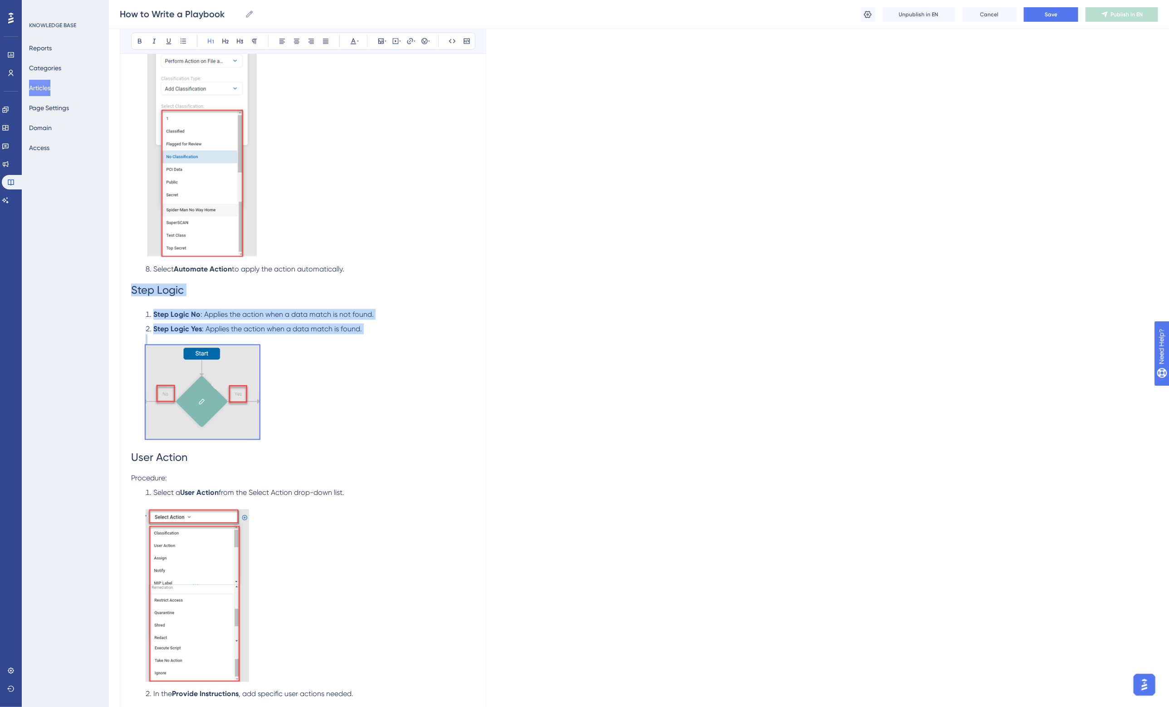
drag, startPoint x: 132, startPoint y: 284, endPoint x: 288, endPoint y: 373, distance: 179.7
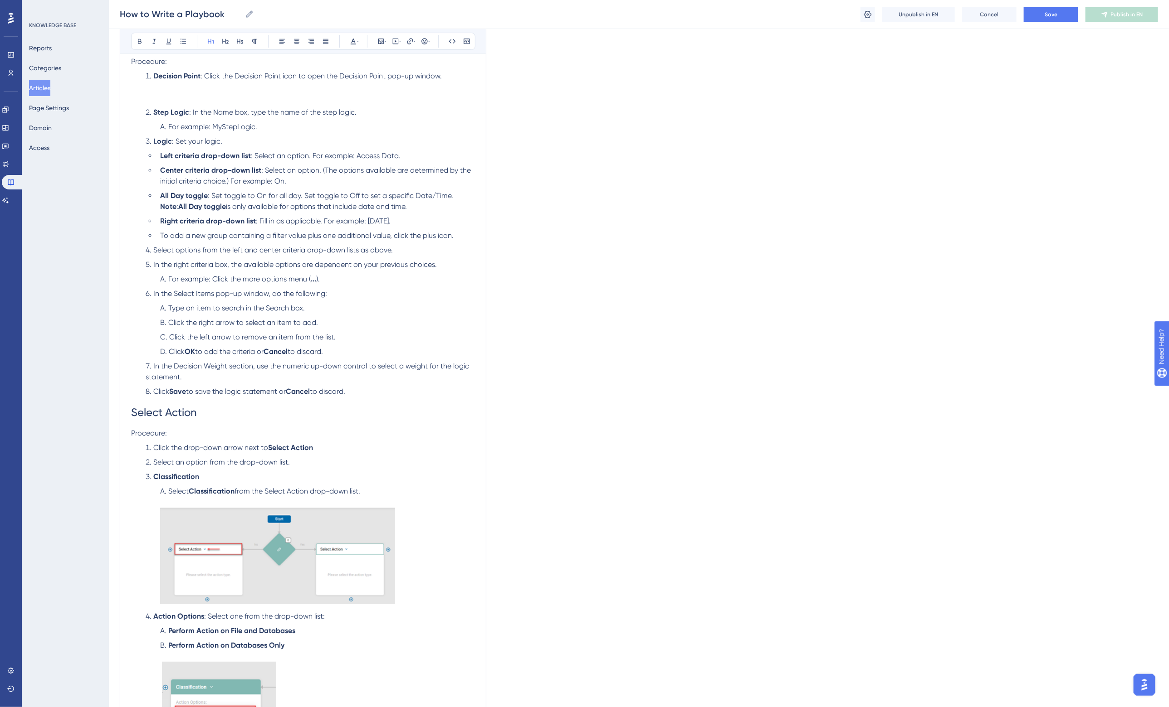
scroll to position [1872, 0]
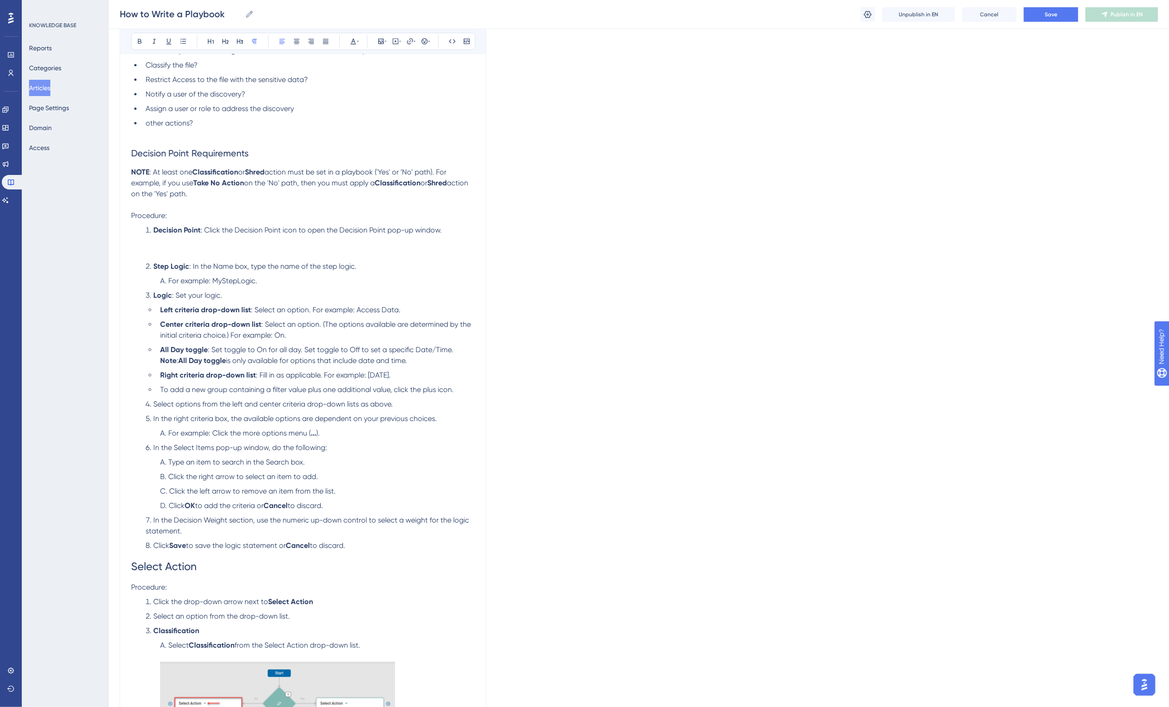
click at [246, 195] on p "NOTE : At least one Classification or Shred action must be set in a playbook ('…" at bounding box center [303, 183] width 344 height 33
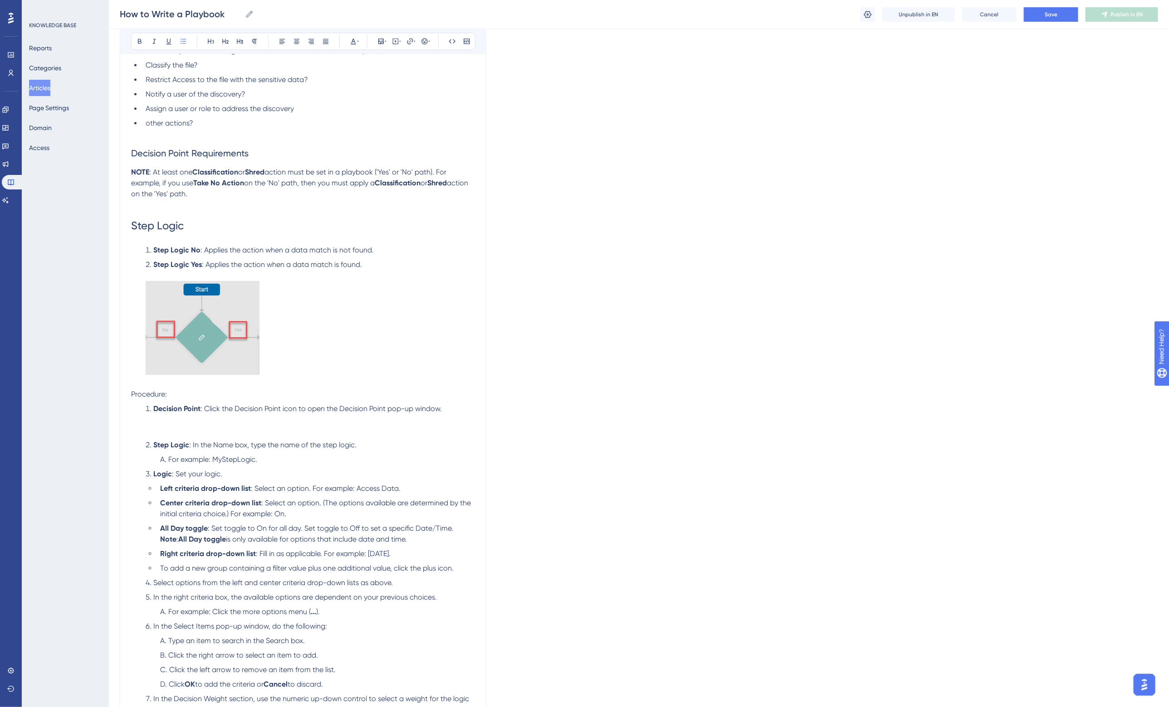
click at [193, 425] on li "Decision Point : Click the Decision Point icon to open the Decision Point pop-u…" at bounding box center [308, 420] width 333 height 33
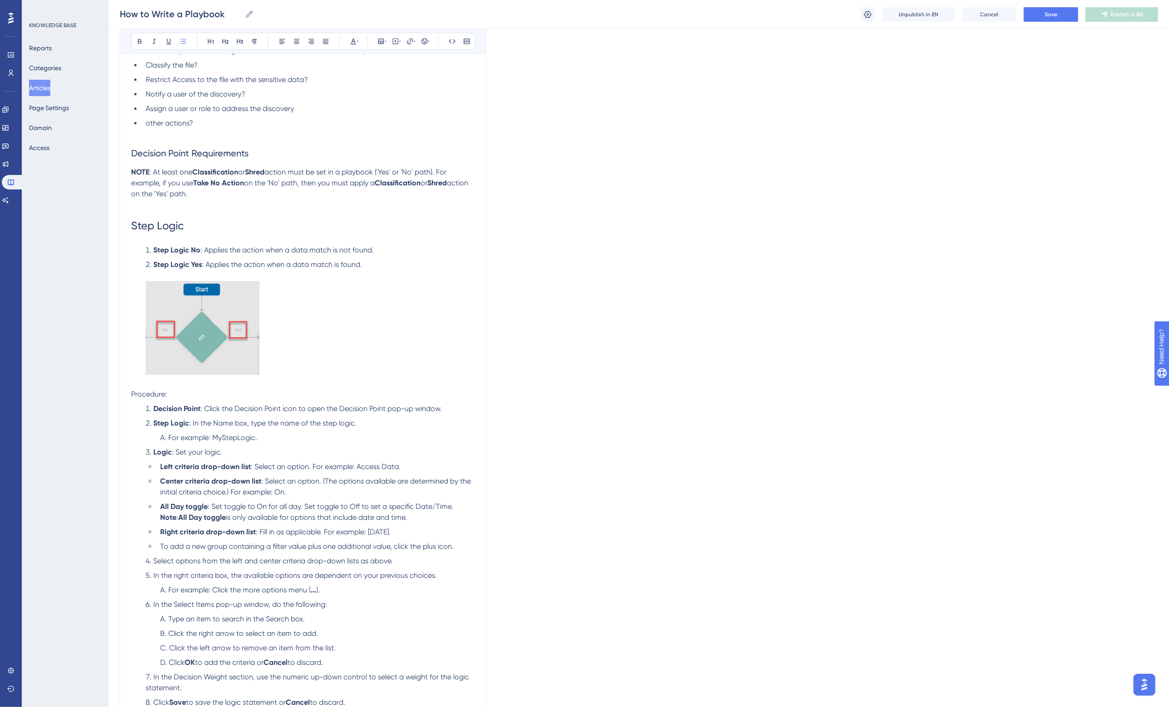
click at [214, 437] on span "For example: MyStepLogic." at bounding box center [212, 438] width 89 height 9
click at [1046, 20] on button "Save" at bounding box center [1051, 14] width 54 height 15
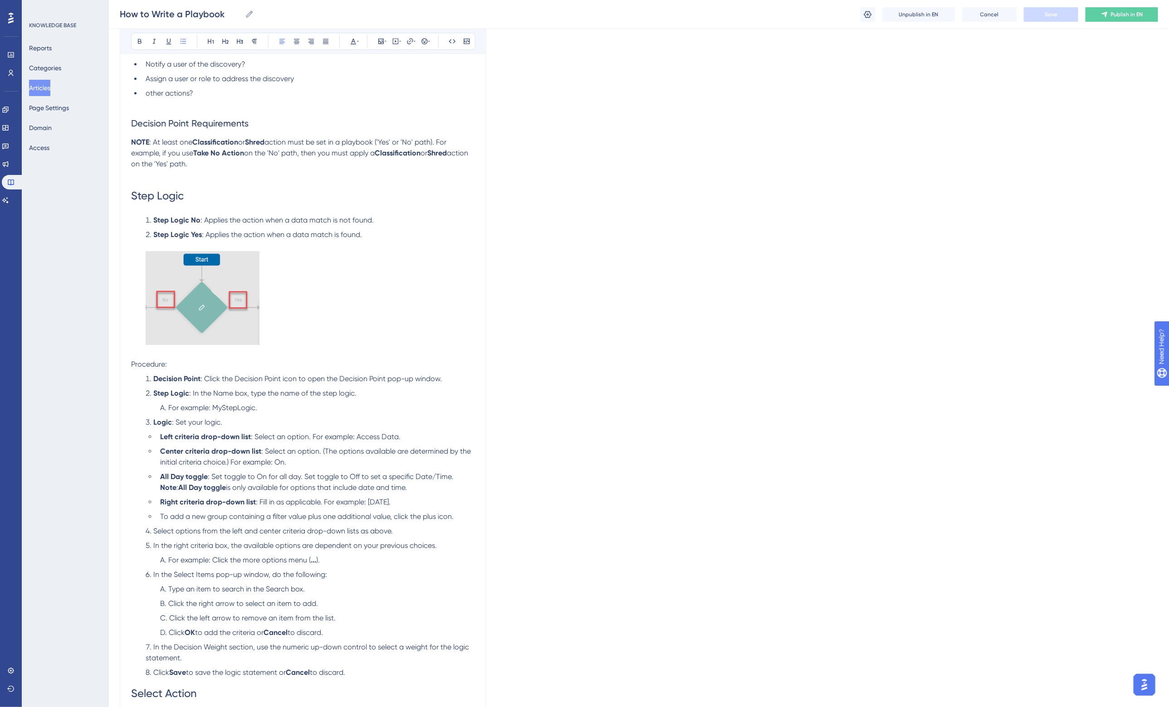
scroll to position [1928, 0]
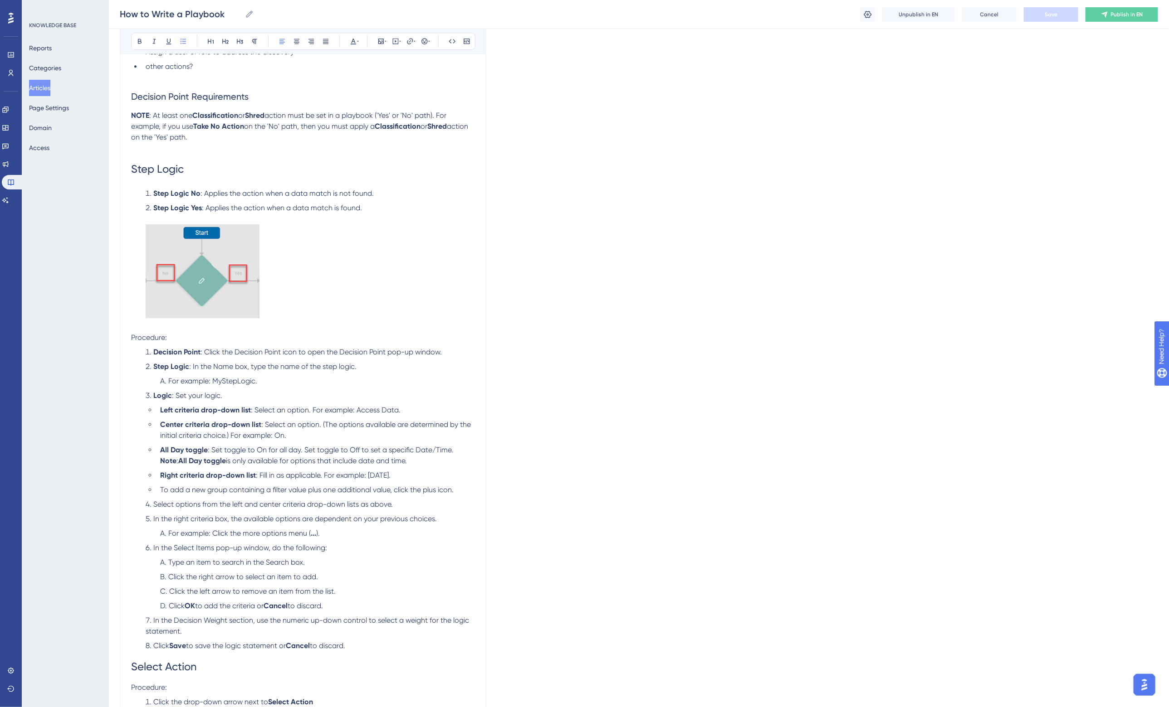
click at [266, 466] on ul "Left criteria drop-down list : Select an option. For example: Access Data. Cent…" at bounding box center [310, 450] width 329 height 91
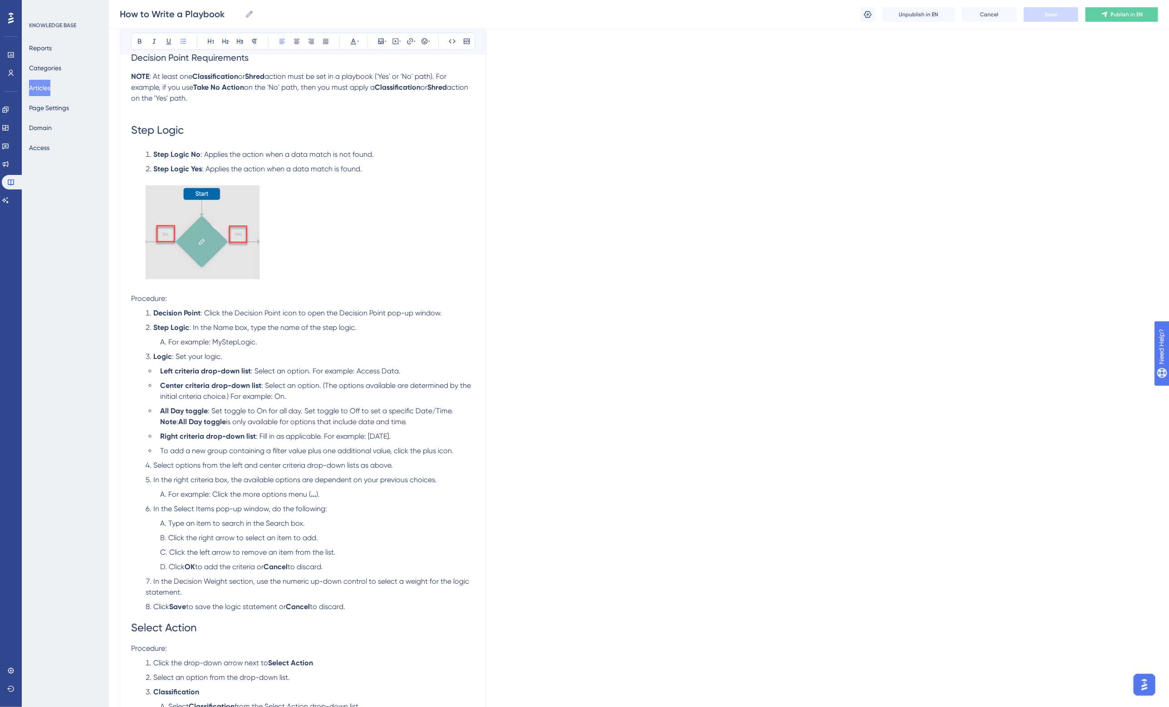
scroll to position [1985, 0]
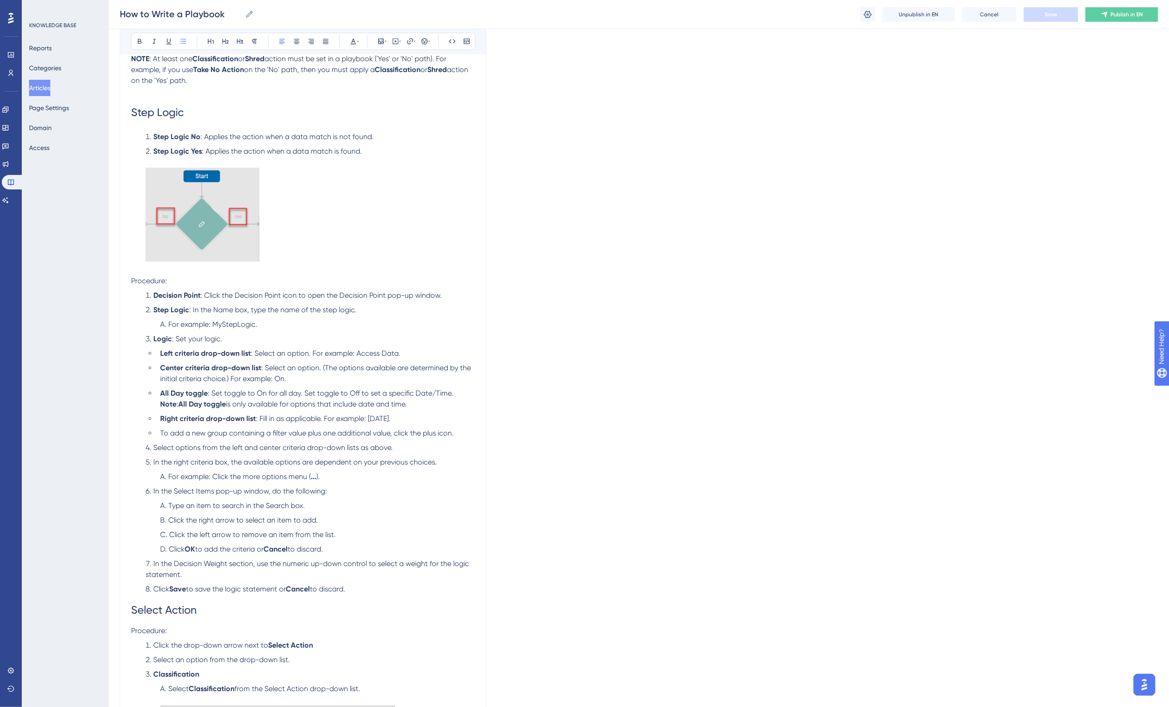
click at [363, 589] on li "Click Save to save the logic statement or Cancel to discard." at bounding box center [308, 589] width 333 height 11
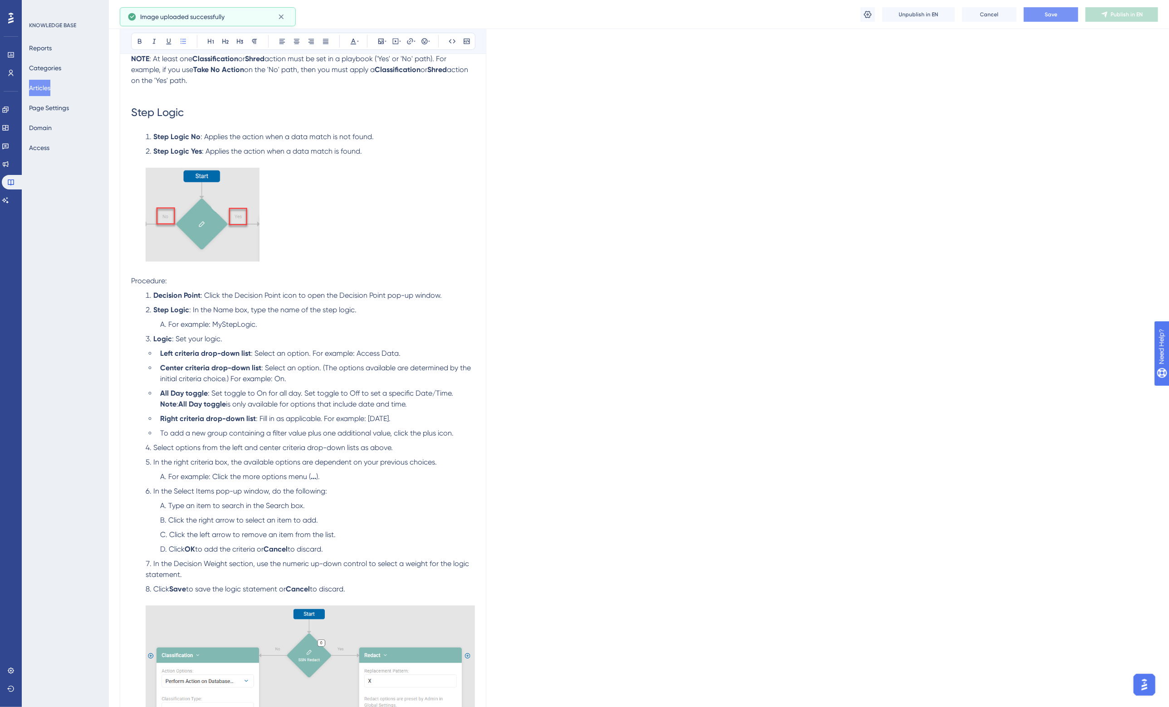
click at [1053, 13] on span "Save" at bounding box center [1050, 14] width 13 height 7
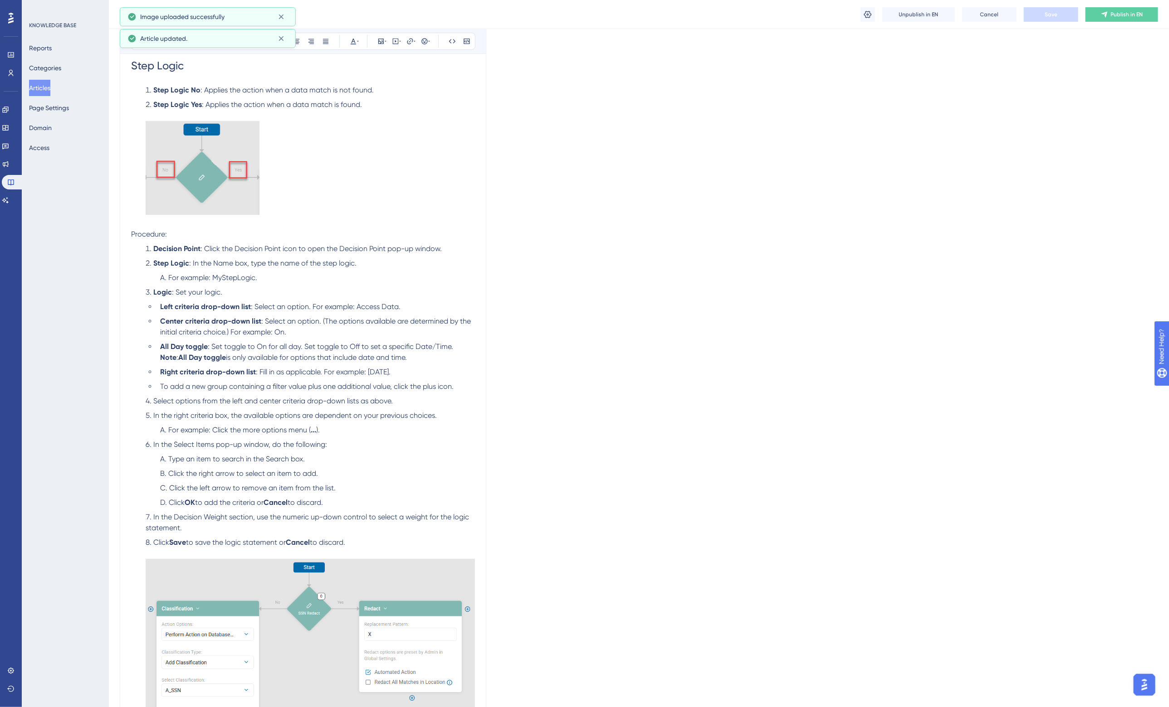
scroll to position [2098, 0]
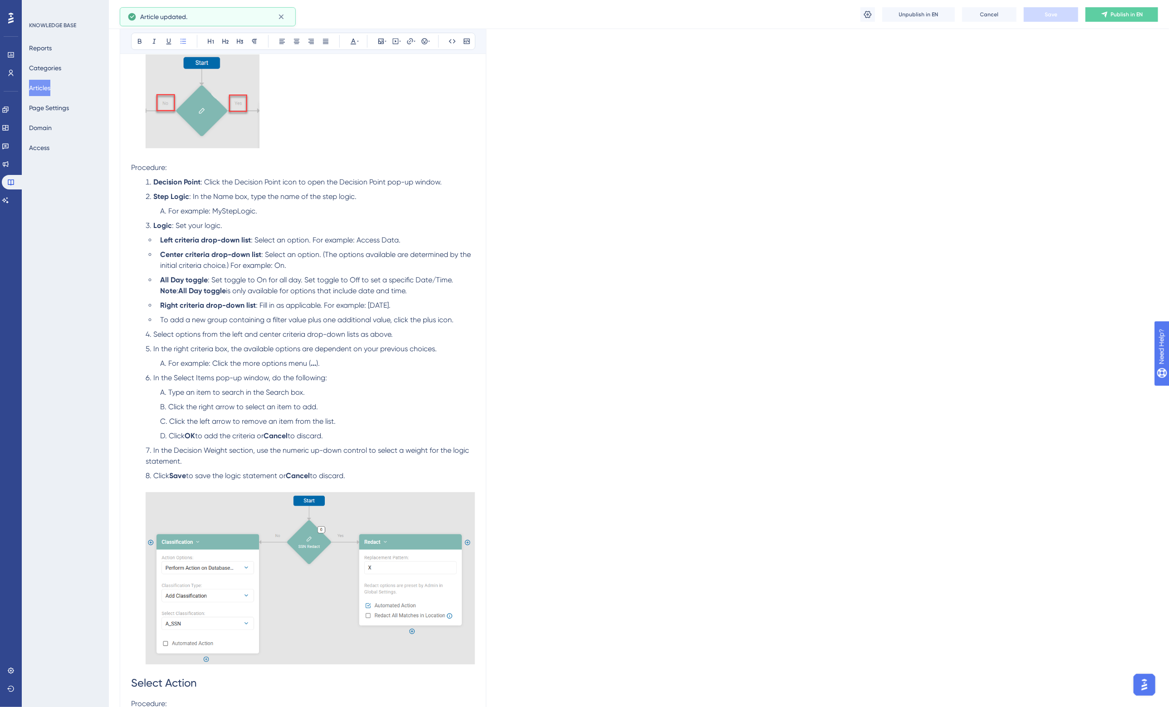
click at [230, 209] on span "For example: MyStepLogic." at bounding box center [212, 211] width 89 height 9
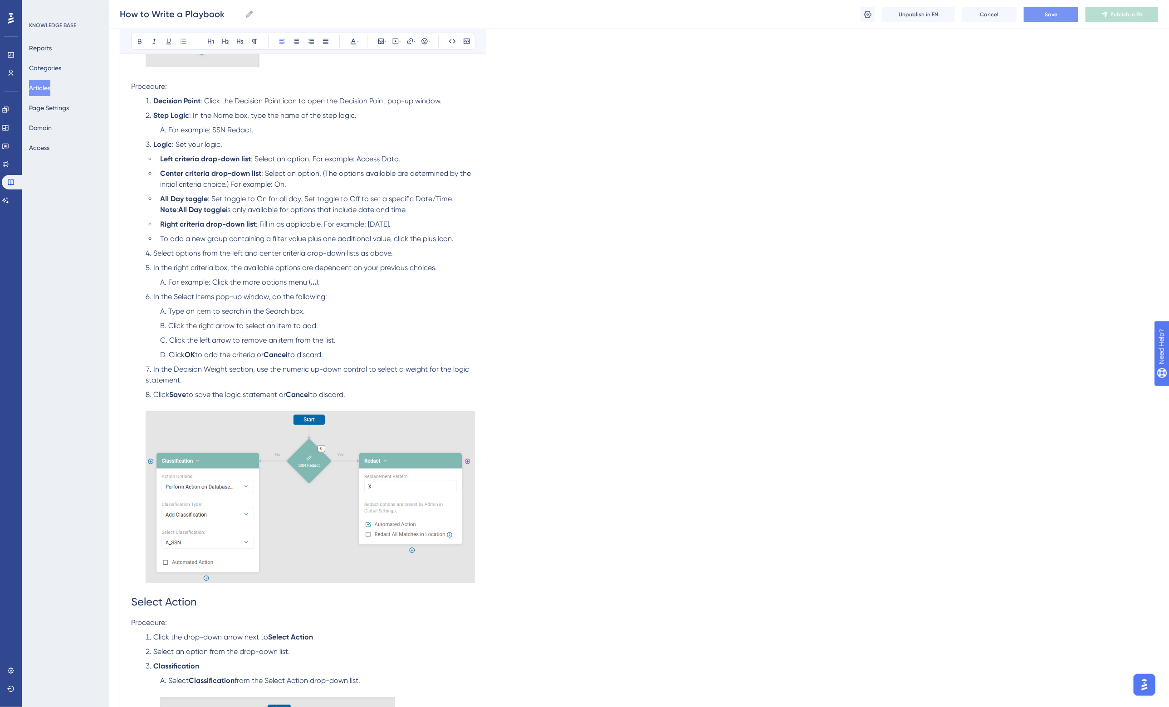
scroll to position [2154, 0]
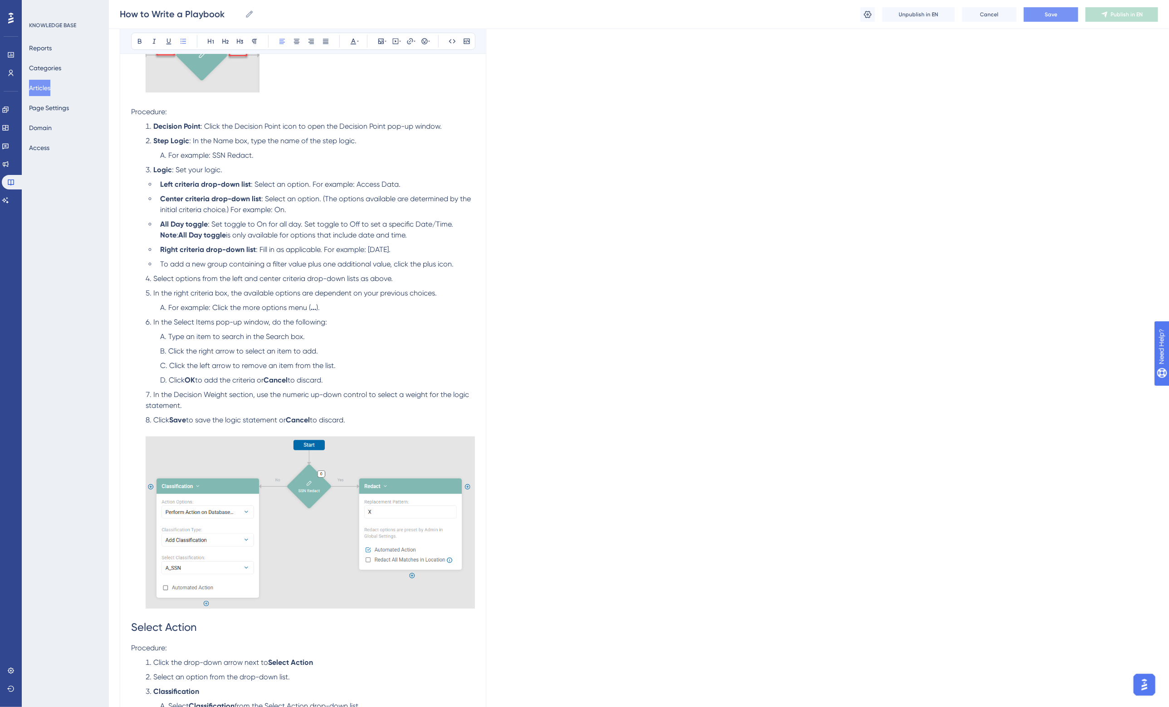
click at [346, 499] on img at bounding box center [310, 523] width 329 height 172
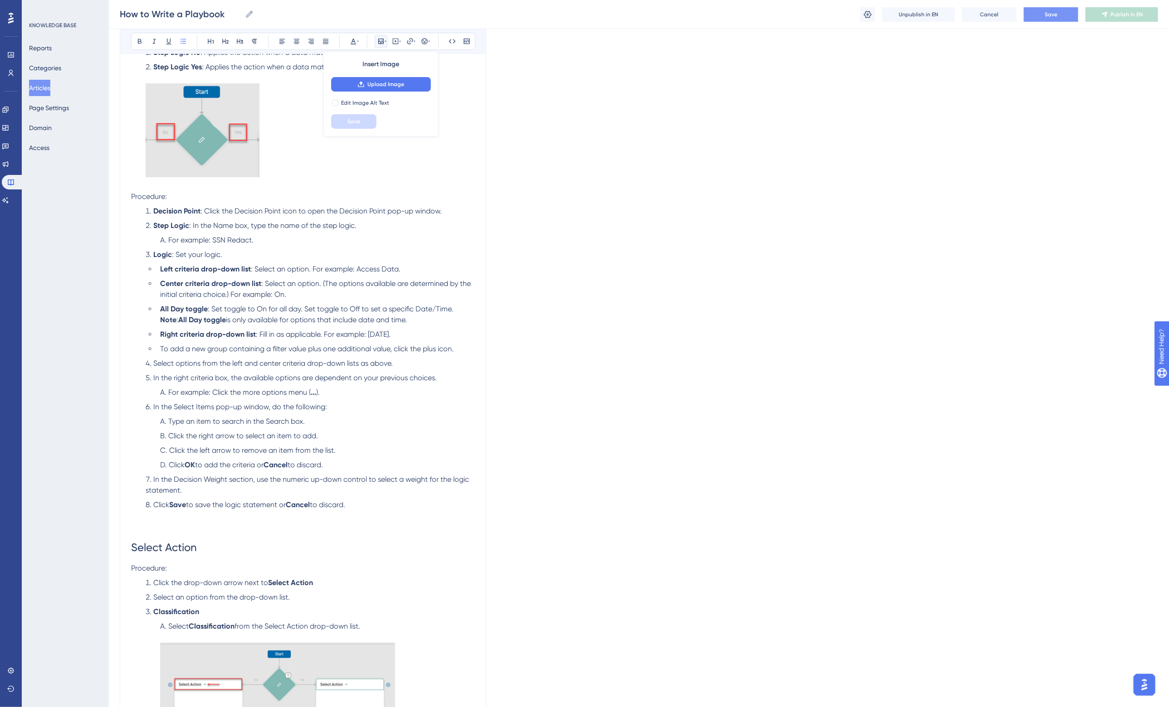
scroll to position [2041, 0]
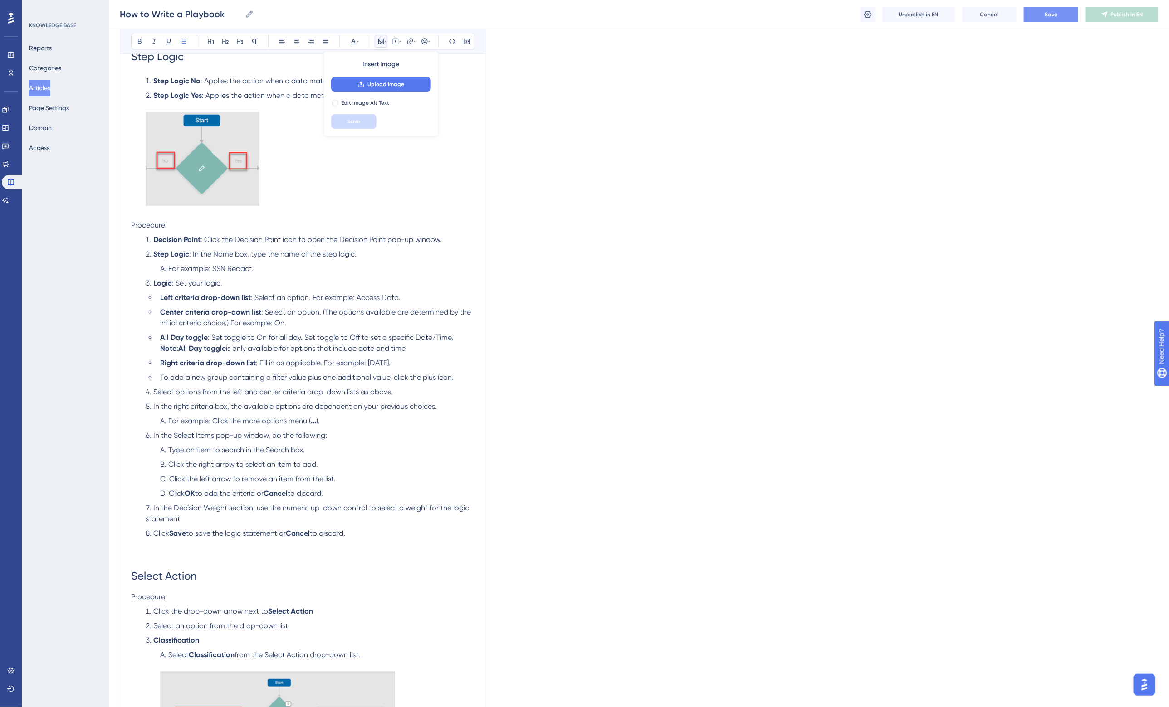
click at [267, 268] on li "For example: SSN Redact." at bounding box center [315, 268] width 318 height 11
click at [323, 297] on span ": Select an option. For example: Access Data." at bounding box center [326, 297] width 150 height 9
click at [224, 254] on span ": In the Name box, type the name of the step logic." at bounding box center [272, 254] width 167 height 9
click at [253, 278] on li "Logic : Set your logic." at bounding box center [308, 283] width 333 height 11
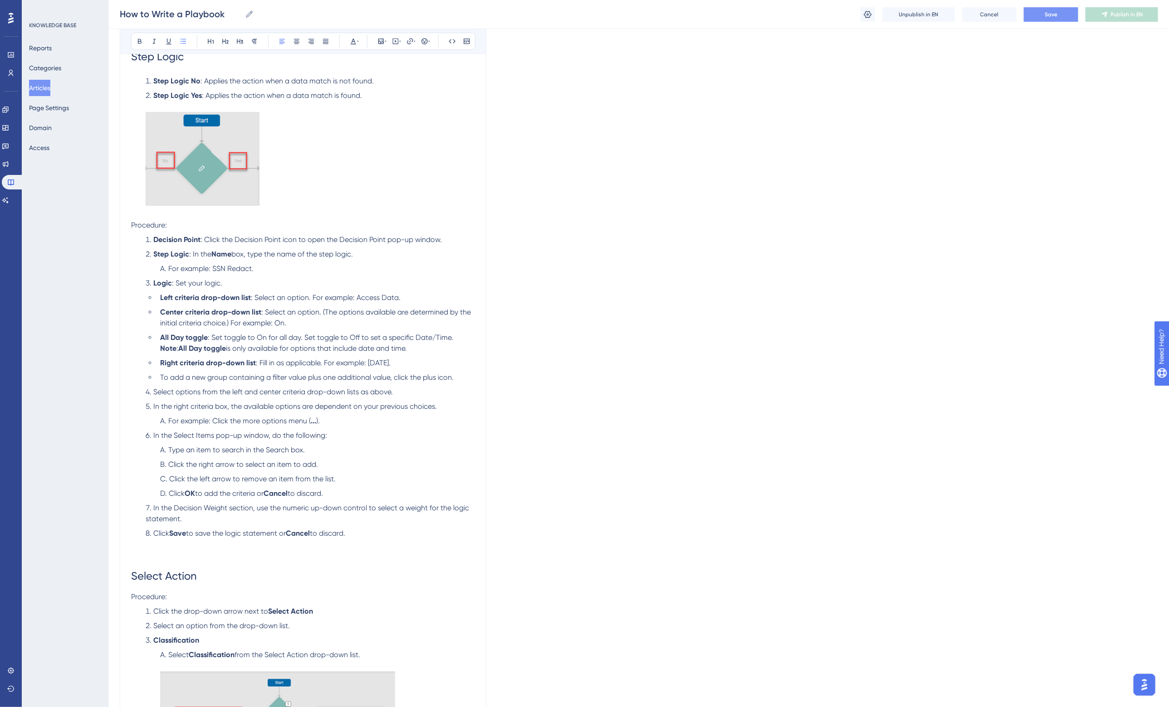
click at [412, 360] on li "Right criteria drop-down list : Fill in as applicable. For example: [DATE]." at bounding box center [315, 363] width 318 height 11
click at [364, 296] on span ": Select an option. For example: Access Data." at bounding box center [326, 297] width 150 height 9
drag, startPoint x: 421, startPoint y: 350, endPoint x: 153, endPoint y: 332, distance: 268.6
click at [153, 332] on ul "Left criteria drop-down list : Select an option. For example: Data Types. Cente…" at bounding box center [310, 338] width 329 height 91
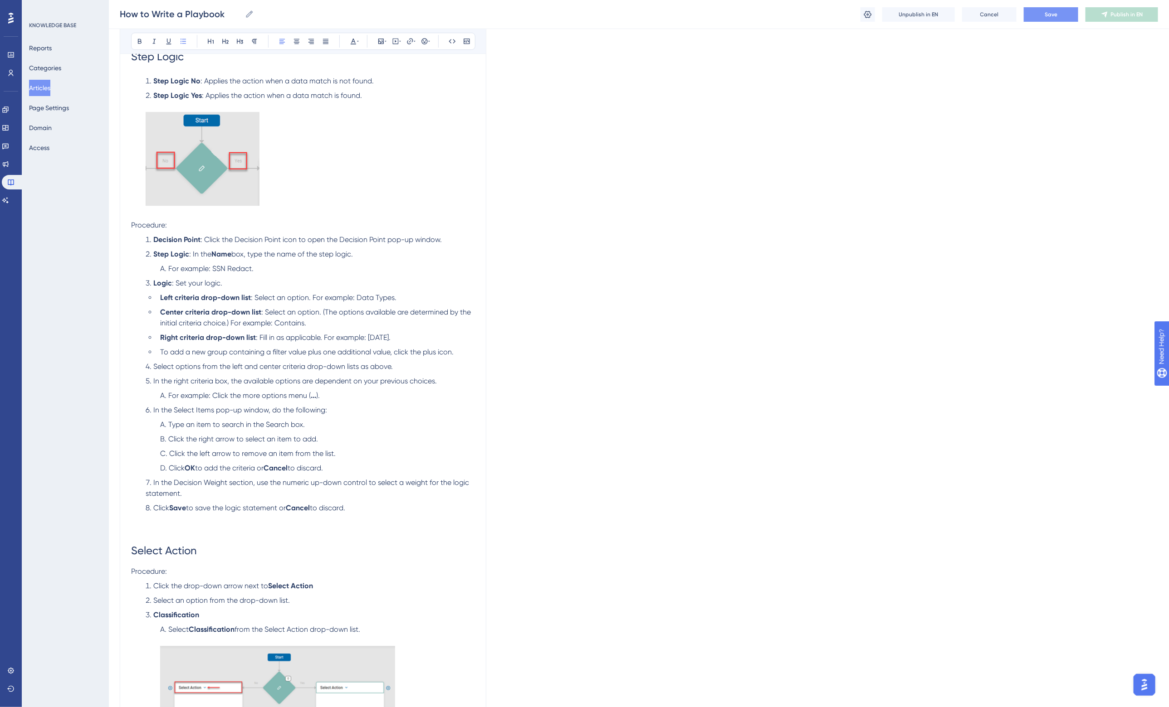
click at [368, 333] on span ": Fill in as applicable. For example: [DATE]." at bounding box center [323, 337] width 135 height 9
click at [375, 342] on ul "Left criteria drop-down list : Select an option. For example: Data Types. Cente…" at bounding box center [310, 325] width 329 height 65
drag, startPoint x: 434, startPoint y: 336, endPoint x: 156, endPoint y: 332, distance: 278.0
click at [156, 332] on li "Right criteria drop-down list : Fill in as applicable. For example: [DATE]." at bounding box center [315, 337] width 318 height 11
click at [352, 338] on span ": Fill in as applicable. For example: [DATE]." at bounding box center [323, 337] width 135 height 9
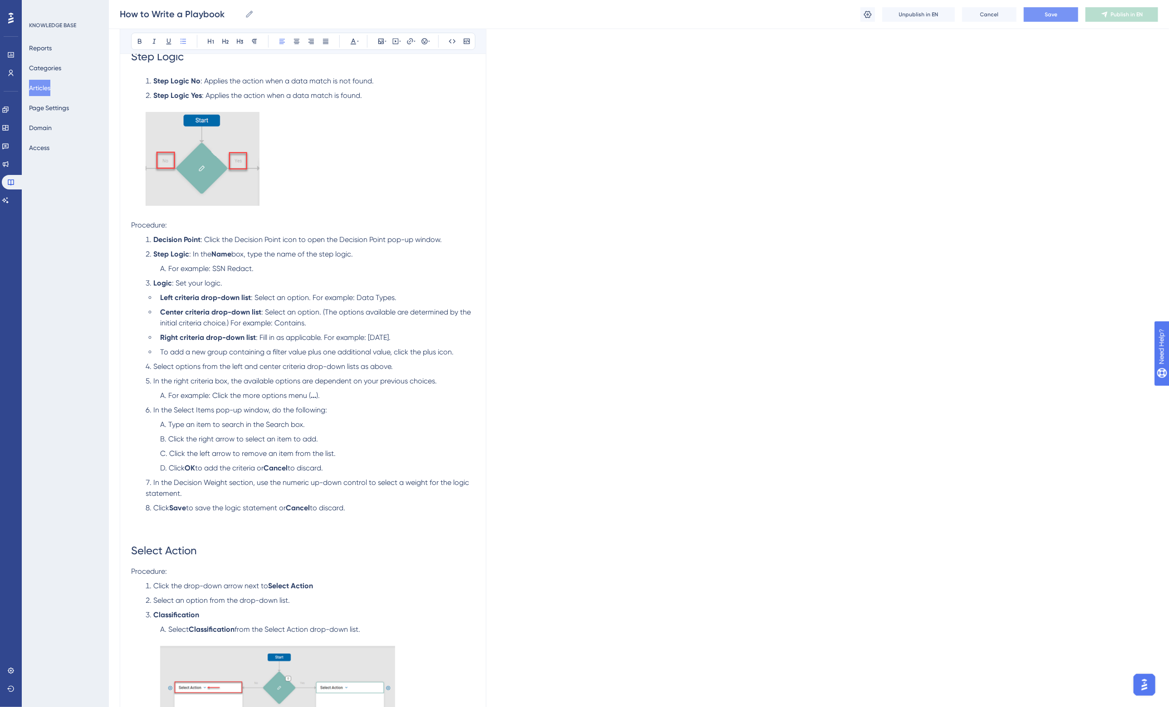
drag, startPoint x: 260, startPoint y: 336, endPoint x: 406, endPoint y: 336, distance: 146.0
click at [390, 336] on span ": Fill in as applicable. For example: [DATE]." at bounding box center [323, 337] width 135 height 9
click at [281, 336] on span ": Select ." at bounding box center [270, 337] width 28 height 9
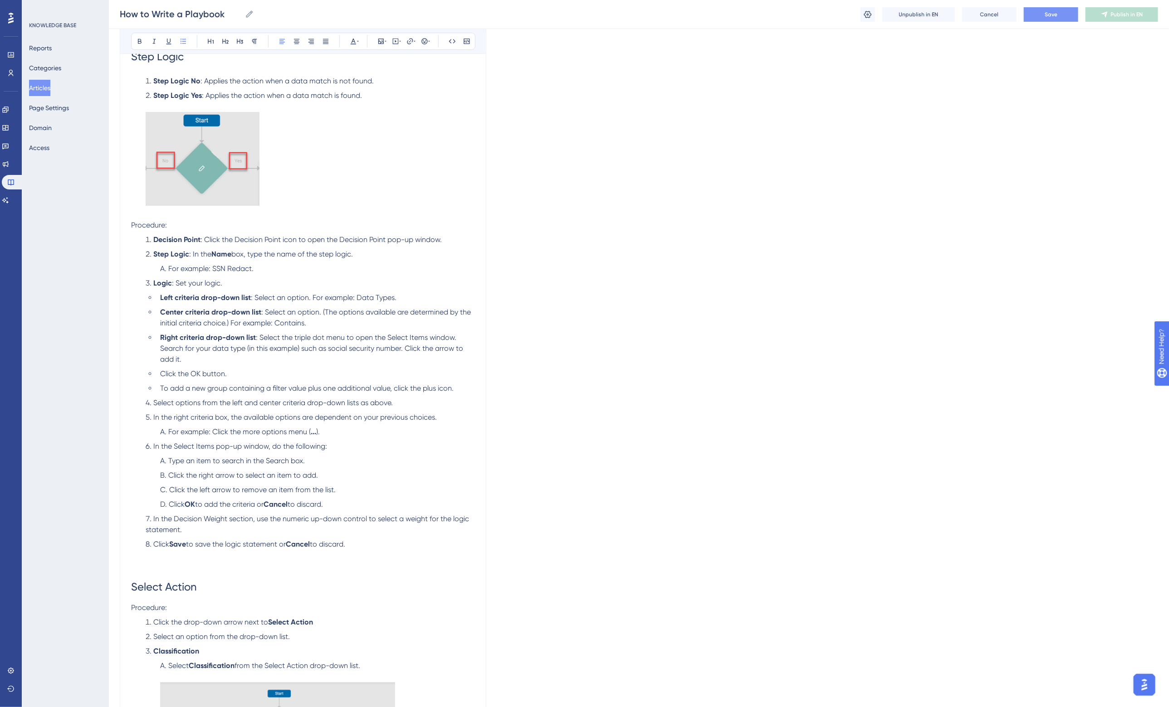
click at [162, 384] on span "To add a new group containing a filter value plus one additional value, click t…" at bounding box center [306, 388] width 293 height 9
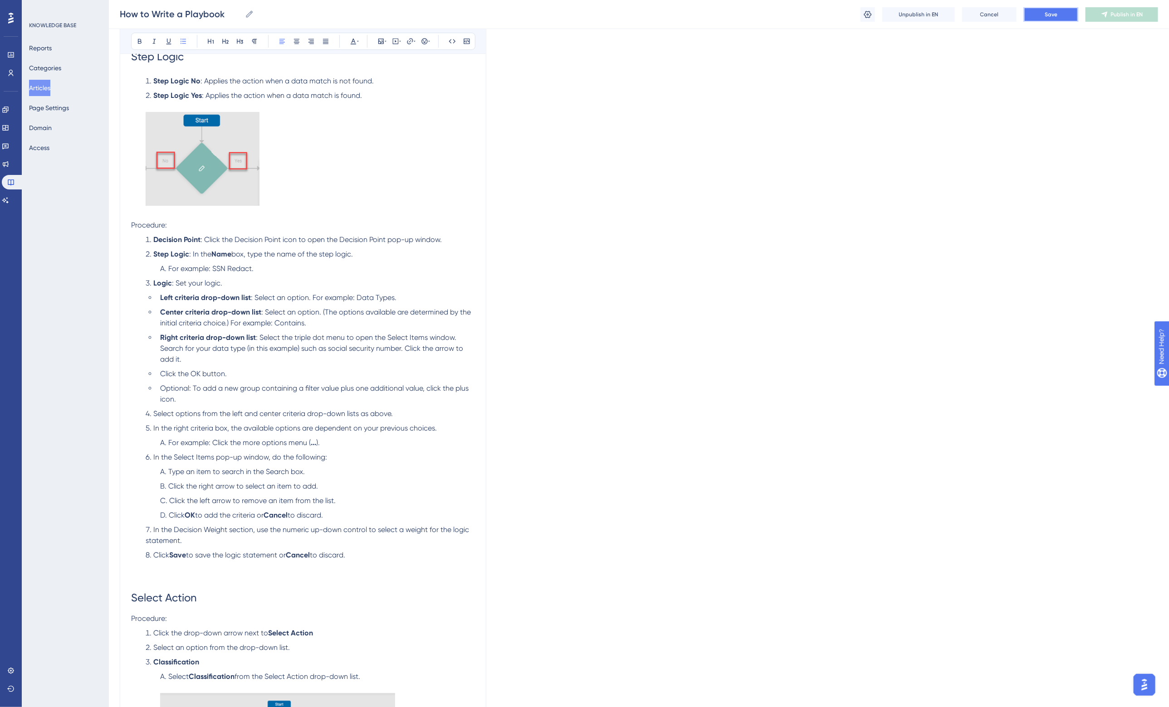
click at [1050, 11] on span "Save" at bounding box center [1050, 14] width 13 height 7
click at [195, 371] on span "Click the OK button." at bounding box center [193, 374] width 67 height 9
click at [213, 424] on span "In the right criteria box, the available options are dependent on your previous…" at bounding box center [294, 428] width 283 height 9
click at [154, 410] on span "Select options from the left and center criteria drop-down lists as above." at bounding box center [272, 414] width 239 height 9
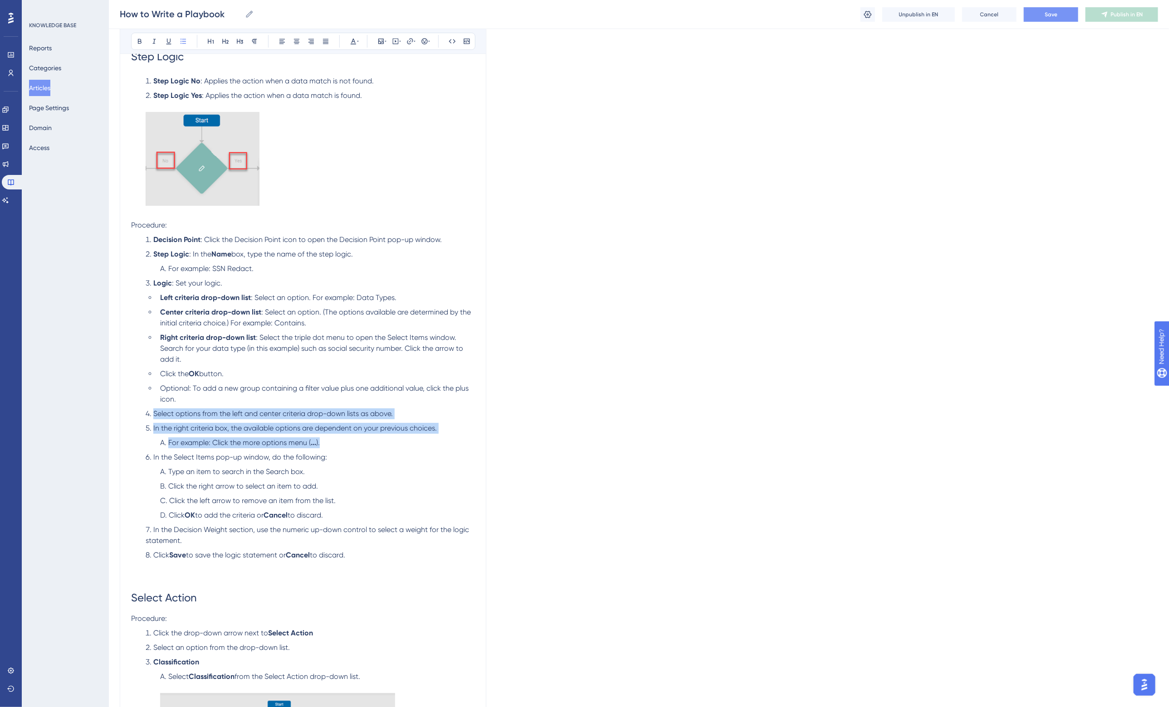
drag, startPoint x: 345, startPoint y: 442, endPoint x: 149, endPoint y: 411, distance: 198.8
click at [149, 411] on ol "Decision Point : Click the Decision Point icon to open the Decision Point pop-u…" at bounding box center [303, 408] width 344 height 348
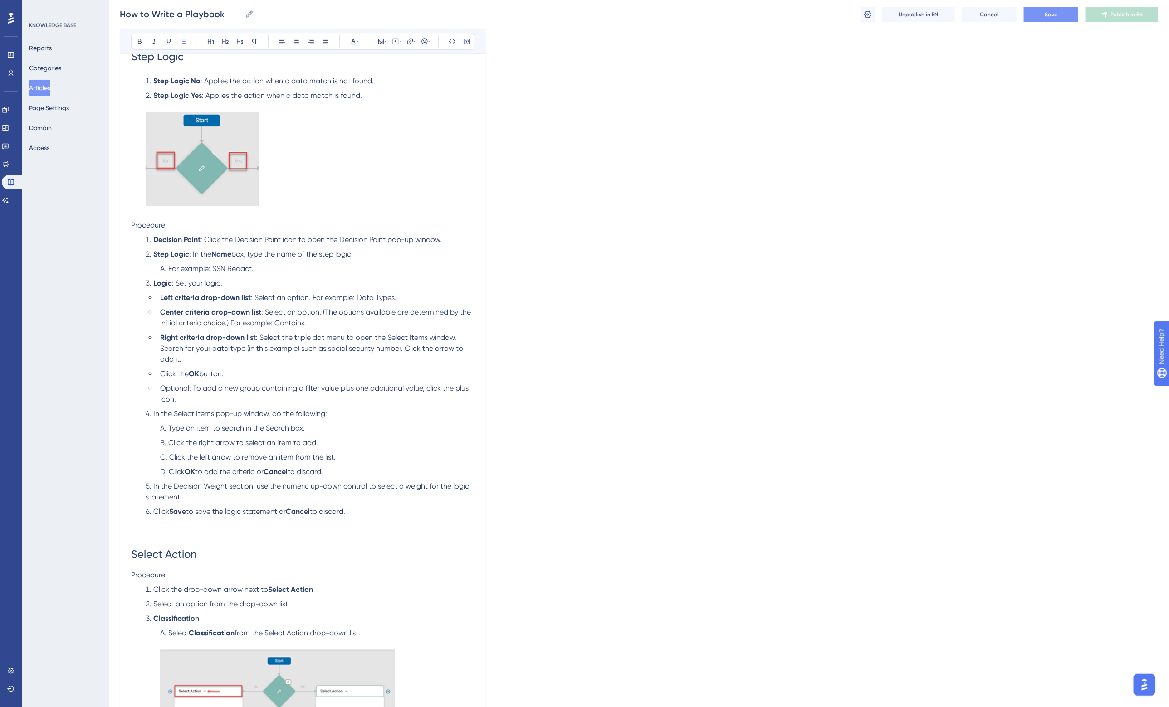
drag, startPoint x: 343, startPoint y: 470, endPoint x: 134, endPoint y: 411, distance: 216.9
click at [134, 411] on ol "Decision Point : Click the Decision Point icon to open the Decision Point pop-u…" at bounding box center [303, 386] width 344 height 305
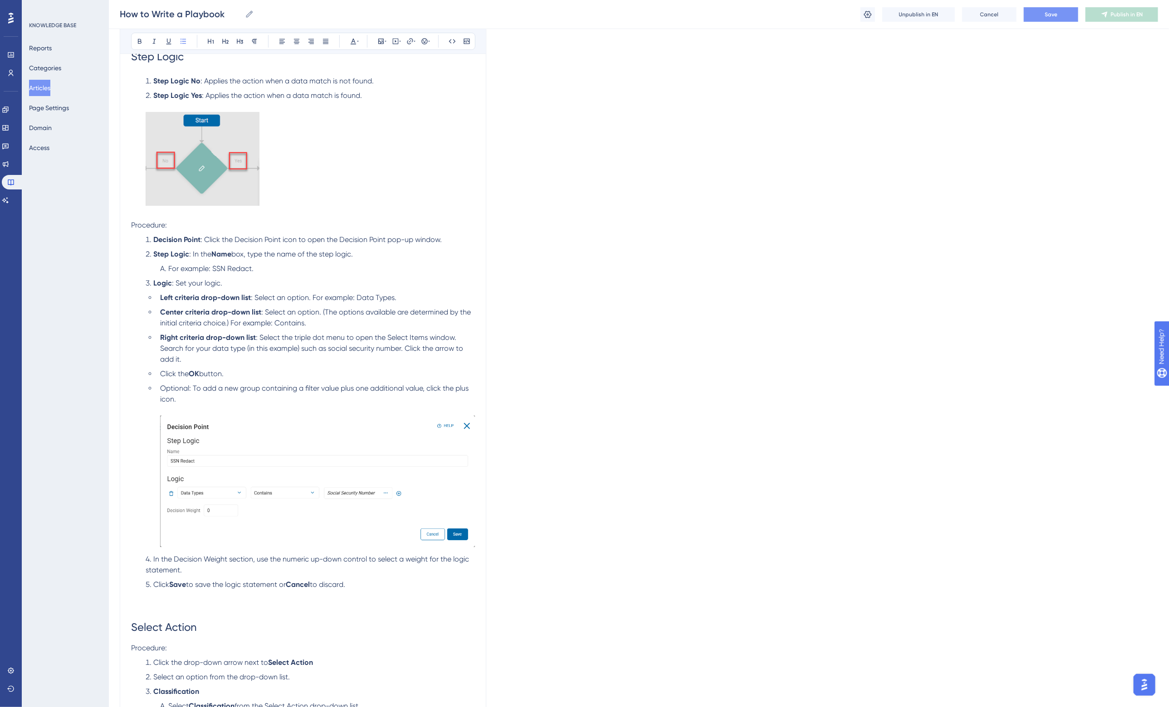
click at [195, 468] on img at bounding box center [317, 481] width 315 height 131
click at [270, 379] on ul "Left criteria drop-down list : Select an option. For example: Data Types. Cente…" at bounding box center [310, 422] width 329 height 258
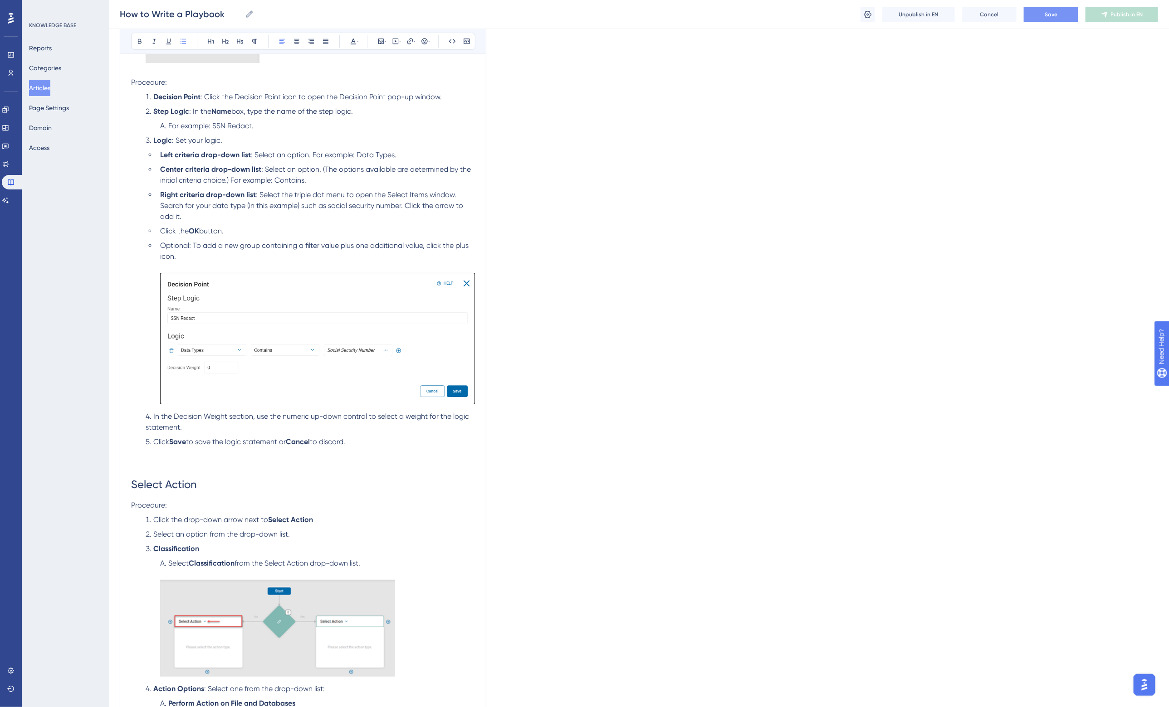
scroll to position [2211, 0]
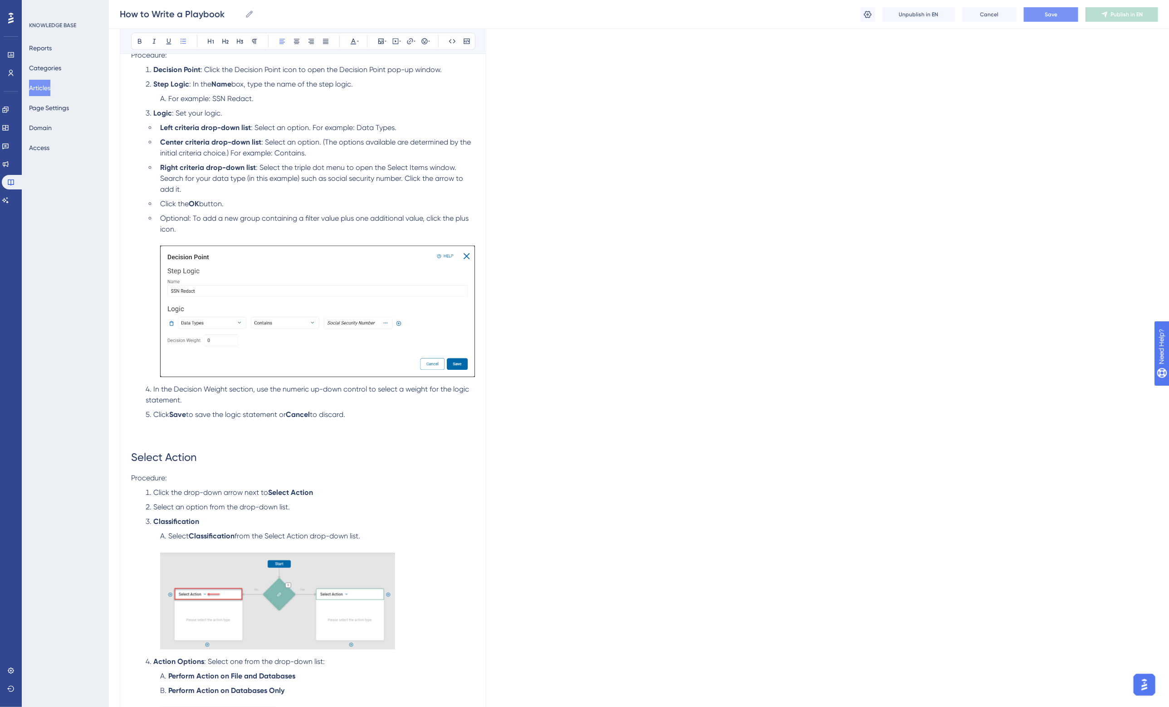
click at [175, 439] on li "Click Save to save the logic statement or Cancel to discard." at bounding box center [308, 426] width 333 height 33
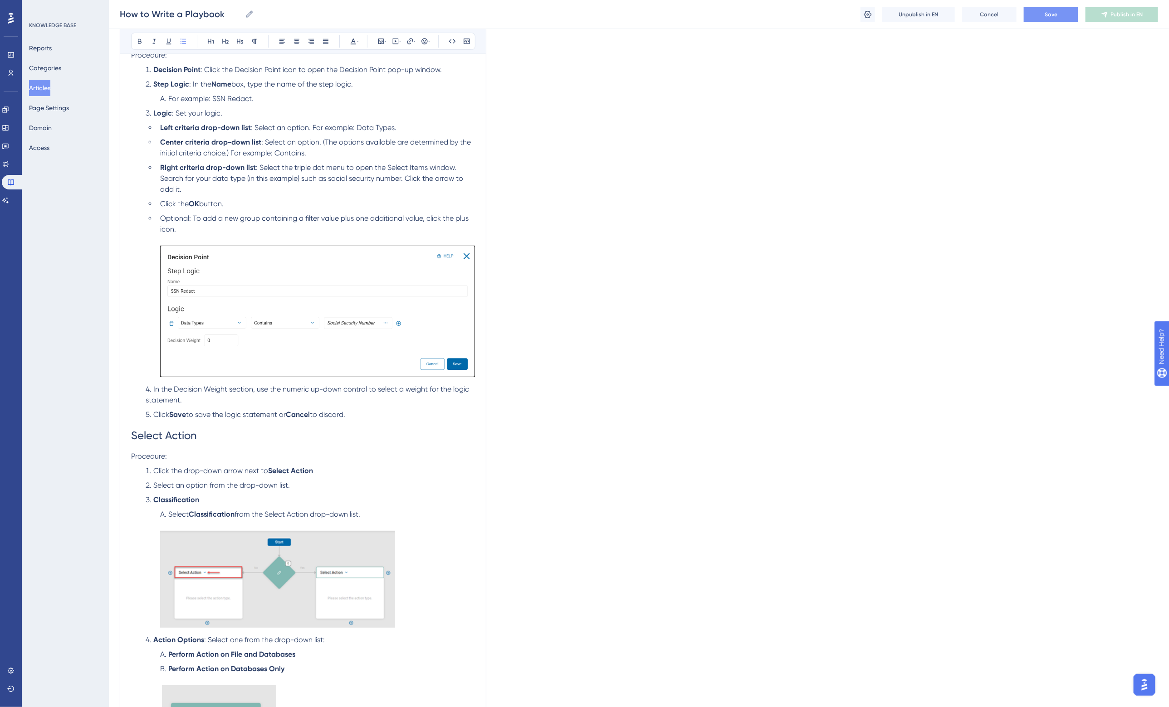
click at [204, 405] on ol "Decision Point : Click the Decision Point icon to open the Decision Point pop-u…" at bounding box center [303, 242] width 344 height 356
click at [370, 413] on li "Click Save to save the logic statement or Cancel to discard." at bounding box center [308, 415] width 333 height 11
click at [1059, 13] on button "Save" at bounding box center [1051, 14] width 54 height 15
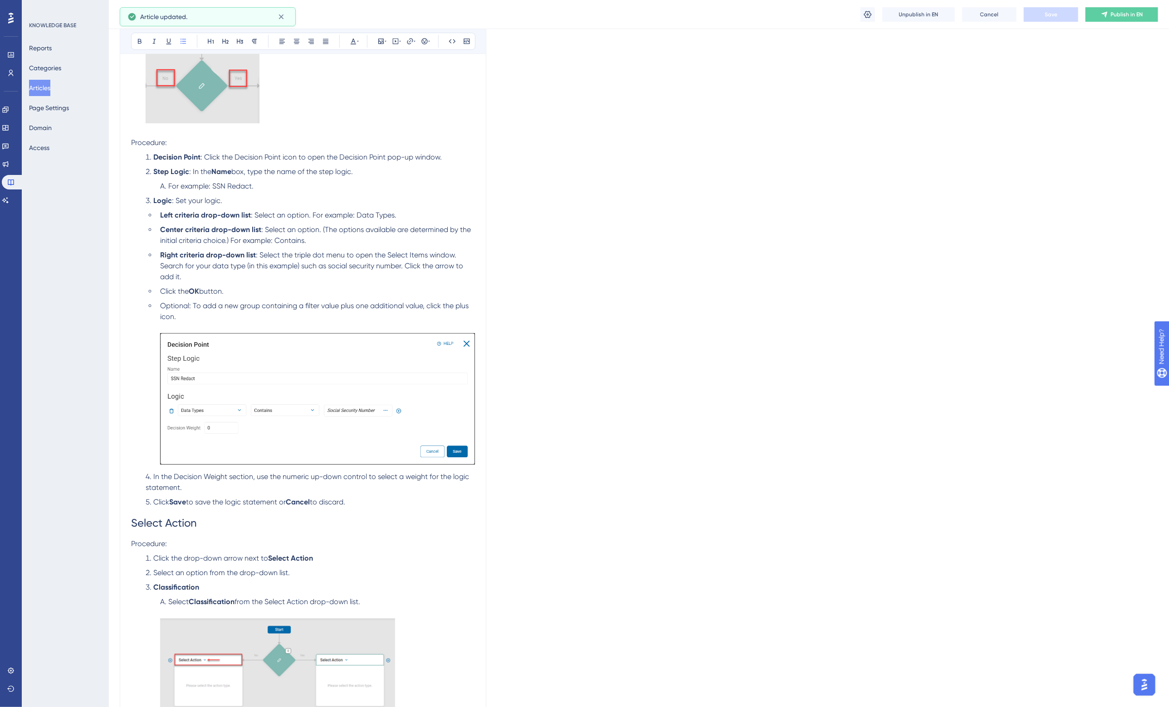
scroll to position [2097, 0]
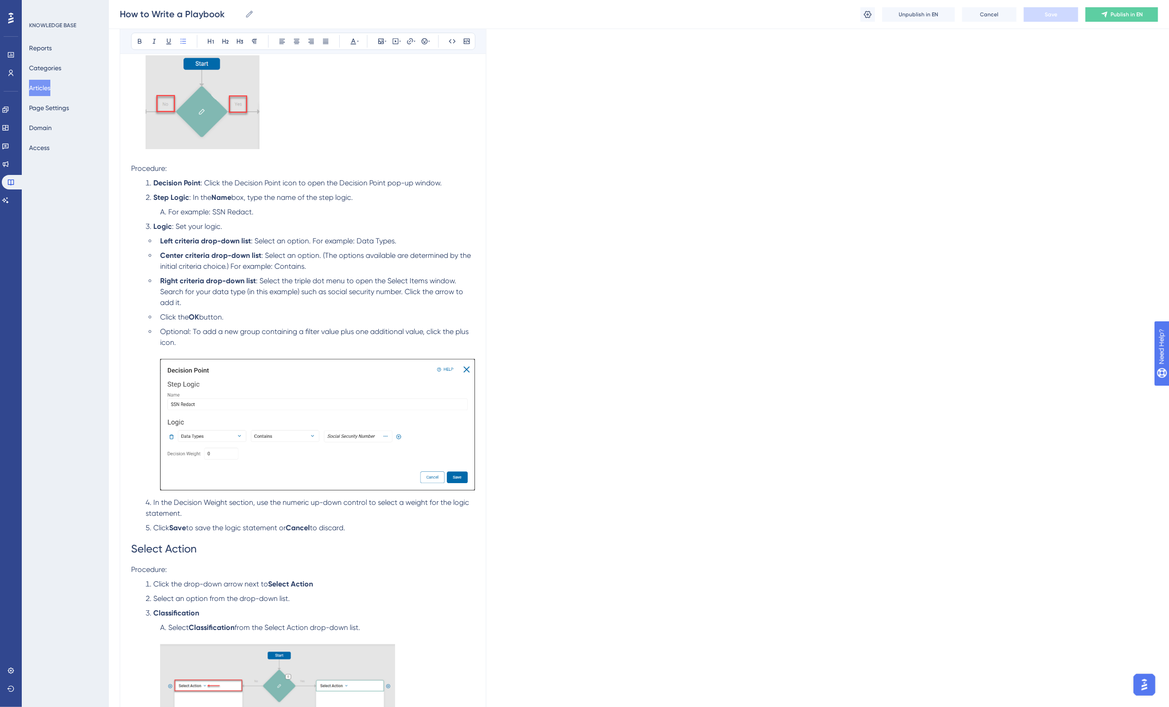
click at [237, 266] on span ": Select an option. (The options available are determined by the initial criter…" at bounding box center [316, 261] width 312 height 20
click at [254, 506] on li "In the Decision Weight section, use the numeric up-down control to select a wei…" at bounding box center [308, 508] width 333 height 22
click at [258, 512] on li "In the Decision Weight section, use the numeric up-down control to select a wei…" at bounding box center [308, 508] width 333 height 22
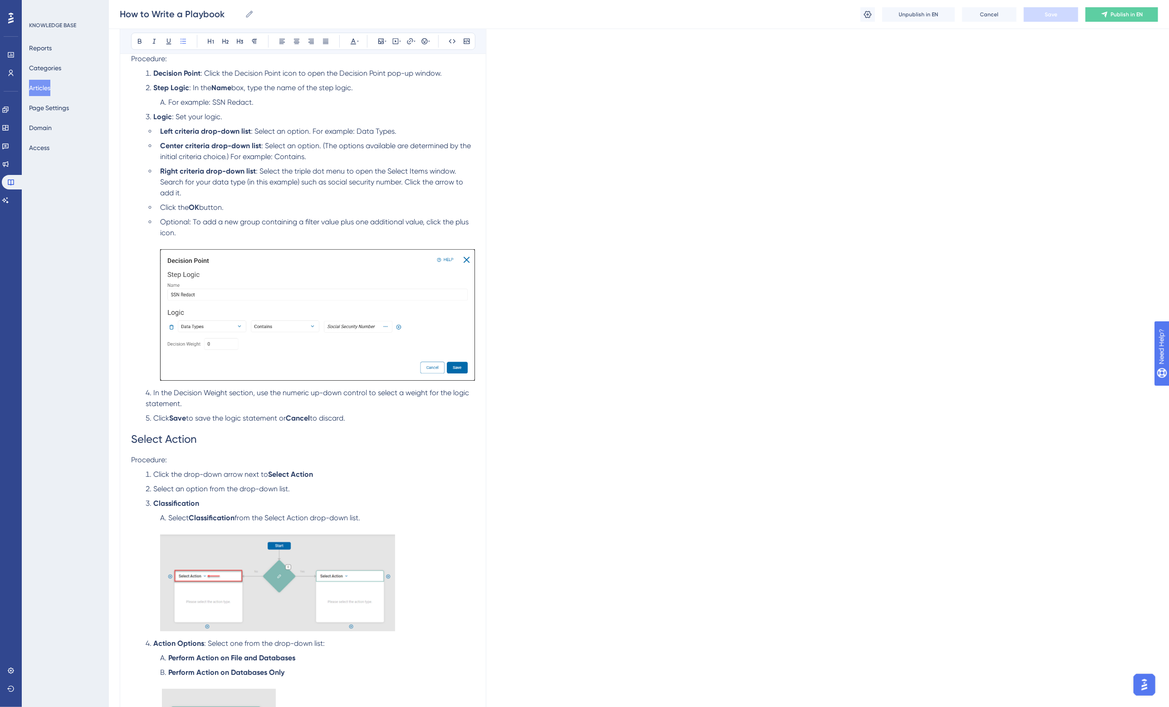
scroll to position [2211, 0]
click at [1143, 15] on button "Publish in EN" at bounding box center [1121, 14] width 73 height 15
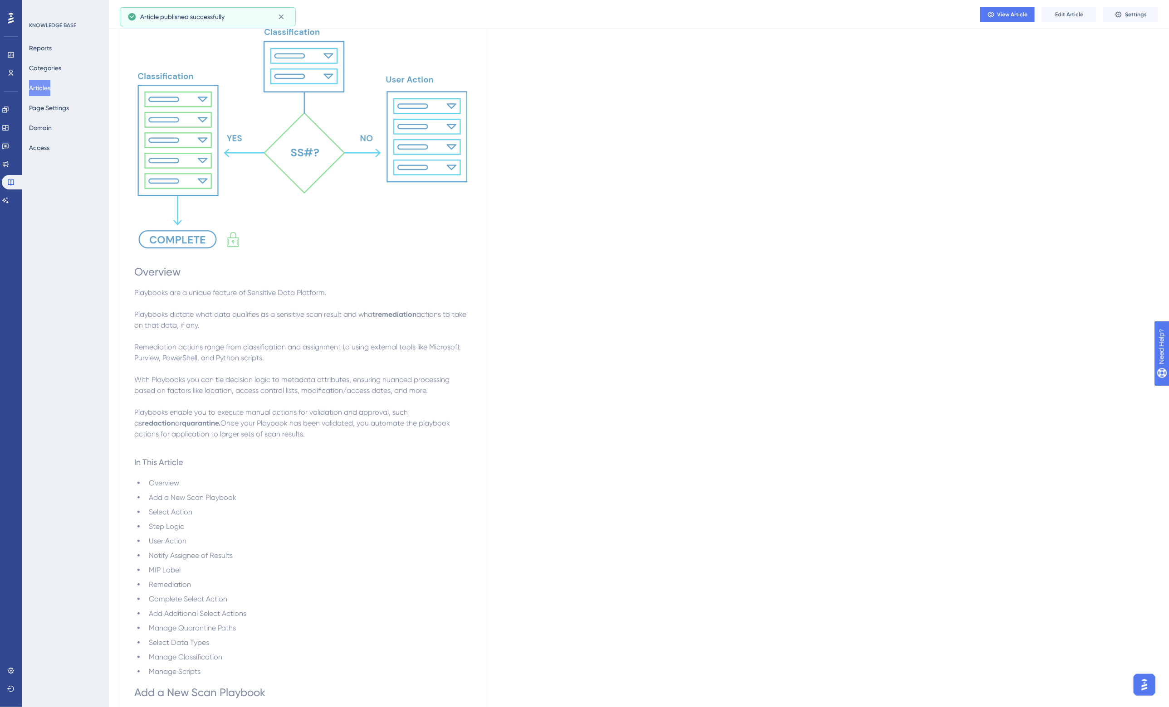
scroll to position [0, 0]
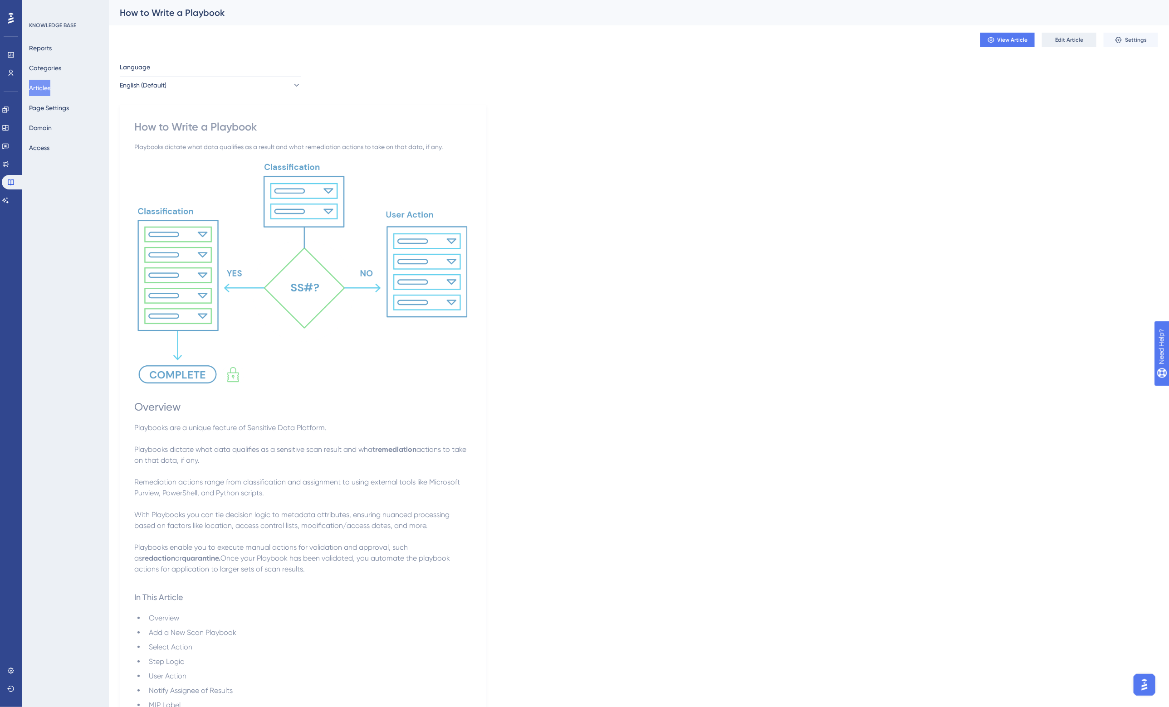
click at [1068, 36] on span "Edit Article" at bounding box center [1069, 39] width 28 height 7
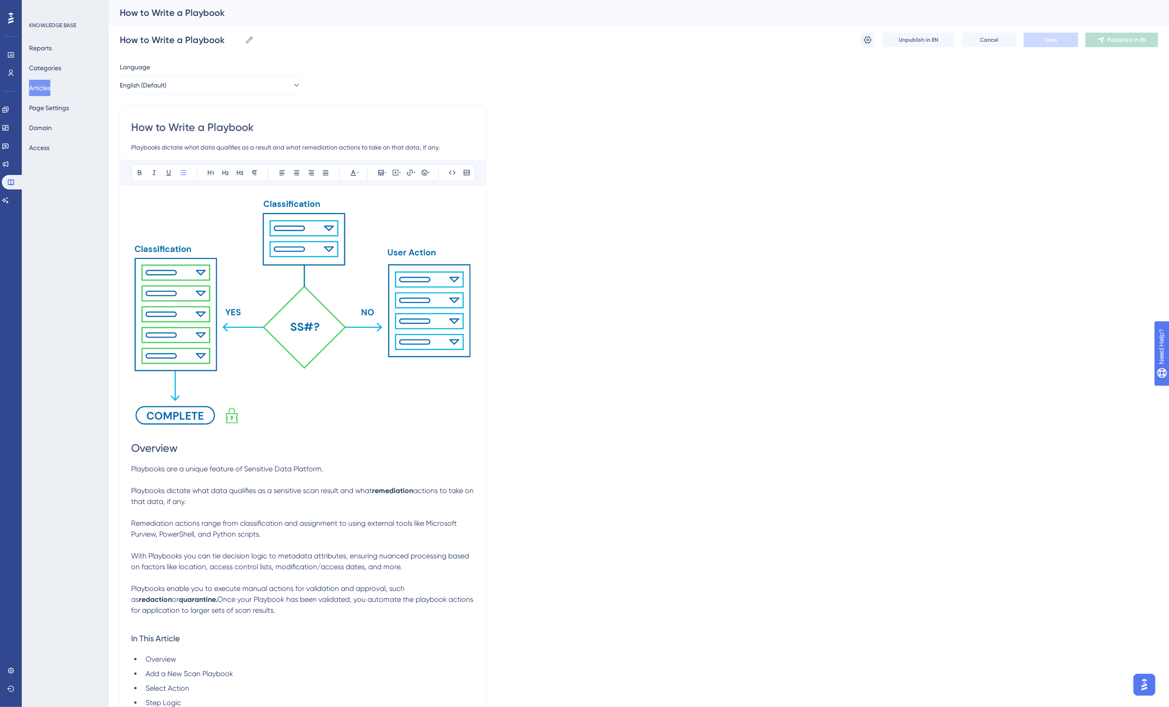
scroll to position [8259, 0]
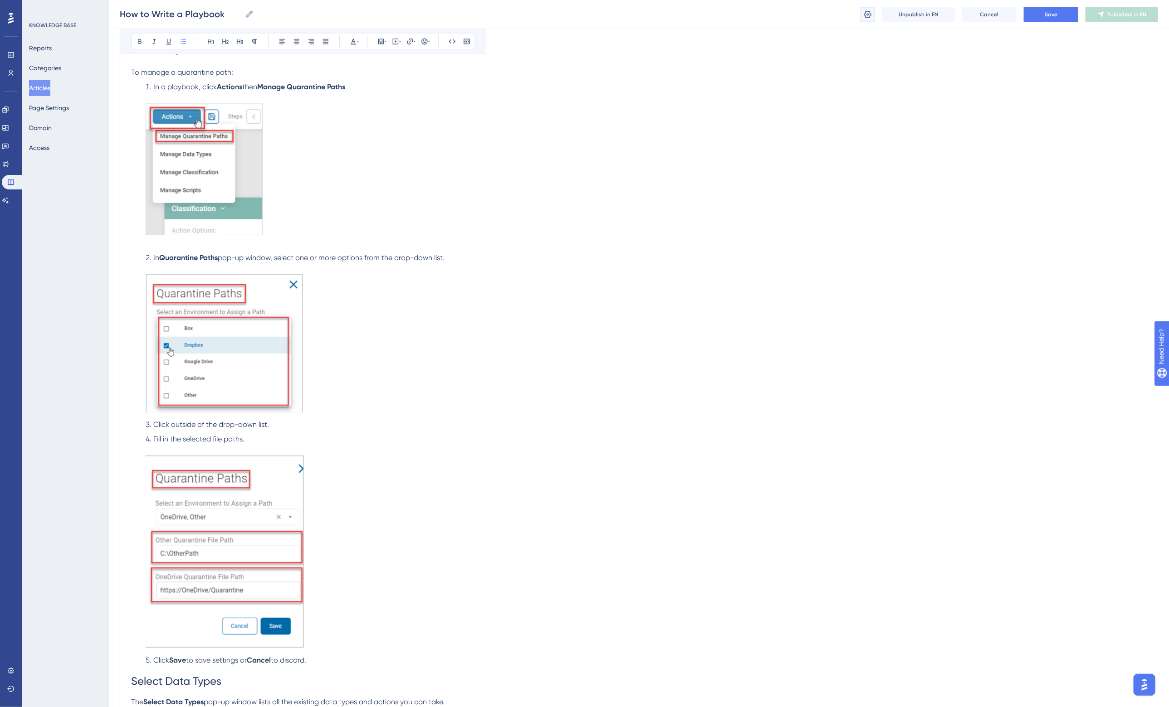
click at [865, 16] on icon at bounding box center [867, 14] width 9 height 9
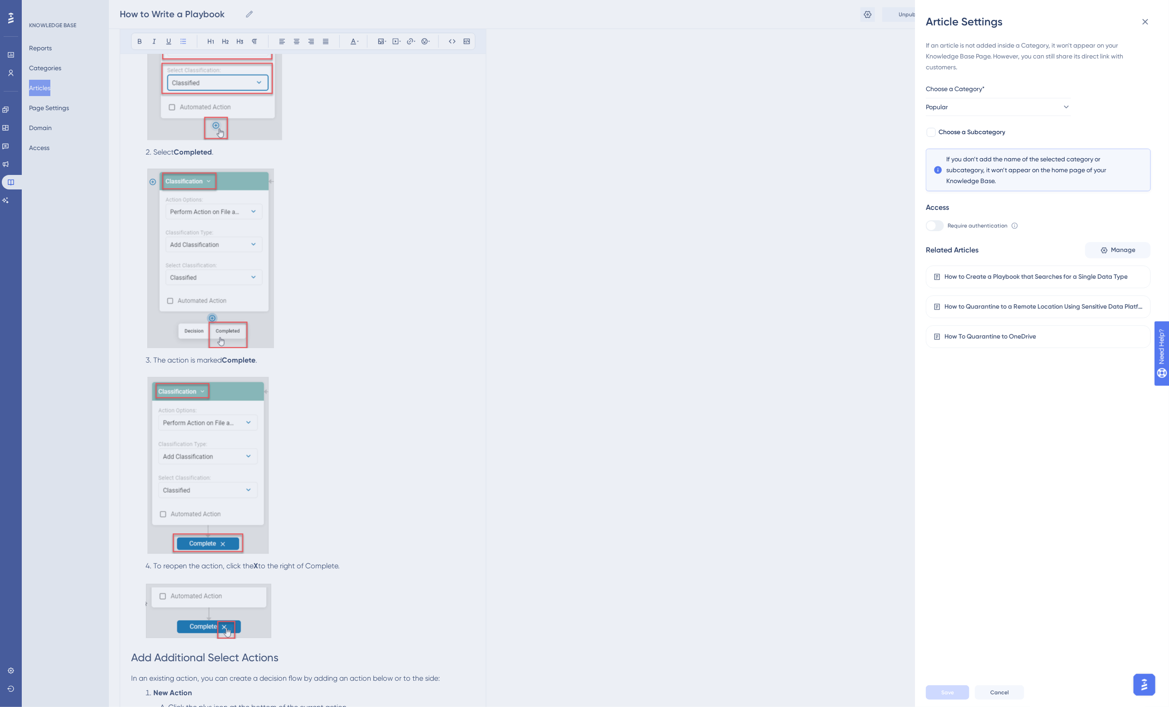
scroll to position [6388, 0]
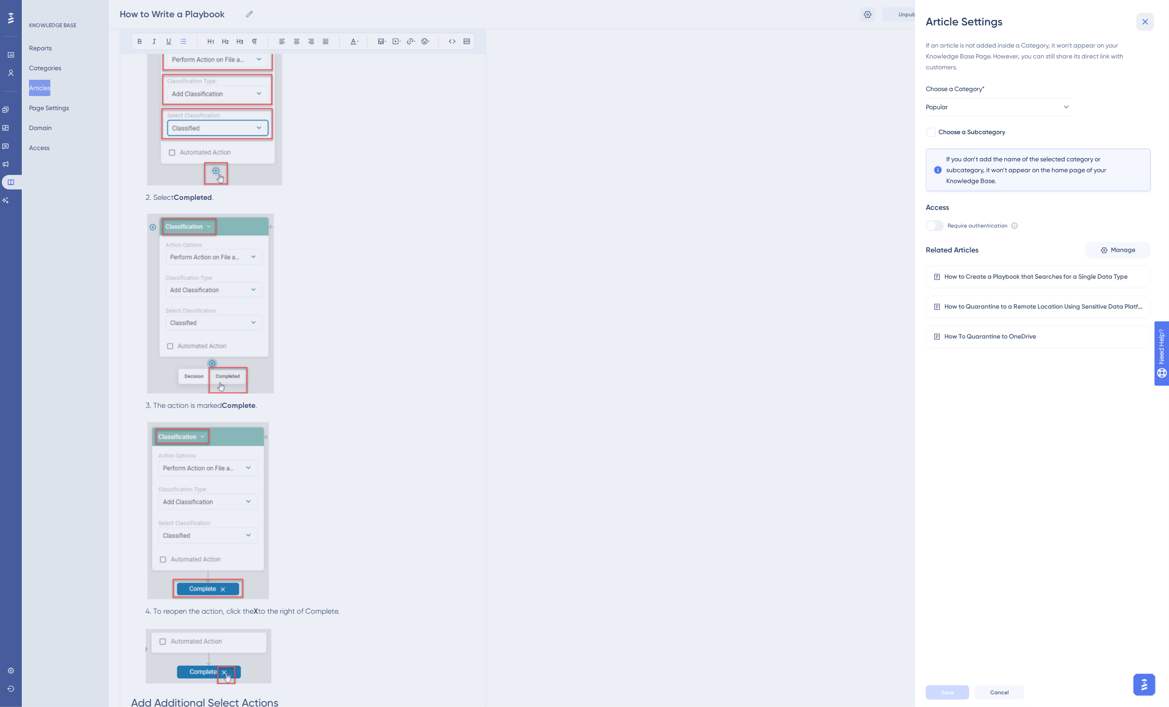
click at [1146, 17] on icon at bounding box center [1145, 21] width 11 height 11
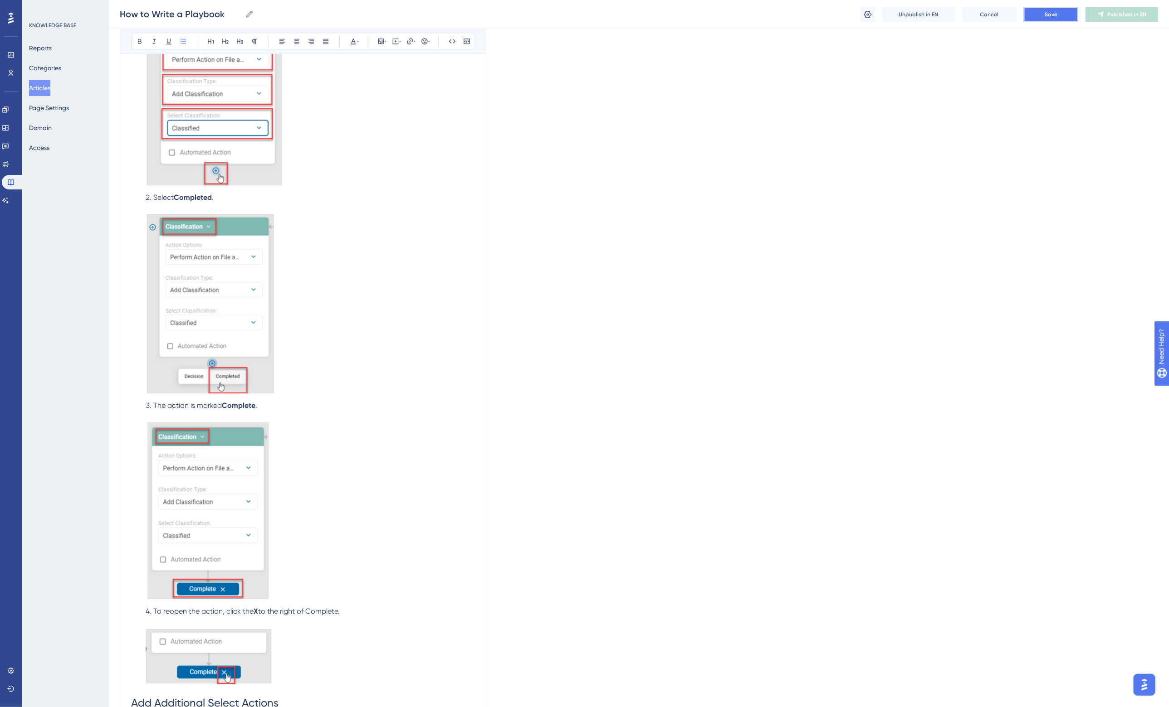
click at [1039, 8] on button "Save" at bounding box center [1051, 14] width 54 height 15
click at [1128, 14] on span "Publish in EN" at bounding box center [1127, 14] width 32 height 7
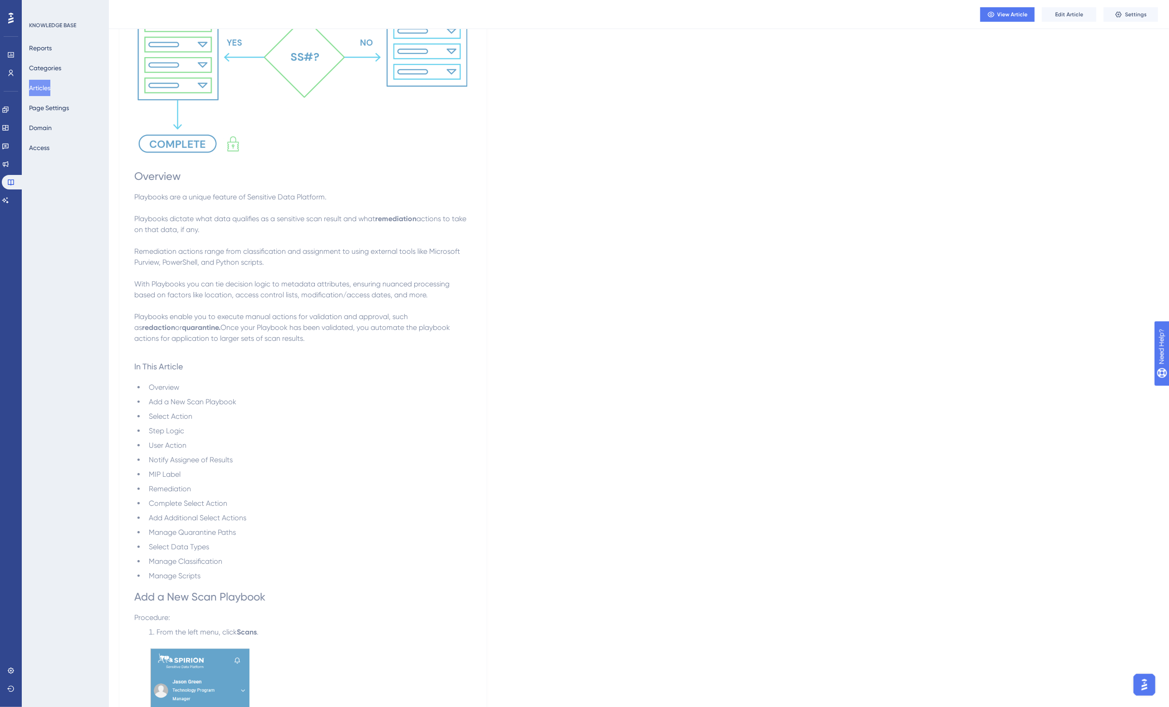
scroll to position [0, 0]
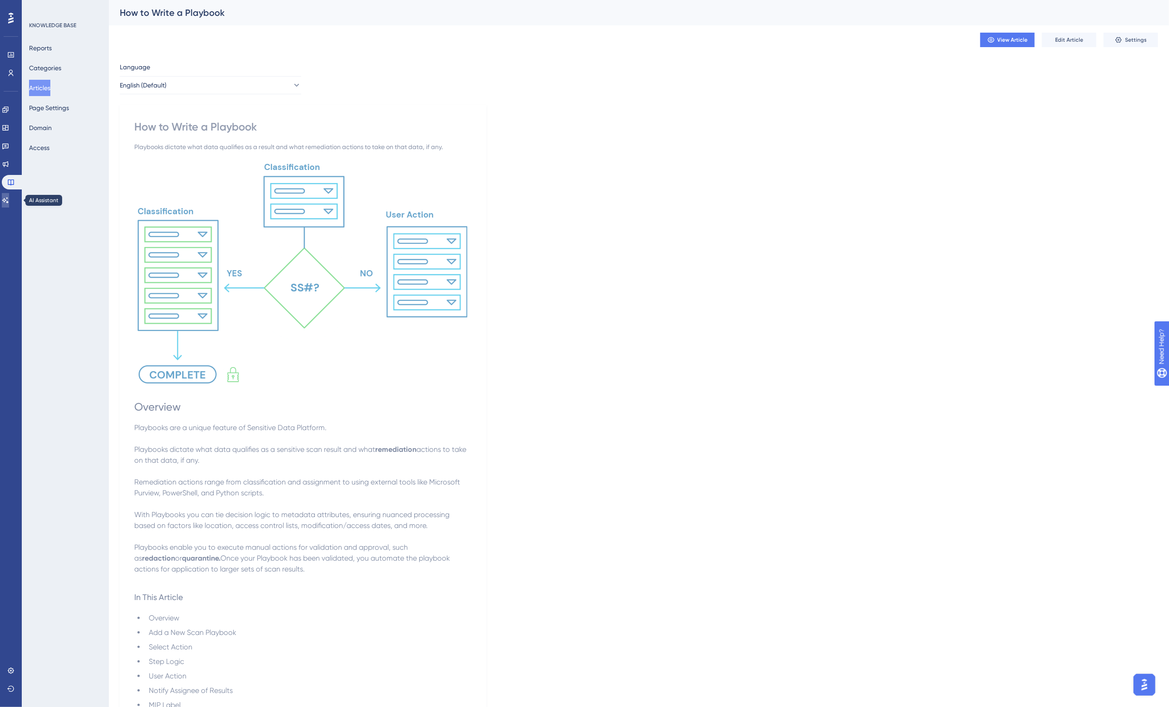
click at [9, 202] on icon at bounding box center [5, 200] width 7 height 7
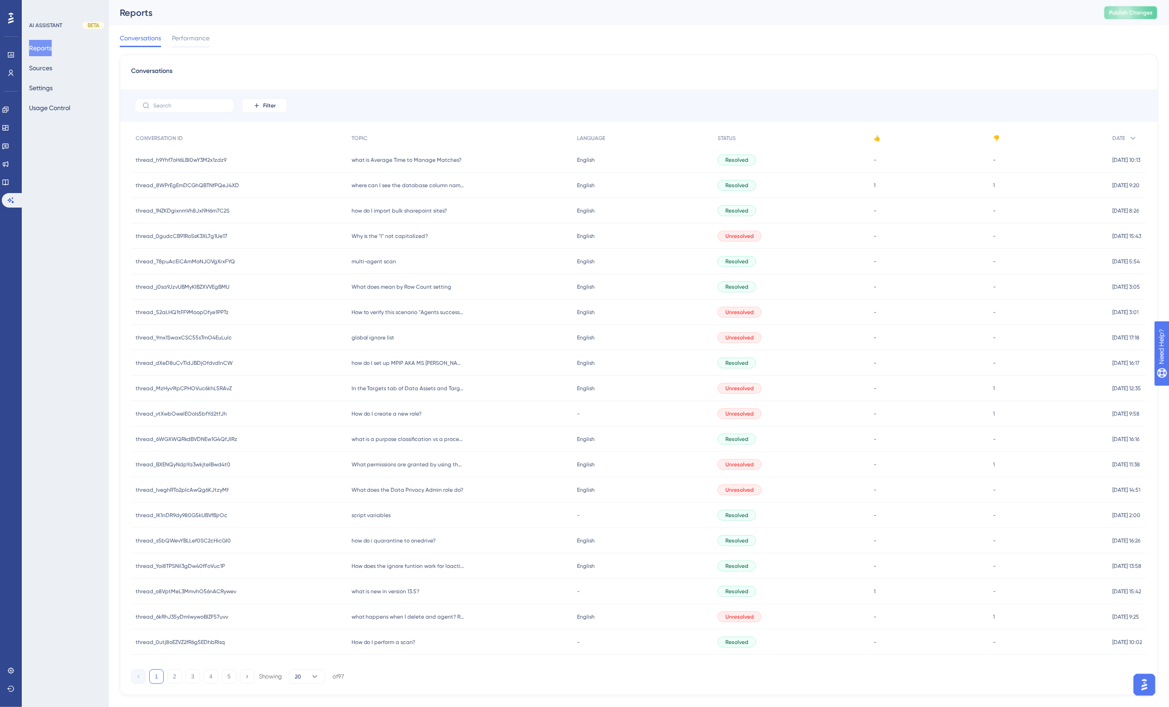
click at [1136, 12] on span "Publish Changes" at bounding box center [1131, 12] width 44 height 7
click at [576, 69] on div "Conversations" at bounding box center [638, 74] width 1015 height 16
click at [9, 182] on link at bounding box center [5, 182] width 7 height 15
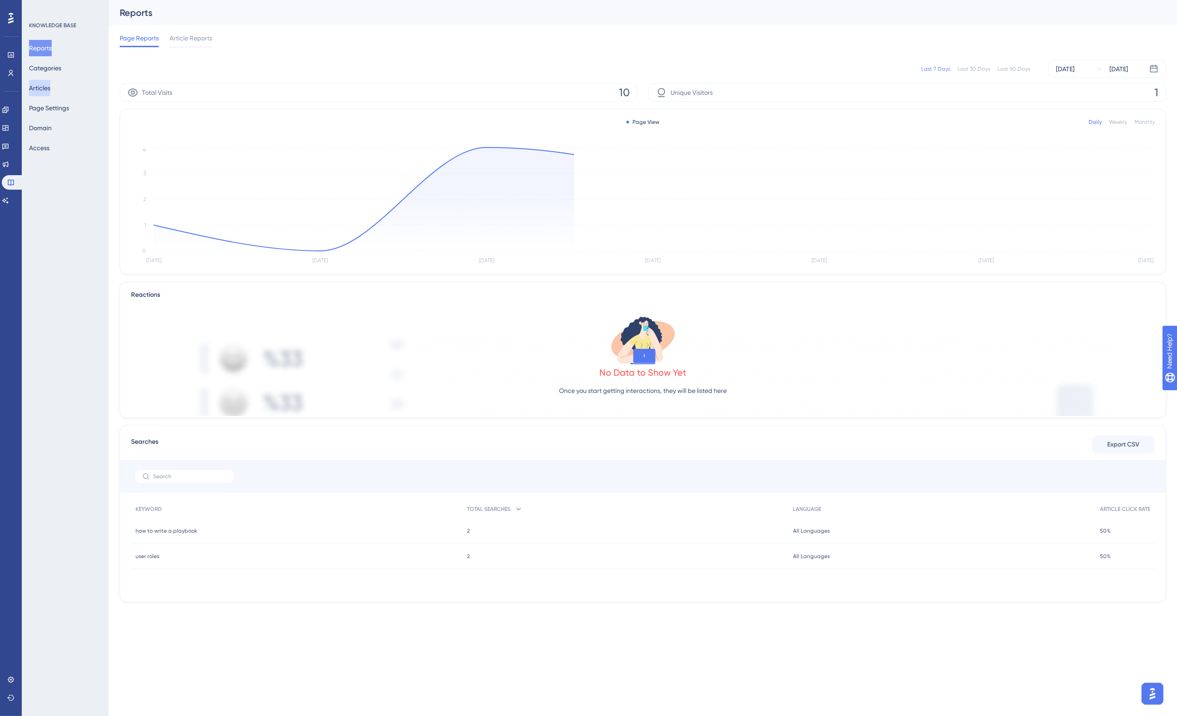
click at [50, 85] on button "Articles" at bounding box center [39, 88] width 21 height 16
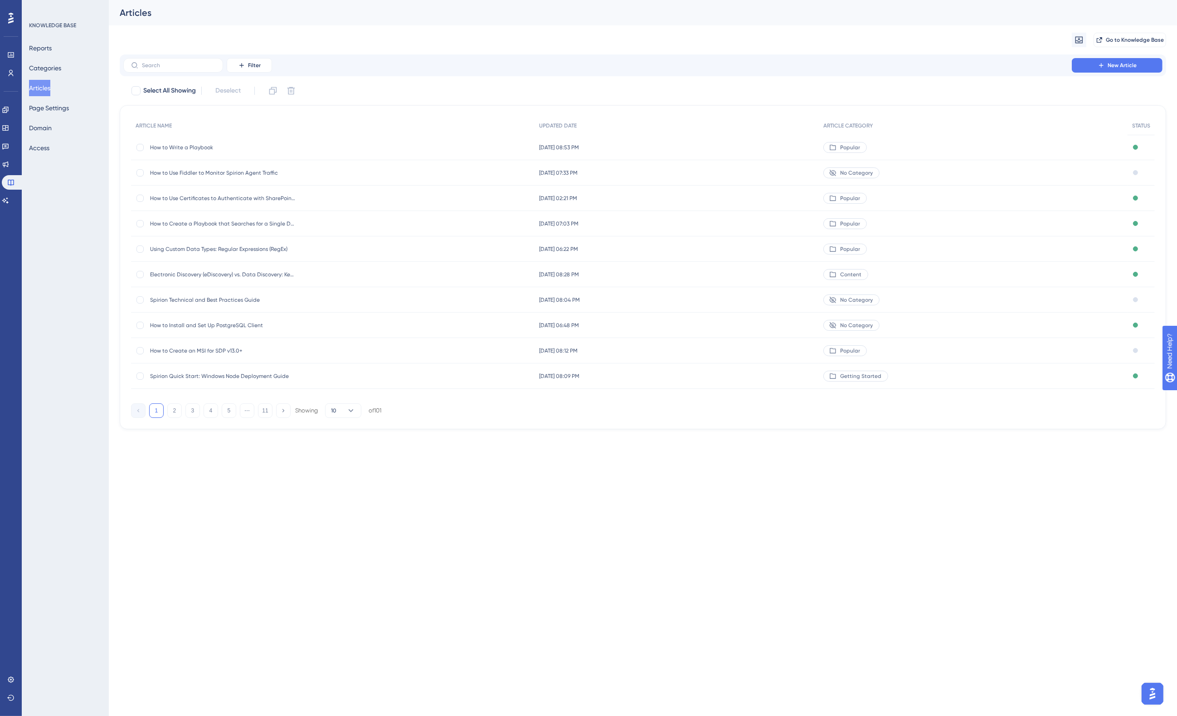
click at [201, 144] on span "How to Write a Playbook" at bounding box center [222, 147] width 145 height 7
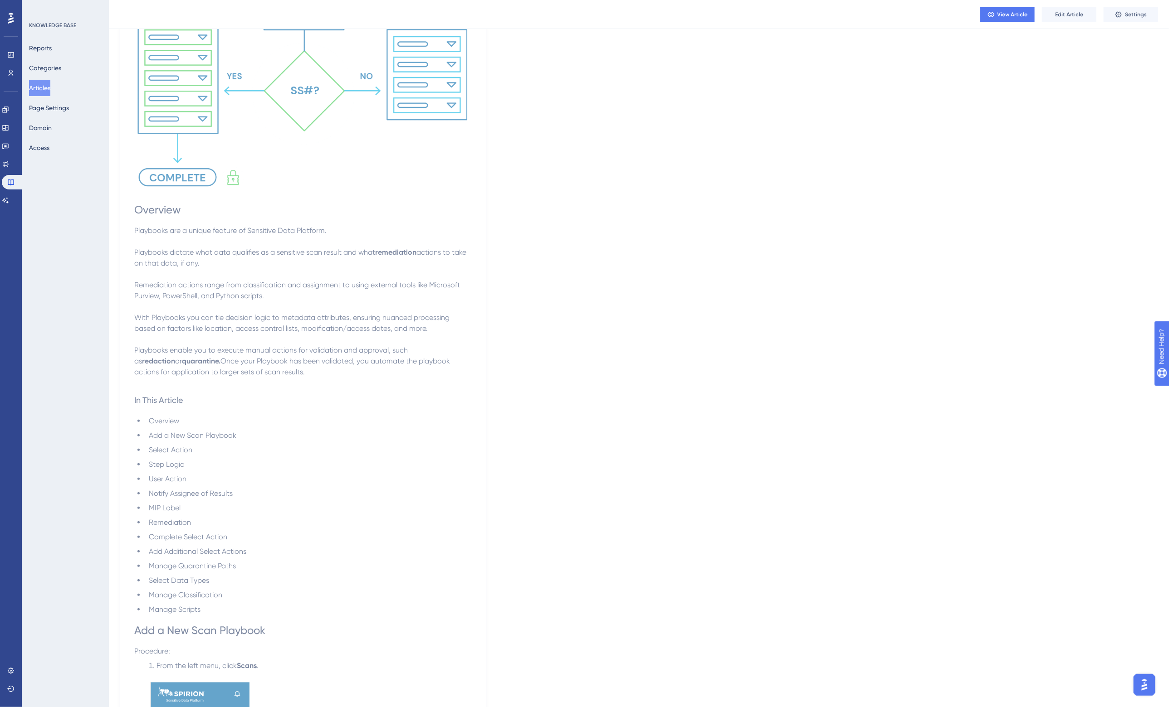
scroll to position [340, 0]
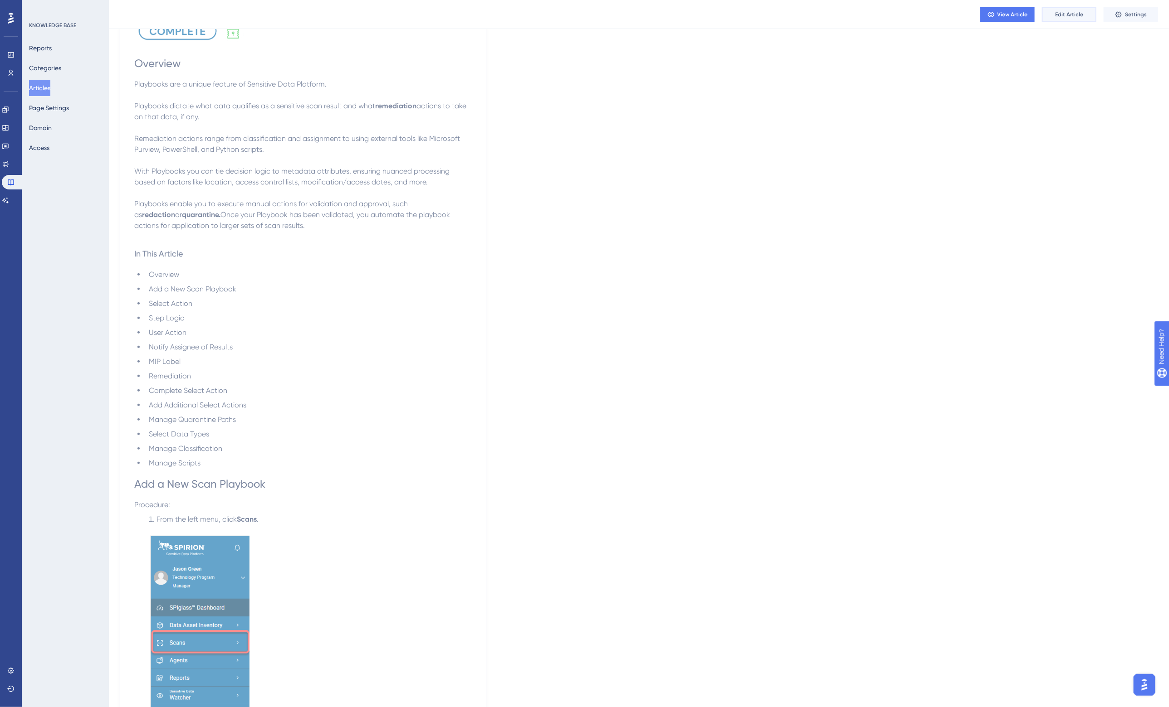
click at [1064, 19] on button "Edit Article" at bounding box center [1069, 14] width 54 height 15
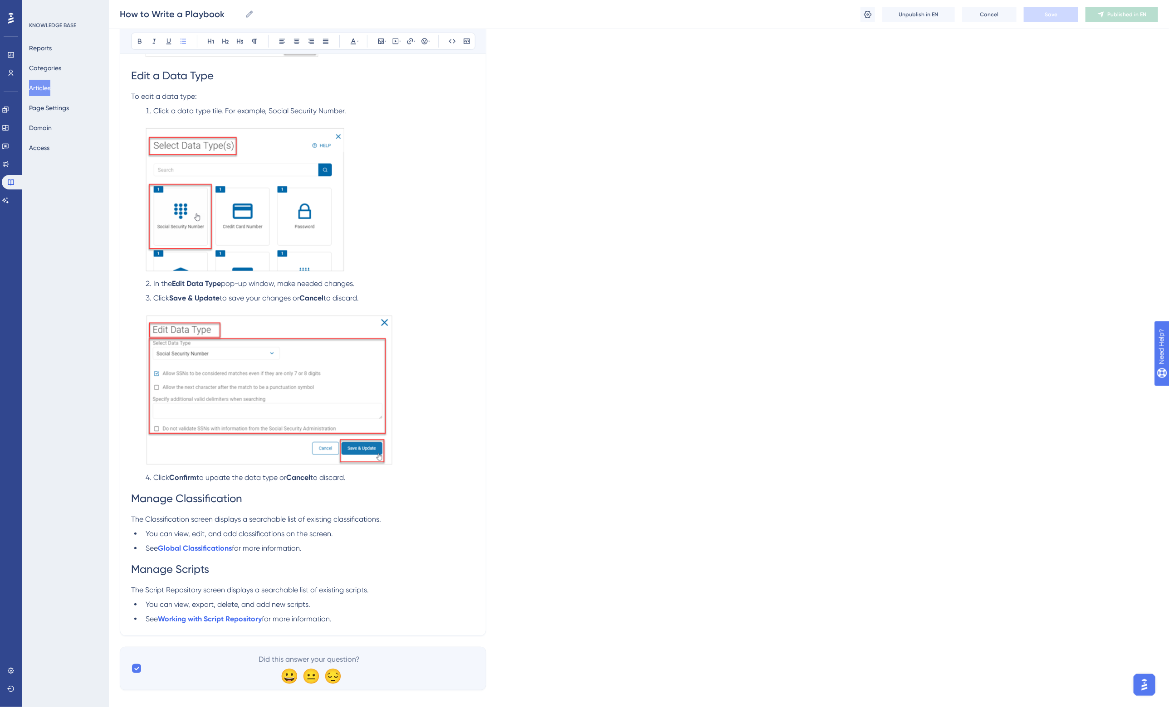
scroll to position [2245, 0]
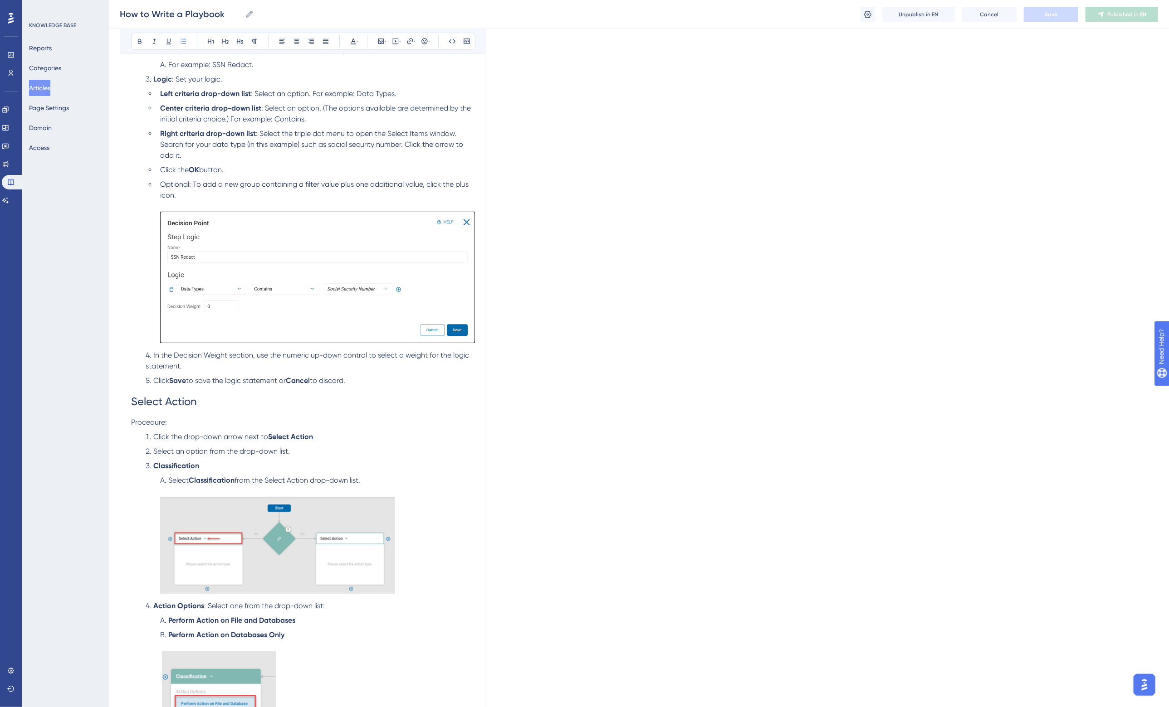
click at [319, 354] on span "In the Decision Weight section, use the numeric up-down control to select a wei…" at bounding box center [308, 361] width 325 height 20
click at [257, 366] on li "In the Decision Weight section, use the numeric up-down control to select a wei…" at bounding box center [308, 361] width 333 height 22
drag, startPoint x: 174, startPoint y: 353, endPoint x: 227, endPoint y: 352, distance: 53.1
click at [227, 352] on span "In the Decision Weight section, use the numeric up-down control to select a wei…" at bounding box center [308, 361] width 325 height 20
click at [269, 366] on li "In the Decision Weight section, use the numeric up-down control to select a wei…" at bounding box center [308, 361] width 333 height 22
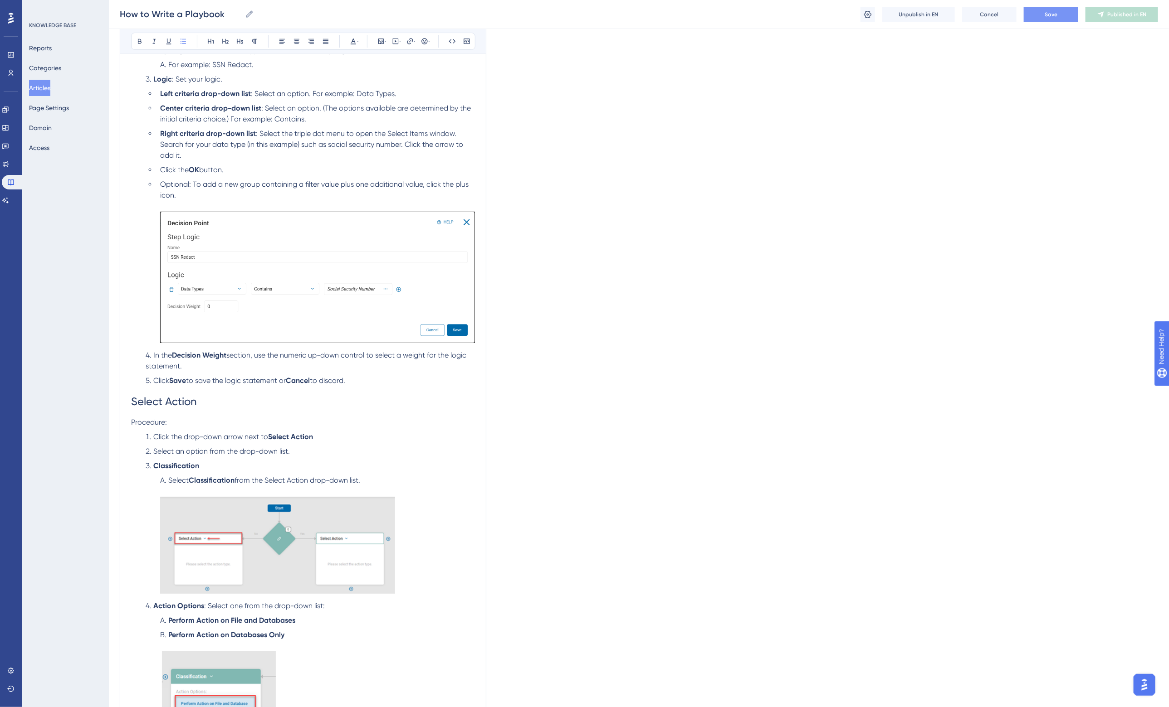
click at [1060, 15] on button "Save" at bounding box center [1051, 14] width 54 height 15
click at [196, 364] on li "In the Decision Weight section, use the numeric up-down control to select a wei…" at bounding box center [308, 361] width 333 height 22
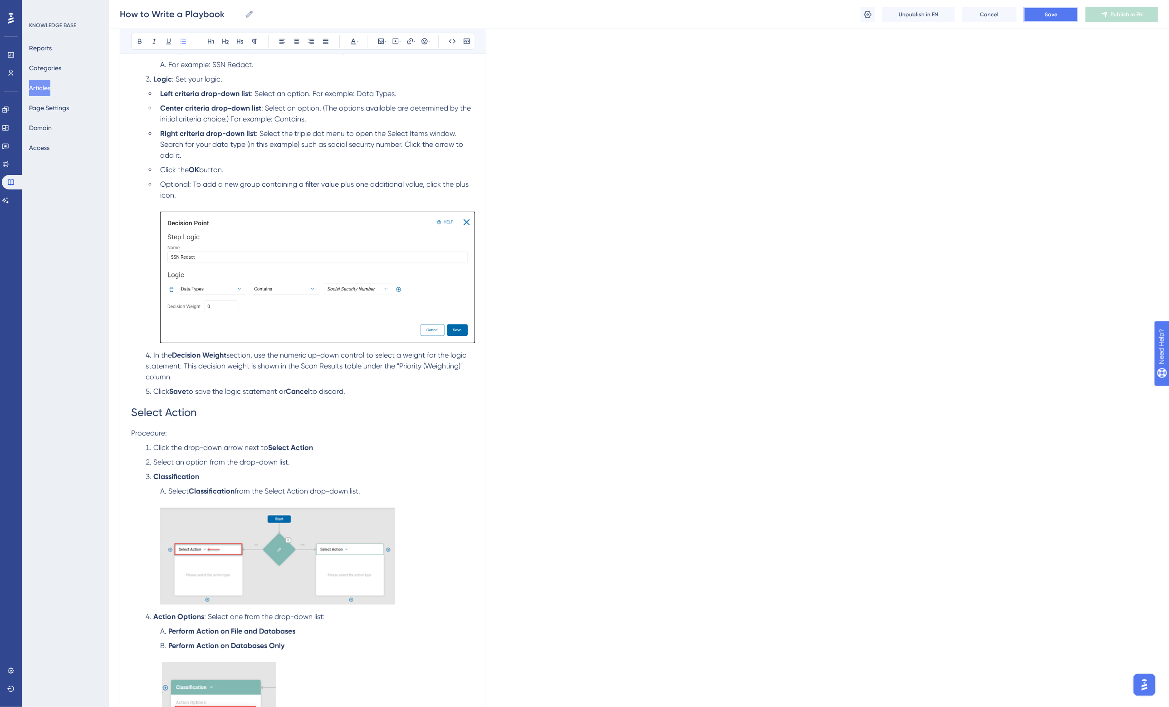
click at [1058, 10] on button "Save" at bounding box center [1051, 14] width 54 height 15
drag, startPoint x: 182, startPoint y: 364, endPoint x: 188, endPoint y: 371, distance: 9.0
click at [188, 371] on li "In the Decision Weight section, use the numeric up-down control to select a wei…" at bounding box center [308, 366] width 333 height 33
click at [1126, 15] on span "Publish in EN" at bounding box center [1127, 14] width 32 height 7
